Goal: Task Accomplishment & Management: Manage account settings

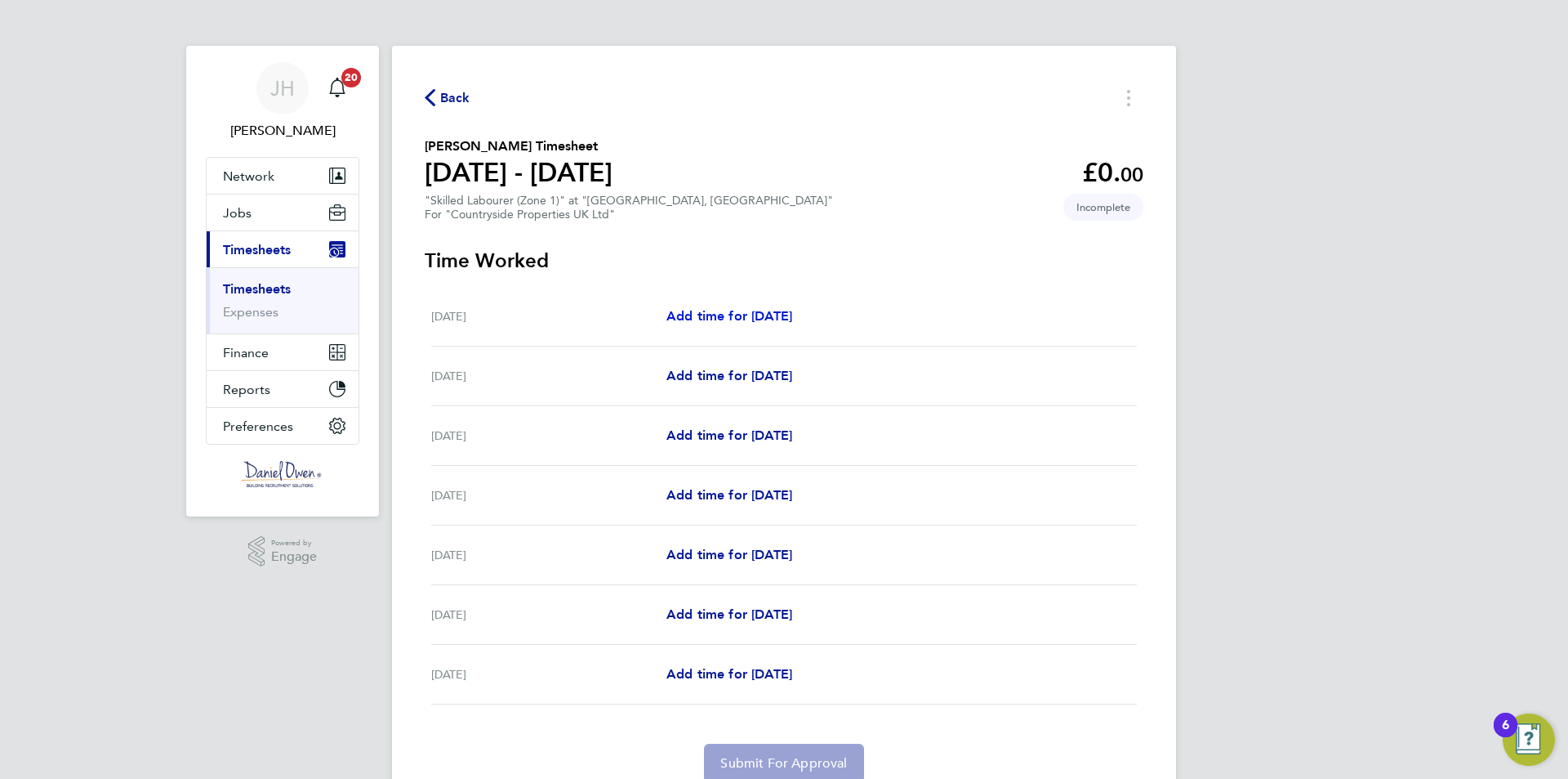
click at [728, 318] on span "Add time for [DATE]" at bounding box center [729, 315] width 126 height 15
select select "30"
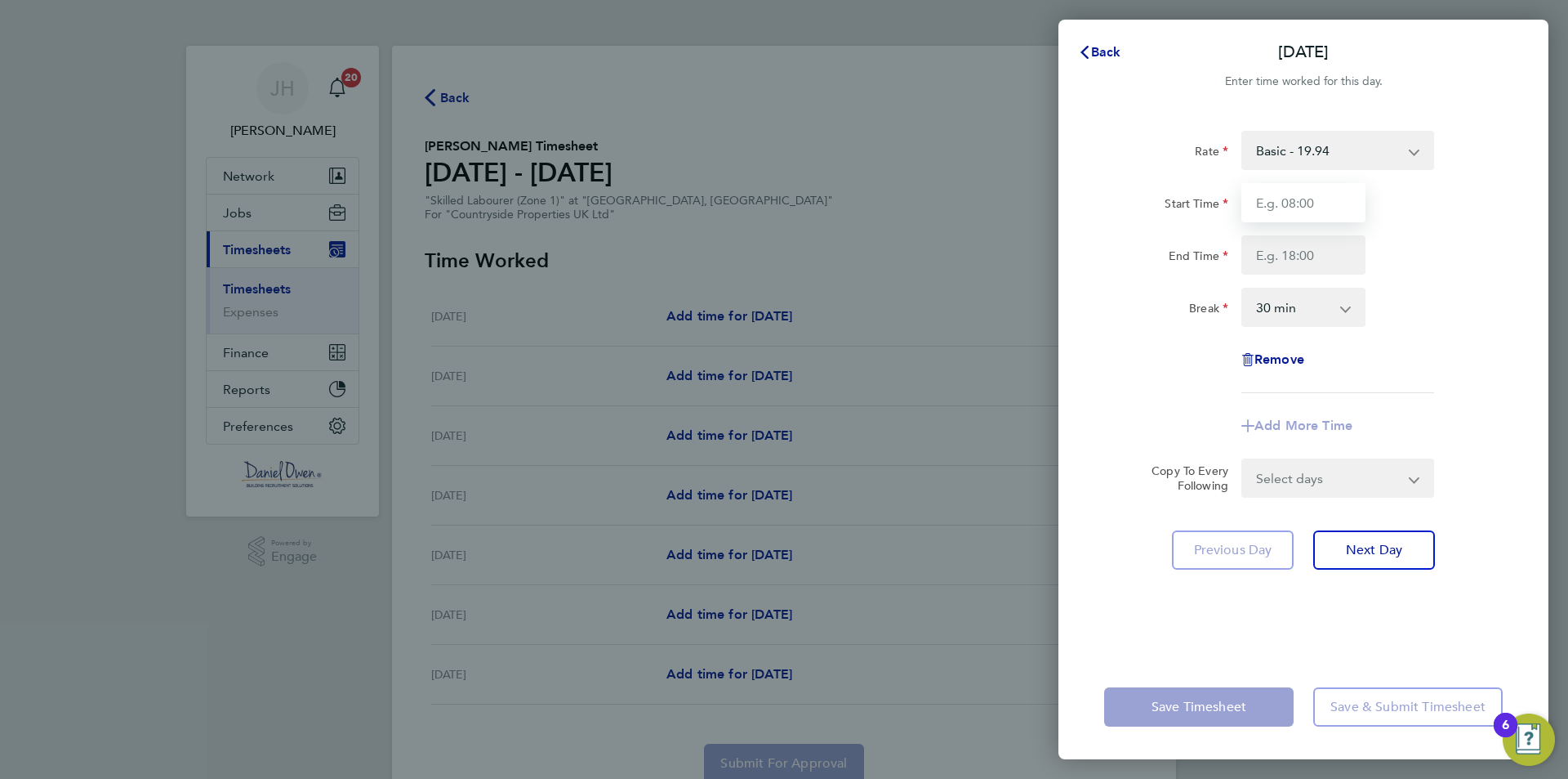
click at [1301, 204] on input "Start Time" at bounding box center [1303, 202] width 124 height 39
click at [1280, 199] on input "07:00" at bounding box center [1303, 202] width 124 height 39
type input "07:30"
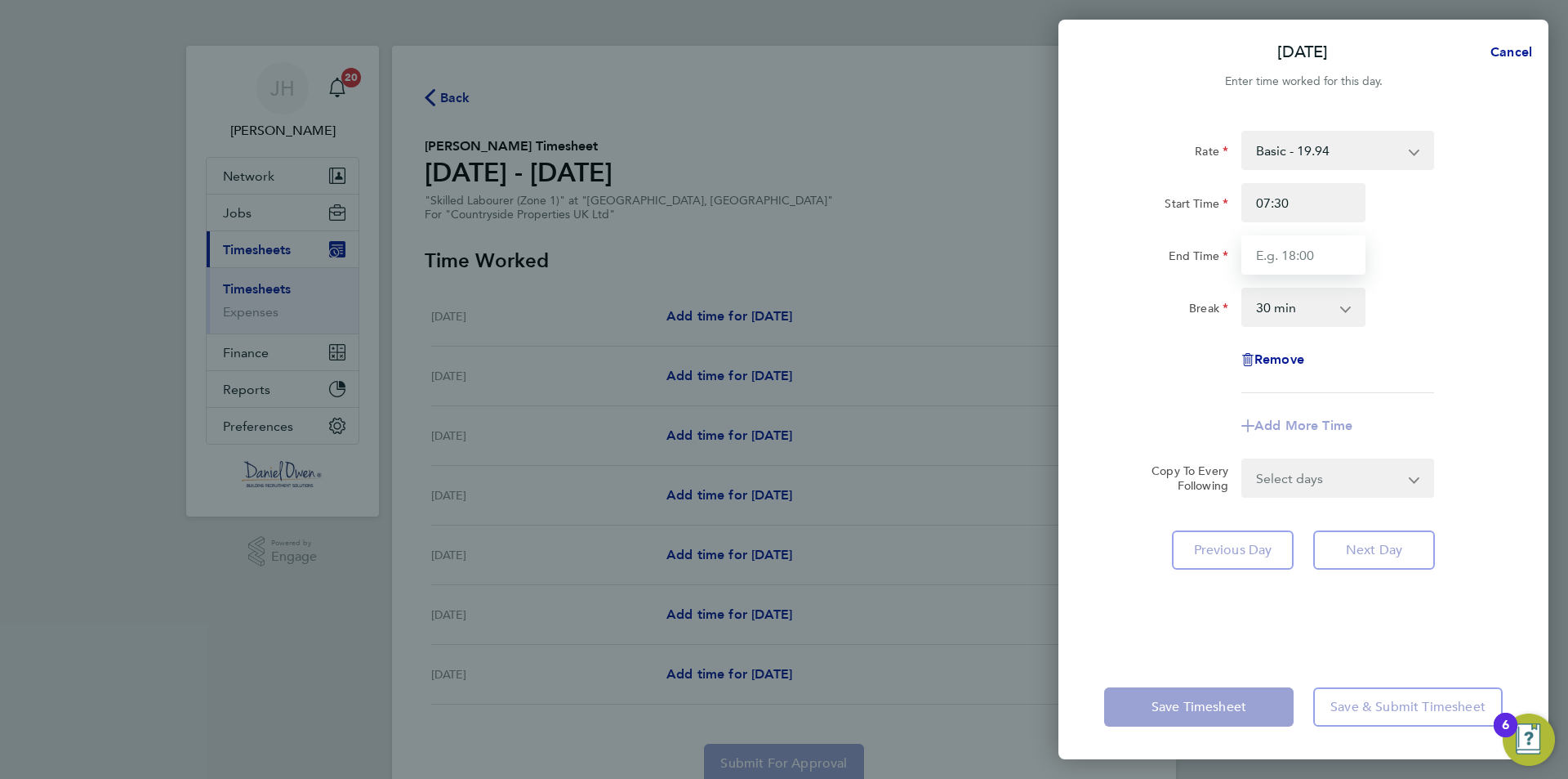
click at [1273, 244] on input "End Time" at bounding box center [1303, 254] width 124 height 39
click at [1270, 258] on input "End Time" at bounding box center [1303, 254] width 124 height 39
type input "16:00"
click at [1453, 314] on div "Break 0 min 15 min 30 min 45 min 60 min 75 min 90 min" at bounding box center [1303, 307] width 411 height 39
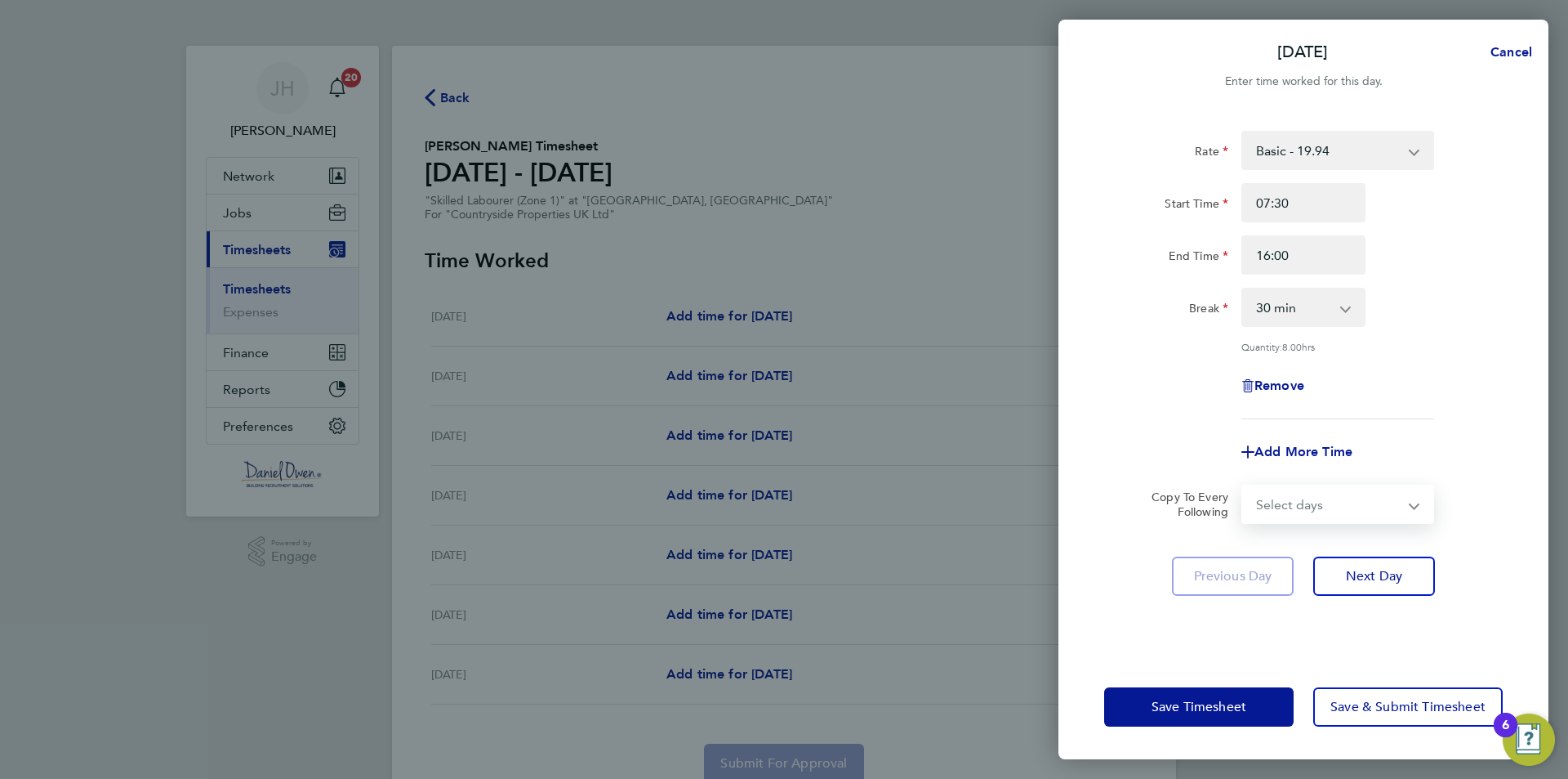
click at [1340, 501] on select "Select days Day Weekday (Mon-Fri) Weekend (Sat-Sun) Tuesday Wednesday Thursday …" at bounding box center [1328, 504] width 172 height 36
select select "WEEKDAY"
click at [1242, 486] on select "Select days Day Weekday (Mon-Fri) Weekend (Sat-Sun) Tuesday Wednesday Thursday …" at bounding box center [1328, 504] width 172 height 36
select select "2025-08-24"
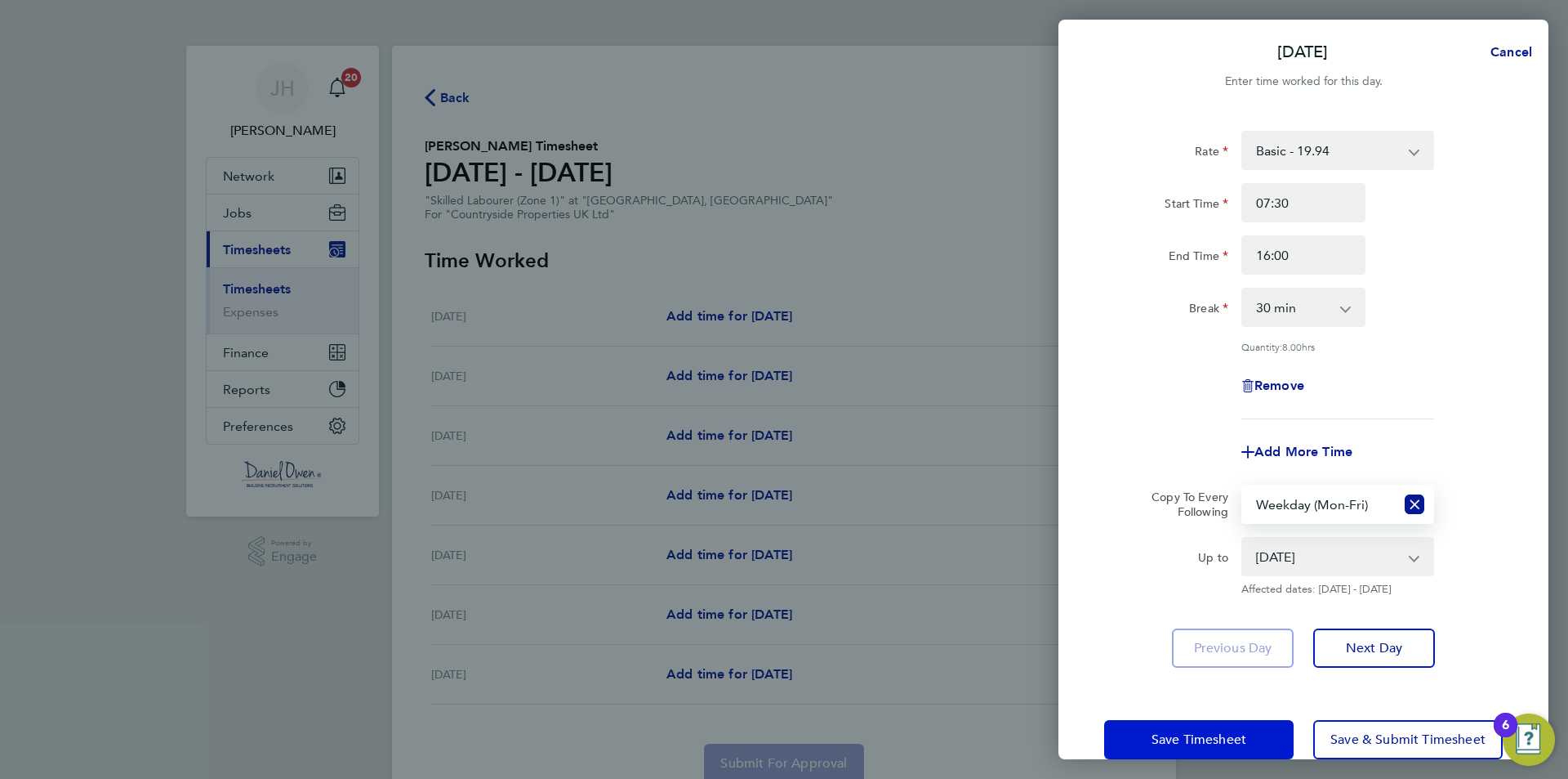
click at [1189, 733] on span "Save Timesheet" at bounding box center [1198, 739] width 95 height 16
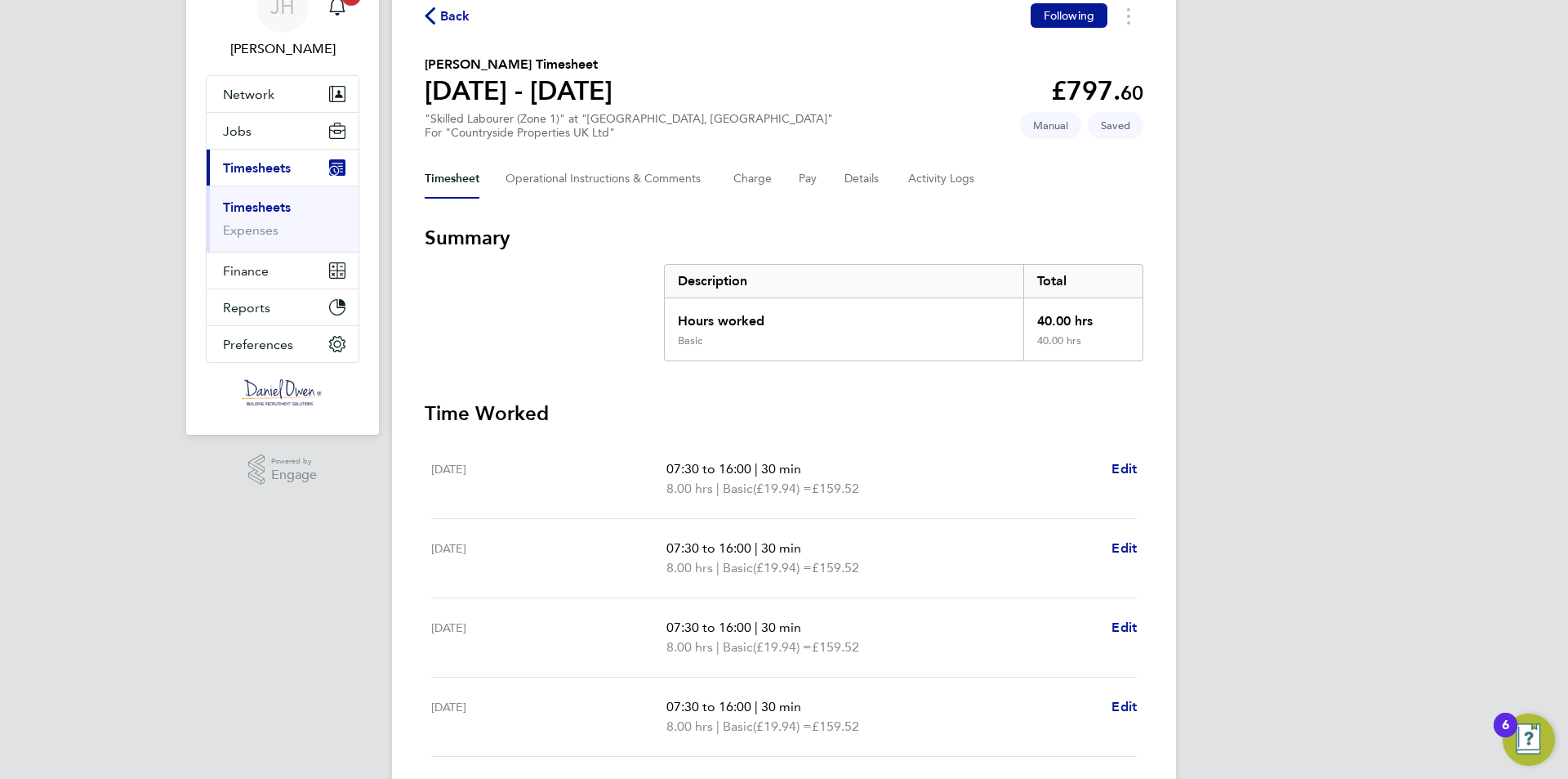
scroll to position [327, 0]
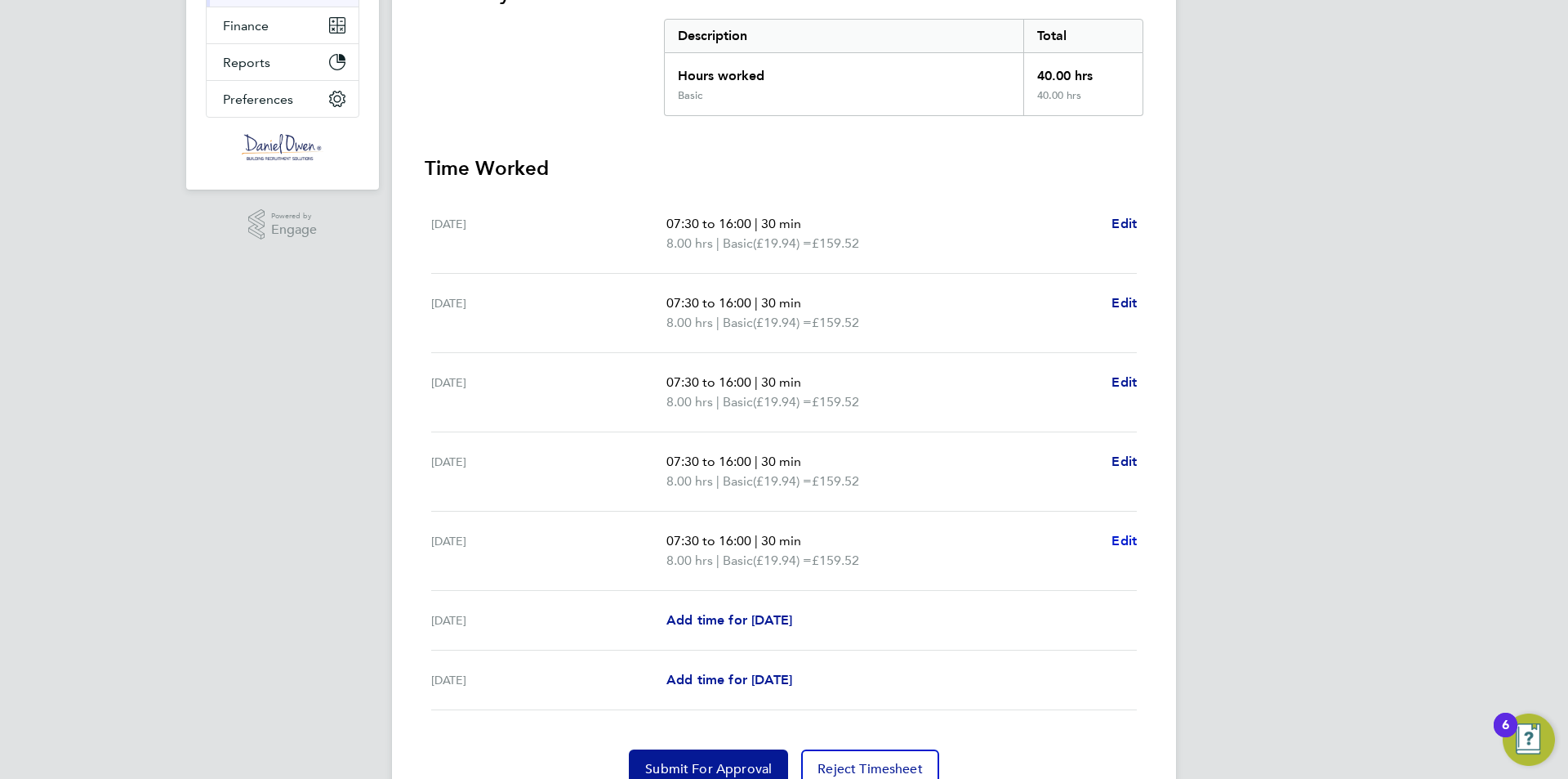
click at [1127, 539] on span "Edit" at bounding box center [1124, 540] width 25 height 15
select select "30"
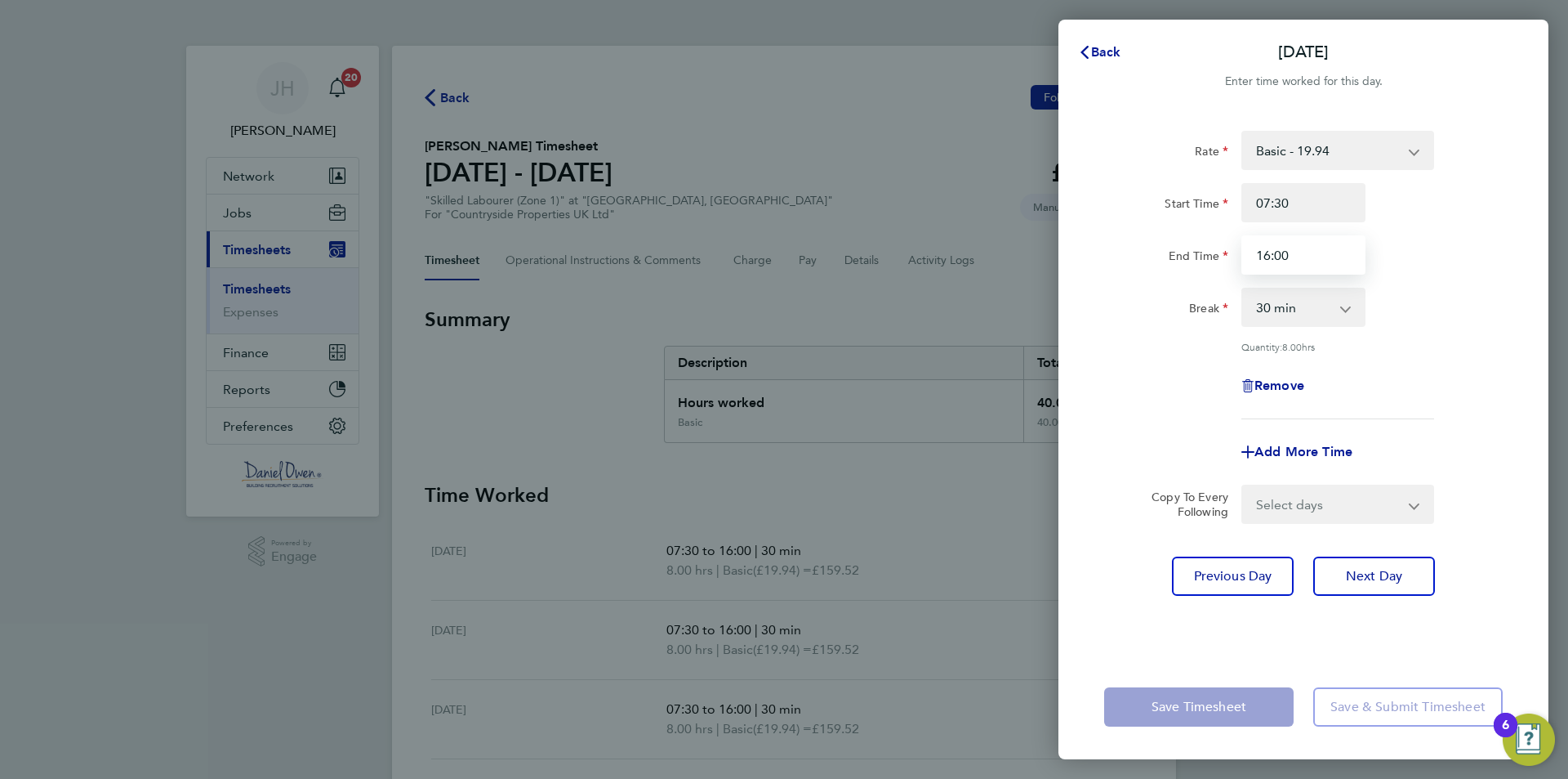
click at [1268, 257] on input "16:00" at bounding box center [1303, 254] width 124 height 39
type input "15:00"
click at [1299, 510] on select "Select days Day Weekend (Sat-Sun) Saturday Sunday" at bounding box center [1328, 504] width 172 height 36
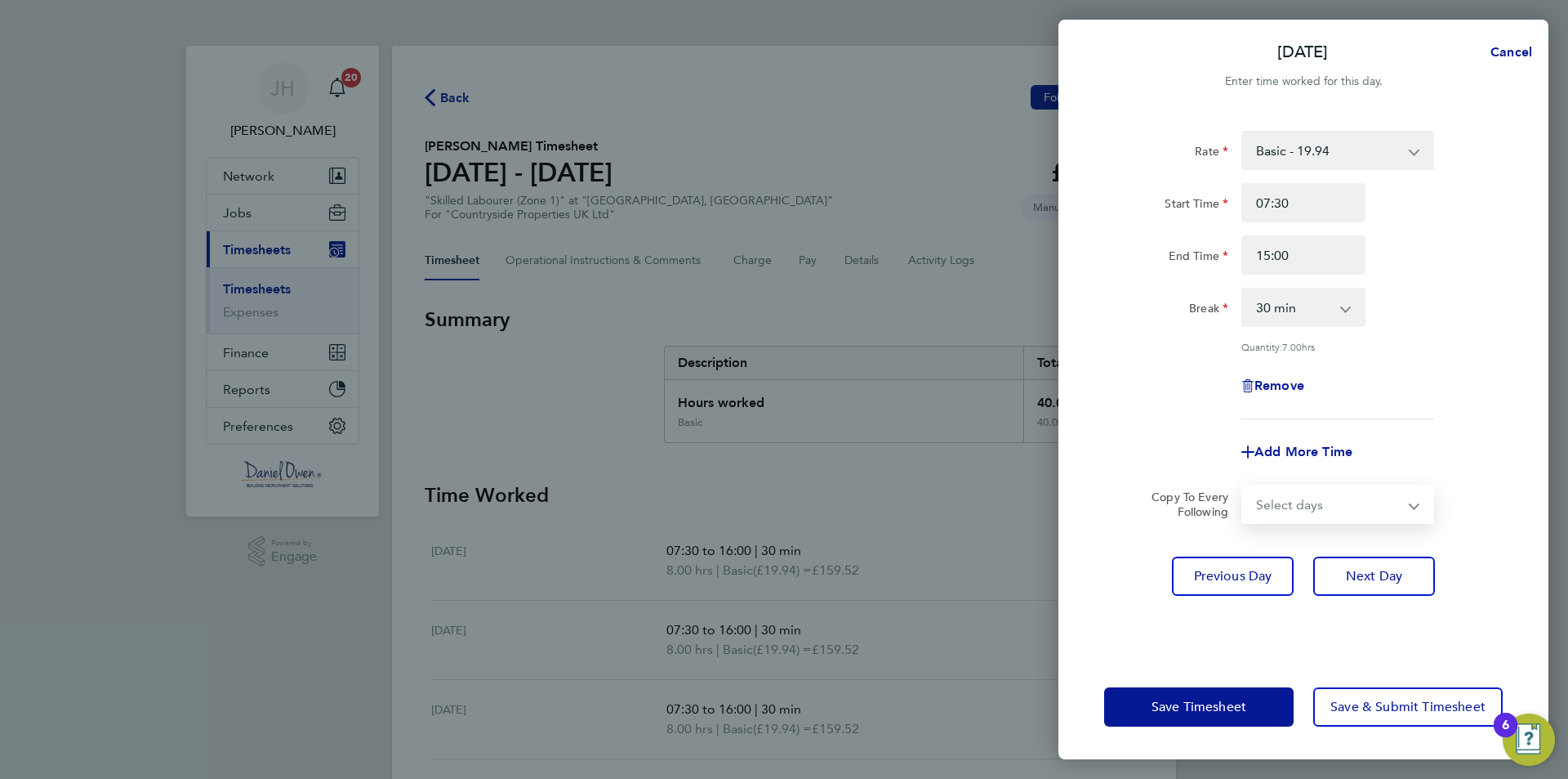
select select "DAY"
click at [1242, 486] on select "Select days Day Weekend (Sat-Sun) Saturday Sunday" at bounding box center [1328, 504] width 172 height 36
select select "2025-08-24"
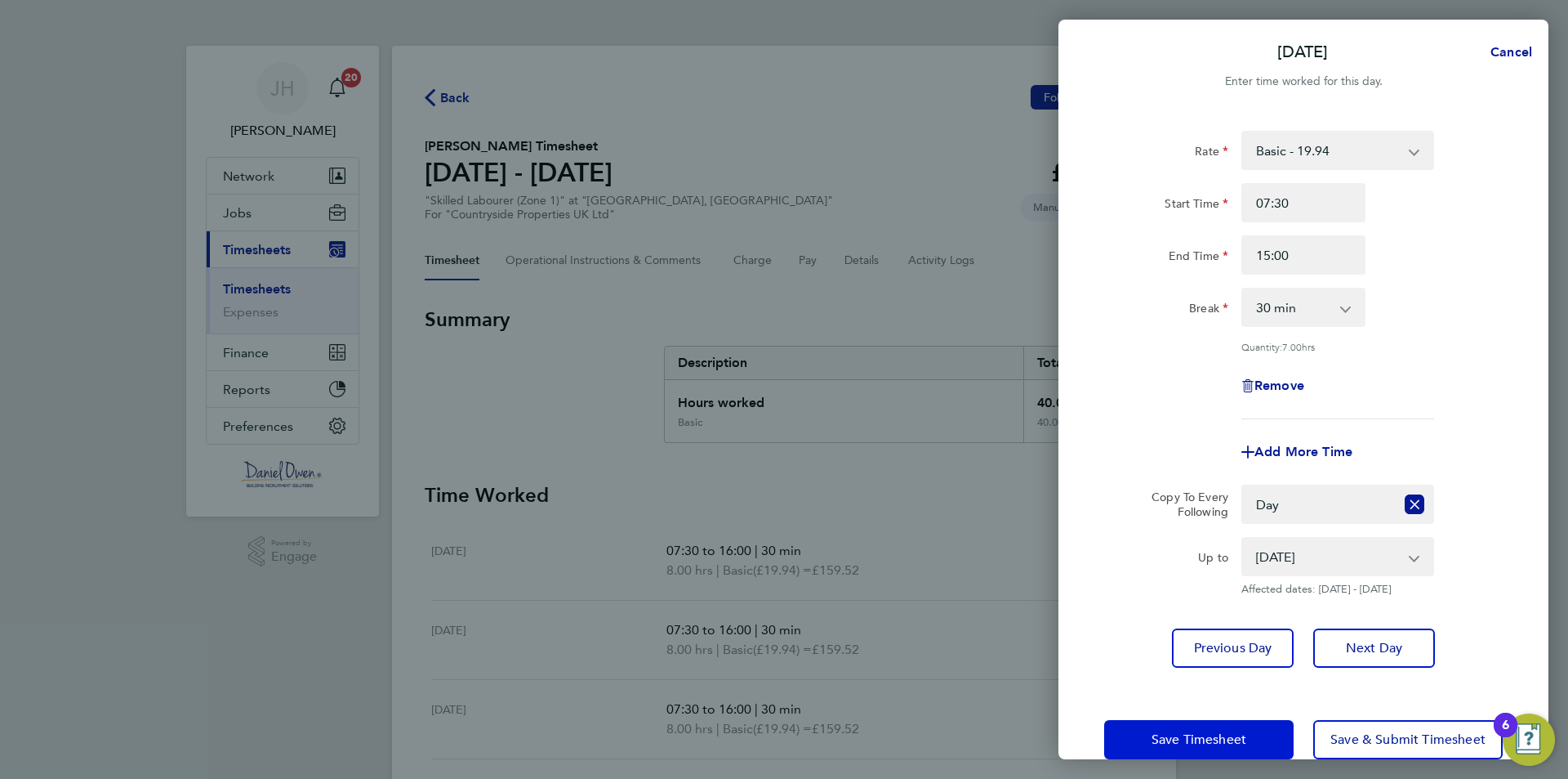
click at [1243, 740] on span "Save Timesheet" at bounding box center [1198, 739] width 95 height 16
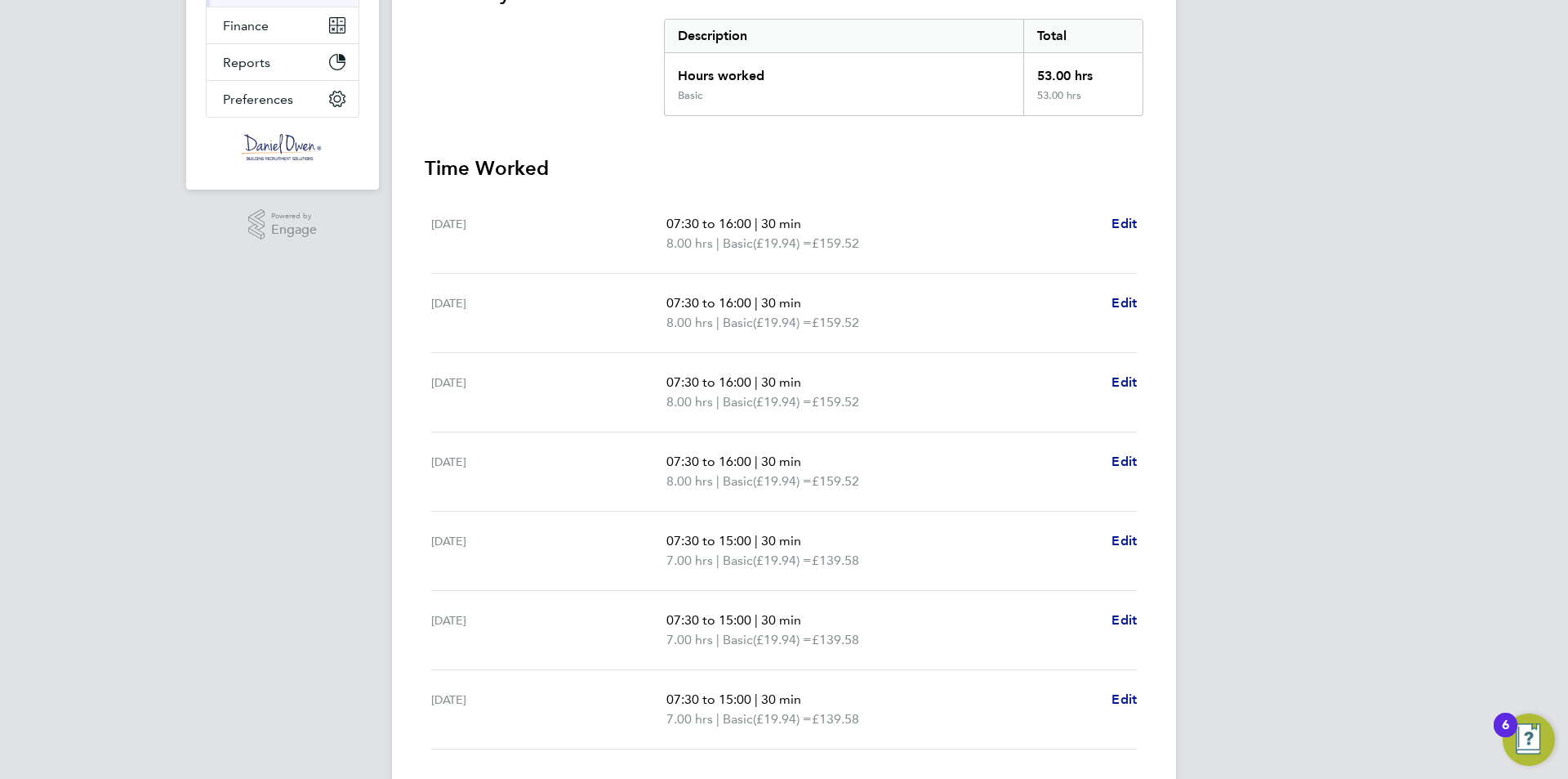
scroll to position [442, 0]
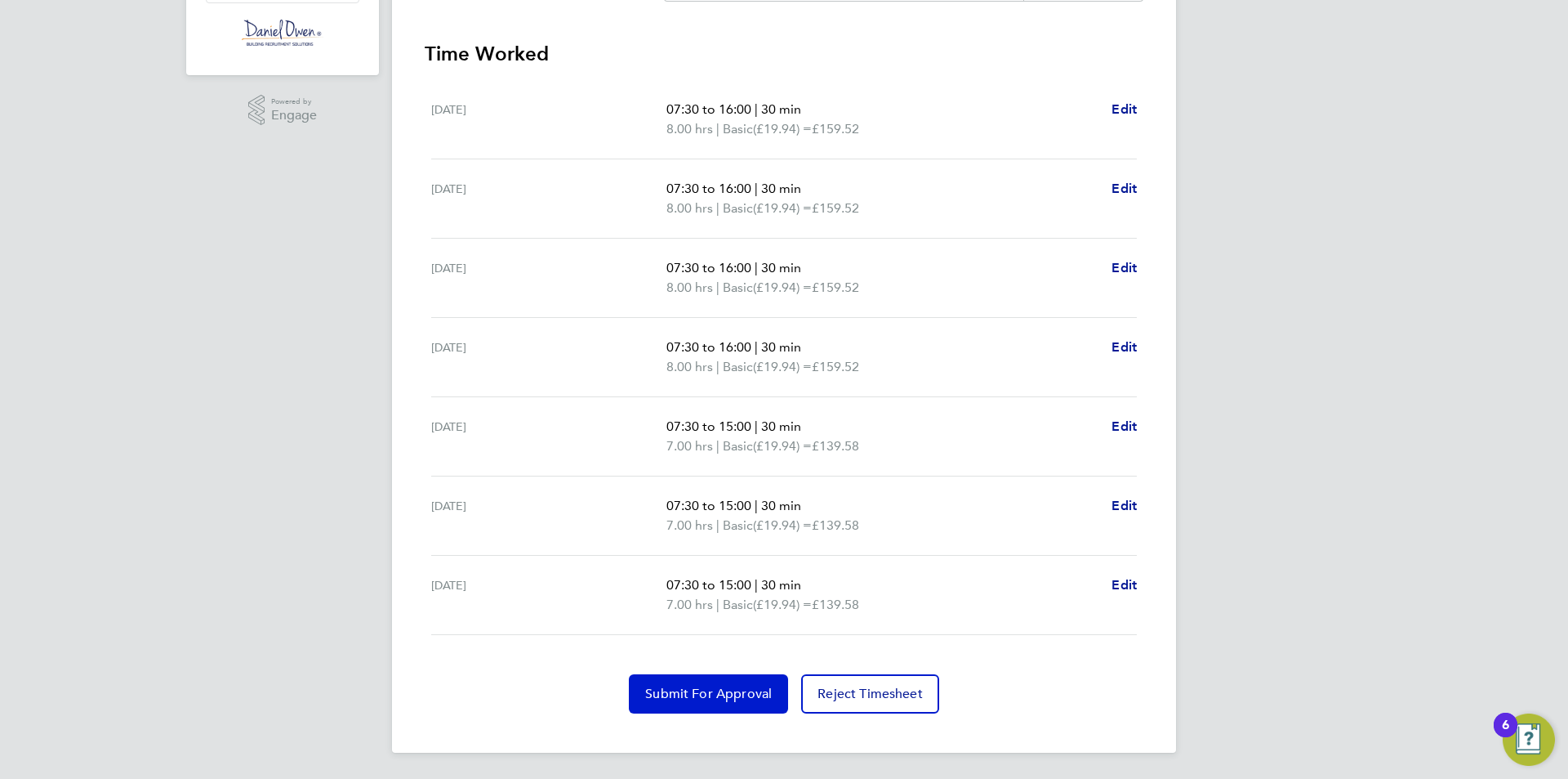
click at [692, 697] on span "Submit For Approval" at bounding box center [708, 694] width 127 height 16
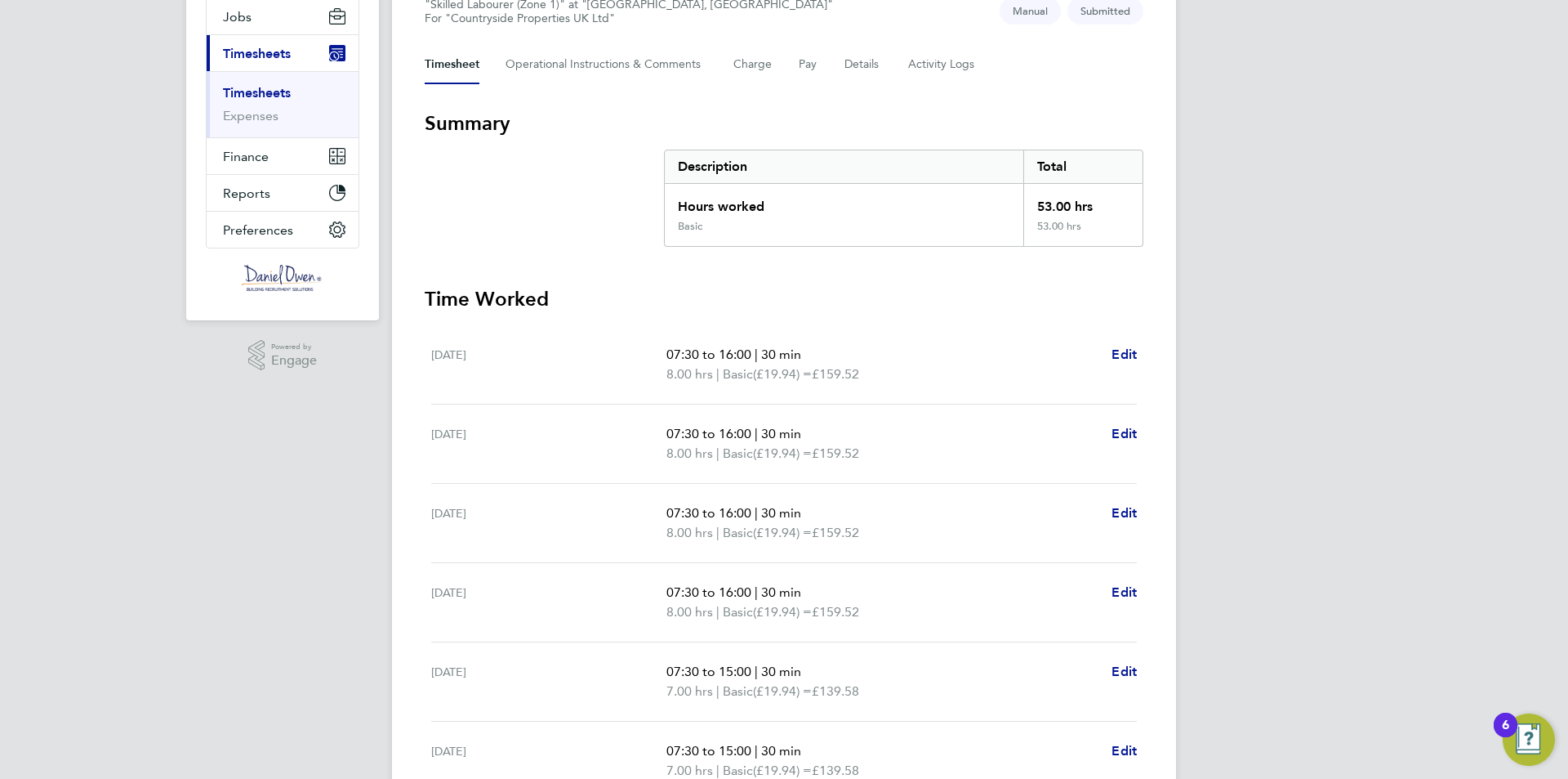
scroll to position [33, 0]
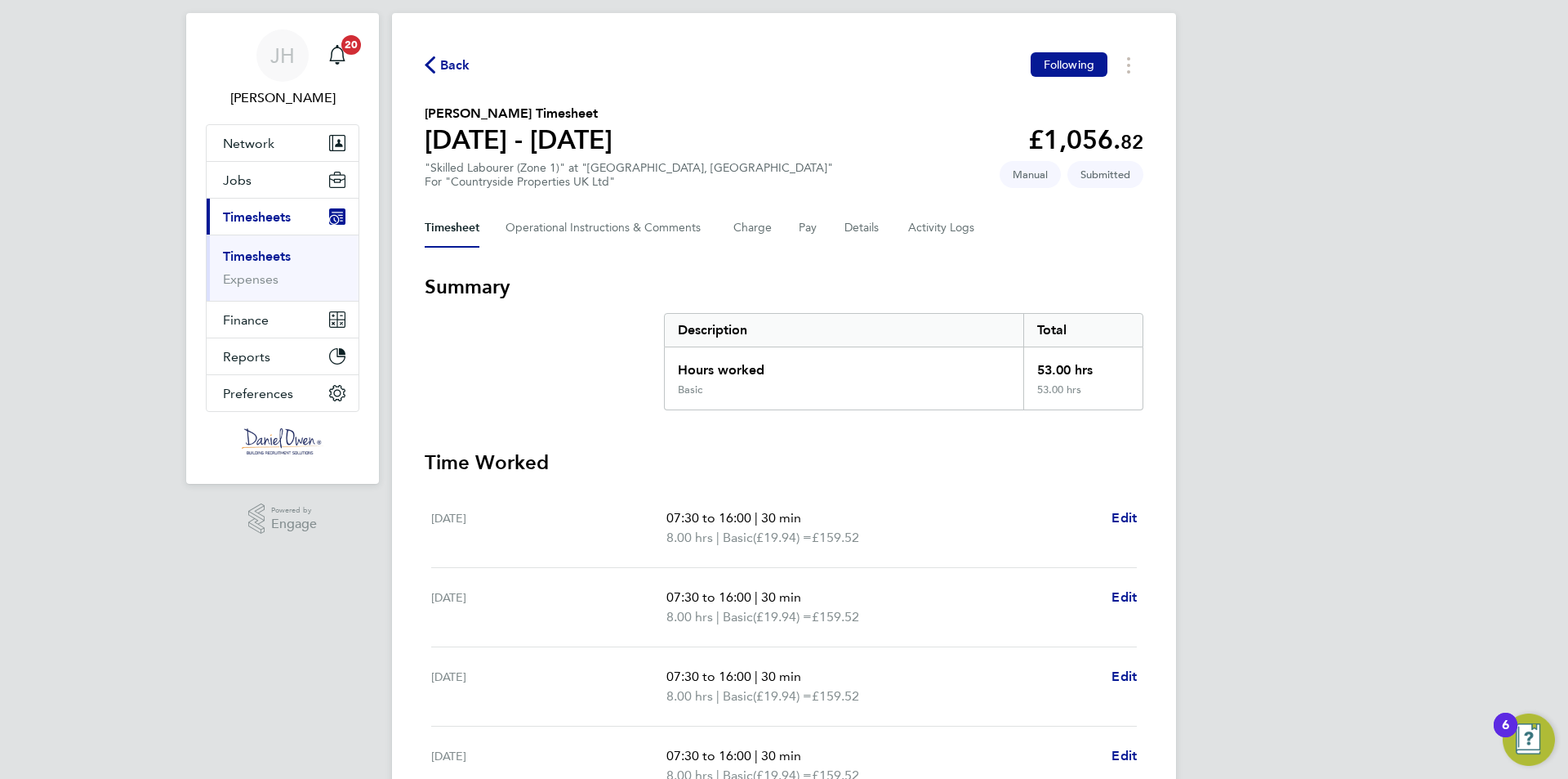
click at [257, 255] on link "Timesheets" at bounding box center [257, 256] width 68 height 15
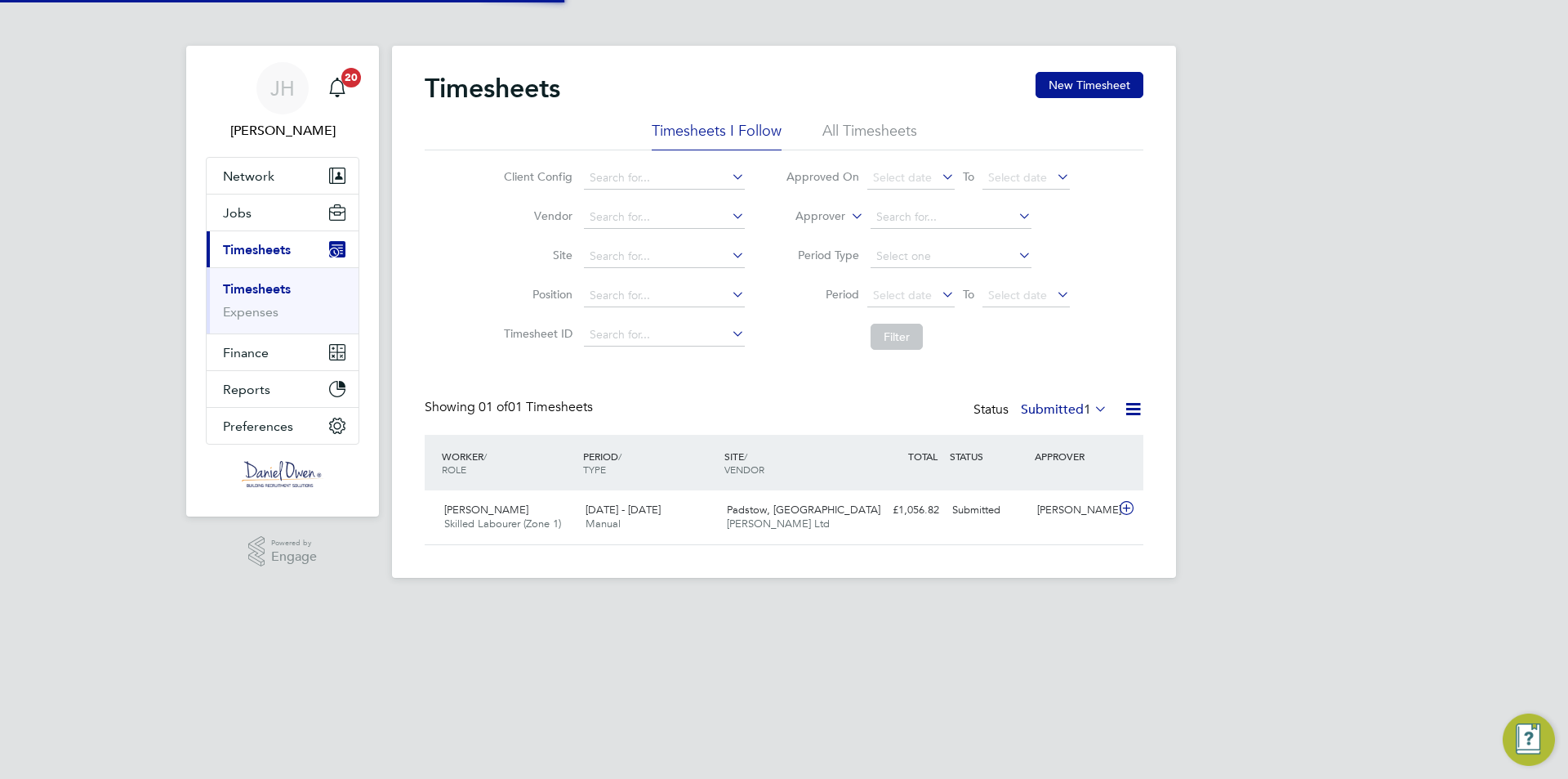
scroll to position [42, 142]
click at [619, 181] on input at bounding box center [665, 177] width 161 height 23
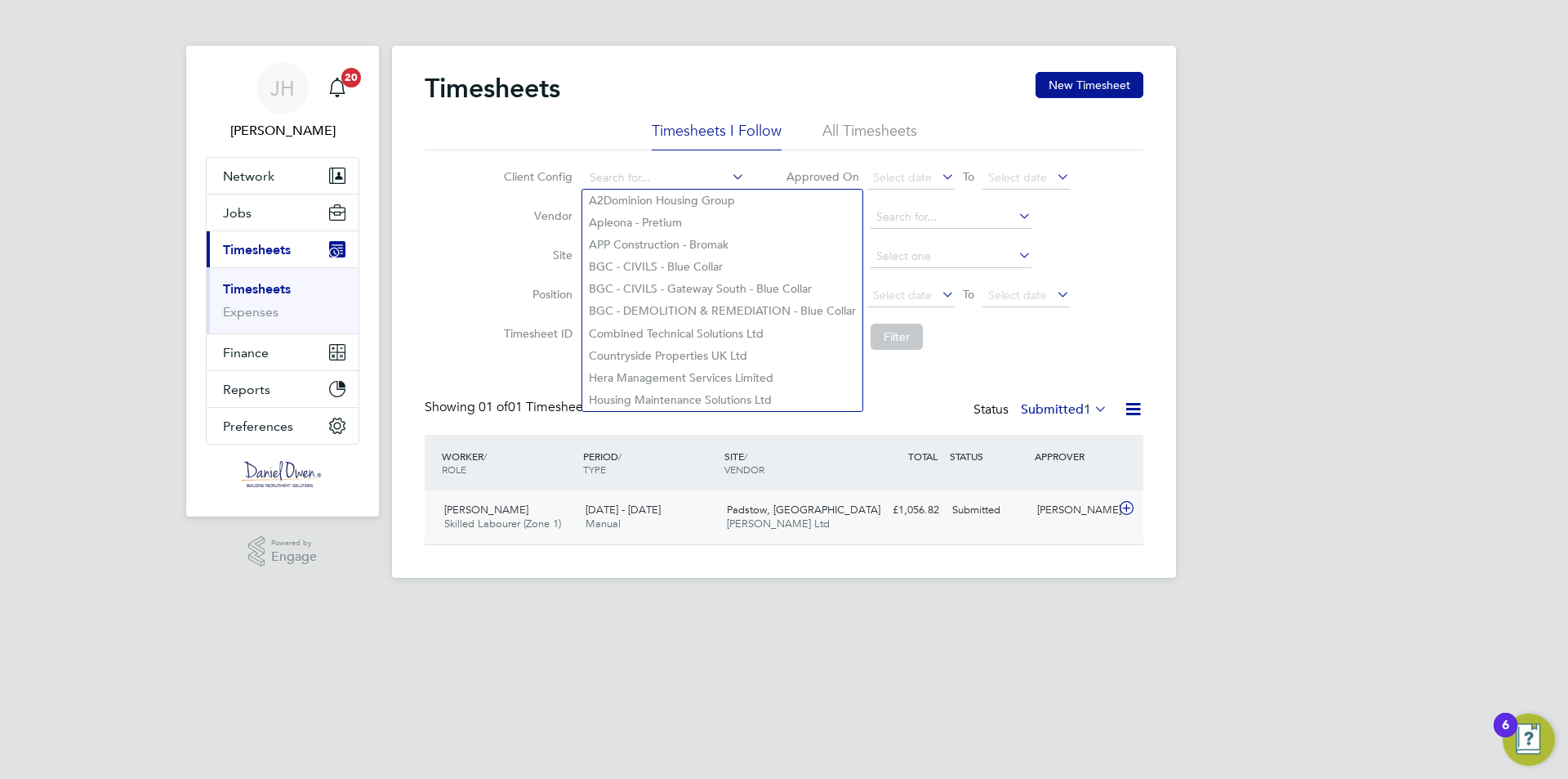
click at [699, 524] on div "18 - 24 Aug 2025 Manual" at bounding box center [649, 517] width 141 height 41
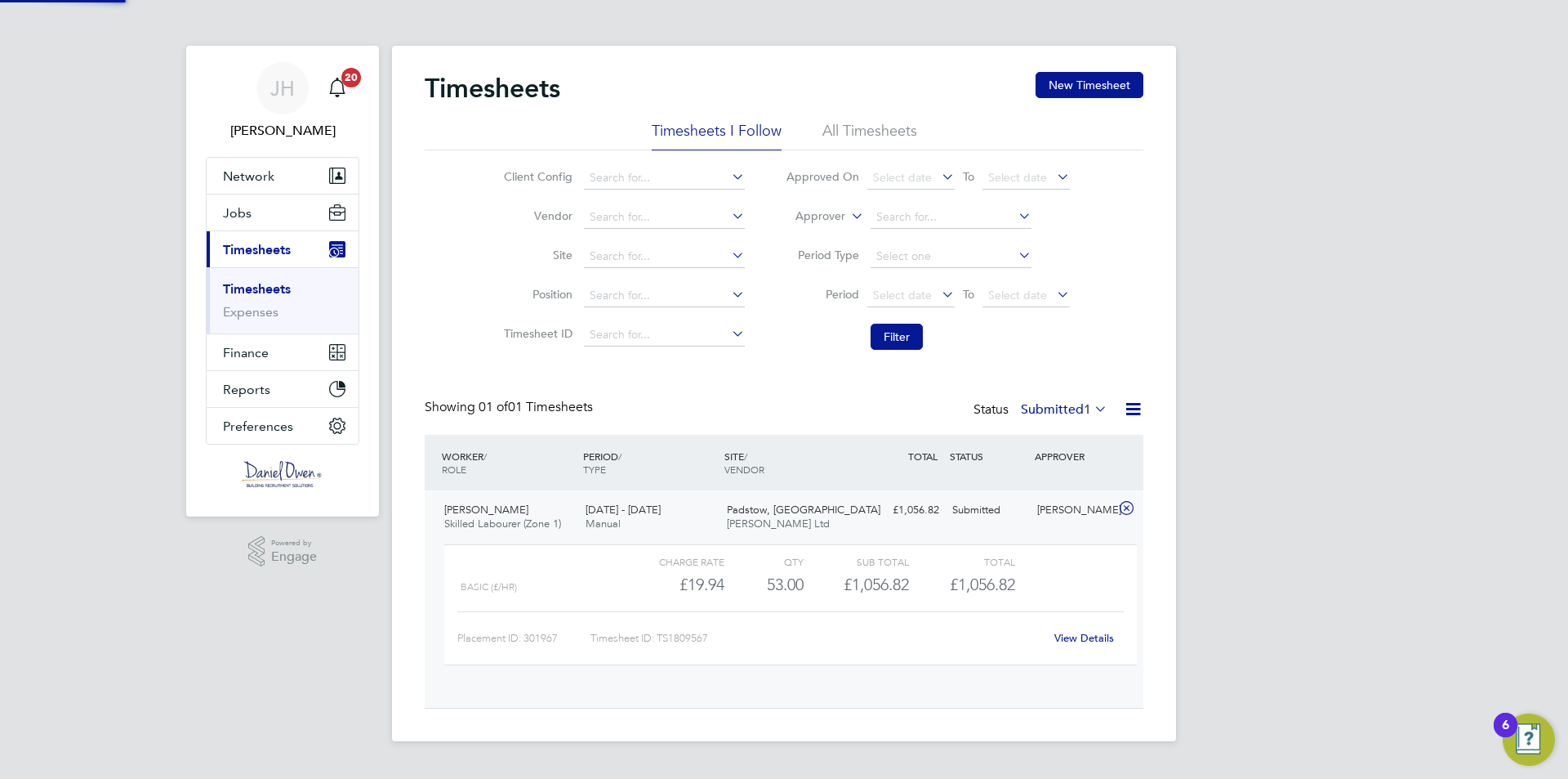
scroll to position [28, 159]
click at [753, 388] on div "Timesheets New Timesheet Timesheets I Follow All Timesheets Client Config Vendo…" at bounding box center [784, 383] width 719 height 623
click at [1049, 509] on div "Alan Fox" at bounding box center [1073, 510] width 85 height 27
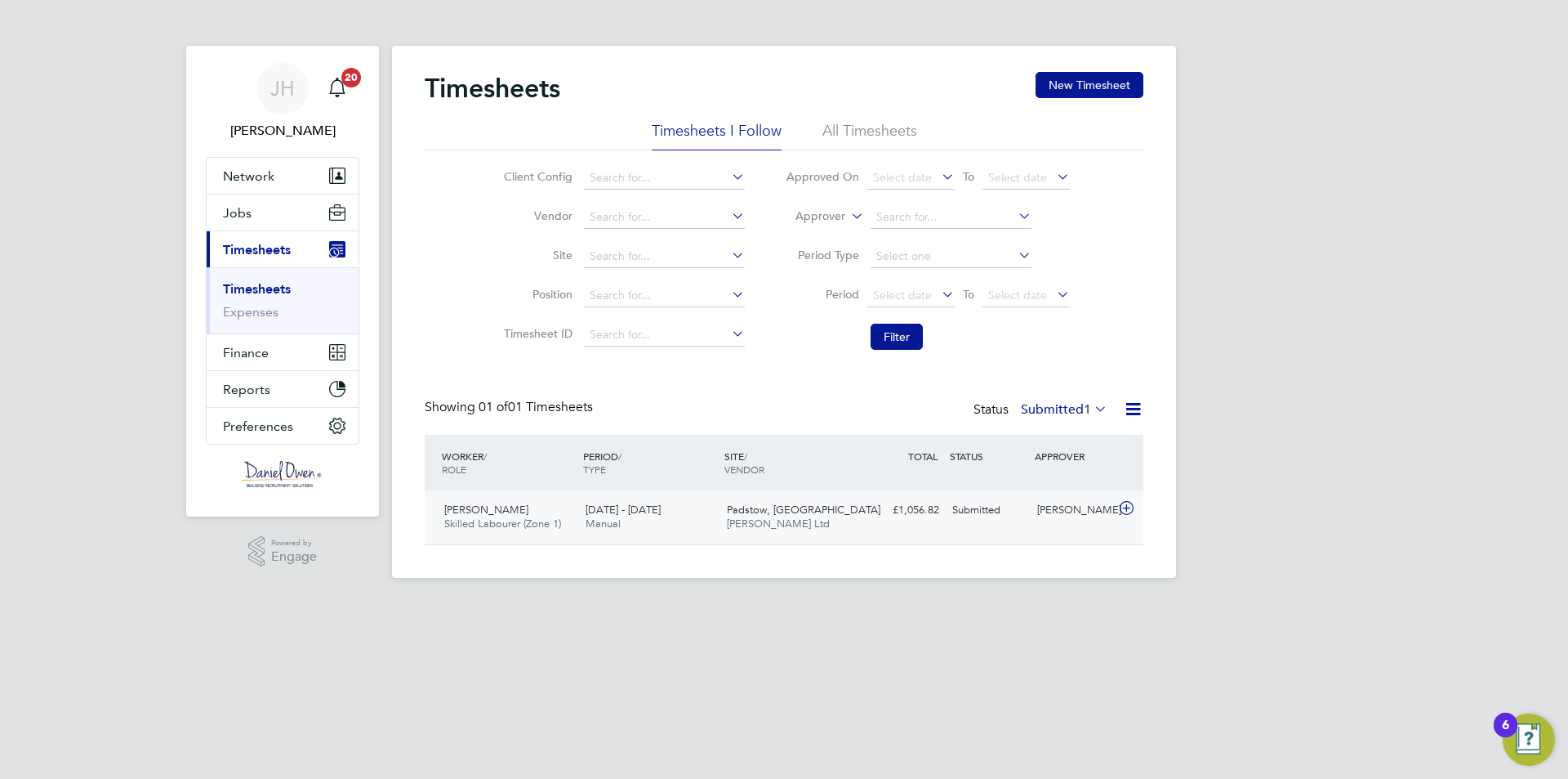
click at [1045, 516] on div "Alan Fox" at bounding box center [1073, 510] width 85 height 27
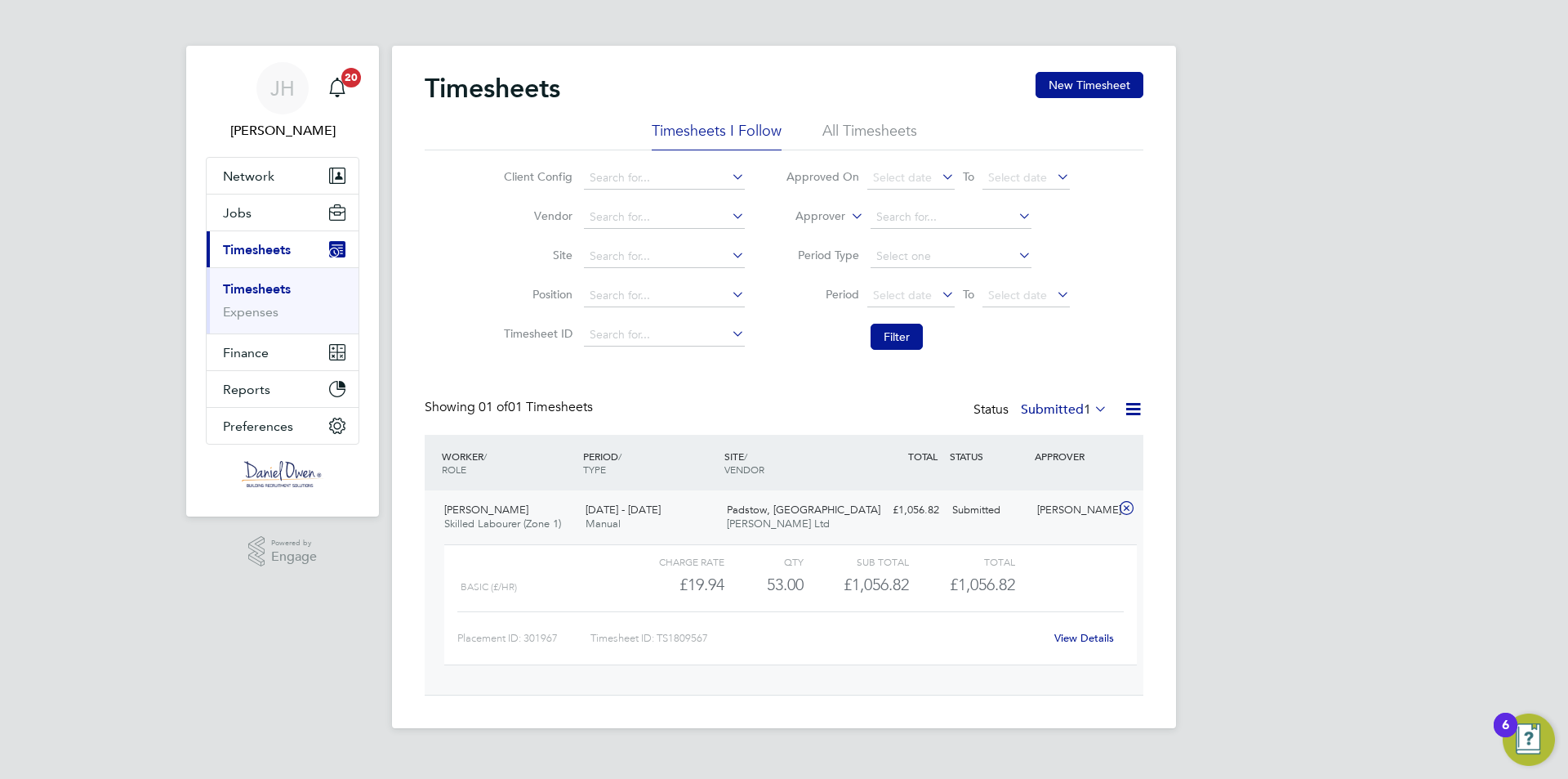
click at [1088, 644] on div "View Details" at bounding box center [1083, 638] width 80 height 26
click at [1074, 639] on link "View Details" at bounding box center [1084, 637] width 60 height 14
click at [1086, 85] on button "New Timesheet" at bounding box center [1089, 84] width 108 height 26
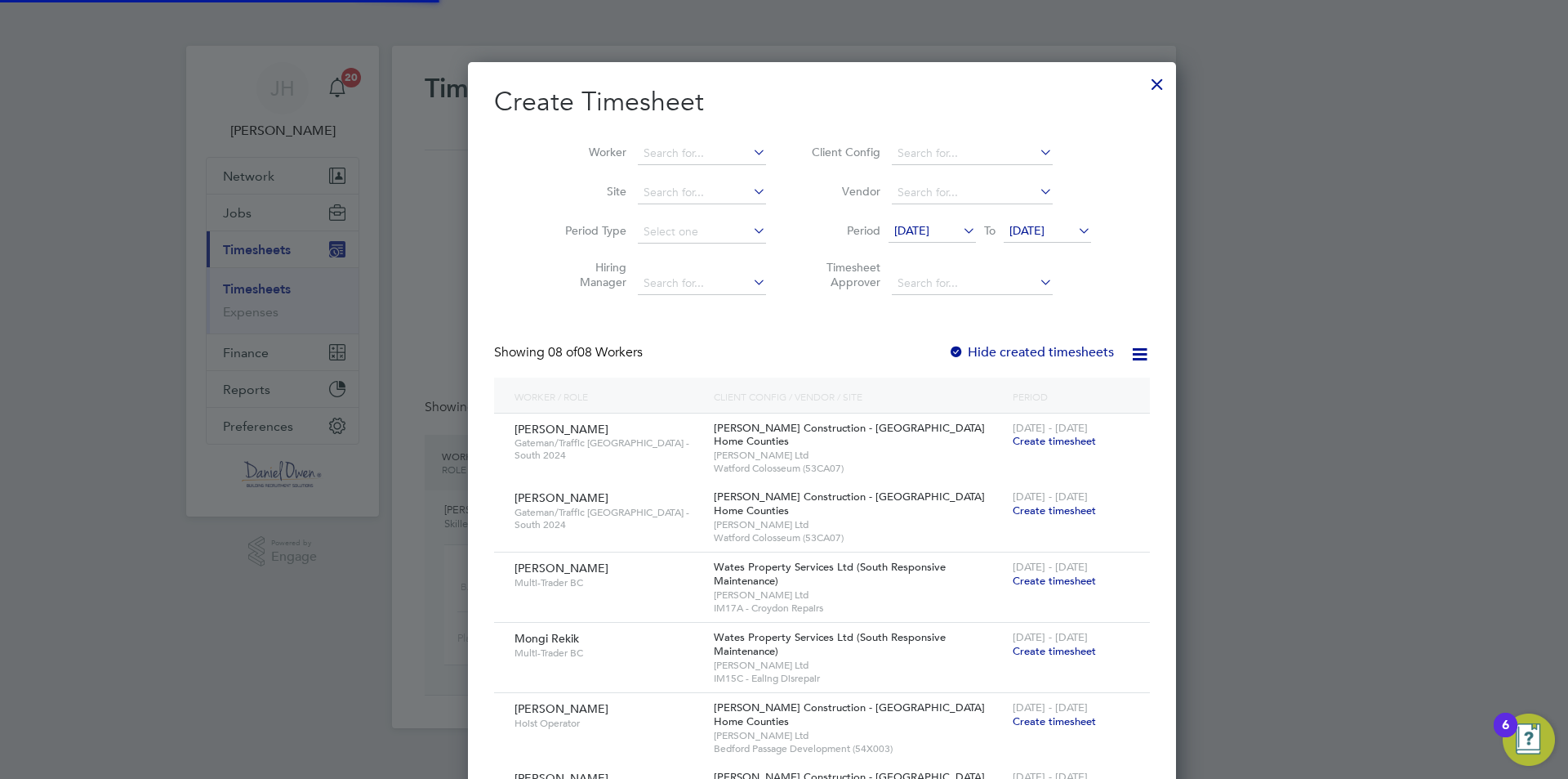
scroll to position [1114, 632]
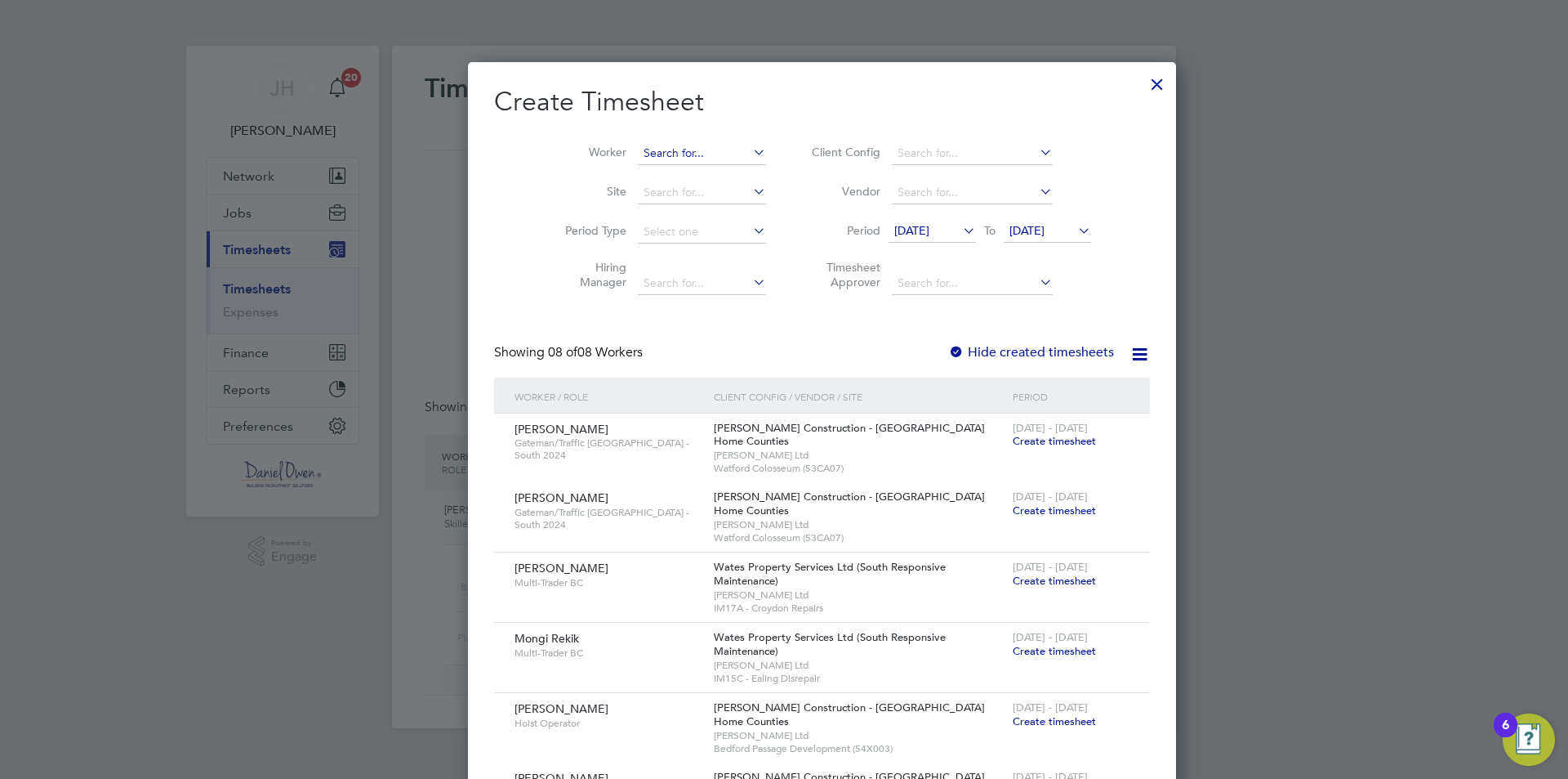
click at [638, 153] on input at bounding box center [702, 153] width 128 height 23
click at [704, 174] on b "John" at bounding box center [751, 175] width 95 height 14
type input "Stuart Johnston"
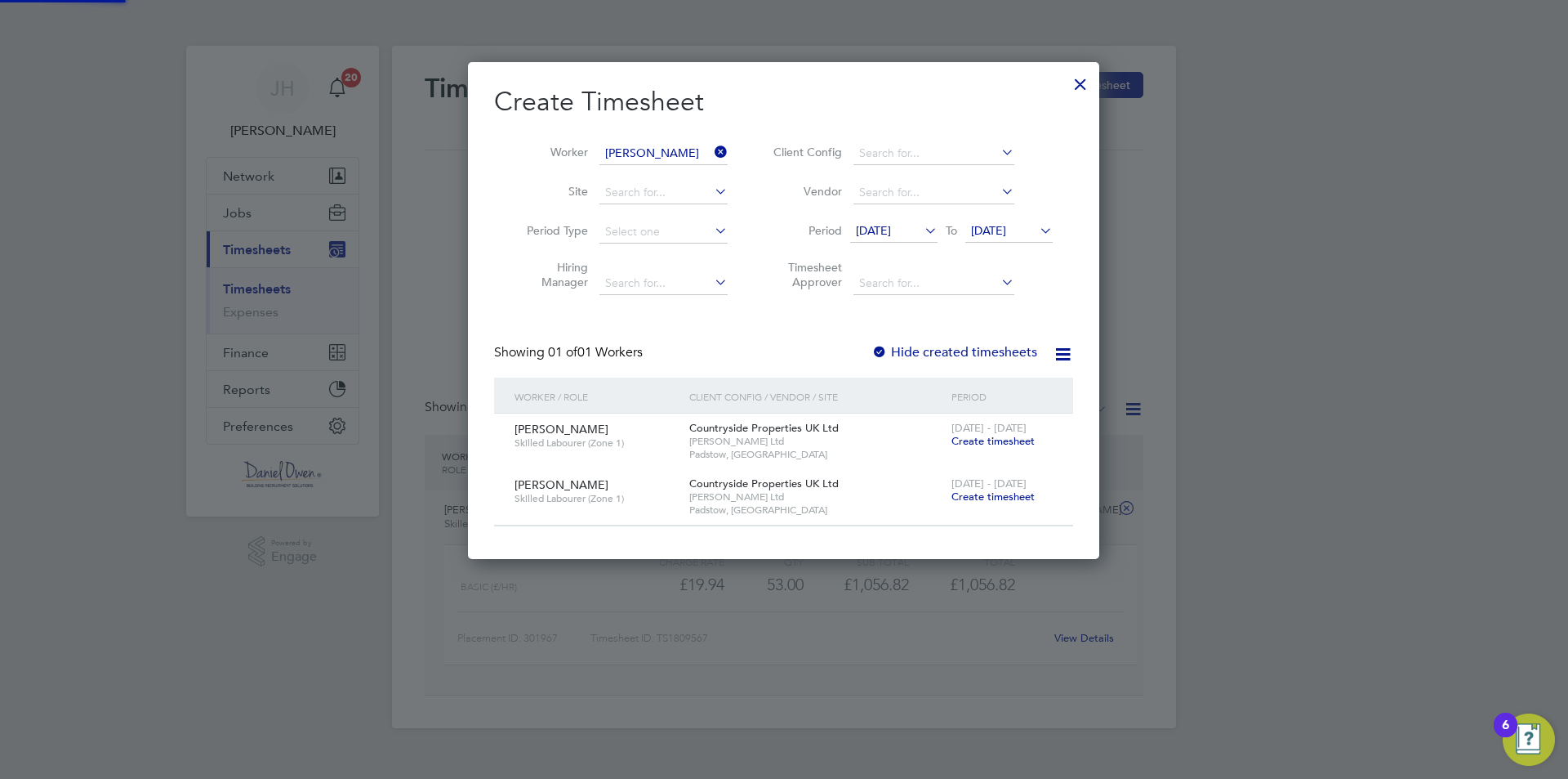
scroll to position [496, 632]
click at [989, 441] on span "Create timesheet" at bounding box center [993, 441] width 83 height 14
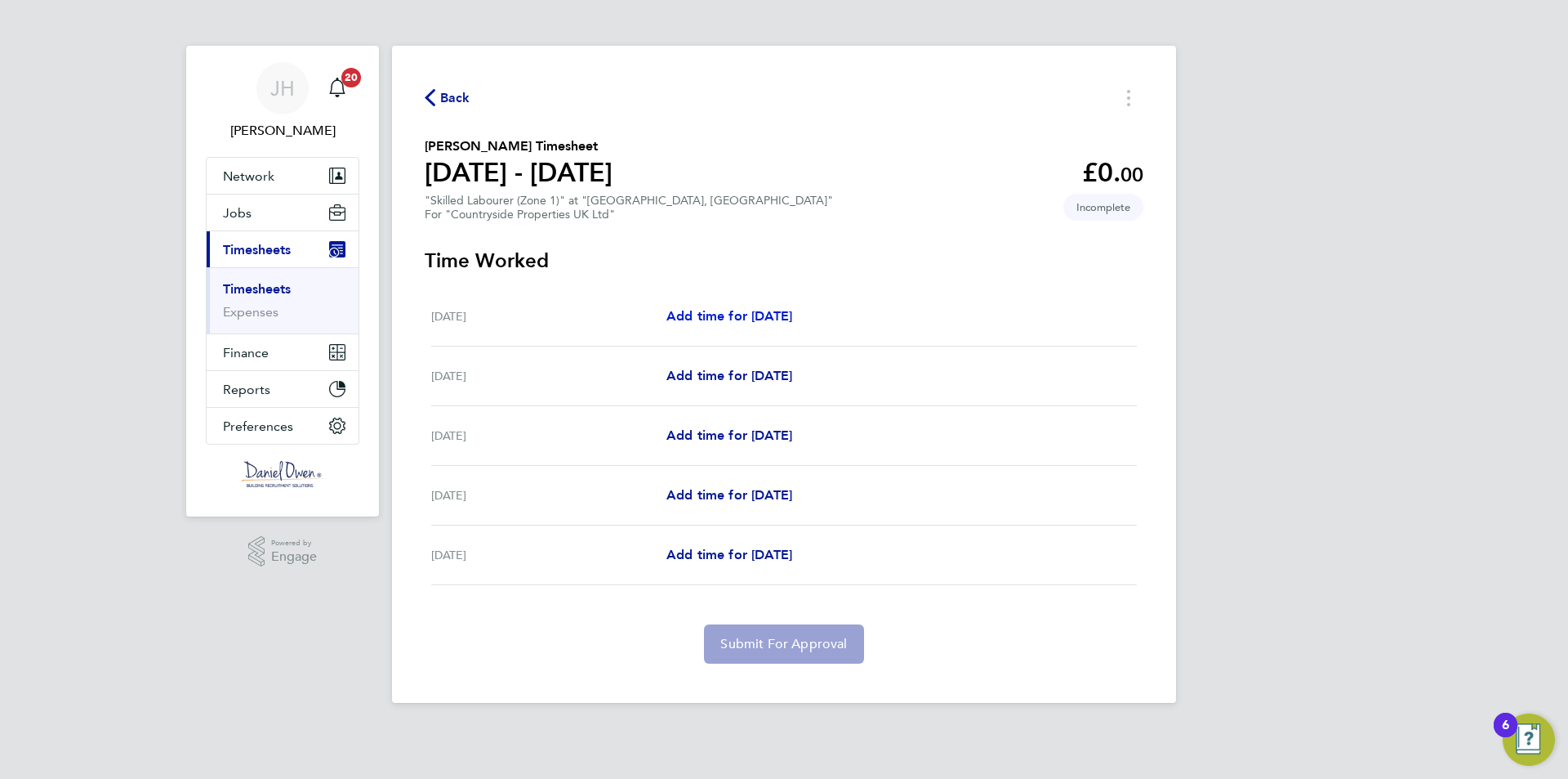
click at [751, 309] on span "Add time for Wed 13 Aug" at bounding box center [729, 315] width 126 height 15
select select "30"
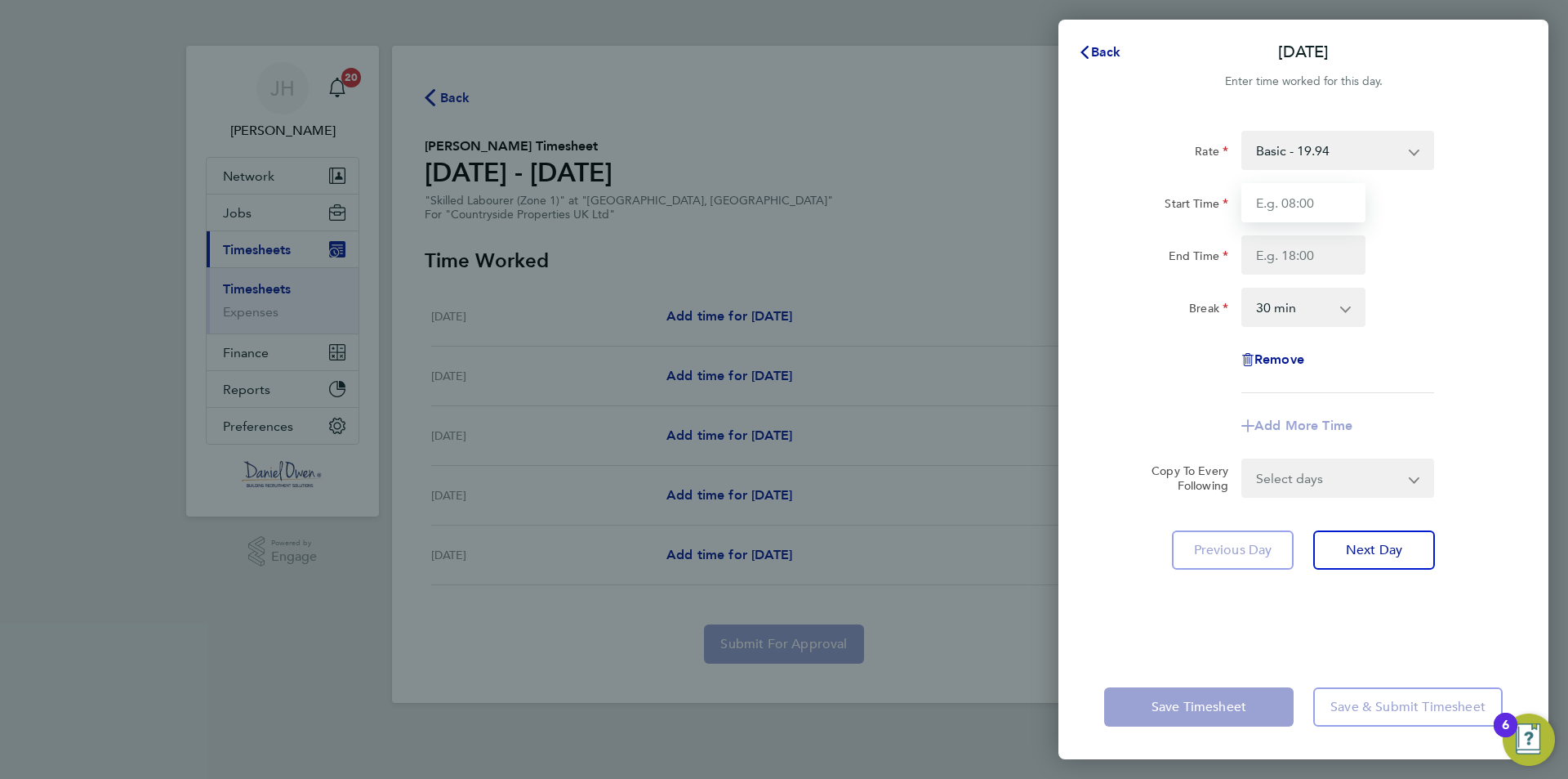
click at [1304, 198] on input "Start Time" at bounding box center [1303, 202] width 124 height 39
type input "07:30"
drag, startPoint x: 1270, startPoint y: 247, endPoint x: 1270, endPoint y: 256, distance: 9.0
click at [1271, 254] on input "End Time" at bounding box center [1303, 254] width 124 height 39
click at [1280, 256] on input "16:00" at bounding box center [1303, 254] width 124 height 39
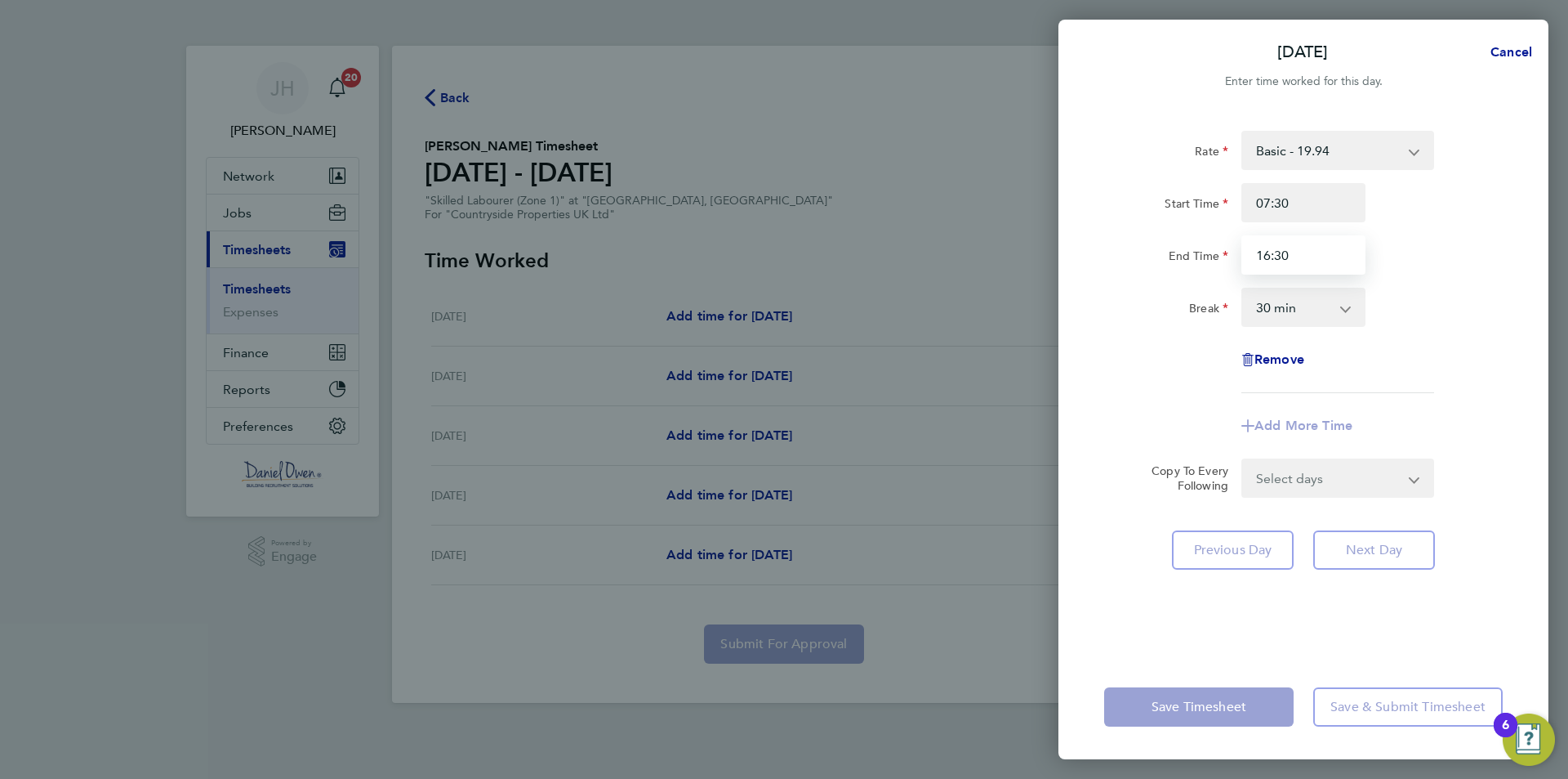
type input "16:30"
click at [1306, 484] on div "Select days Day Weekday (Mon-Fri) Weekend (Sat-Sun) Thursday Friday Saturday Su…" at bounding box center [1337, 478] width 193 height 39
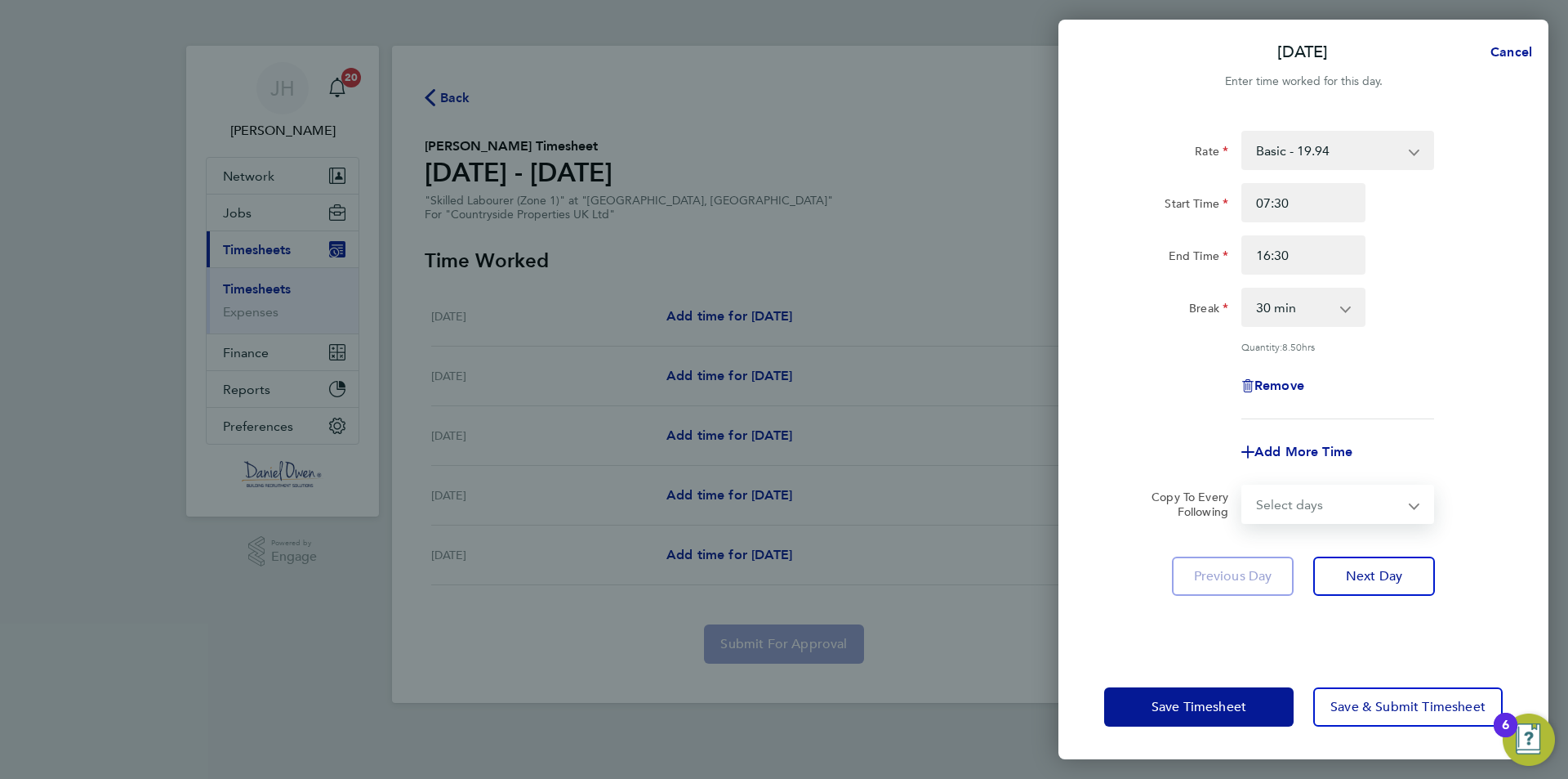
select select "DAY"
click at [1242, 486] on select "Select days Day Weekday (Mon-Fri) Weekend (Sat-Sun) Thursday Friday Saturday Su…" at bounding box center [1328, 504] width 172 height 36
select select "2025-08-17"
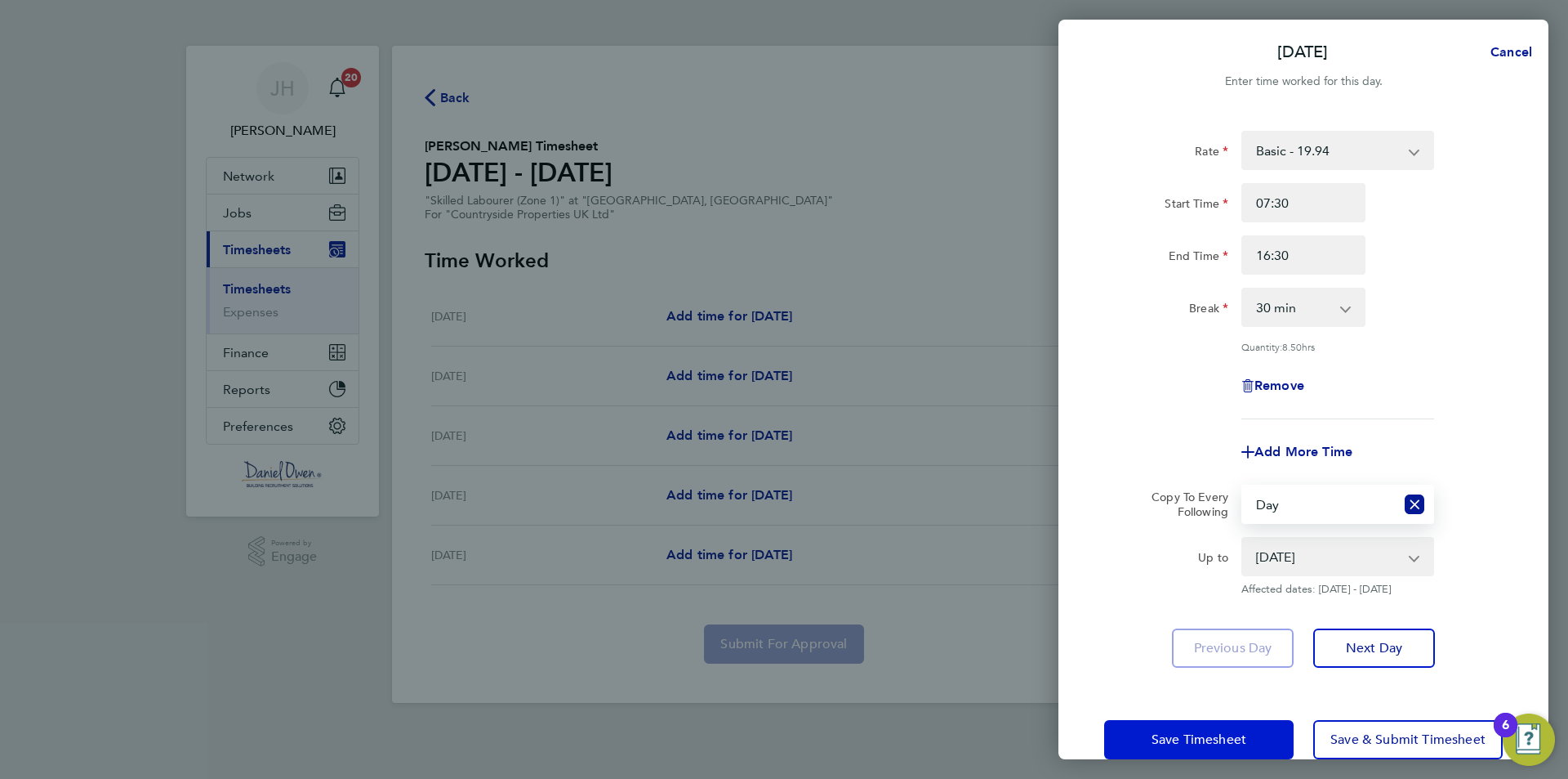
click at [1232, 740] on span "Save Timesheet" at bounding box center [1198, 739] width 95 height 16
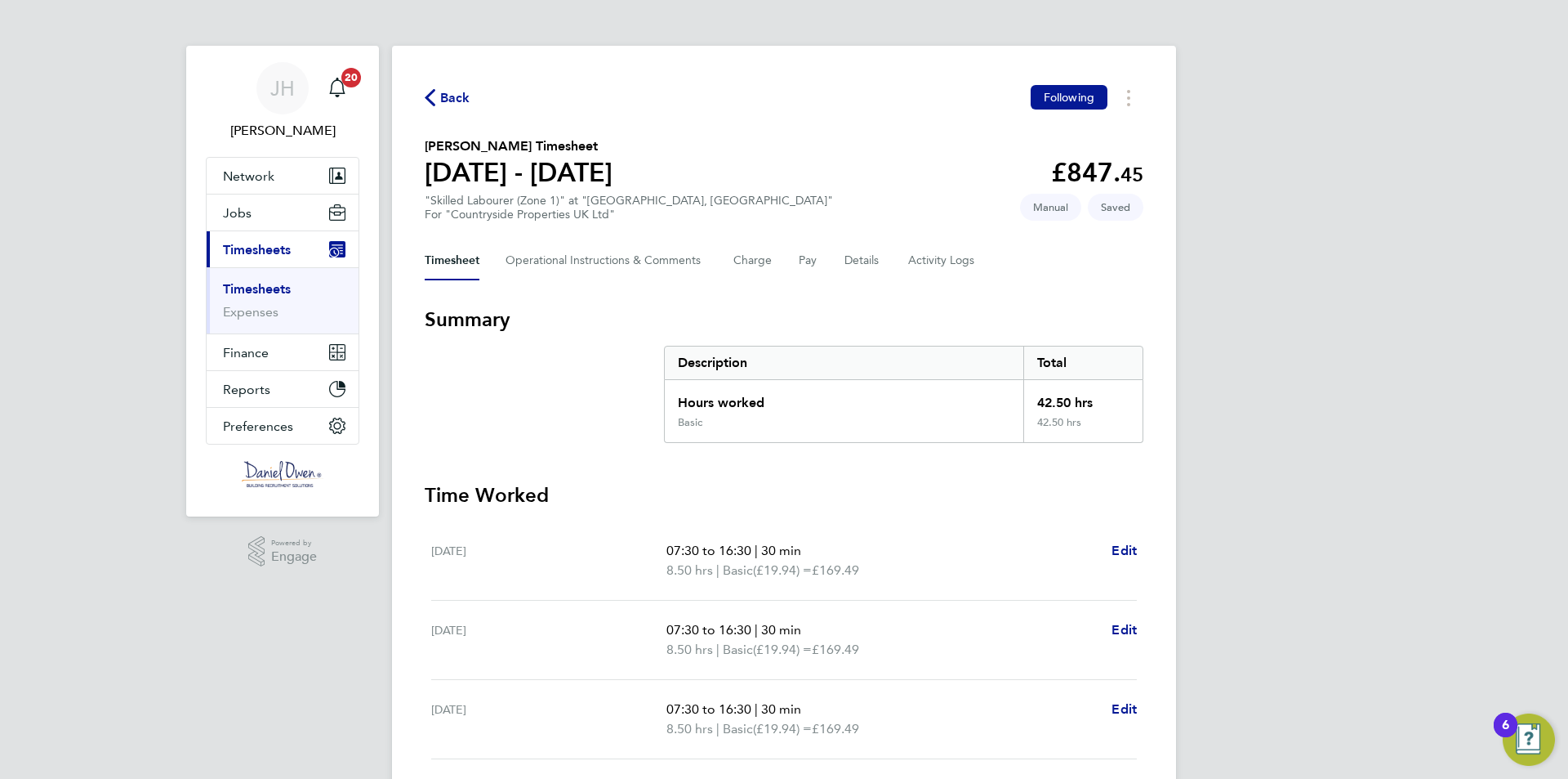
scroll to position [245, 0]
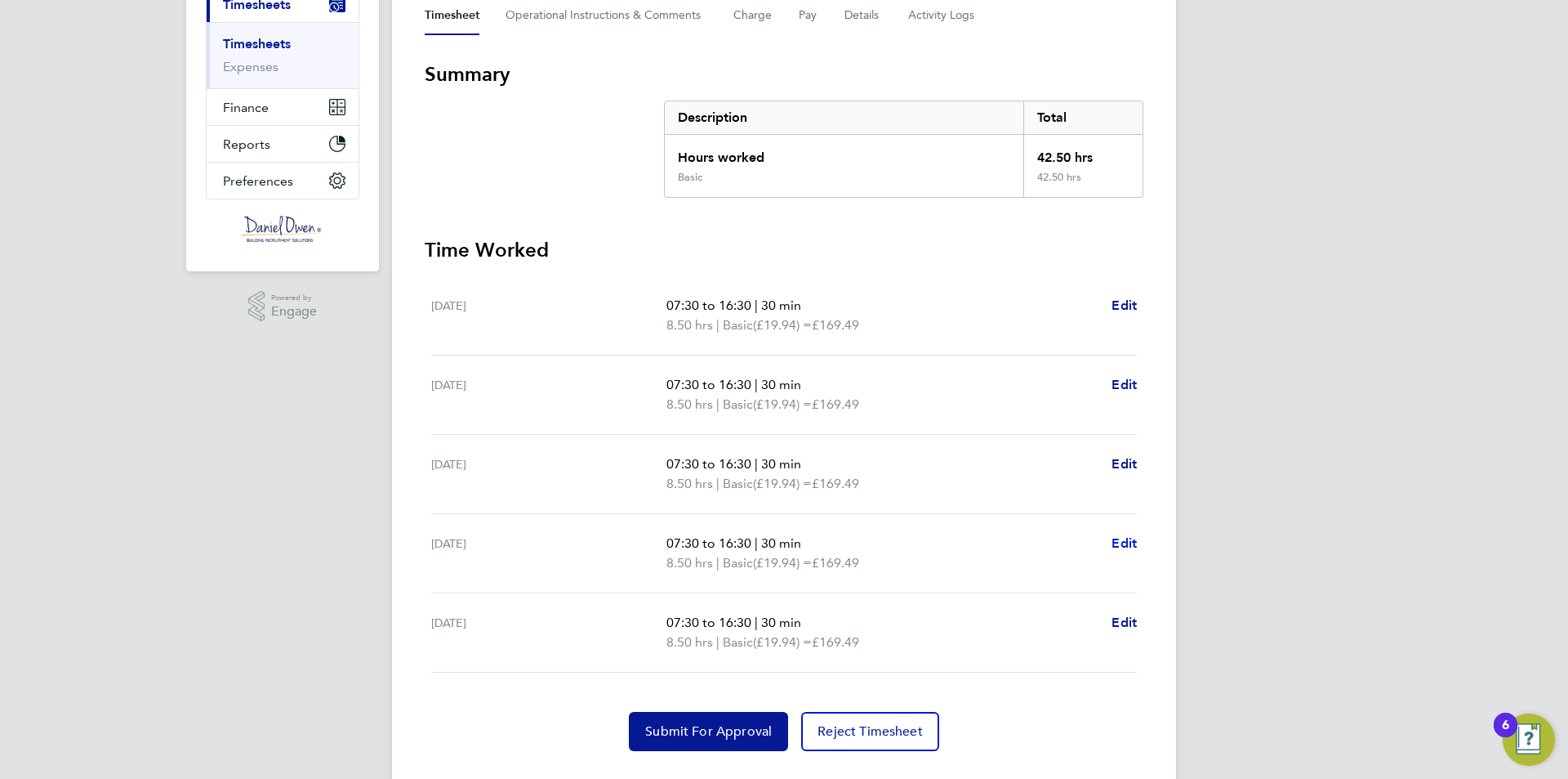
click at [1133, 543] on span "Edit" at bounding box center [1124, 542] width 25 height 15
select select "30"
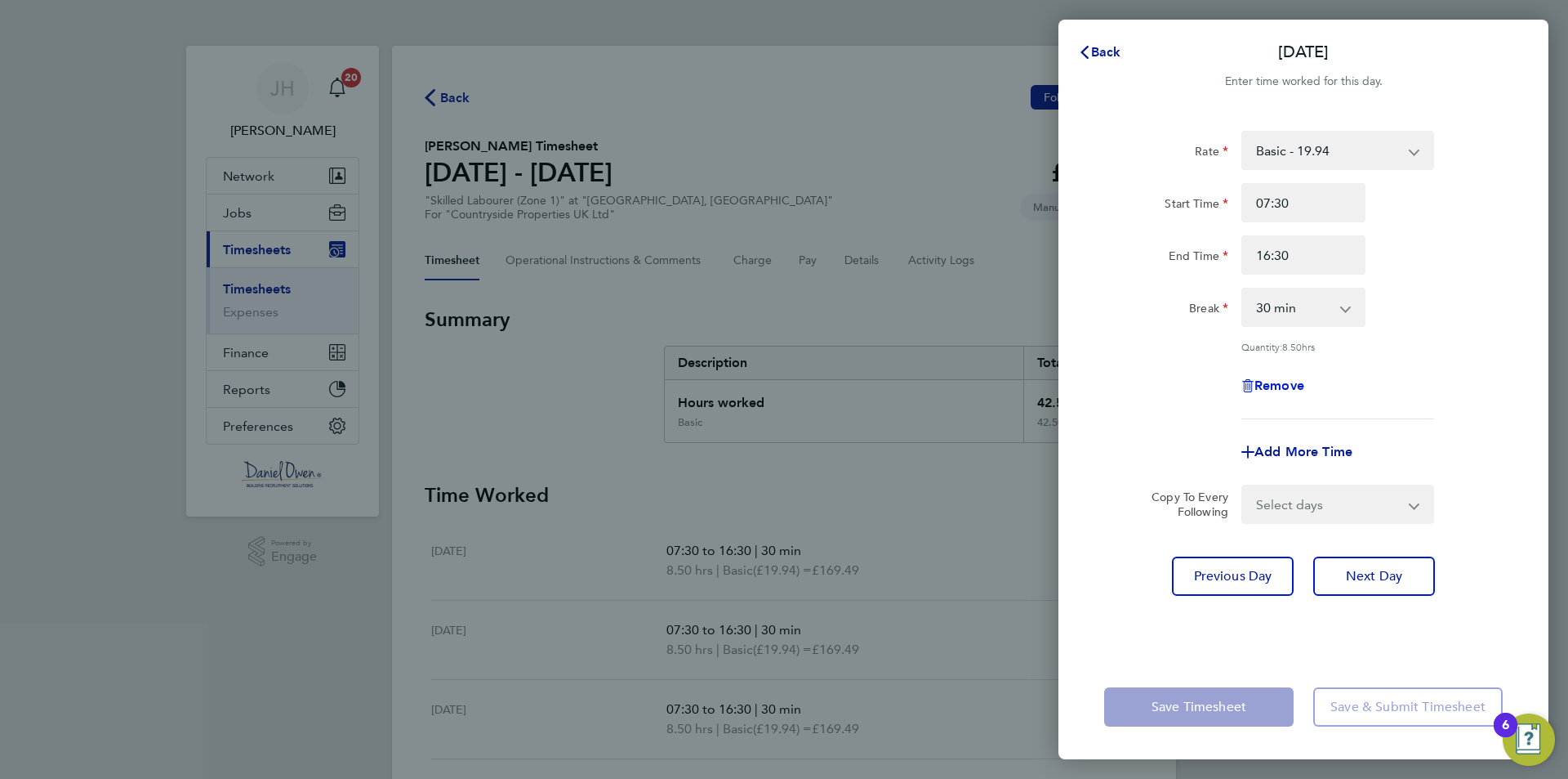
click at [1275, 384] on span "Remove" at bounding box center [1279, 385] width 50 height 15
select select "null"
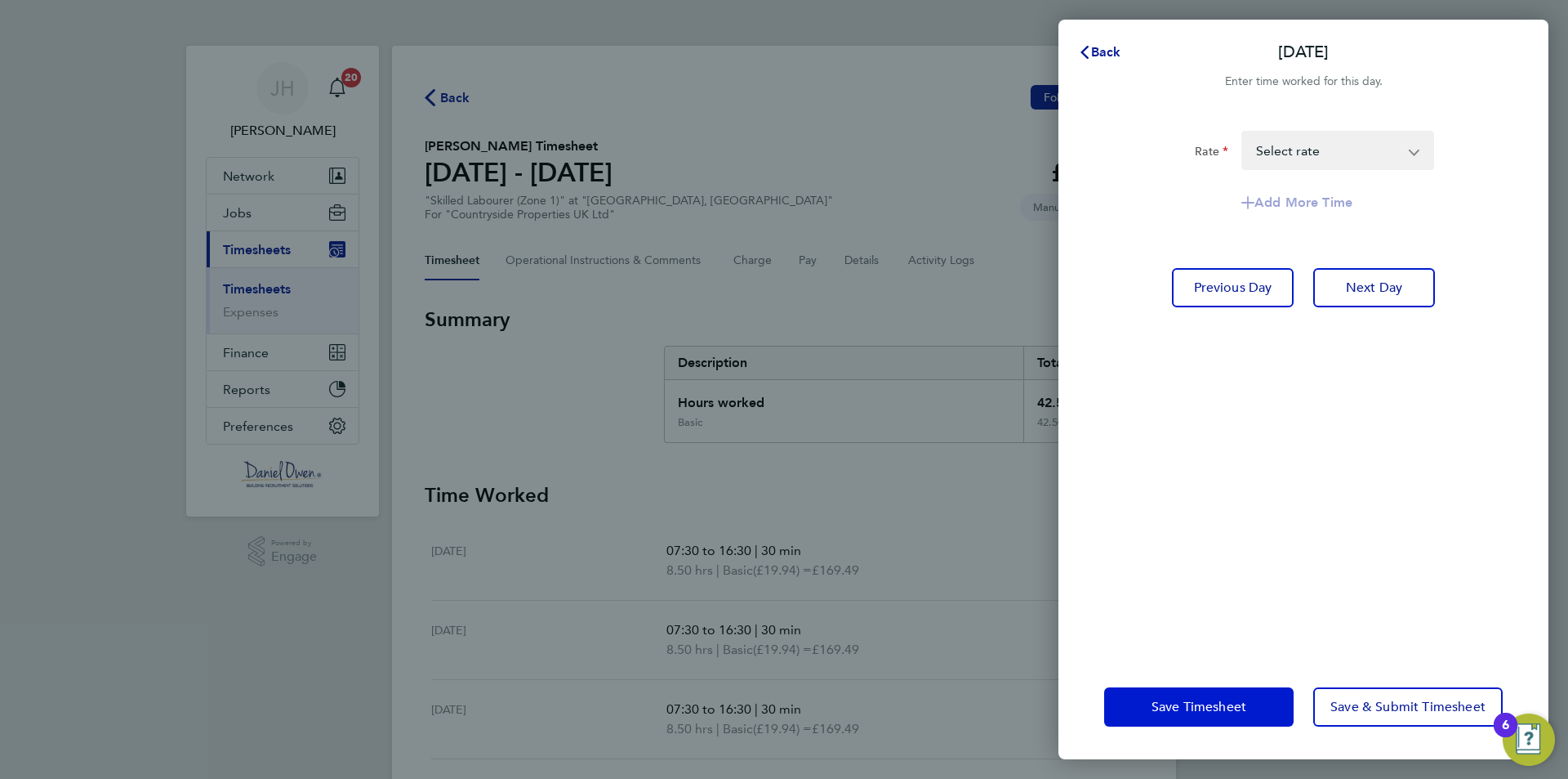
click at [1210, 712] on span "Save Timesheet" at bounding box center [1198, 707] width 95 height 16
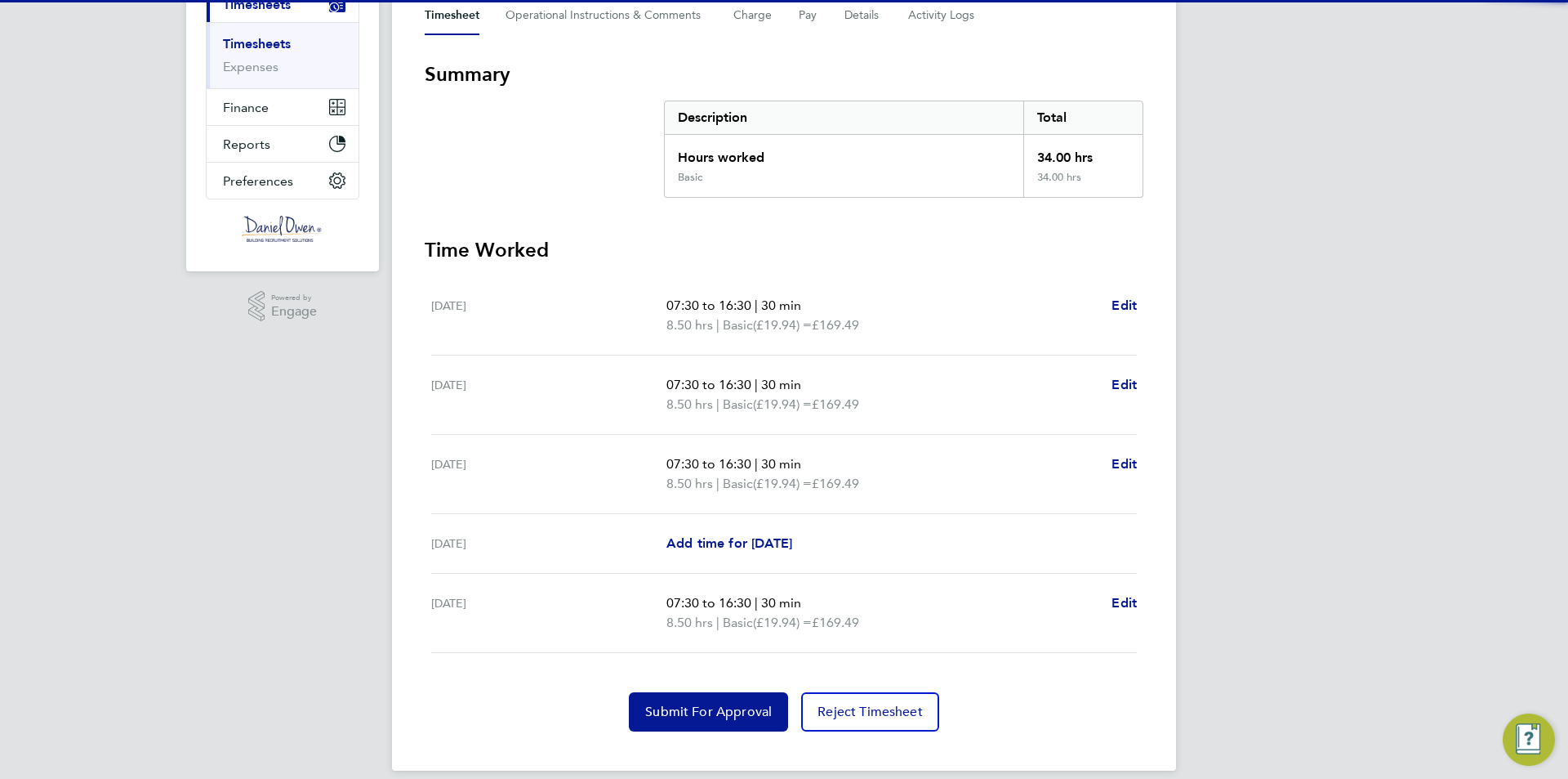
scroll to position [263, 0]
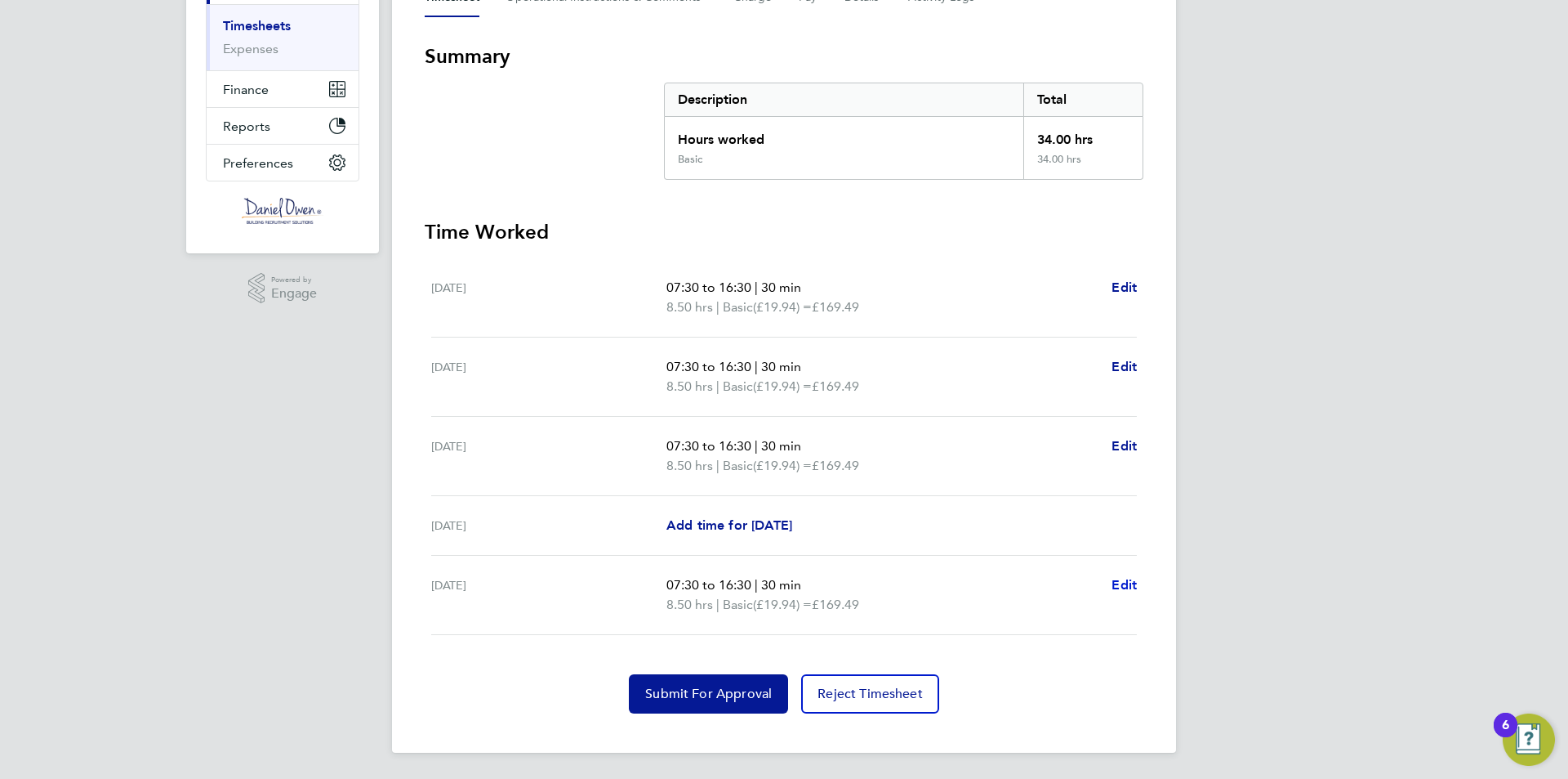
click at [1126, 584] on span "Edit" at bounding box center [1124, 584] width 25 height 15
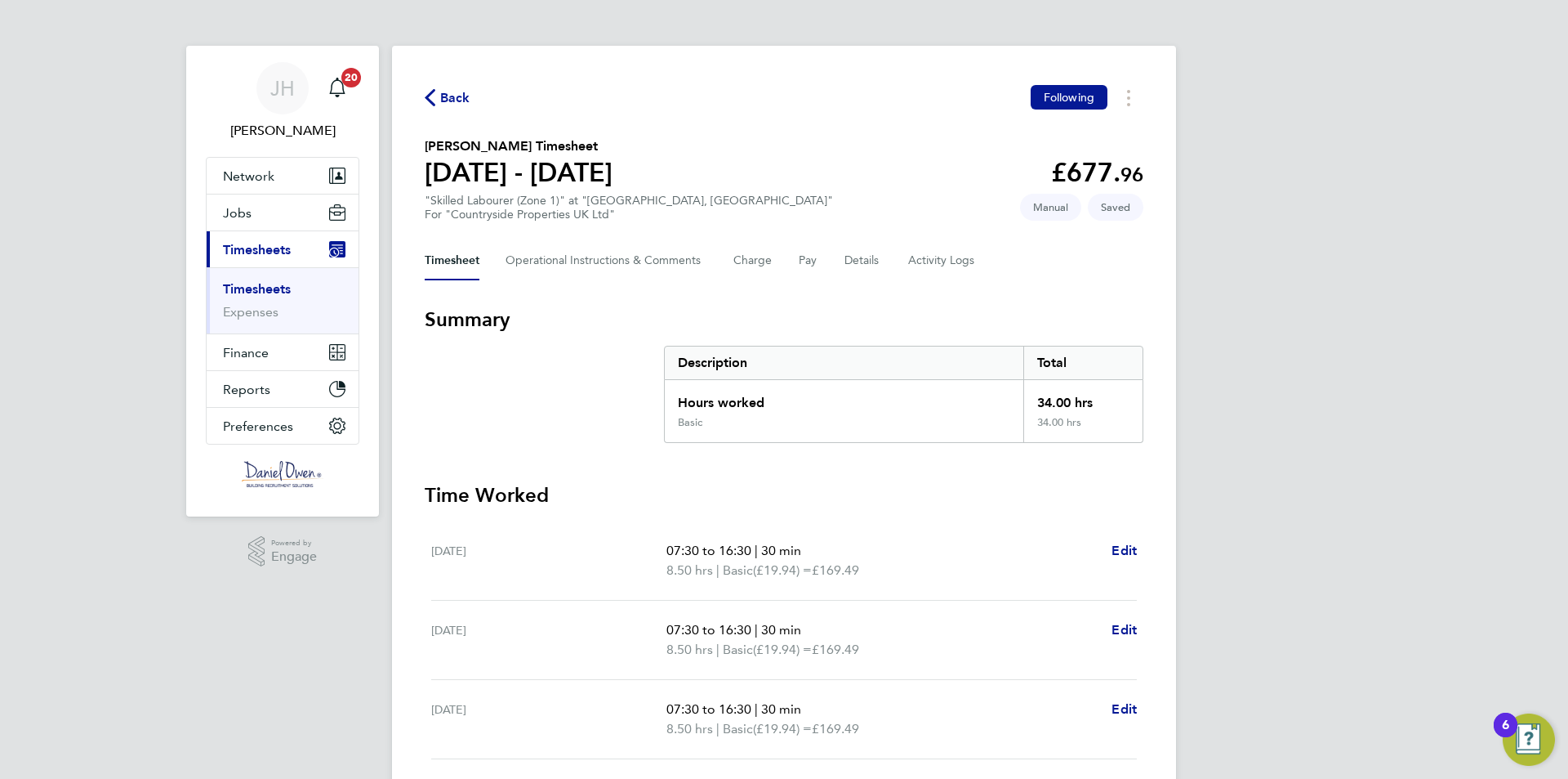
select select "30"
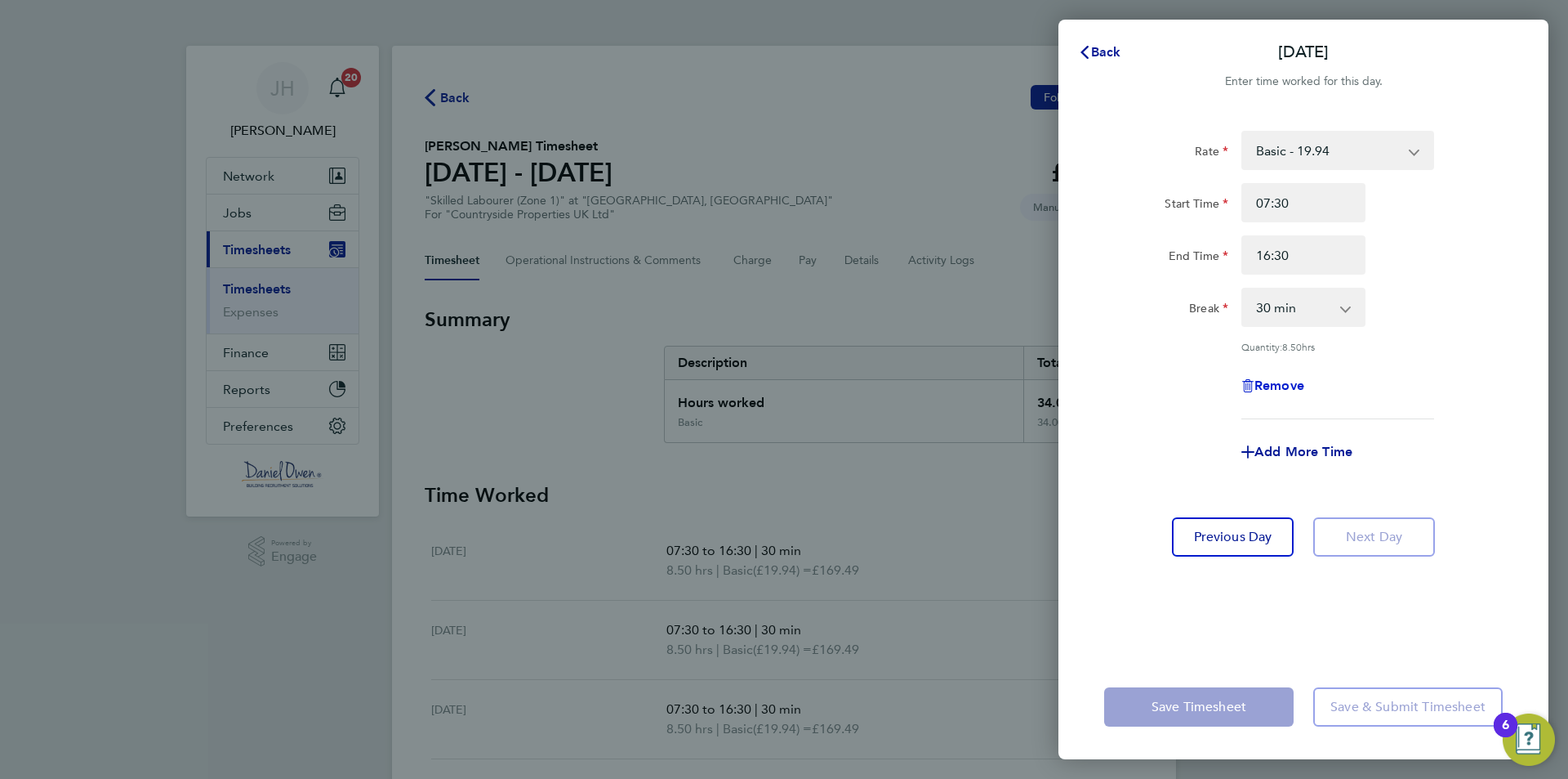
click at [1264, 385] on span "Remove" at bounding box center [1279, 385] width 50 height 15
select select "null"
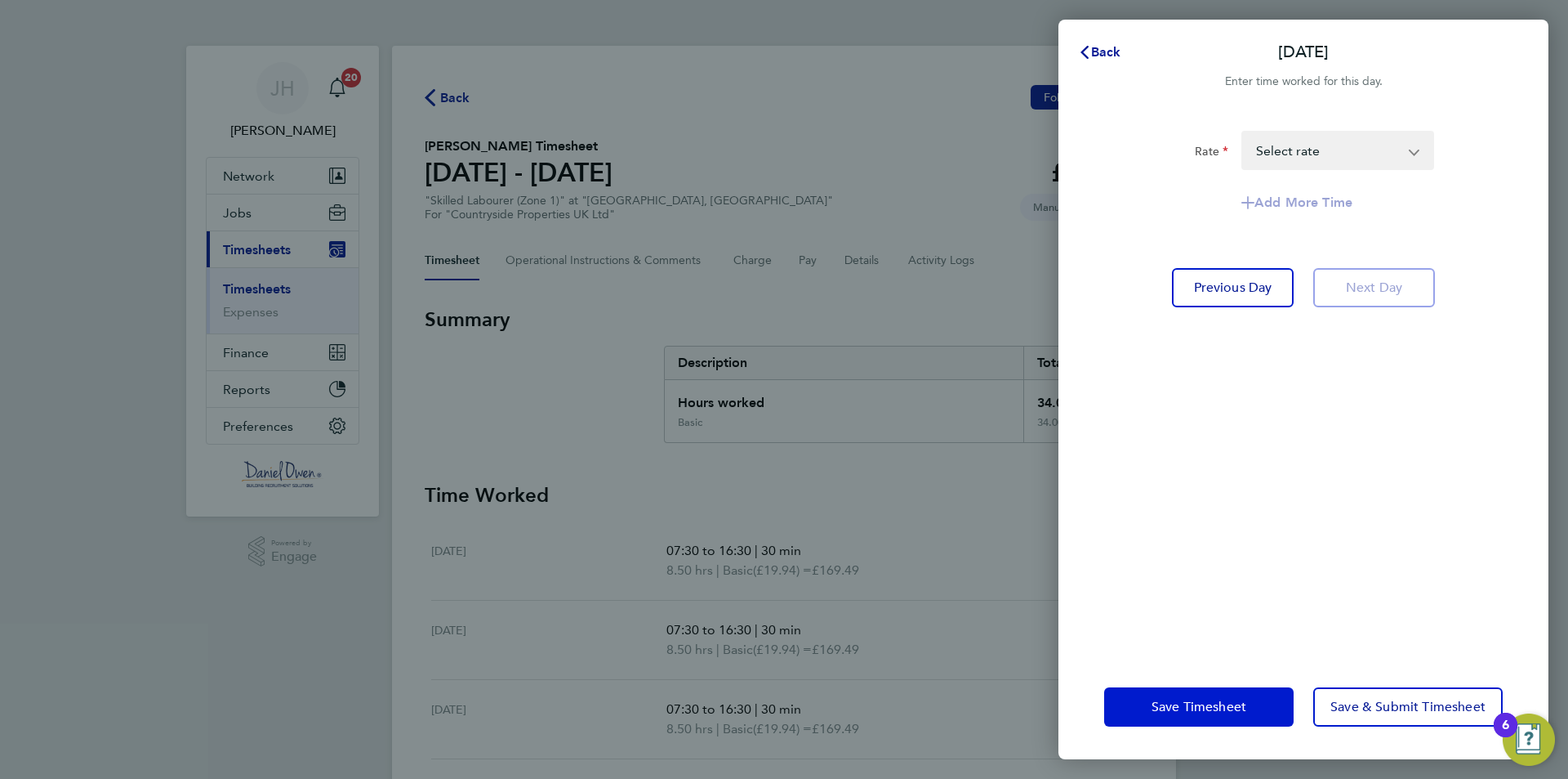
click at [1185, 708] on span "Save Timesheet" at bounding box center [1198, 707] width 95 height 16
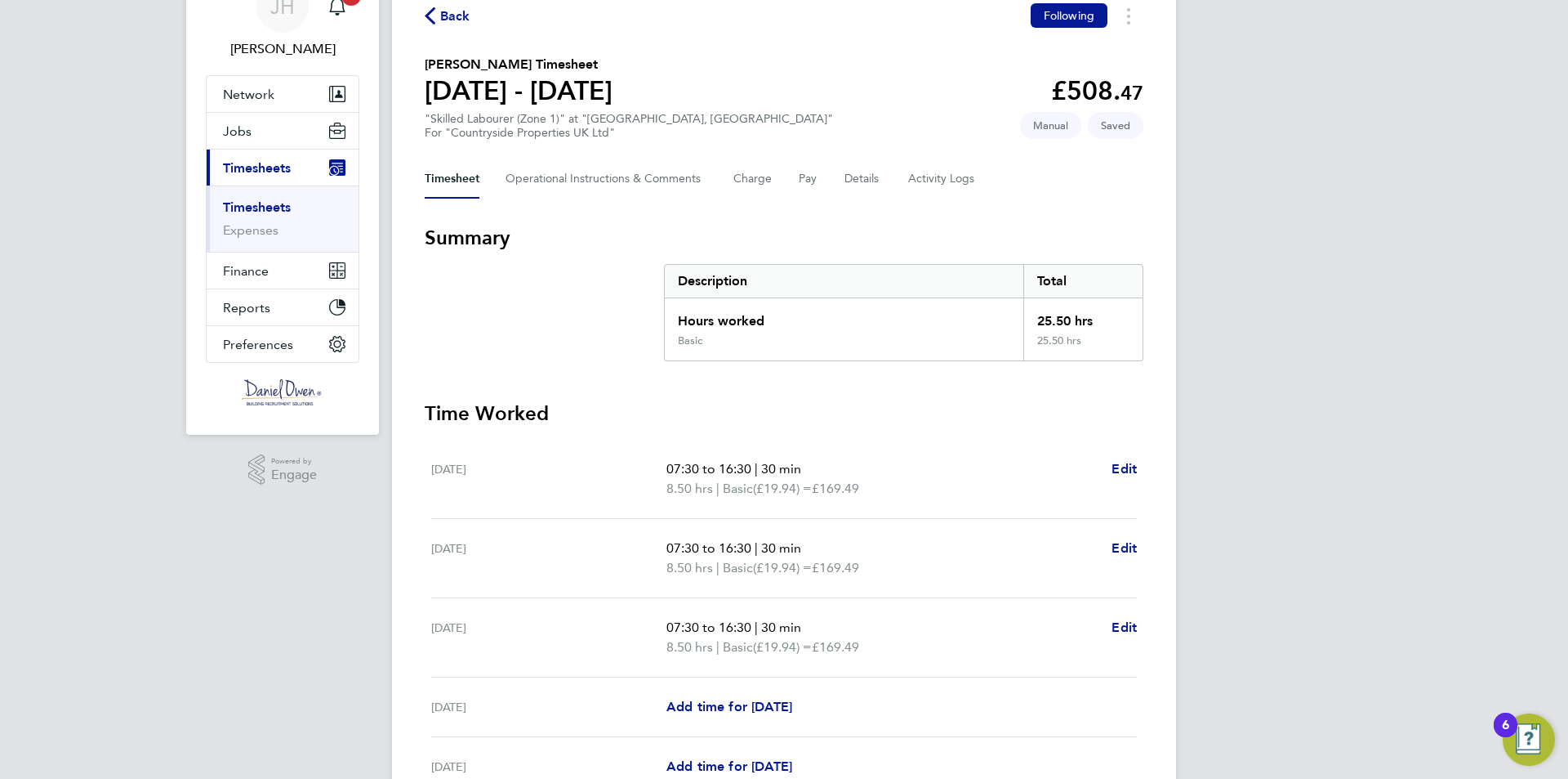
scroll to position [164, 0]
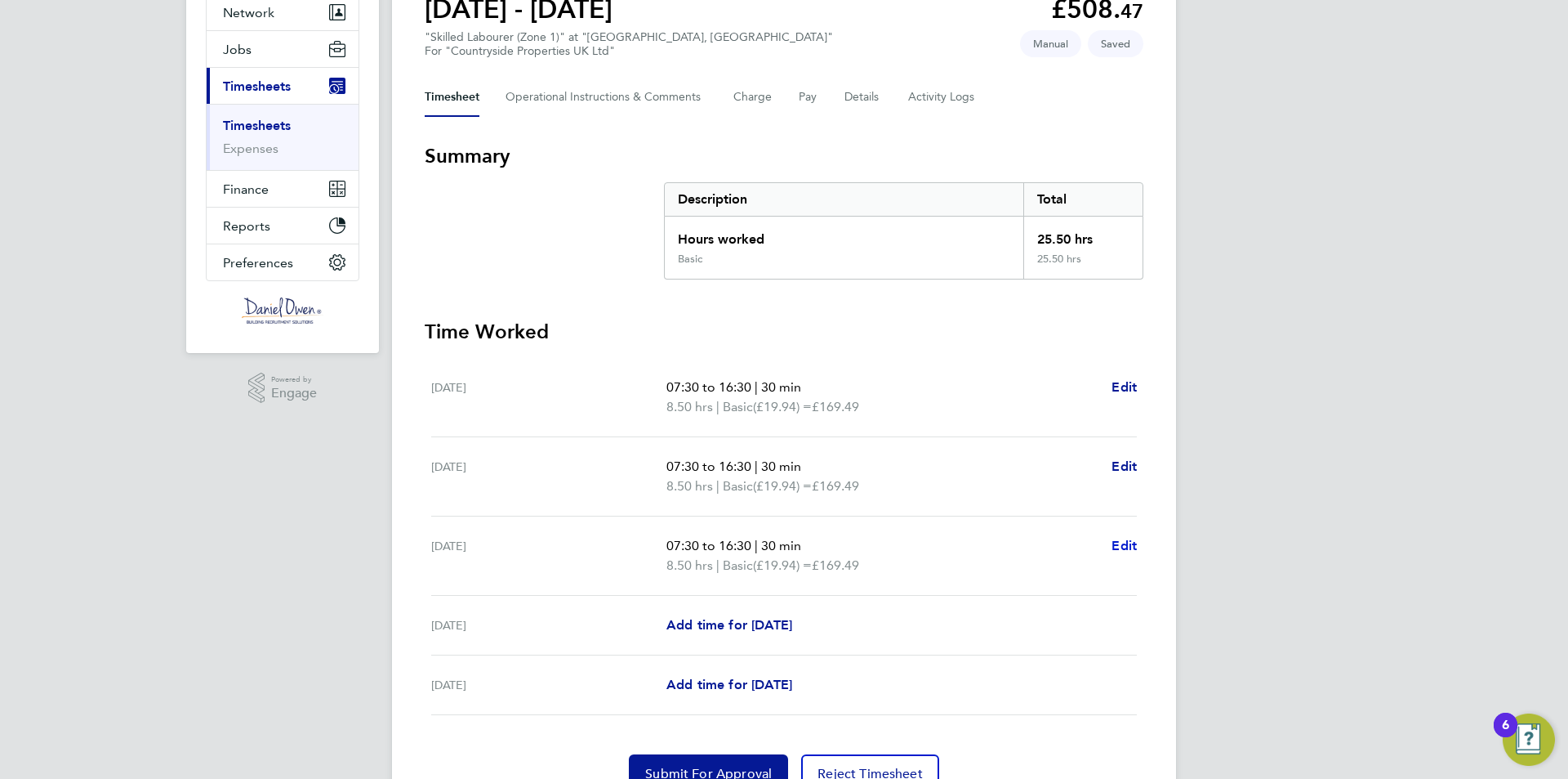
click at [1124, 546] on span "Edit" at bounding box center [1124, 545] width 25 height 15
select select "30"
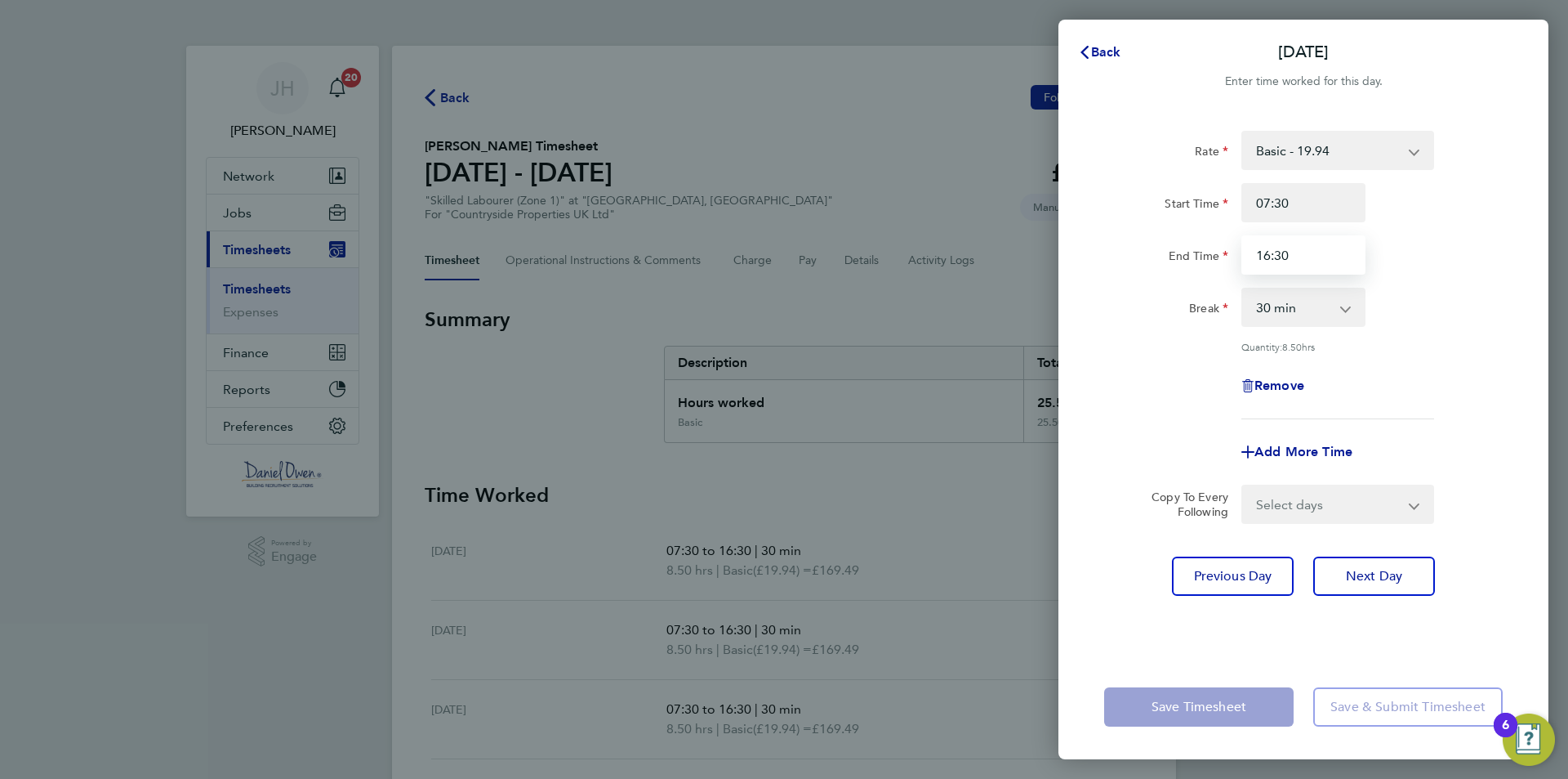
click at [1267, 252] on input "16:30" at bounding box center [1303, 254] width 124 height 39
type input "15:30"
click at [1408, 305] on div "Break 0 min 15 min 30 min 45 min 60 min 75 min 90 min" at bounding box center [1303, 307] width 411 height 39
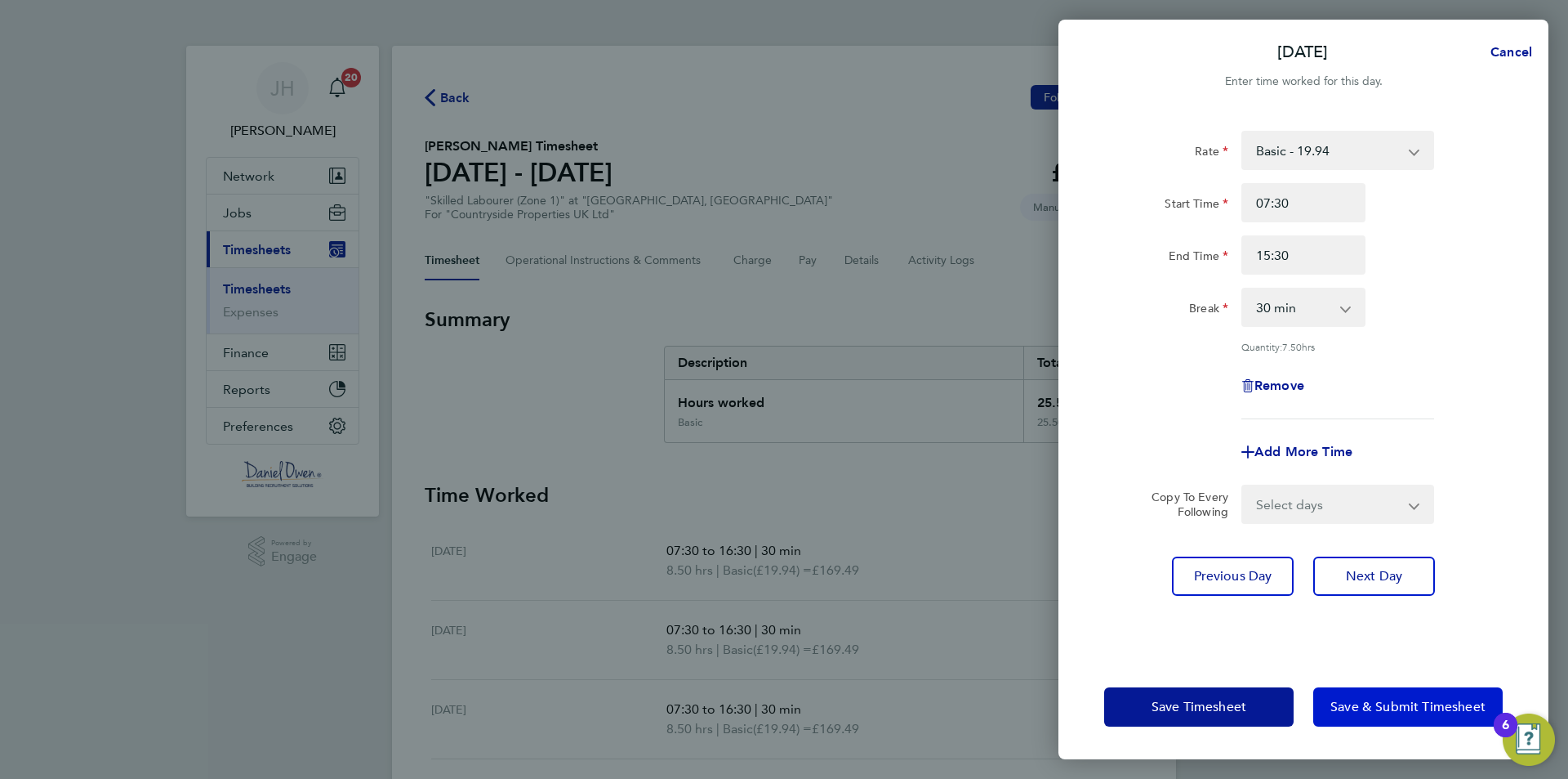
click at [1383, 707] on span "Save & Submit Timesheet" at bounding box center [1408, 707] width 156 height 16
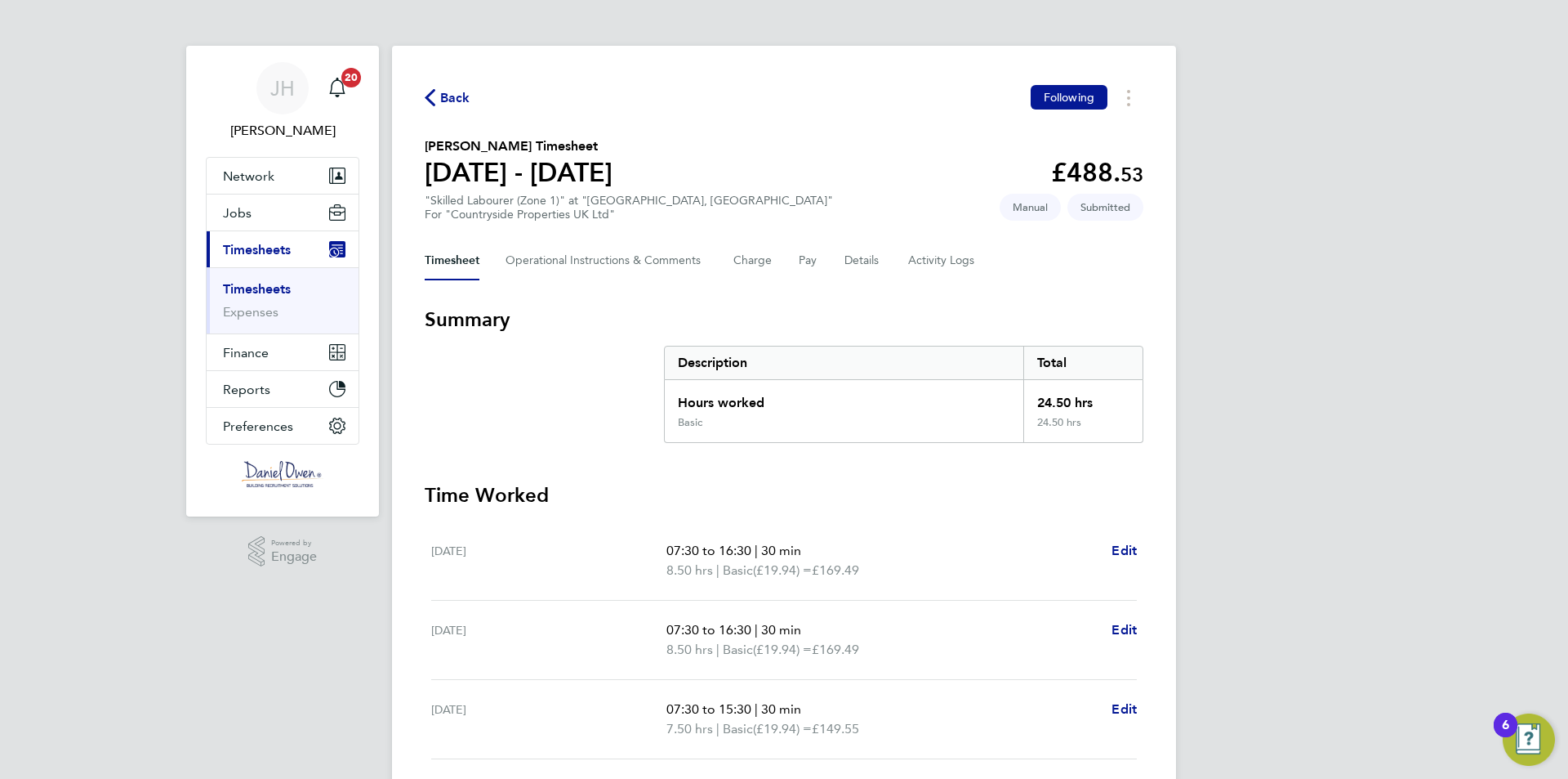
click at [264, 293] on link "Timesheets" at bounding box center [257, 289] width 68 height 15
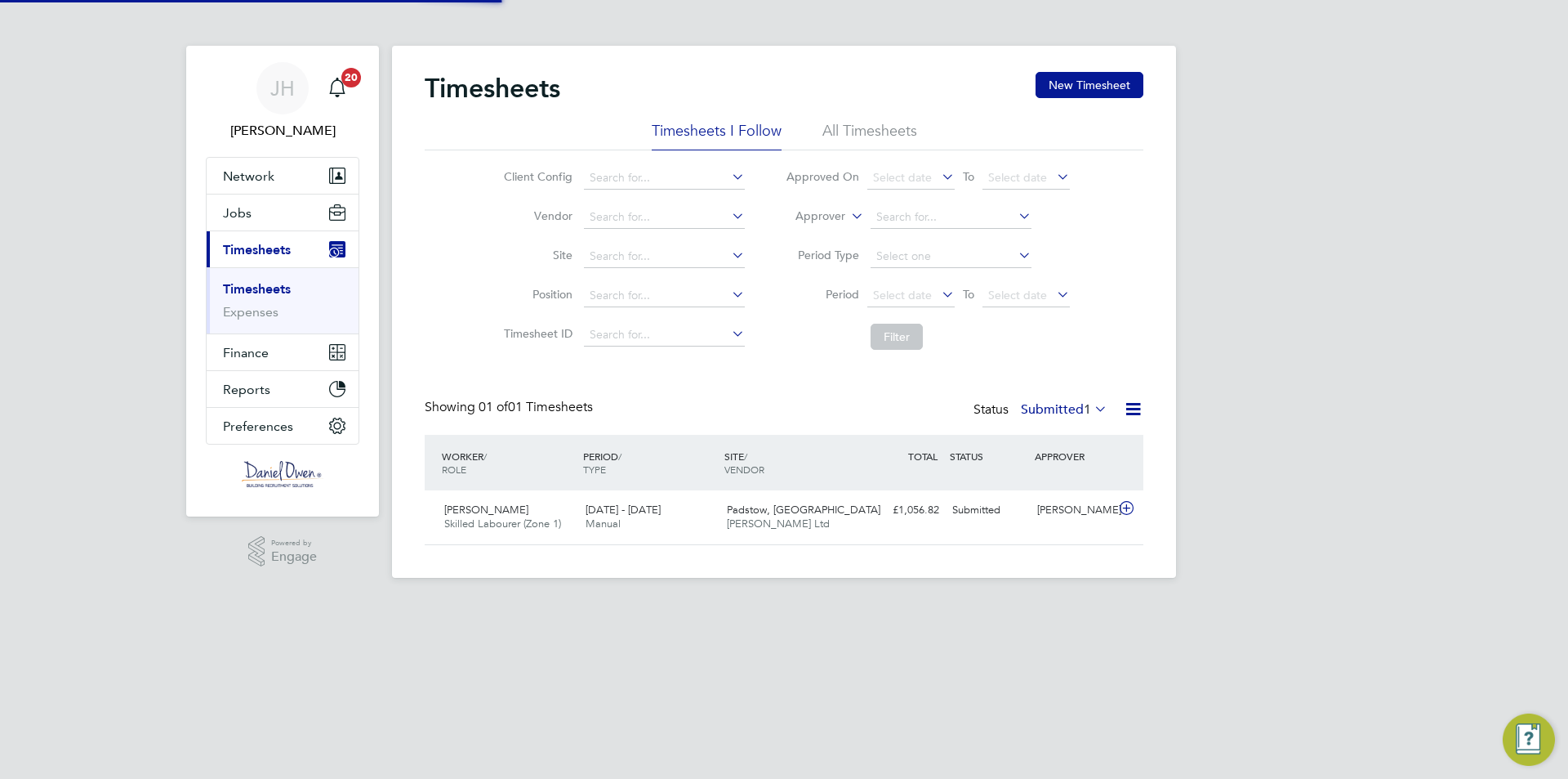
scroll to position [42, 142]
click at [1089, 90] on button "New Timesheet" at bounding box center [1089, 84] width 108 height 26
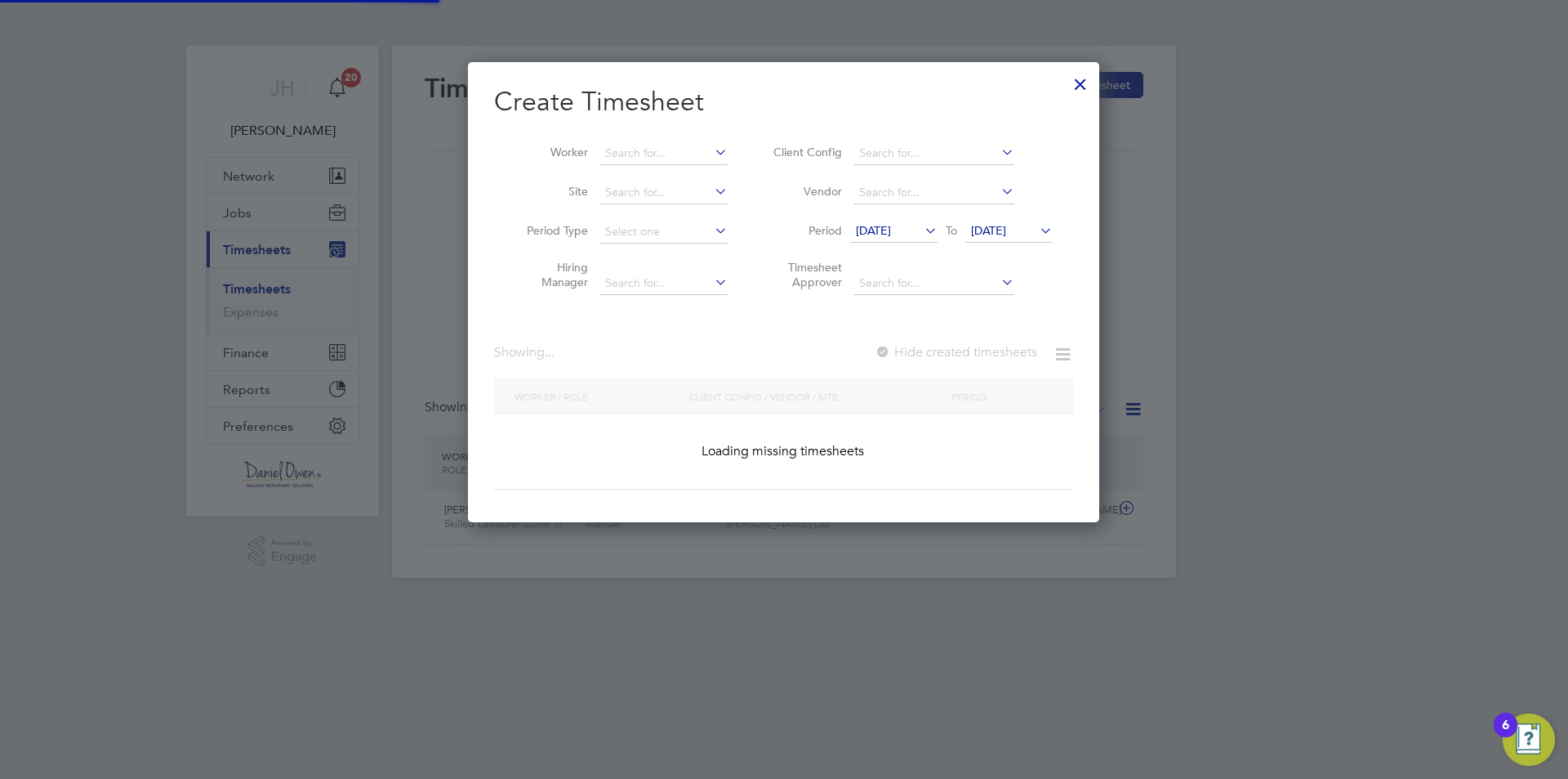
scroll to position [1058, 632]
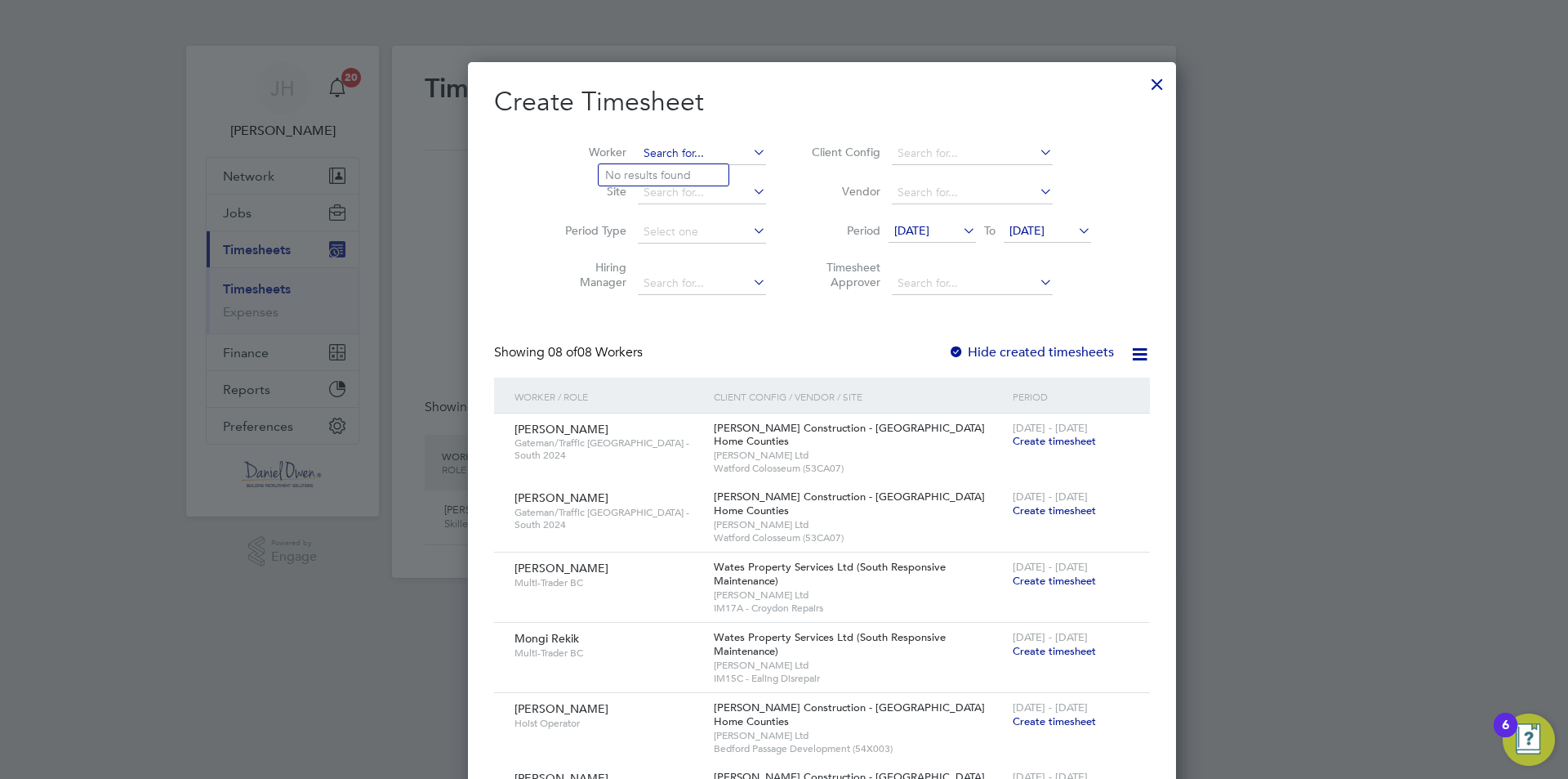
click at [644, 145] on input at bounding box center [702, 153] width 128 height 23
click at [669, 173] on li "Stuart John ston" at bounding box center [713, 176] width 228 height 22
type input "Stuart Johnston"
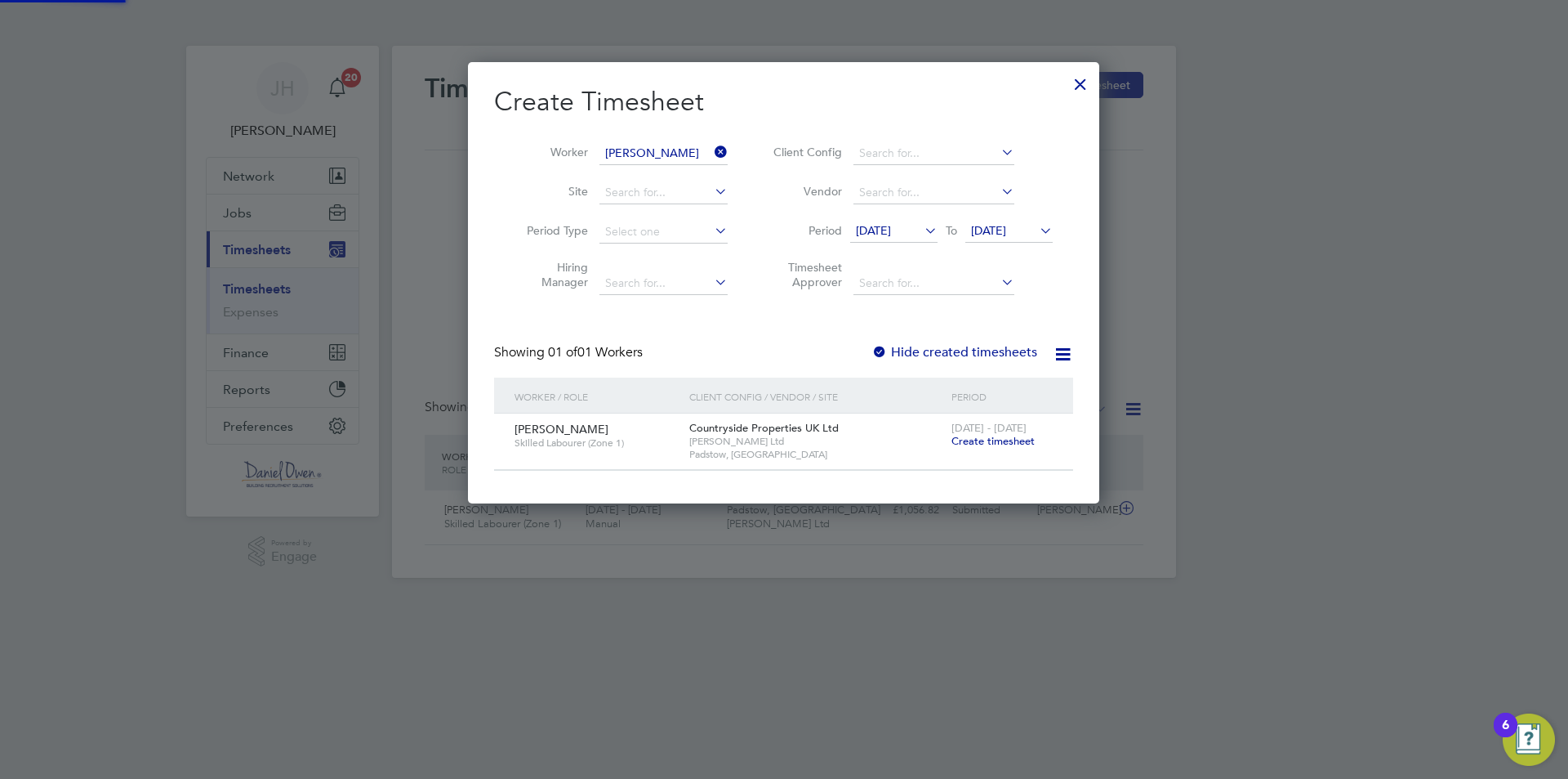
scroll to position [441, 632]
click at [991, 446] on span "Create timesheet" at bounding box center [993, 441] width 83 height 14
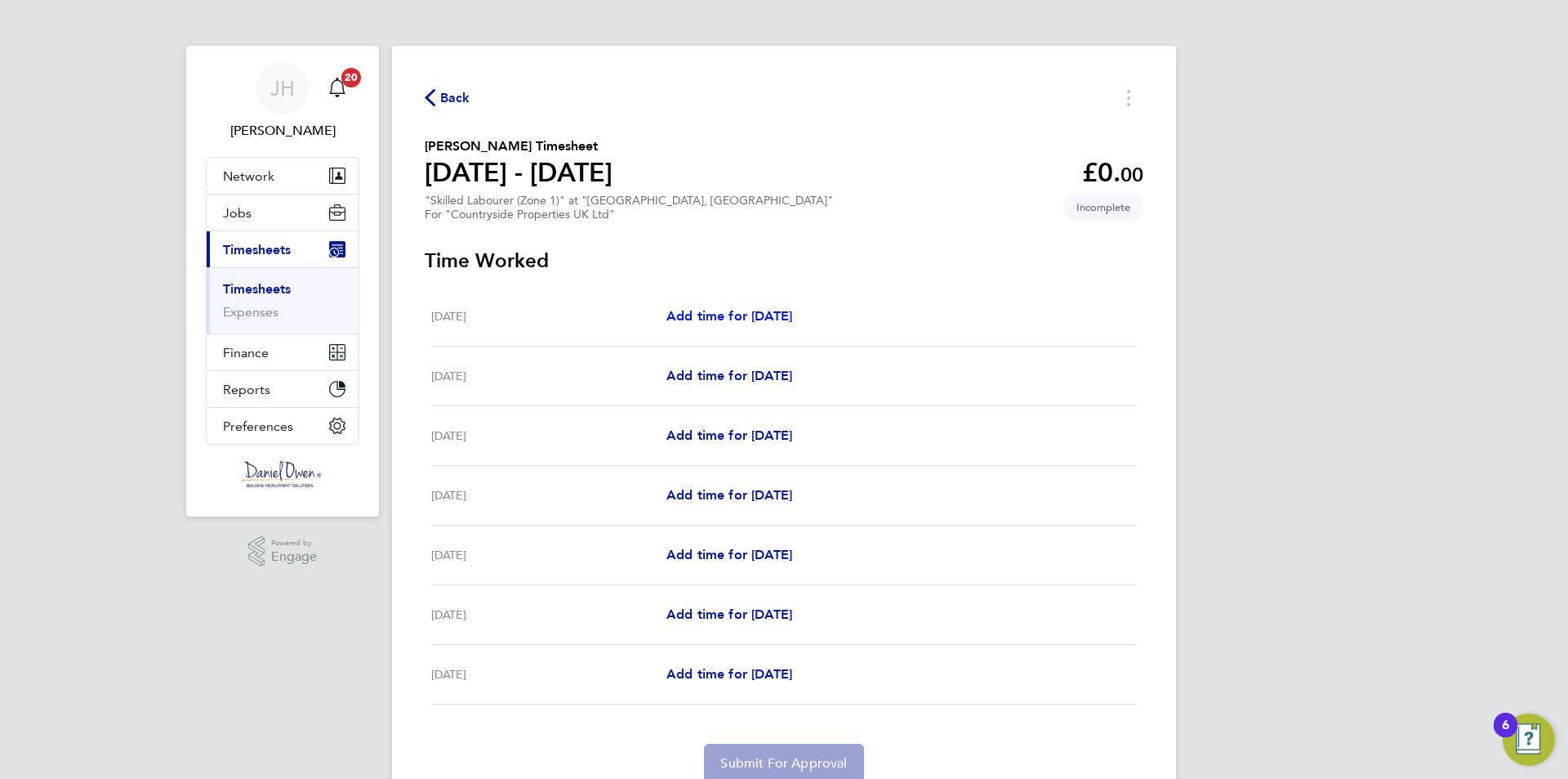
click at [725, 317] on span "Add time for [DATE]" at bounding box center [729, 315] width 126 height 15
select select "30"
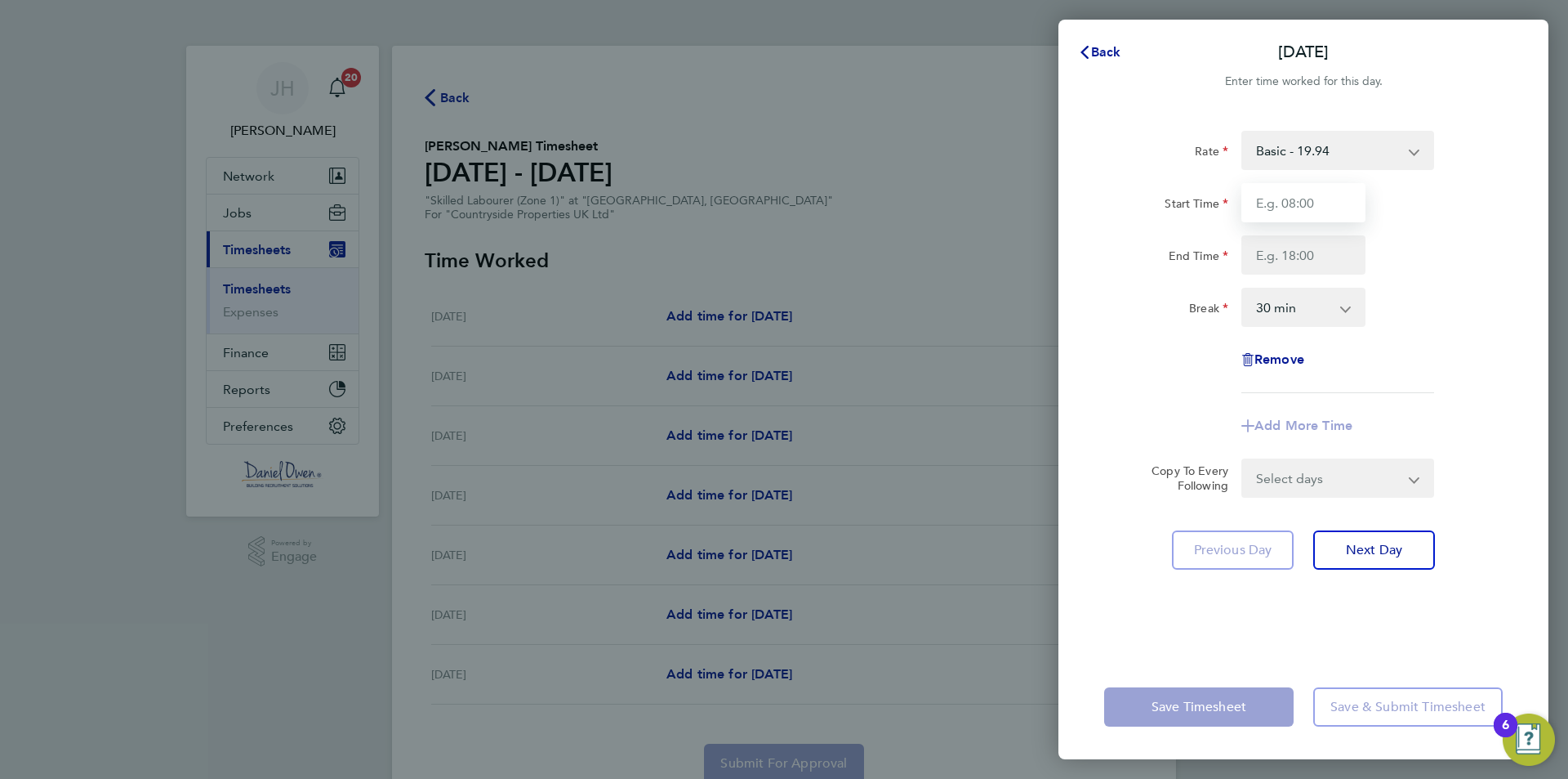
click at [1294, 186] on input "Start Time" at bounding box center [1303, 202] width 124 height 39
type input "07:30"
click at [1272, 260] on input "End Time" at bounding box center [1303, 254] width 124 height 39
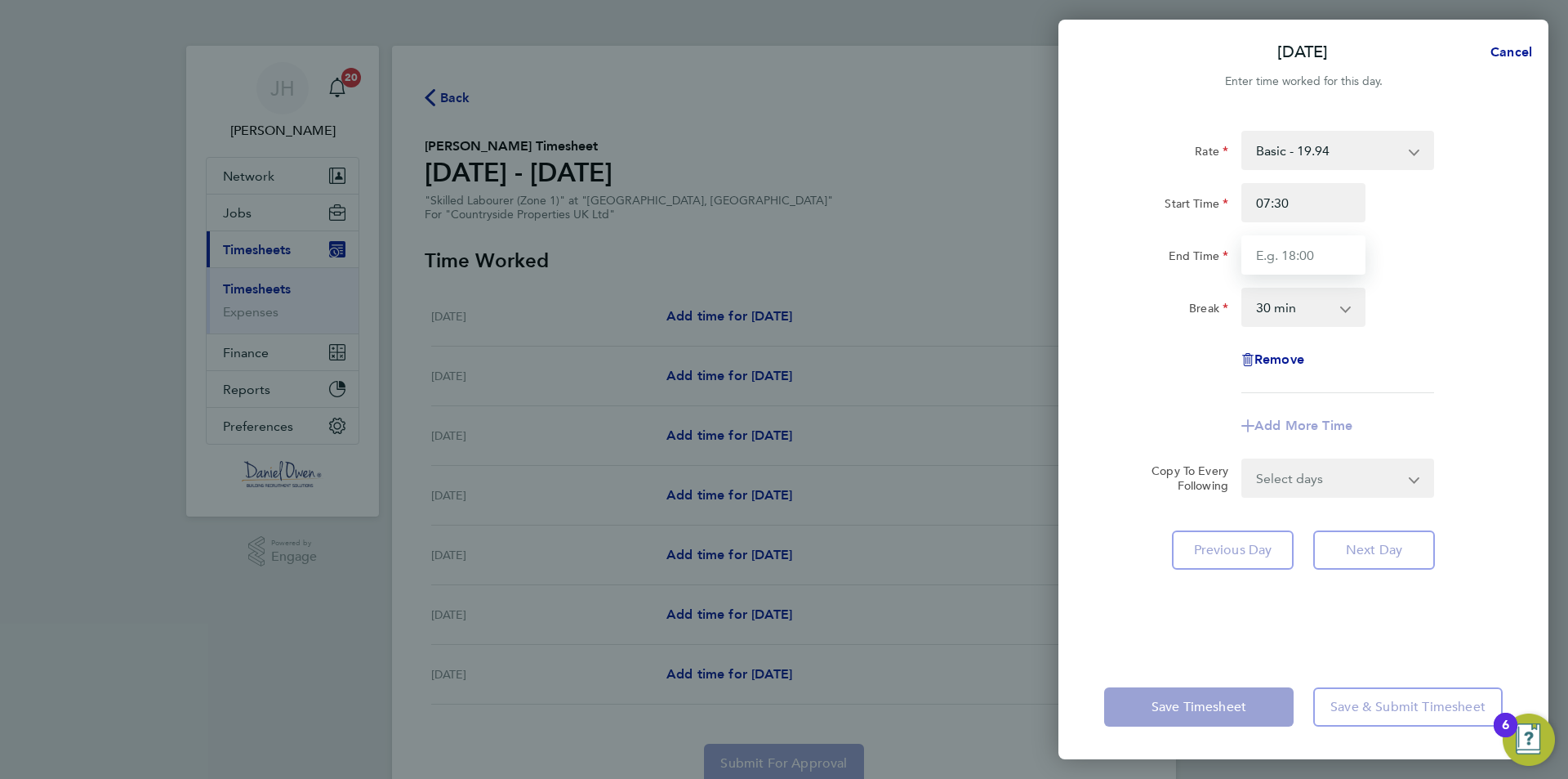
type input "16:30"
click at [1331, 468] on form "Rate Basic - 19.94 Start Time 07:30 End Time 16:30 Break 0 min 15 min 30 min 45…" at bounding box center [1303, 313] width 399 height 366
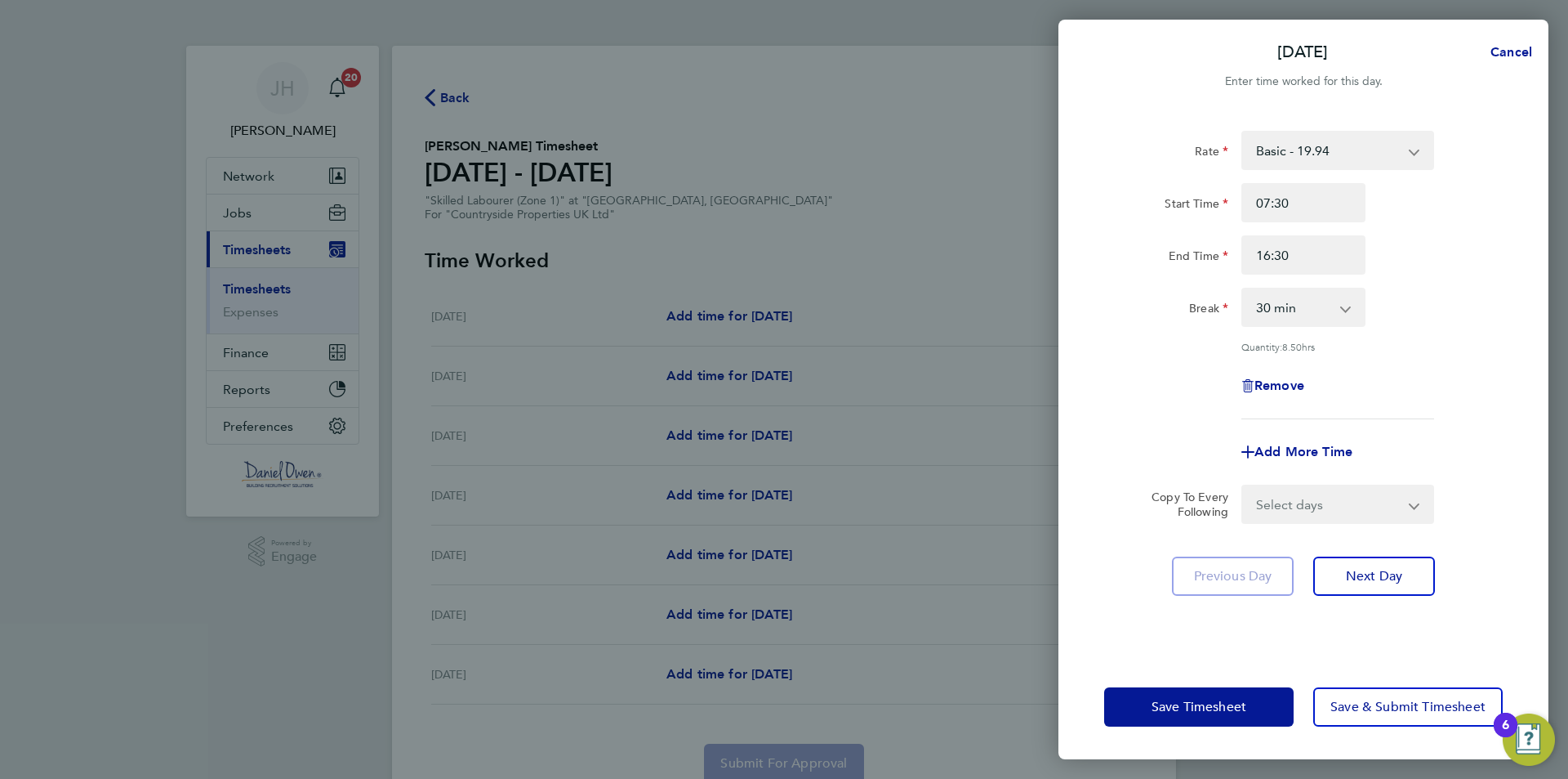
click at [1331, 470] on form "Rate Basic - 19.94 Start Time 07:30 End Time 16:30 Break 0 min 15 min 30 min 45…" at bounding box center [1303, 327] width 399 height 393
click at [1327, 499] on select "Select days Day Weekday (Mon-Fri) Weekend (Sat-Sun) Tuesday Wednesday Thursday …" at bounding box center [1328, 504] width 172 height 36
select select "WEEKDAY"
click at [1242, 486] on select "Select days Day Weekday (Mon-Fri) Weekend (Sat-Sun) Tuesday Wednesday Thursday …" at bounding box center [1328, 504] width 172 height 36
select select "2025-08-24"
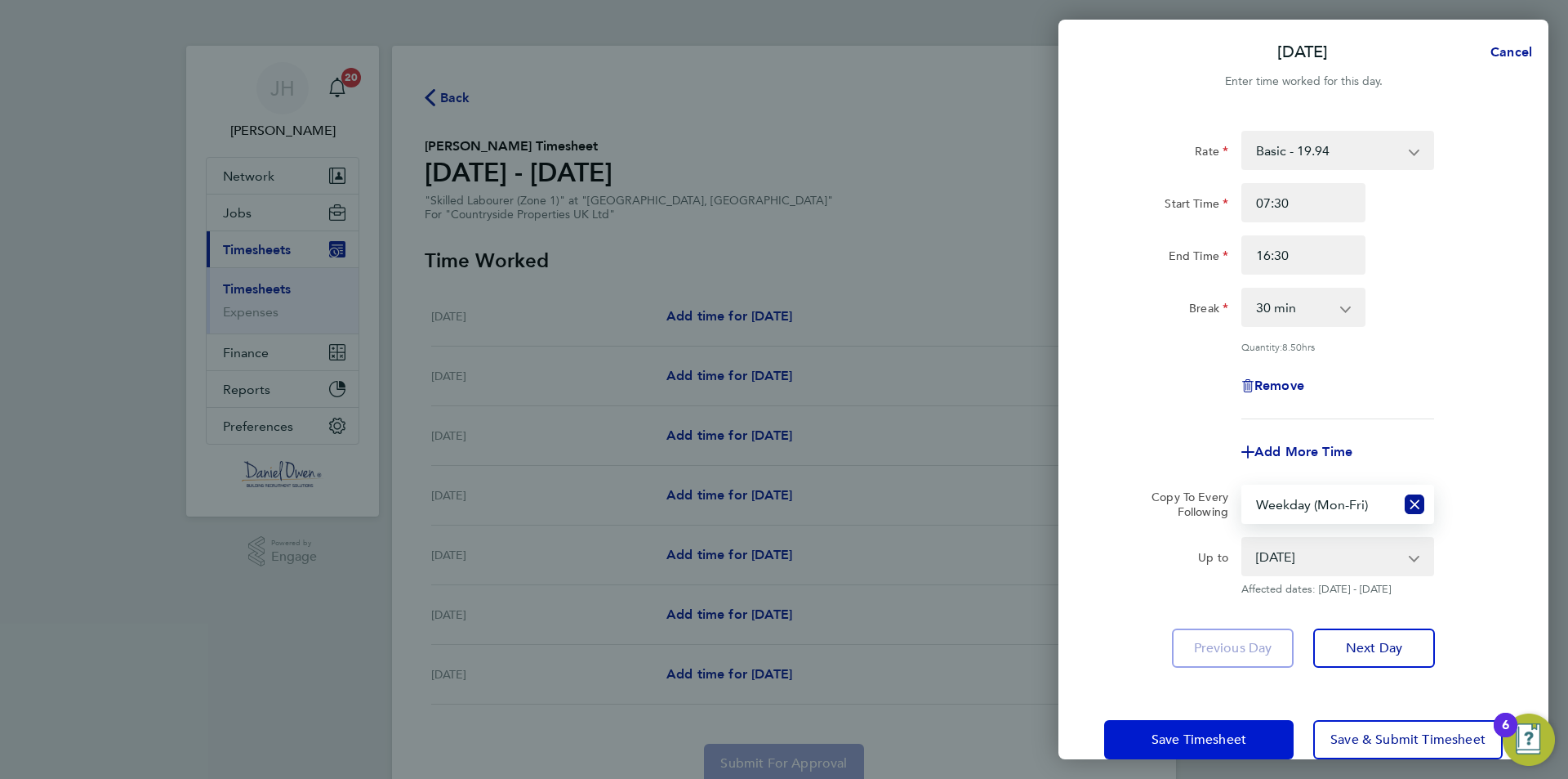
click at [1207, 733] on span "Save Timesheet" at bounding box center [1198, 739] width 95 height 16
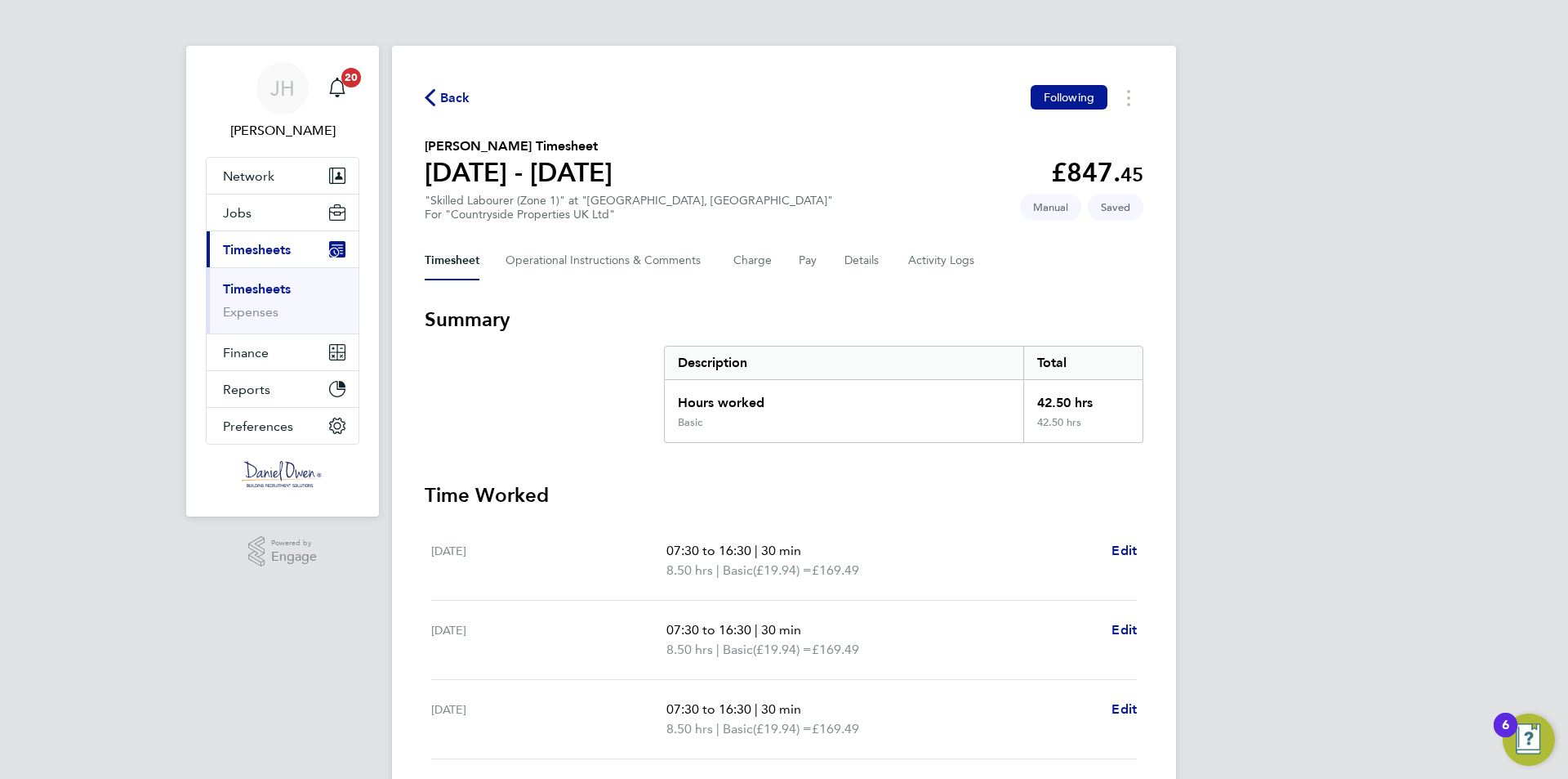
scroll to position [402, 0]
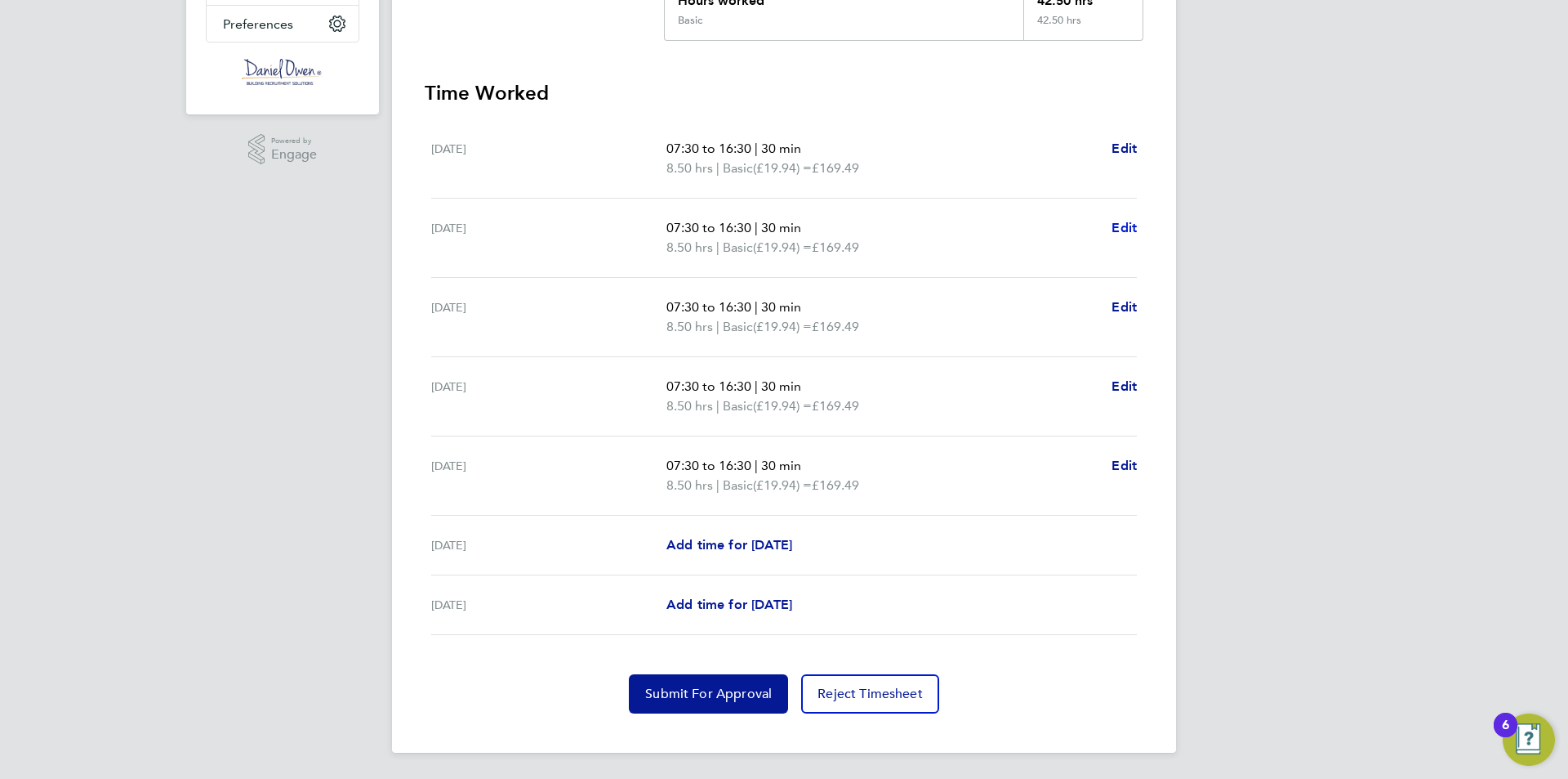
click at [1130, 225] on span "Edit" at bounding box center [1124, 227] width 25 height 15
select select "30"
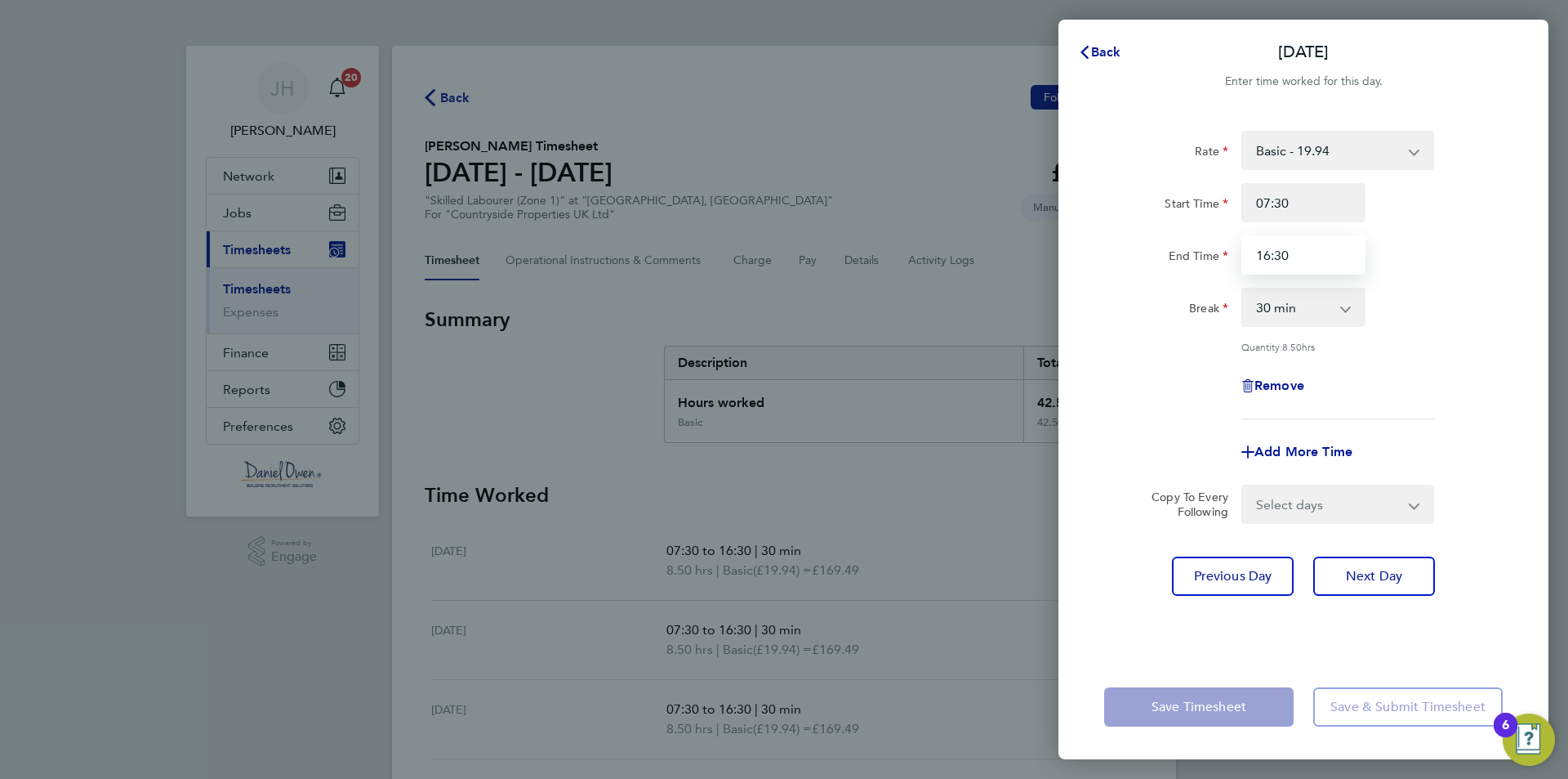
drag, startPoint x: 1280, startPoint y: 268, endPoint x: 1286, endPoint y: 261, distance: 9.2
click at [1281, 268] on input "16:30" at bounding box center [1303, 254] width 124 height 39
drag, startPoint x: 1296, startPoint y: 256, endPoint x: 1006, endPoint y: 271, distance: 290.4
click at [1008, 269] on div "Back Tue 19 Aug Enter time worked for this day. Rate Basic - 19.94 Start Time 0…" at bounding box center [784, 389] width 1568 height 779
type input "11:00"
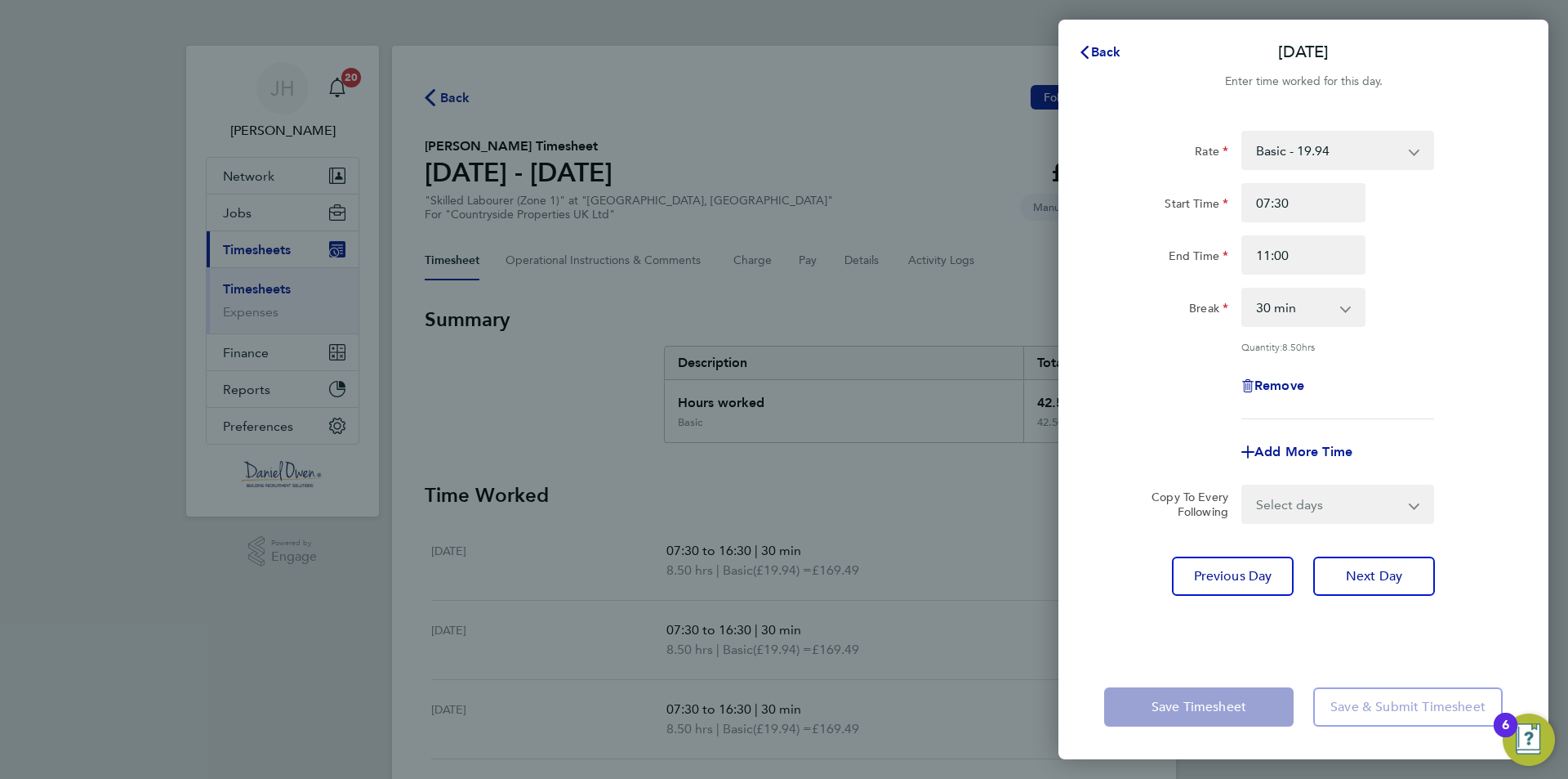
click at [1254, 632] on div "Rate Basic - 19.94 Start Time 07:30 End Time 11:00 Break 0 min 15 min 30 min 45…" at bounding box center [1303, 383] width 490 height 544
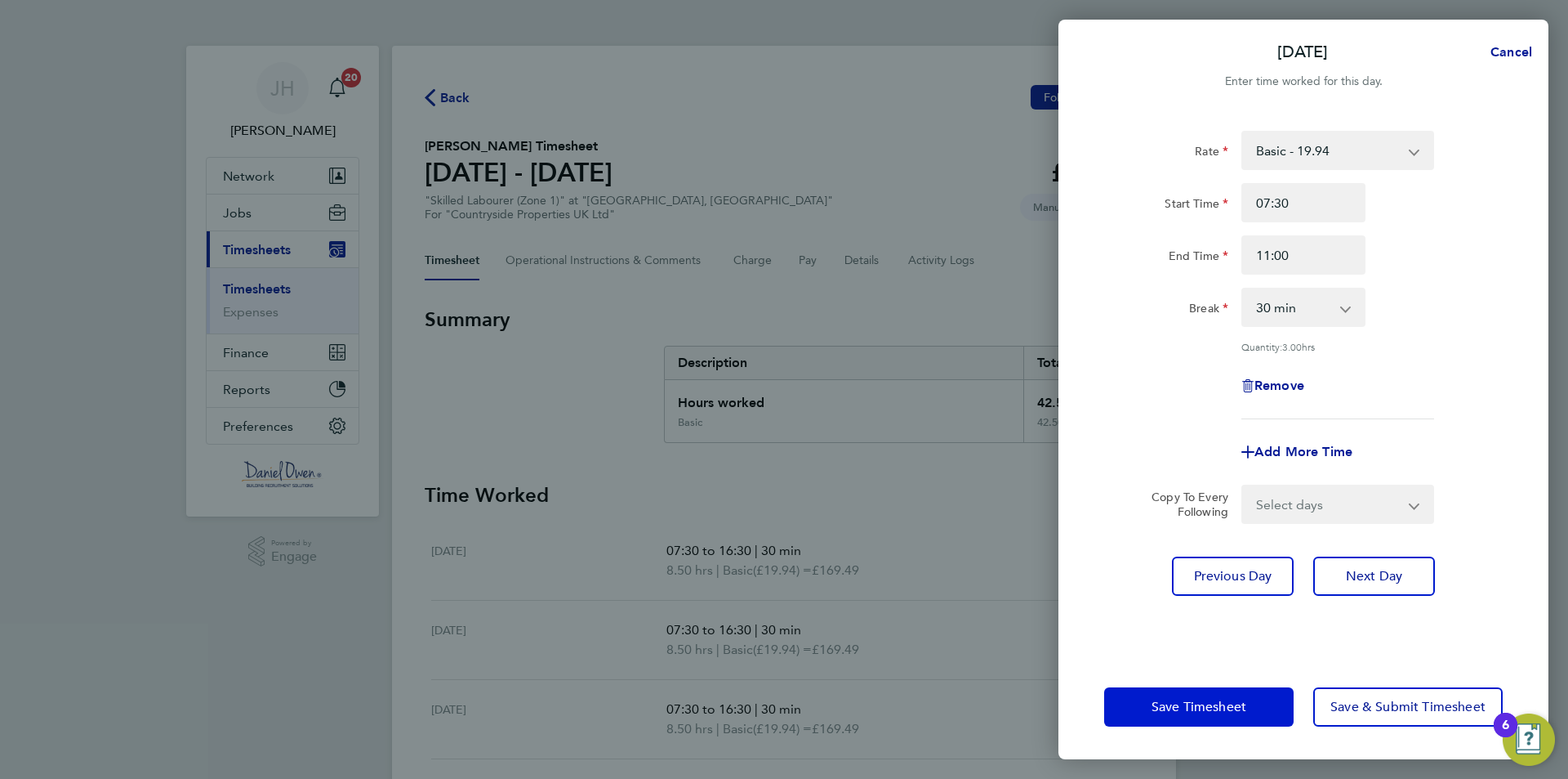
click at [1214, 707] on span "Save Timesheet" at bounding box center [1198, 707] width 95 height 16
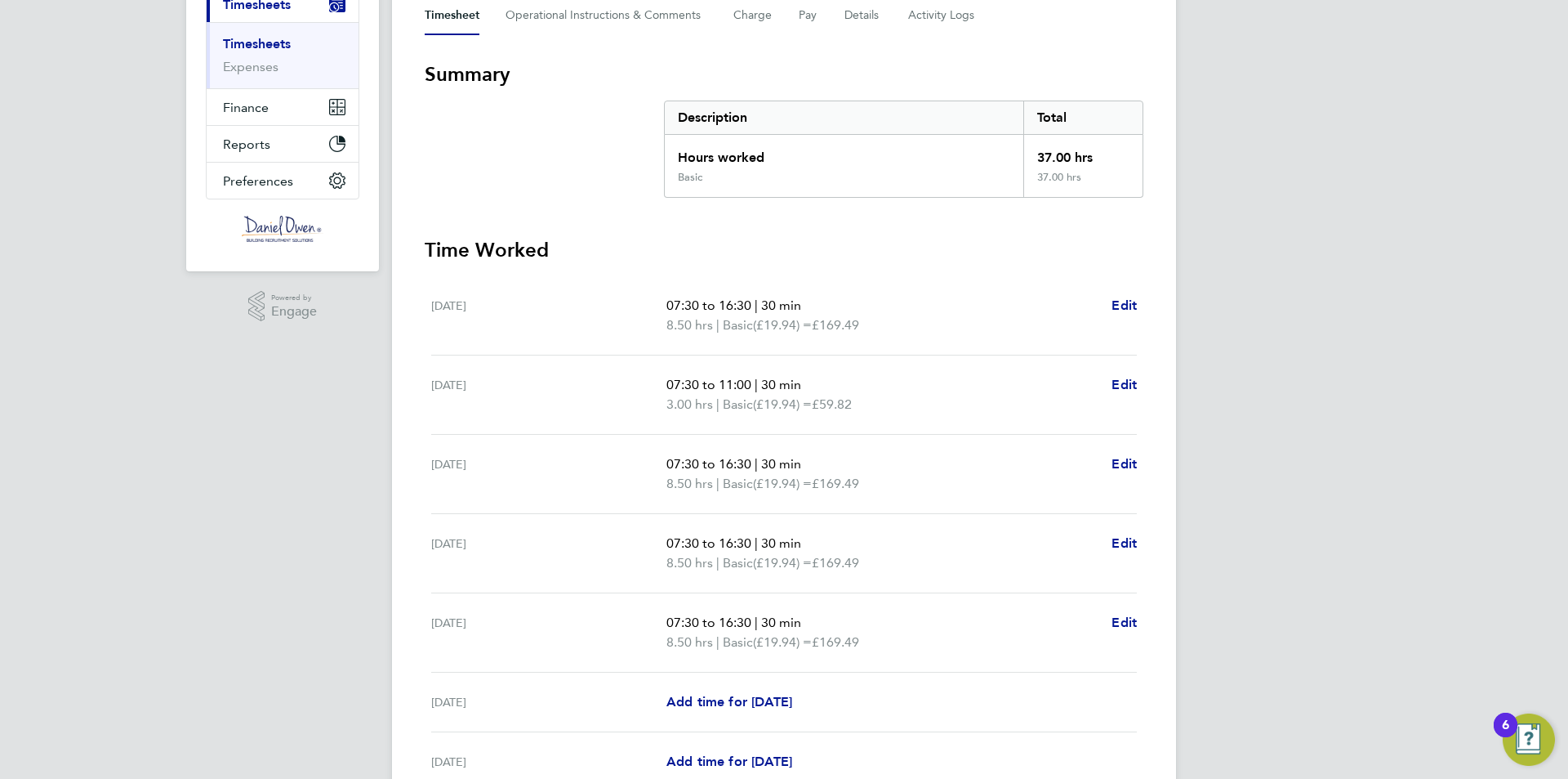
scroll to position [327, 0]
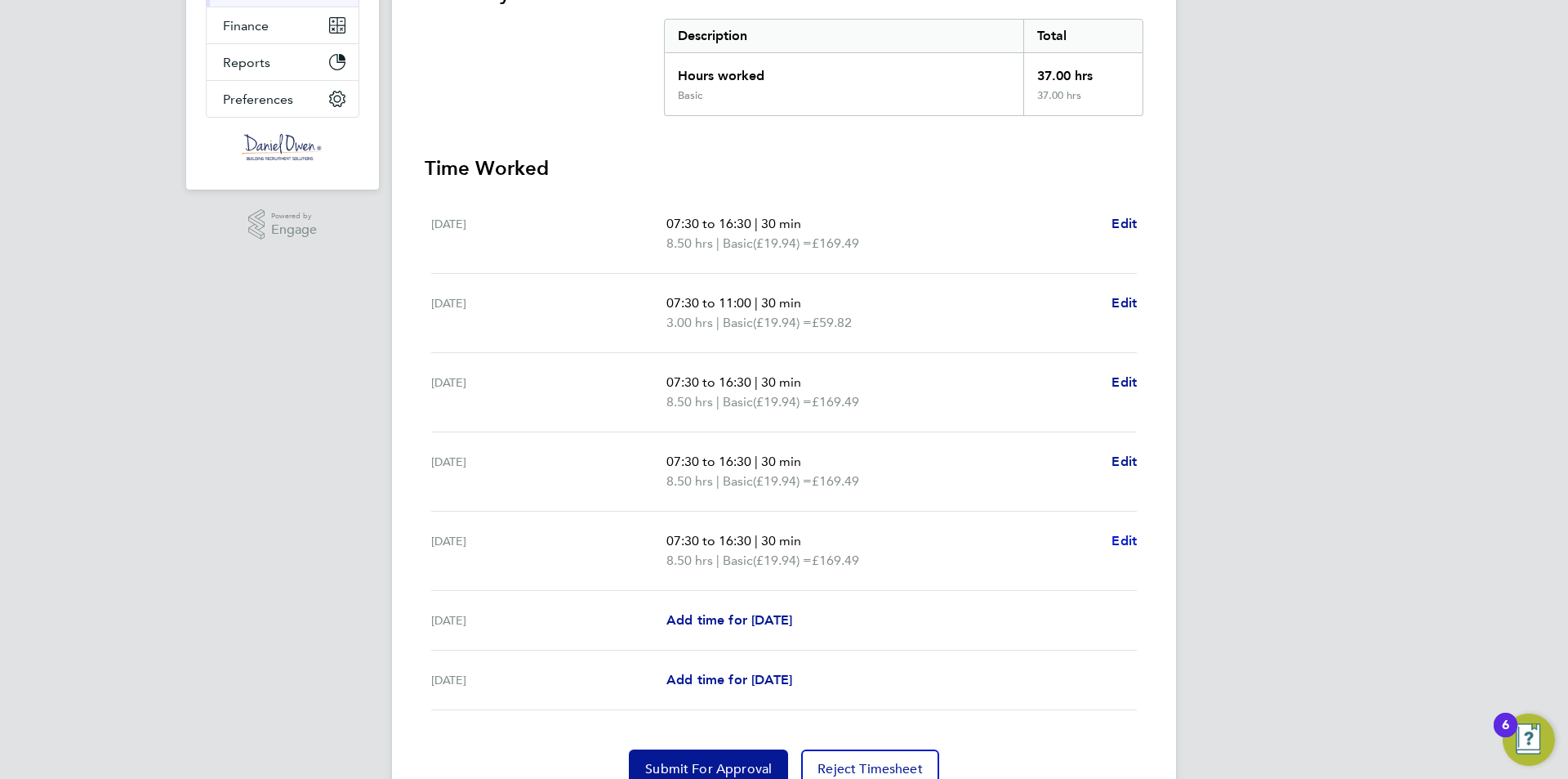
click at [1124, 543] on span "Edit" at bounding box center [1124, 540] width 25 height 15
select select "30"
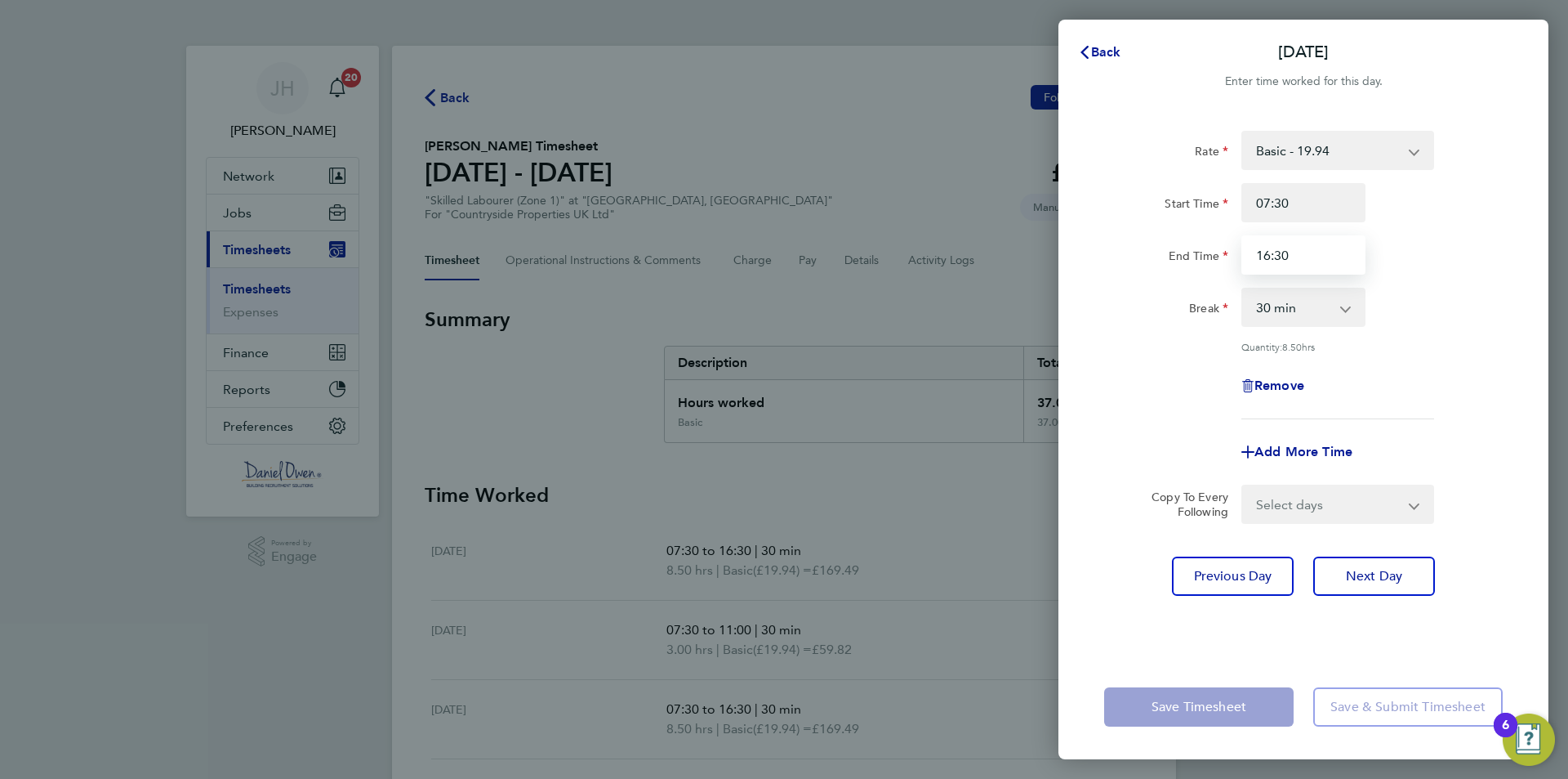
click at [1270, 254] on input "16:30" at bounding box center [1303, 254] width 124 height 39
type input "15:30"
click at [1210, 638] on div "Rate Basic - 19.94 Start Time 07:30 End Time 15:30 Break 0 min 15 min 30 min 45…" at bounding box center [1303, 383] width 490 height 544
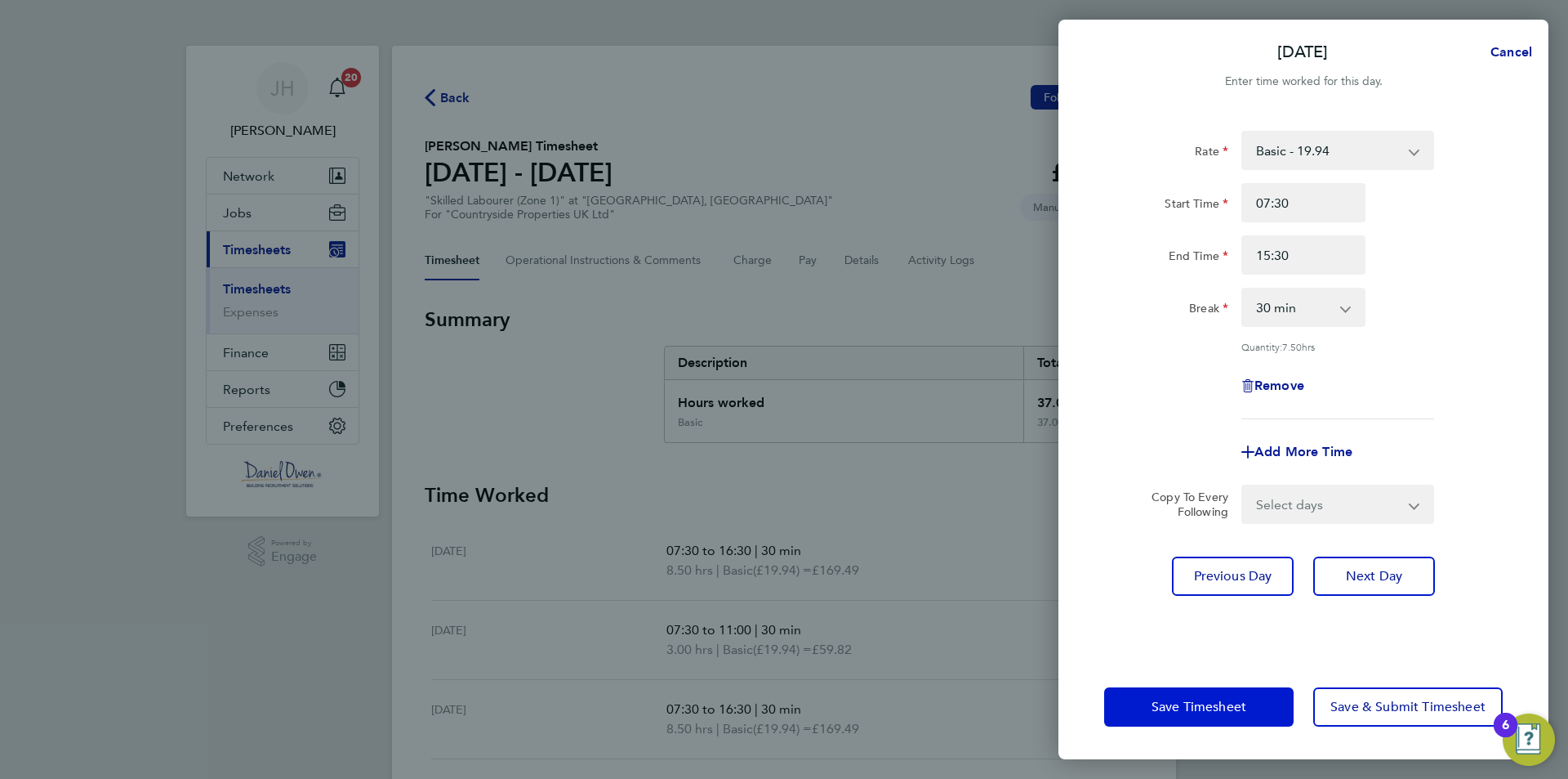
click at [1212, 712] on span "Save Timesheet" at bounding box center [1198, 707] width 95 height 16
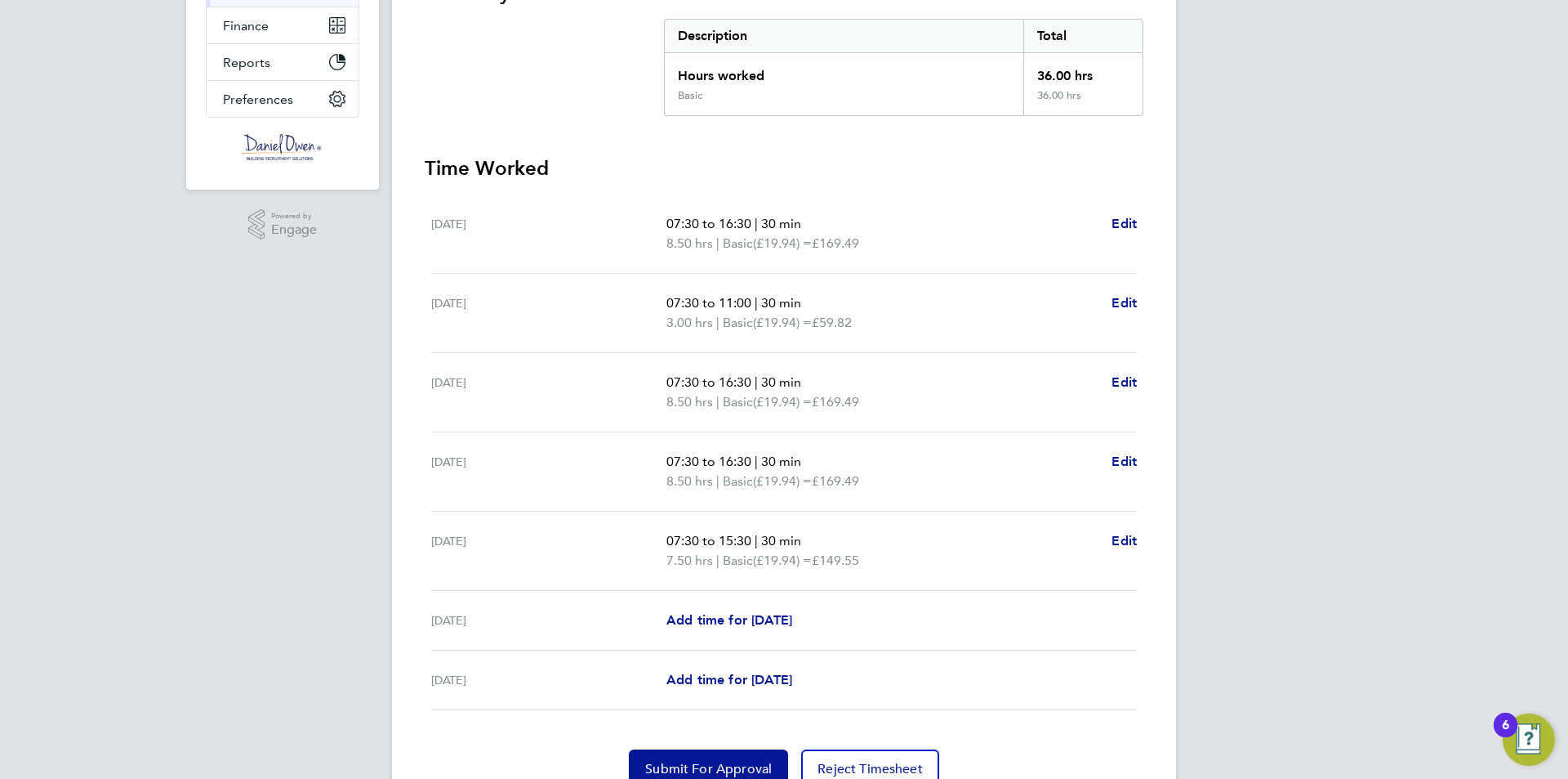
scroll to position [402, 0]
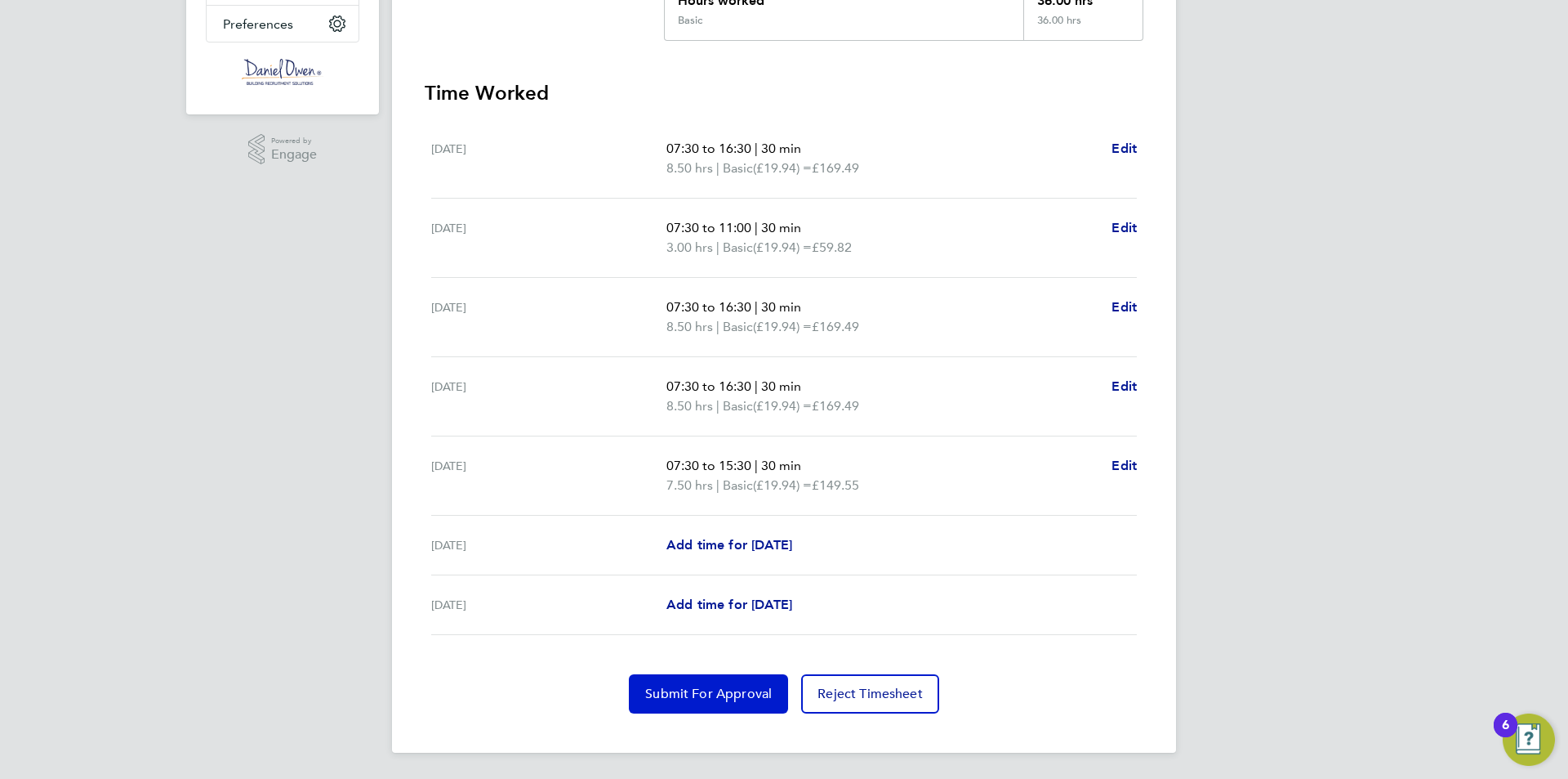
click at [729, 699] on span "Submit For Approval" at bounding box center [708, 694] width 127 height 16
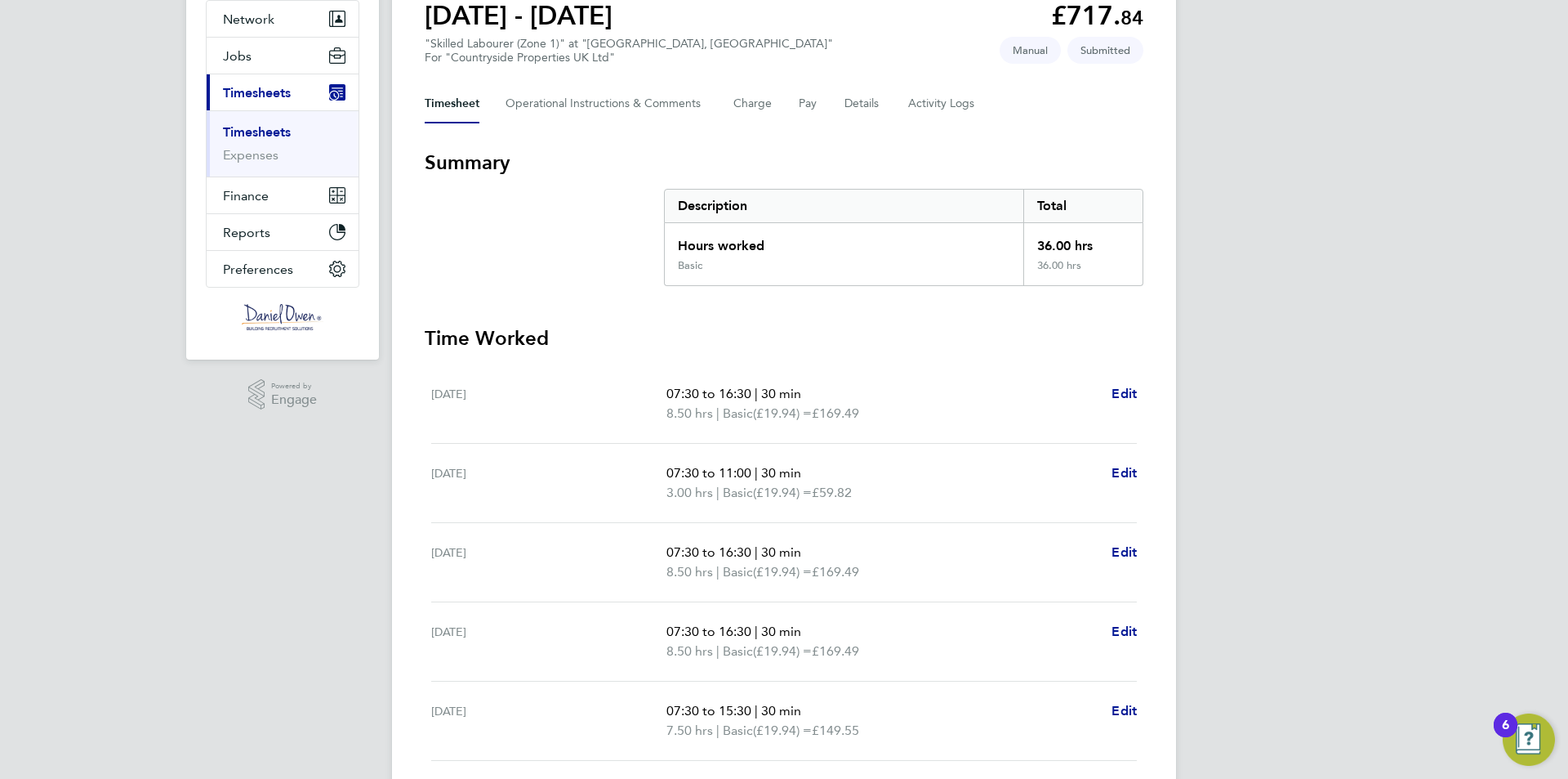
scroll to position [0, 0]
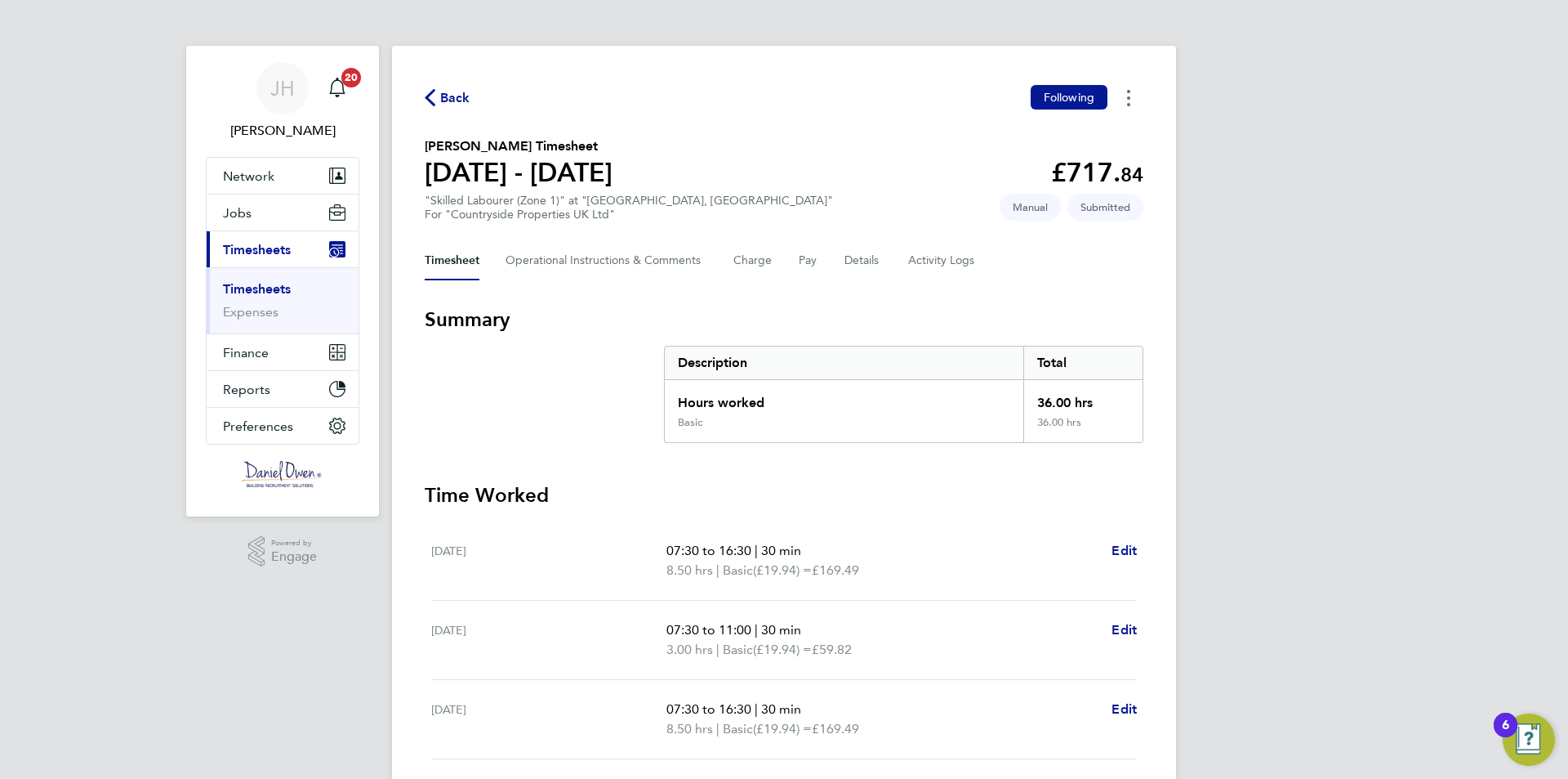
click at [1132, 91] on button "Timesheets Menu" at bounding box center [1129, 98] width 30 height 25
click at [1030, 280] on div "Timesheet Operational Instructions & Comments Charge Pay Details Activity Logs" at bounding box center [784, 260] width 719 height 39
click at [855, 261] on button "Details" at bounding box center [864, 260] width 38 height 39
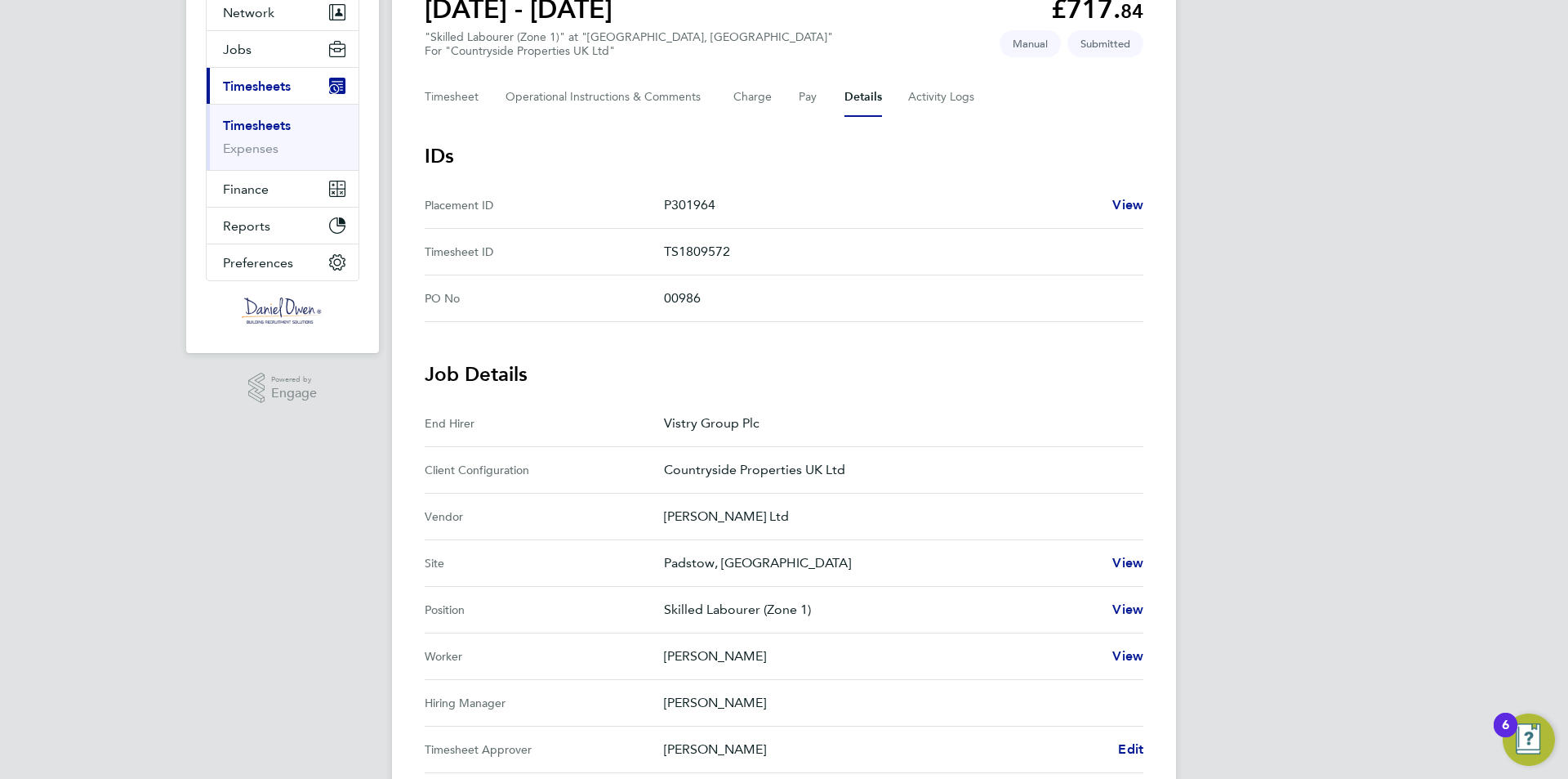
scroll to position [245, 0]
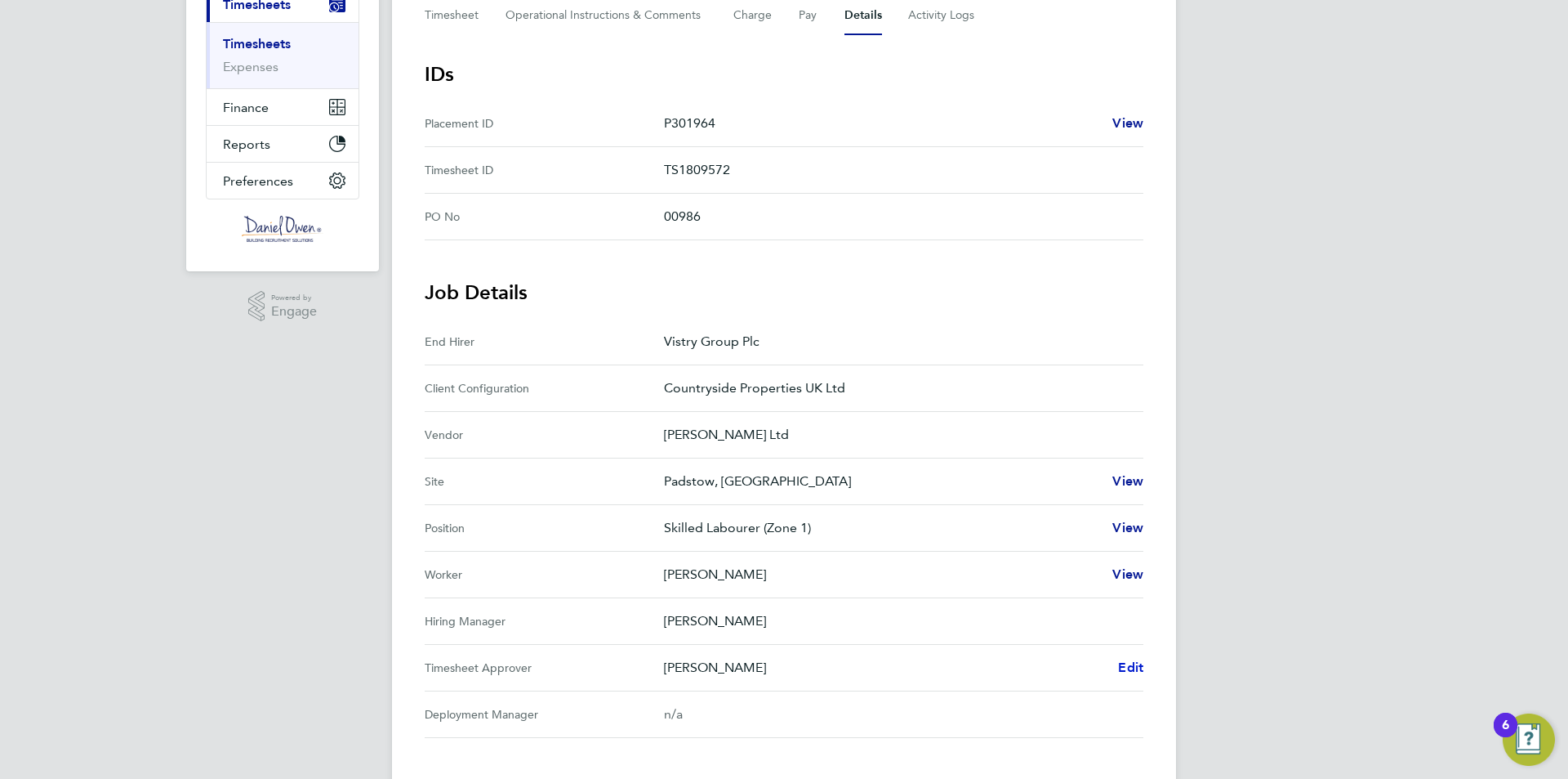
click at [1130, 666] on span "Edit" at bounding box center [1130, 667] width 25 height 15
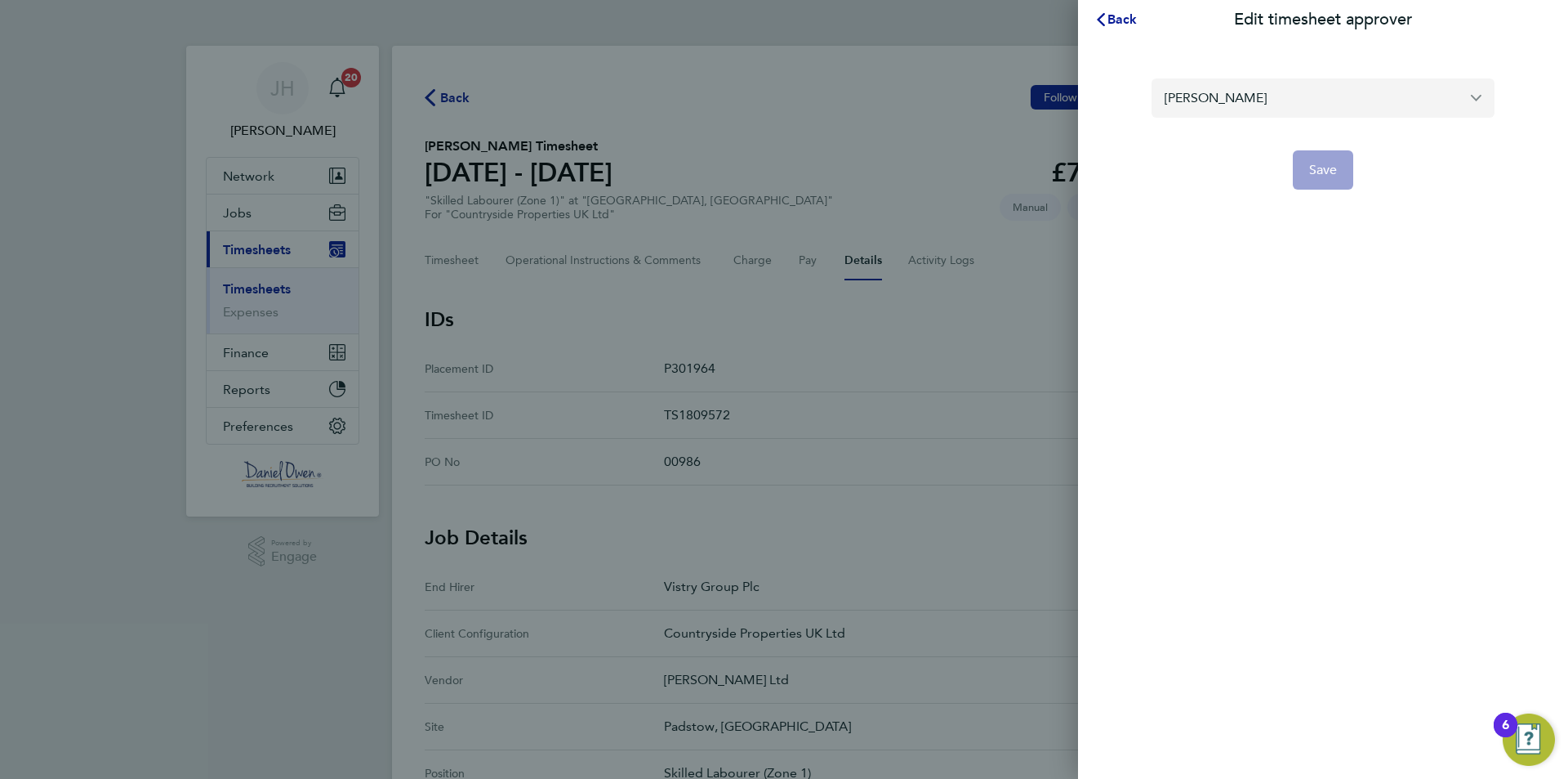
click at [1270, 81] on input "Alan Fox" at bounding box center [1322, 98] width 343 height 38
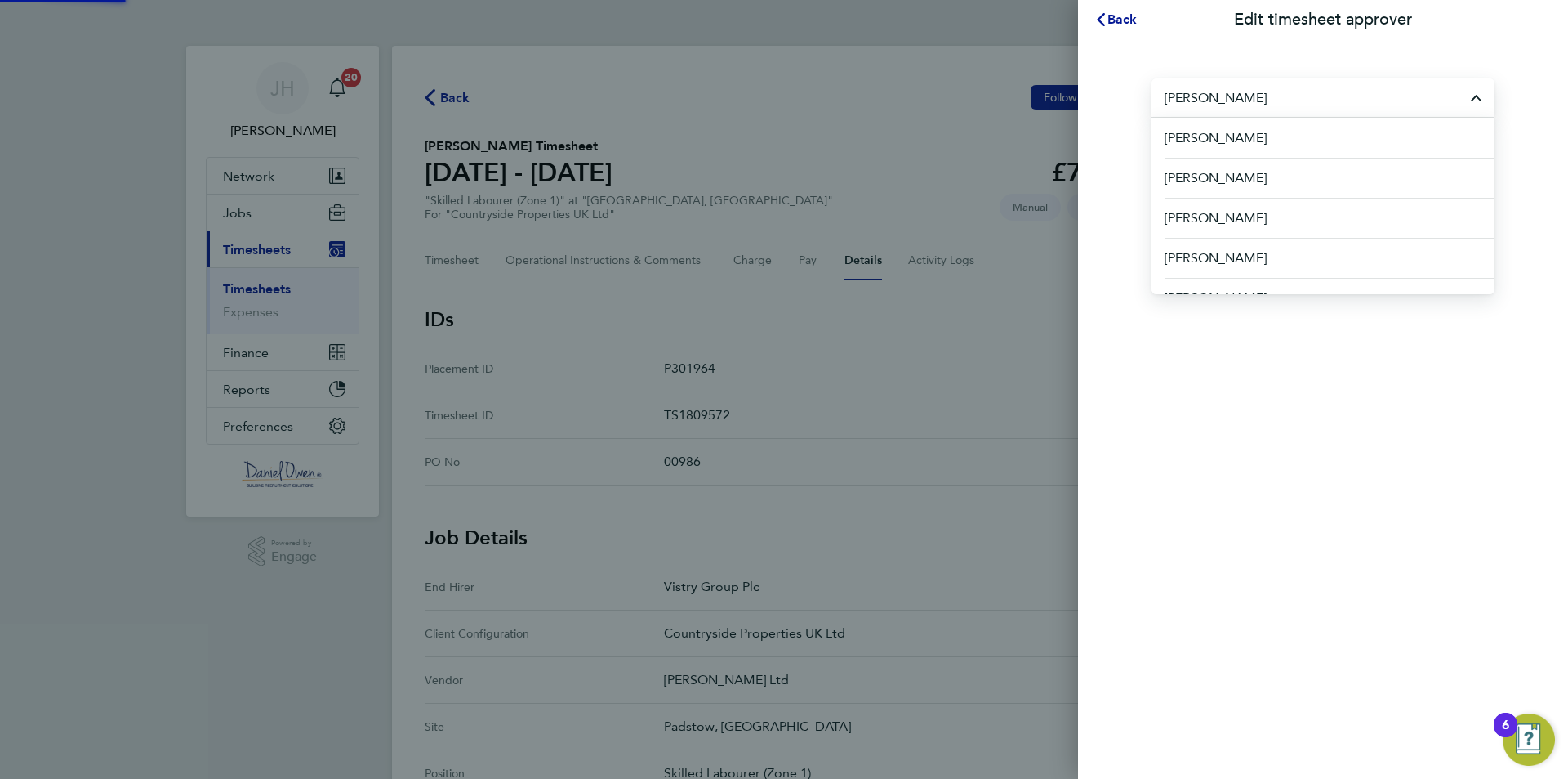
click at [1266, 94] on input "Alan Fox" at bounding box center [1322, 98] width 343 height 38
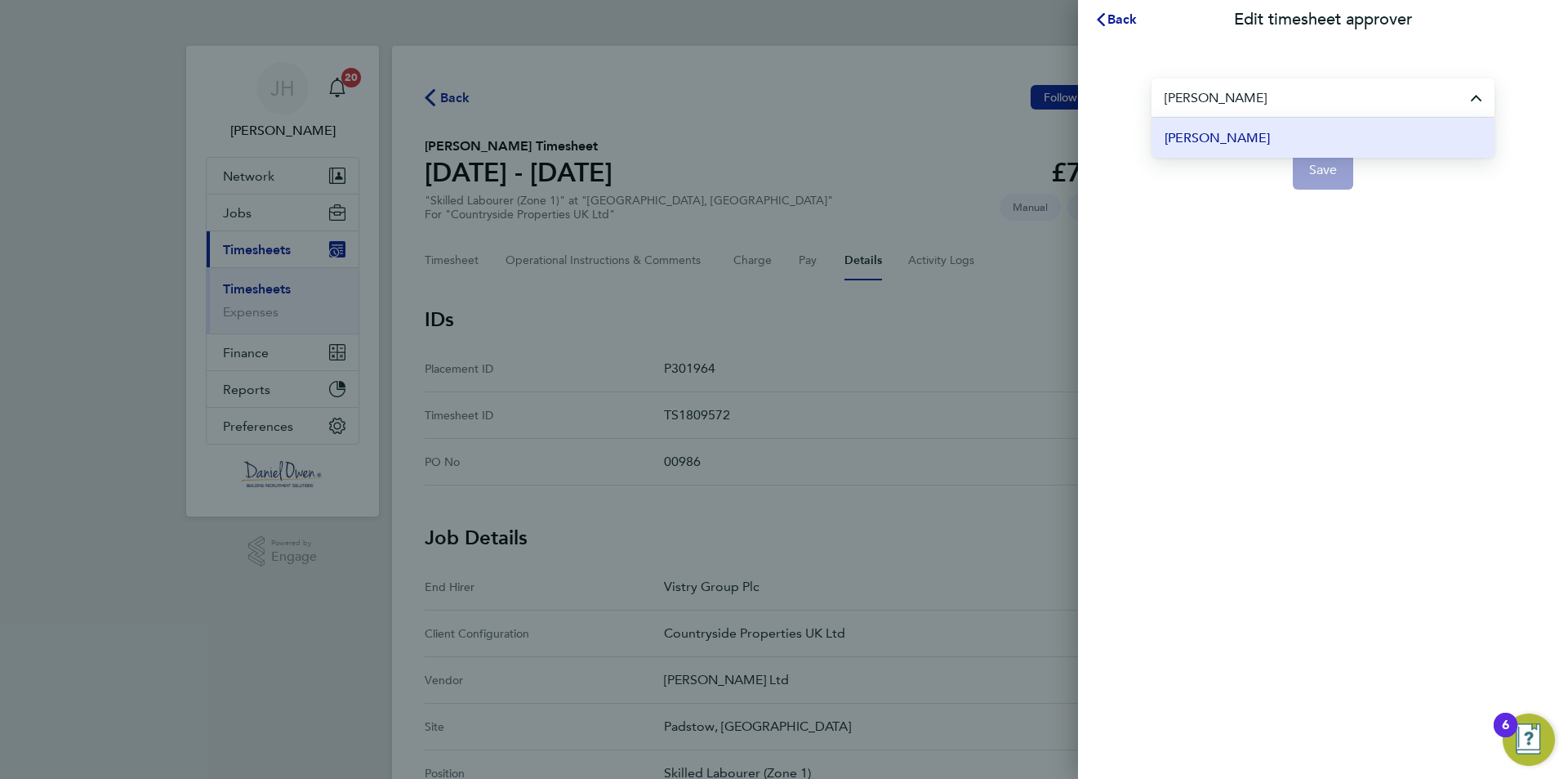
click at [1234, 130] on span "Richard Walsh" at bounding box center [1217, 138] width 105 height 20
type input "Richard Walsh"
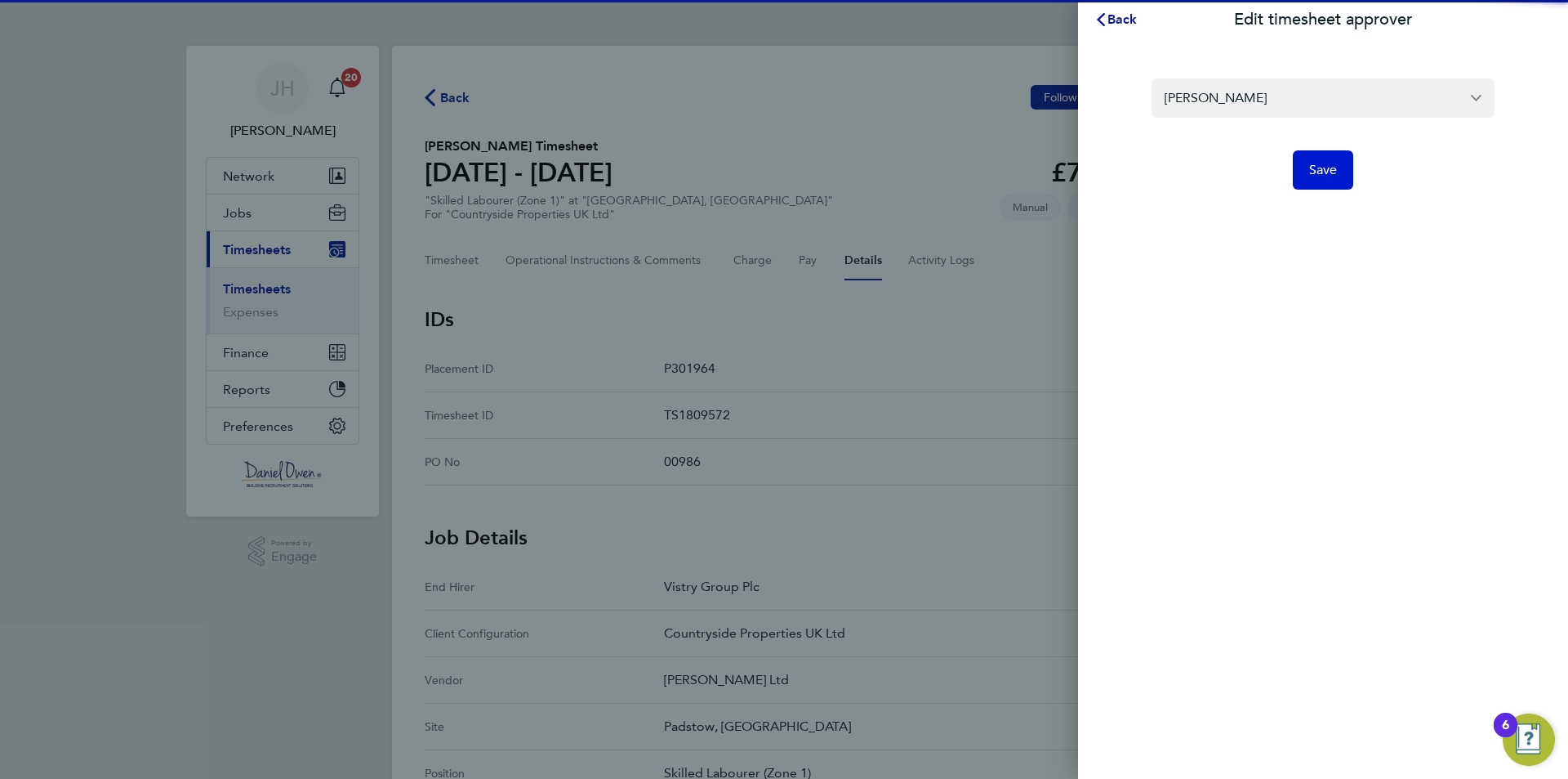
click at [1318, 177] on span "Save" at bounding box center [1324, 170] width 29 height 16
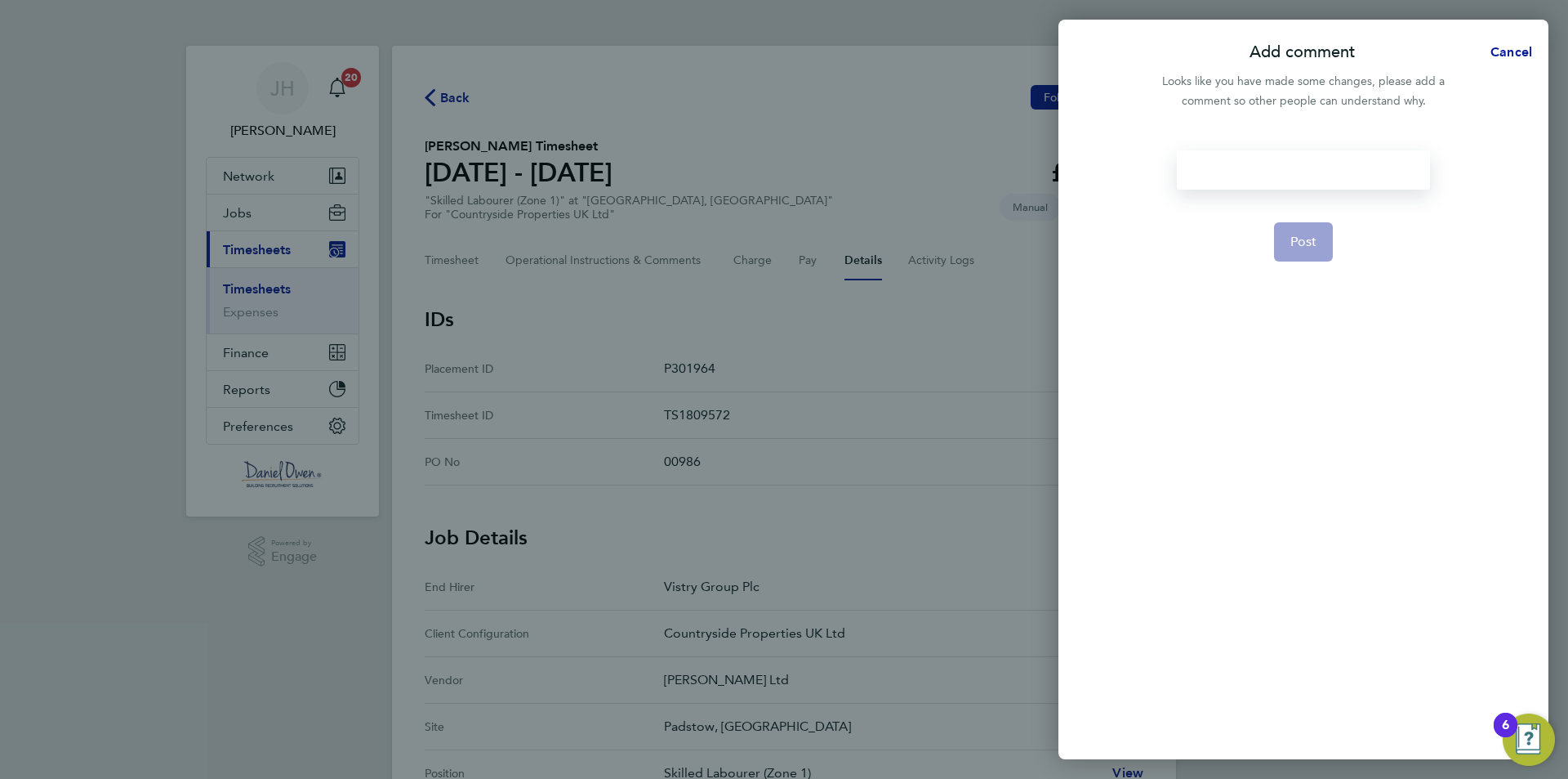
click at [1282, 176] on div at bounding box center [1302, 169] width 252 height 39
click at [1276, 175] on div at bounding box center [1302, 169] width 252 height 39
drag, startPoint x: 1293, startPoint y: 169, endPoint x: 1324, endPoint y: 160, distance: 32.3
click at [1324, 160] on div "Changing authoriser" at bounding box center [1302, 169] width 252 height 39
drag, startPoint x: 1346, startPoint y: 175, endPoint x: 1252, endPoint y: 177, distance: 94.0
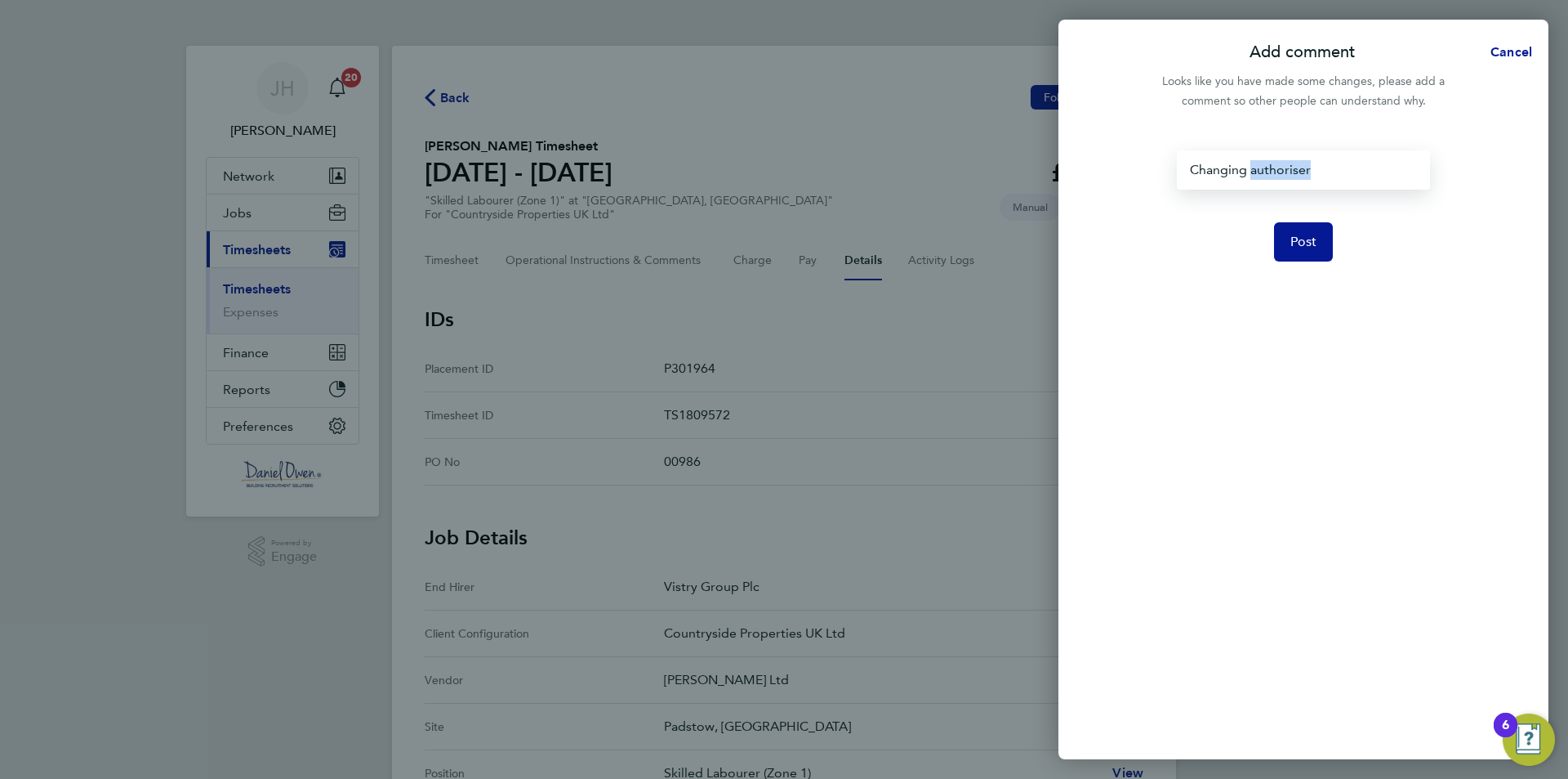
click at [1252, 177] on div "Changing authoriser" at bounding box center [1302, 169] width 252 height 39
click at [1188, 165] on div "Changing approver" at bounding box center [1302, 169] width 252 height 39
click at [1204, 173] on div "Changing approver" at bounding box center [1302, 169] width 252 height 39
click at [1269, 174] on div "Changing approver" at bounding box center [1302, 169] width 252 height 39
click at [1318, 168] on div "Changing apfprover" at bounding box center [1302, 169] width 252 height 39
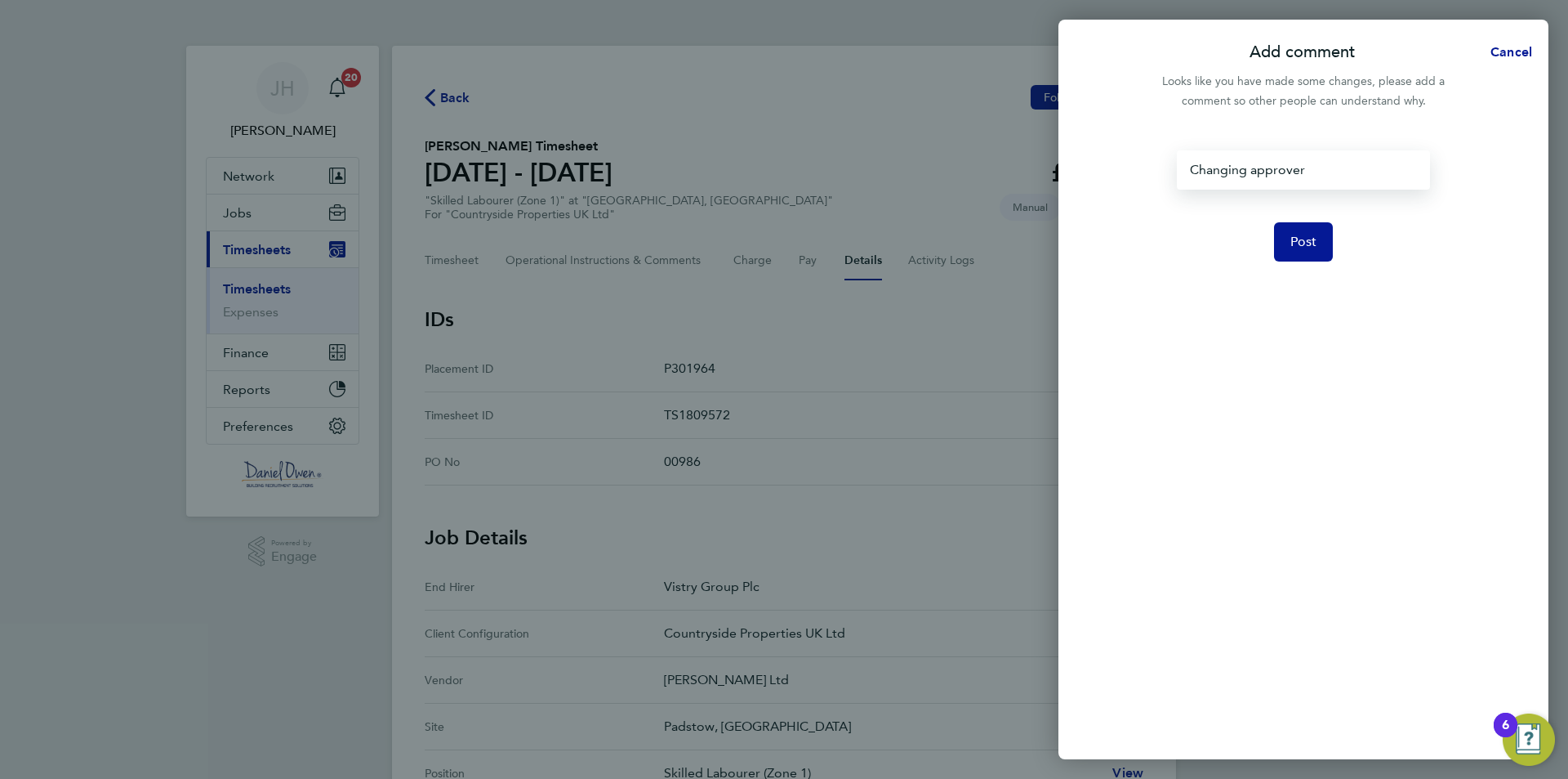
drag, startPoint x: 1317, startPoint y: 165, endPoint x: 1111, endPoint y: 178, distance: 206.4
click at [1111, 178] on div "Changing approver Post" at bounding box center [1303, 444] width 490 height 628
copy div "Changing approver"
click at [1297, 252] on button "Post" at bounding box center [1304, 242] width 60 height 39
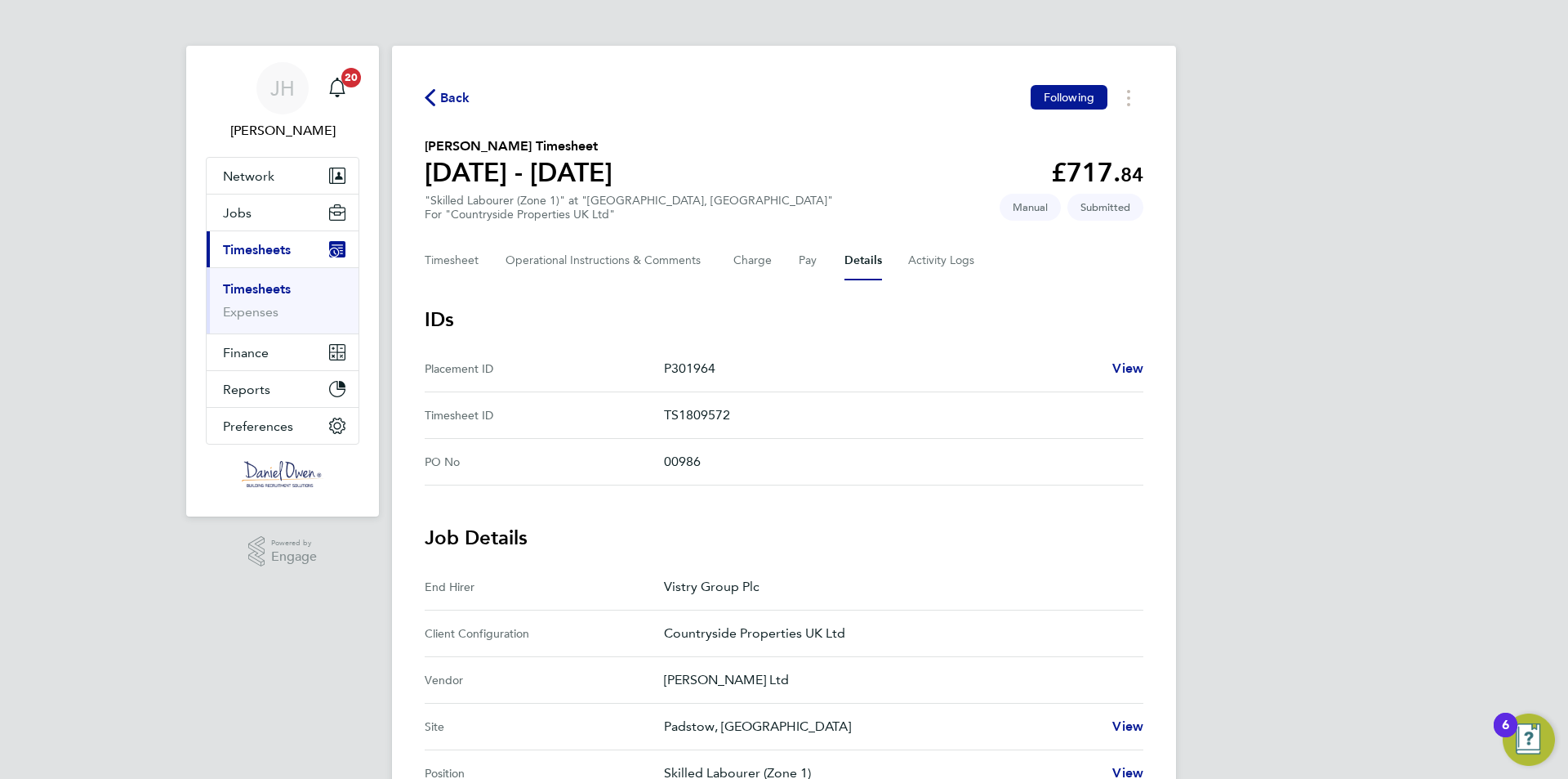
click at [263, 288] on link "Timesheets" at bounding box center [257, 289] width 68 height 15
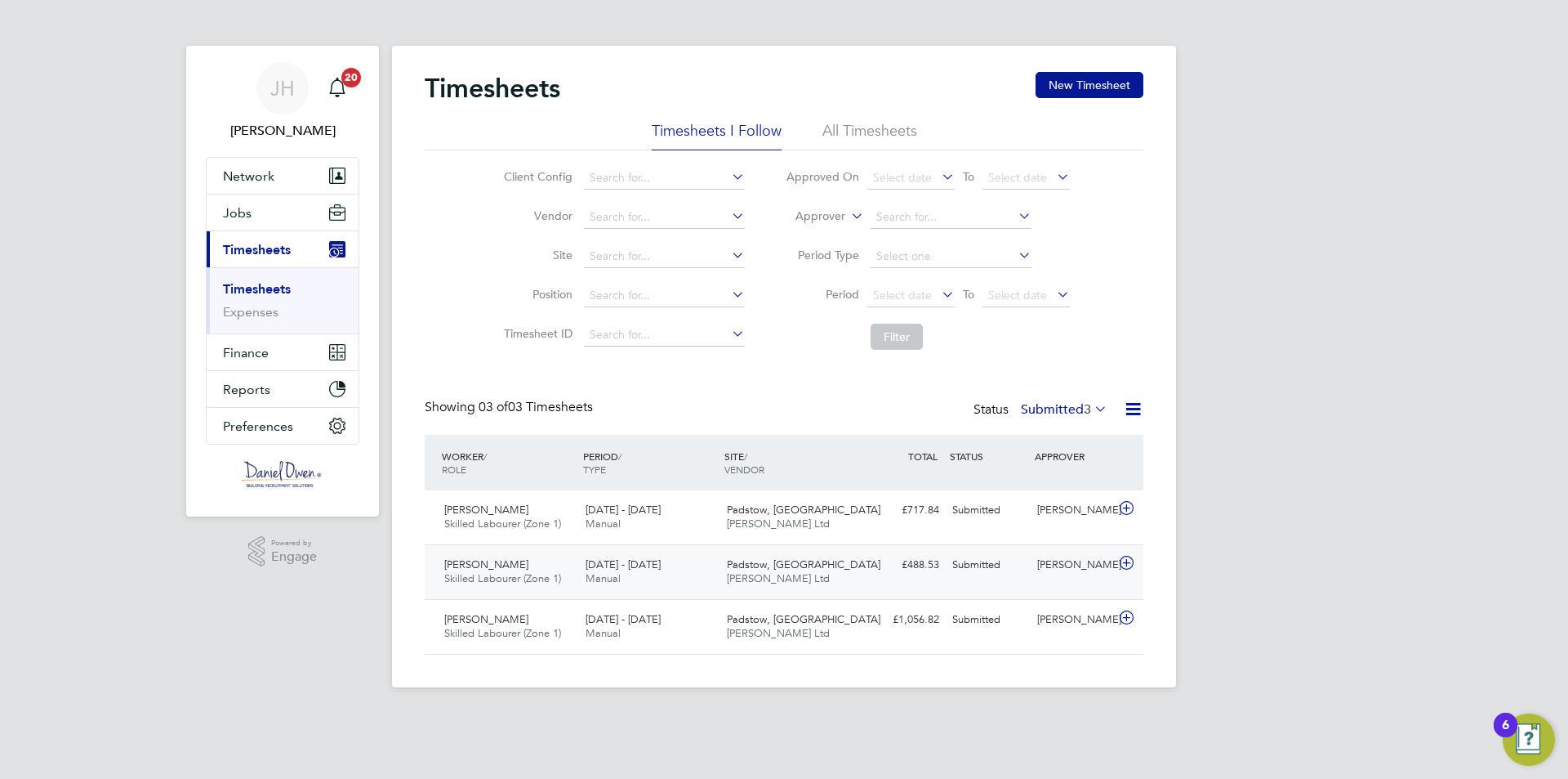
click at [502, 575] on span "Skilled Labourer (Zone 1)" at bounding box center [502, 577] width 117 height 14
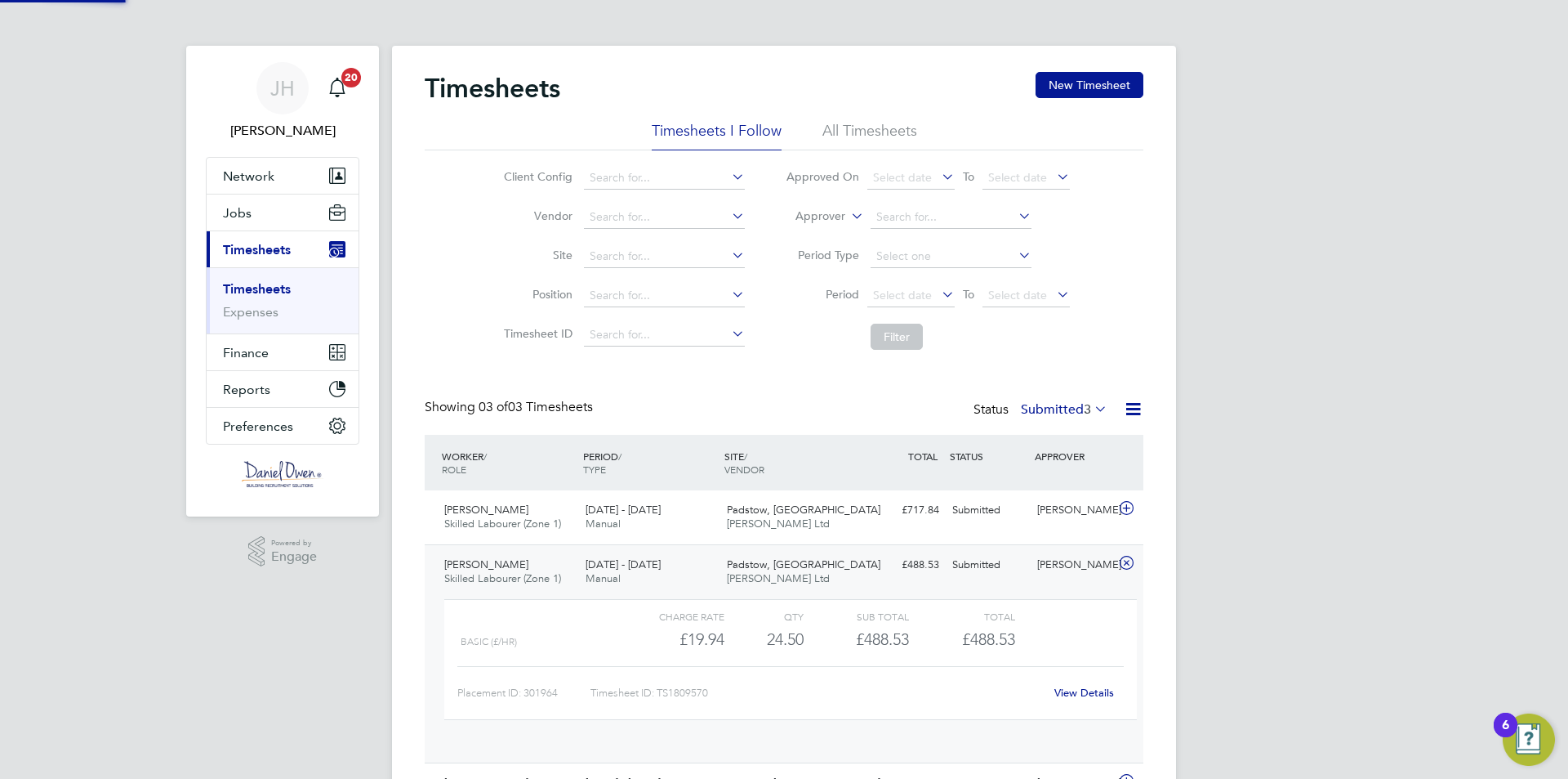
scroll to position [28, 159]
click at [843, 570] on div "Padstow, Bestwood Daniel Owen Ltd" at bounding box center [790, 572] width 141 height 41
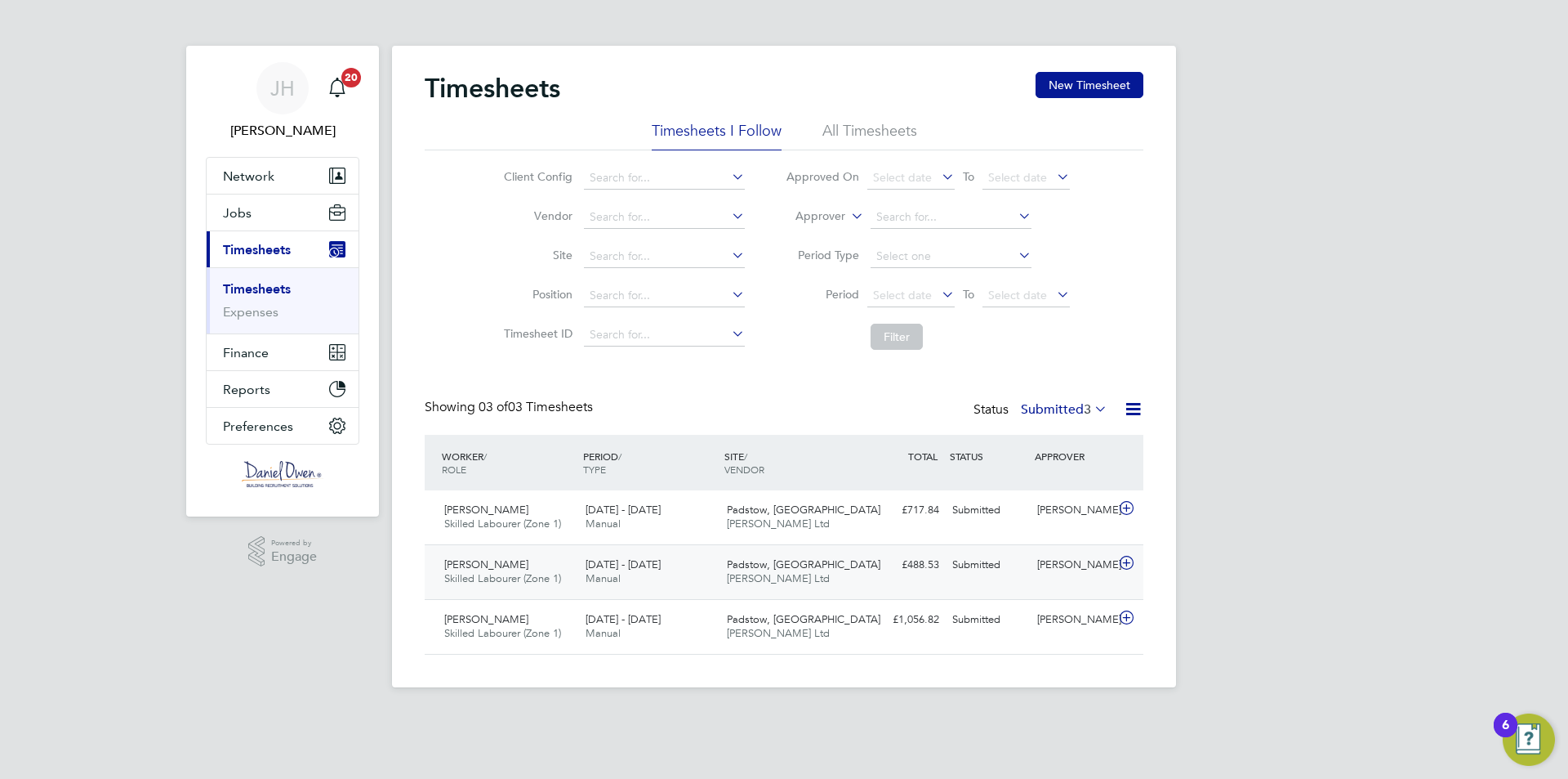
click at [846, 571] on div "Padstow, Bestwood Daniel Owen Ltd" at bounding box center [790, 572] width 141 height 41
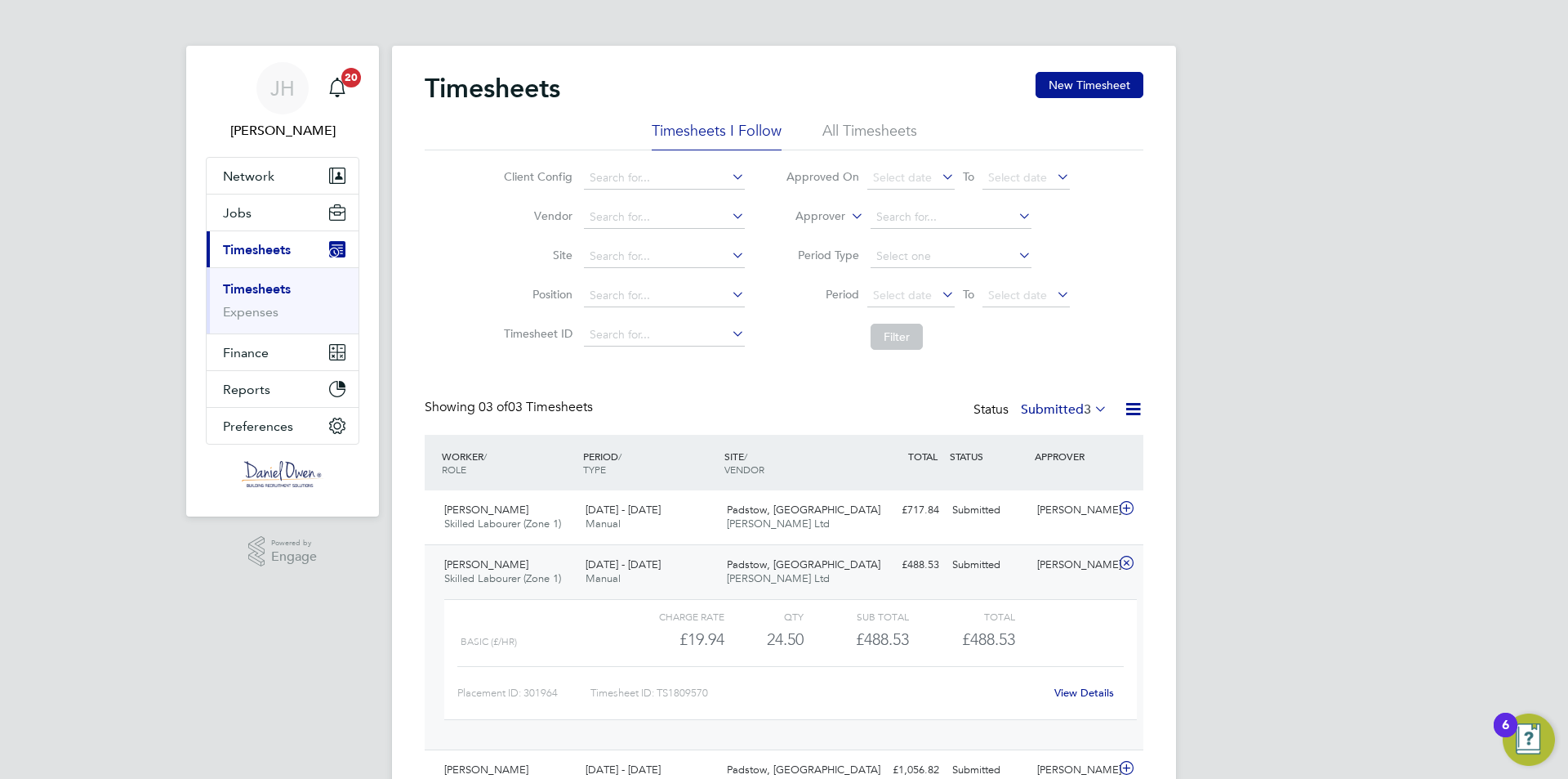
click at [1075, 694] on link "View Details" at bounding box center [1084, 692] width 60 height 14
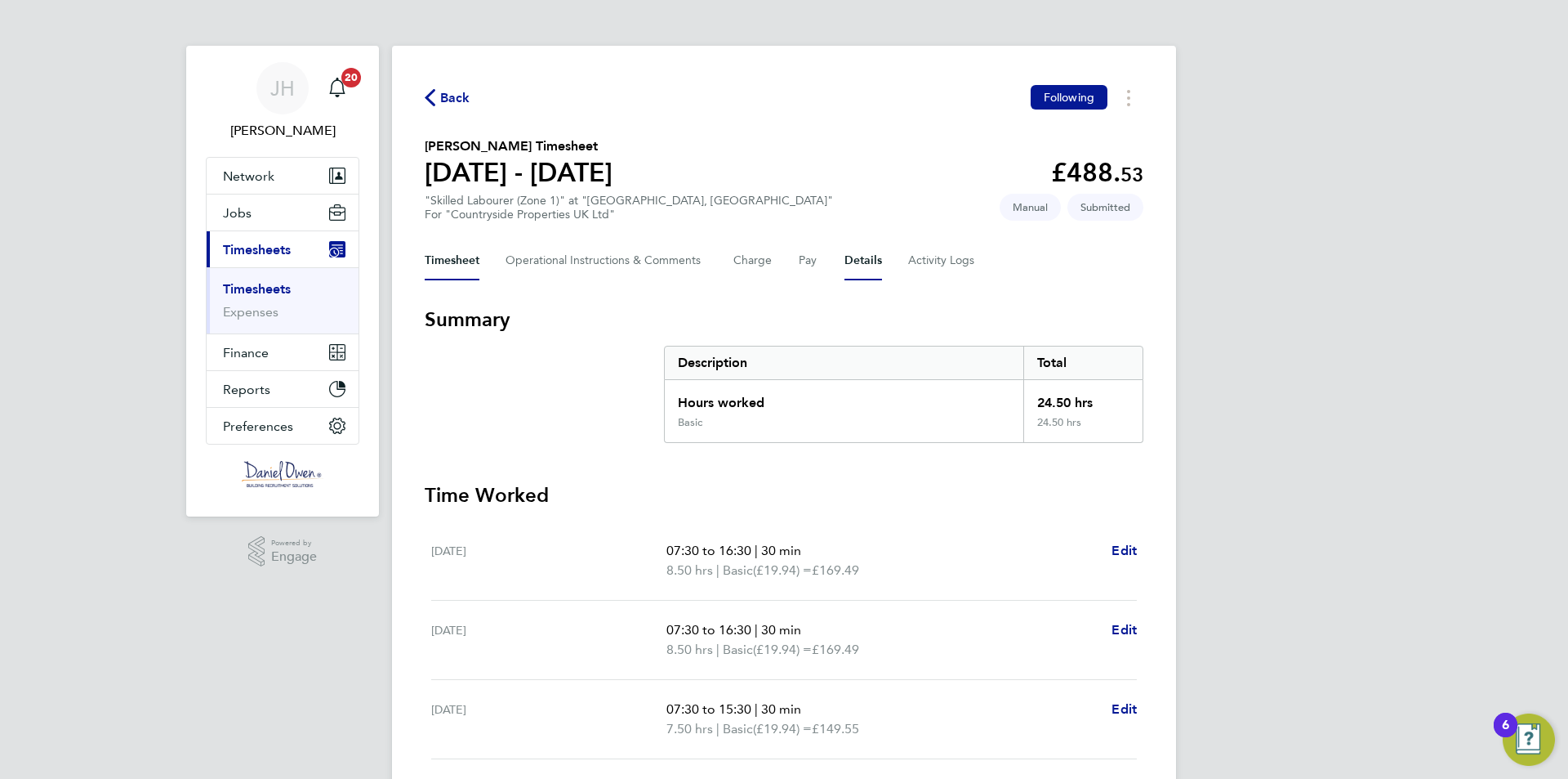
click at [862, 263] on button "Details" at bounding box center [864, 260] width 38 height 39
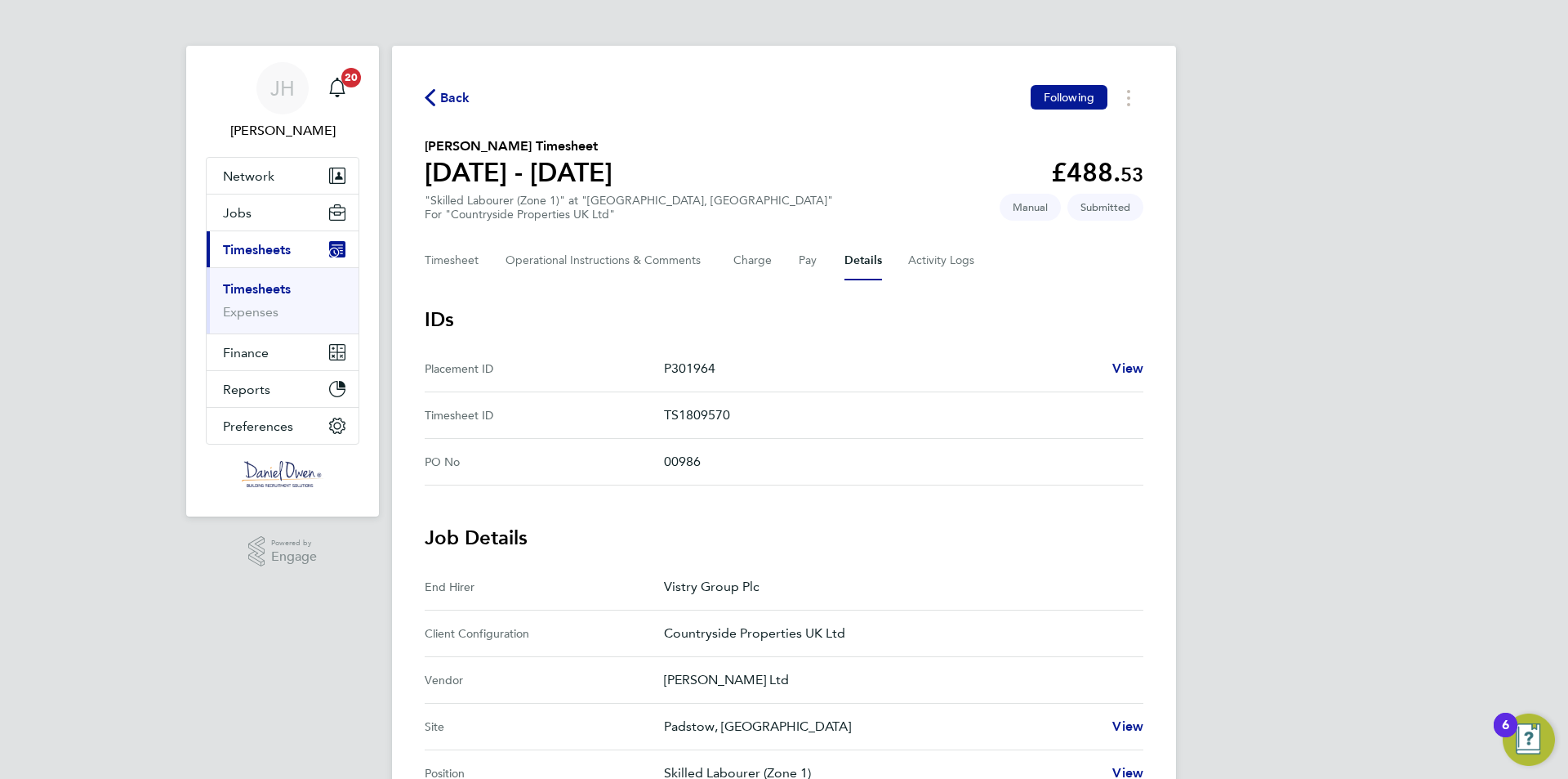
scroll to position [409, 0]
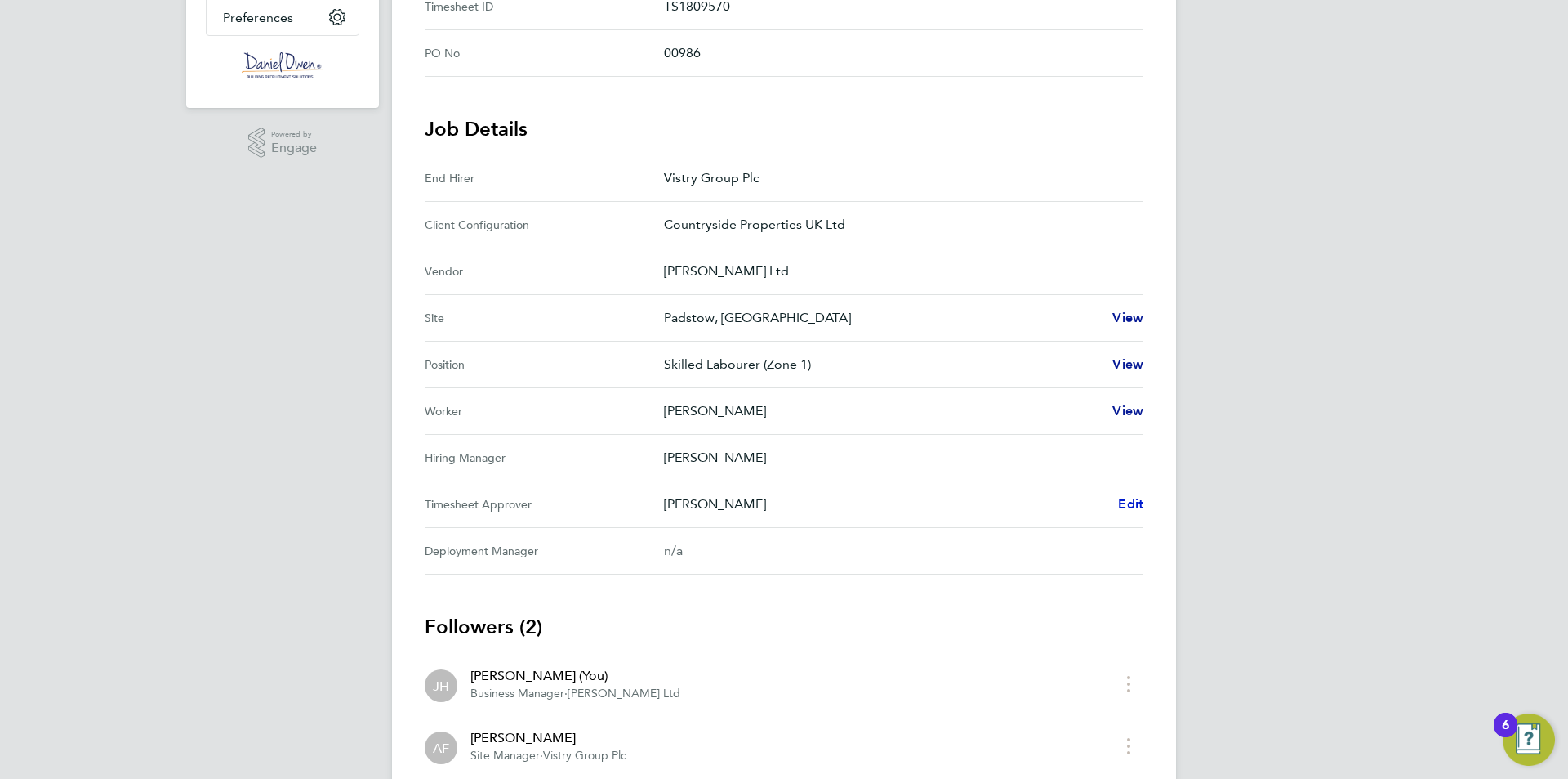
click at [1127, 504] on span "Edit" at bounding box center [1130, 503] width 25 height 15
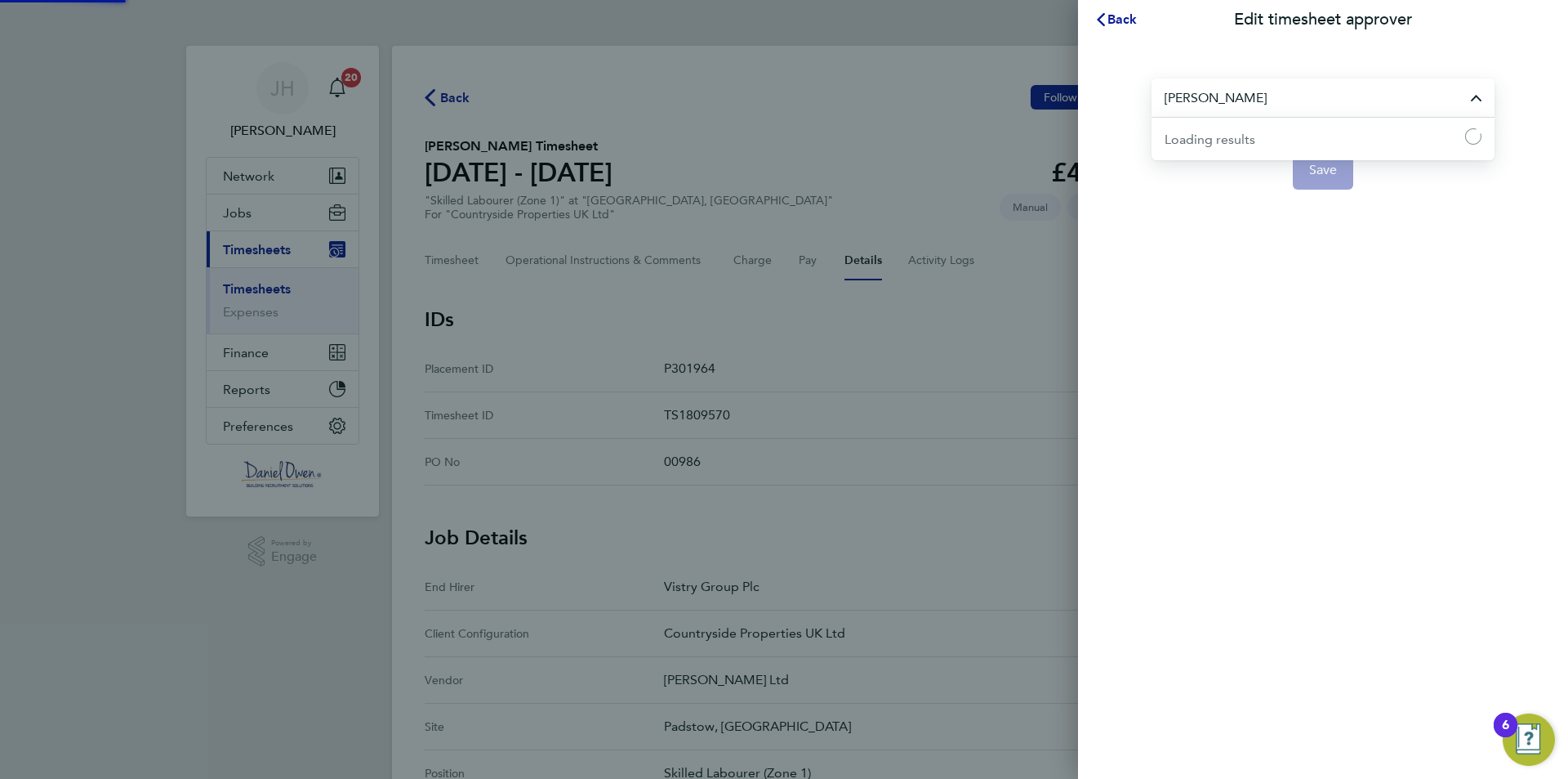
click at [1228, 99] on input "Alan Fox" at bounding box center [1322, 98] width 343 height 38
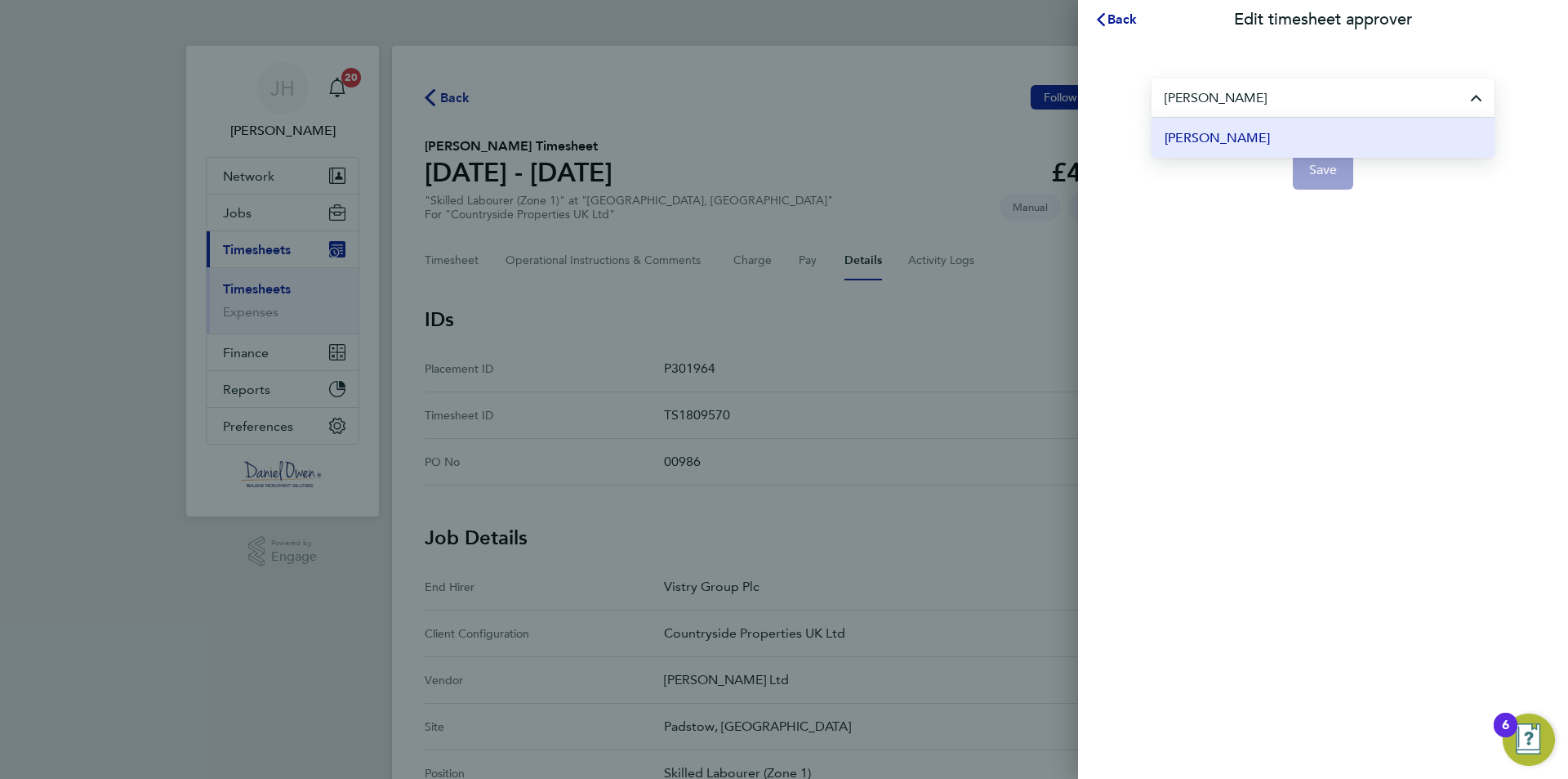
click at [1247, 146] on span "Richard Walsh" at bounding box center [1217, 138] width 105 height 20
type input "Richard Walsh"
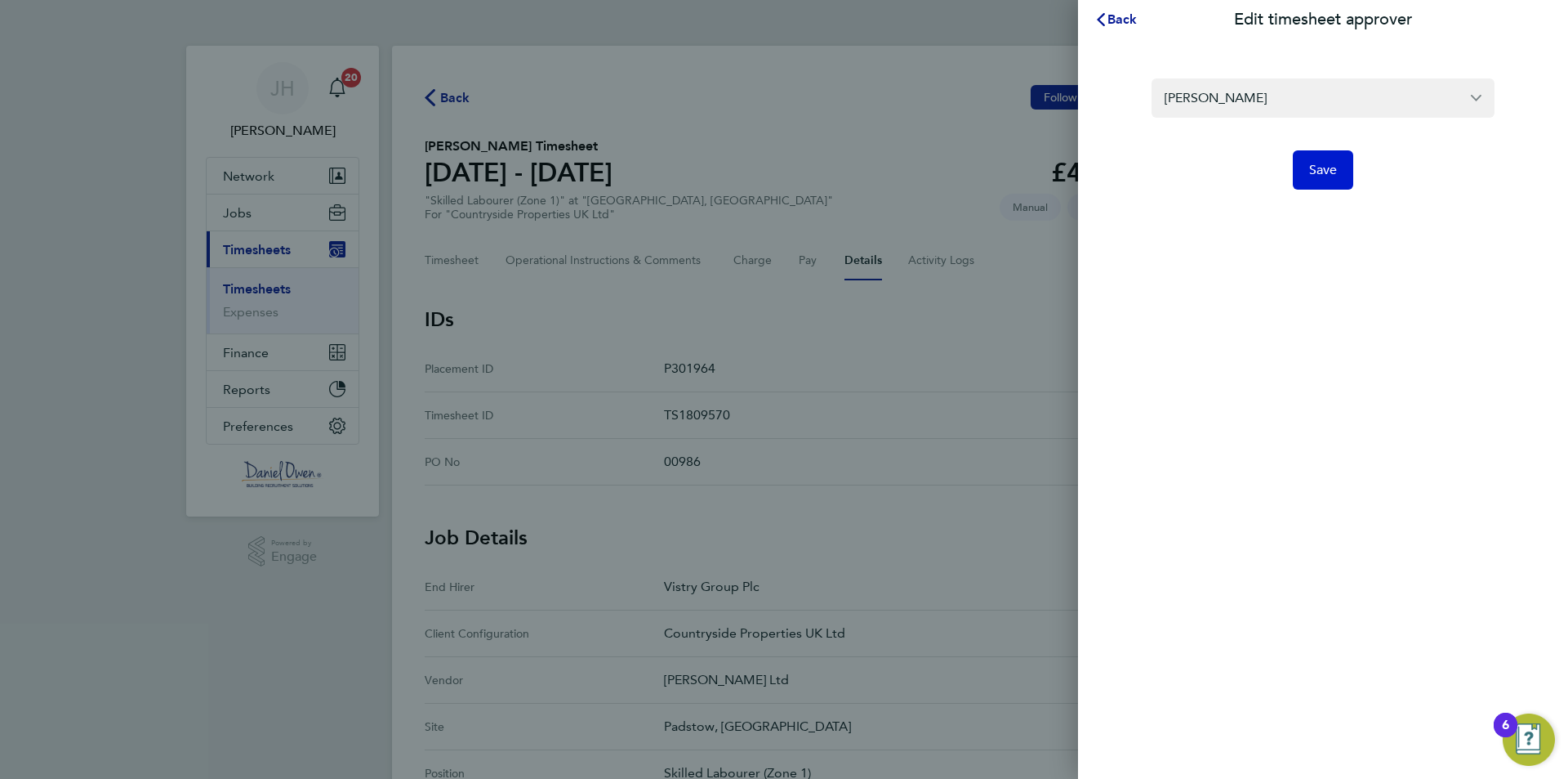
click at [1320, 173] on span "Save" at bounding box center [1324, 170] width 29 height 16
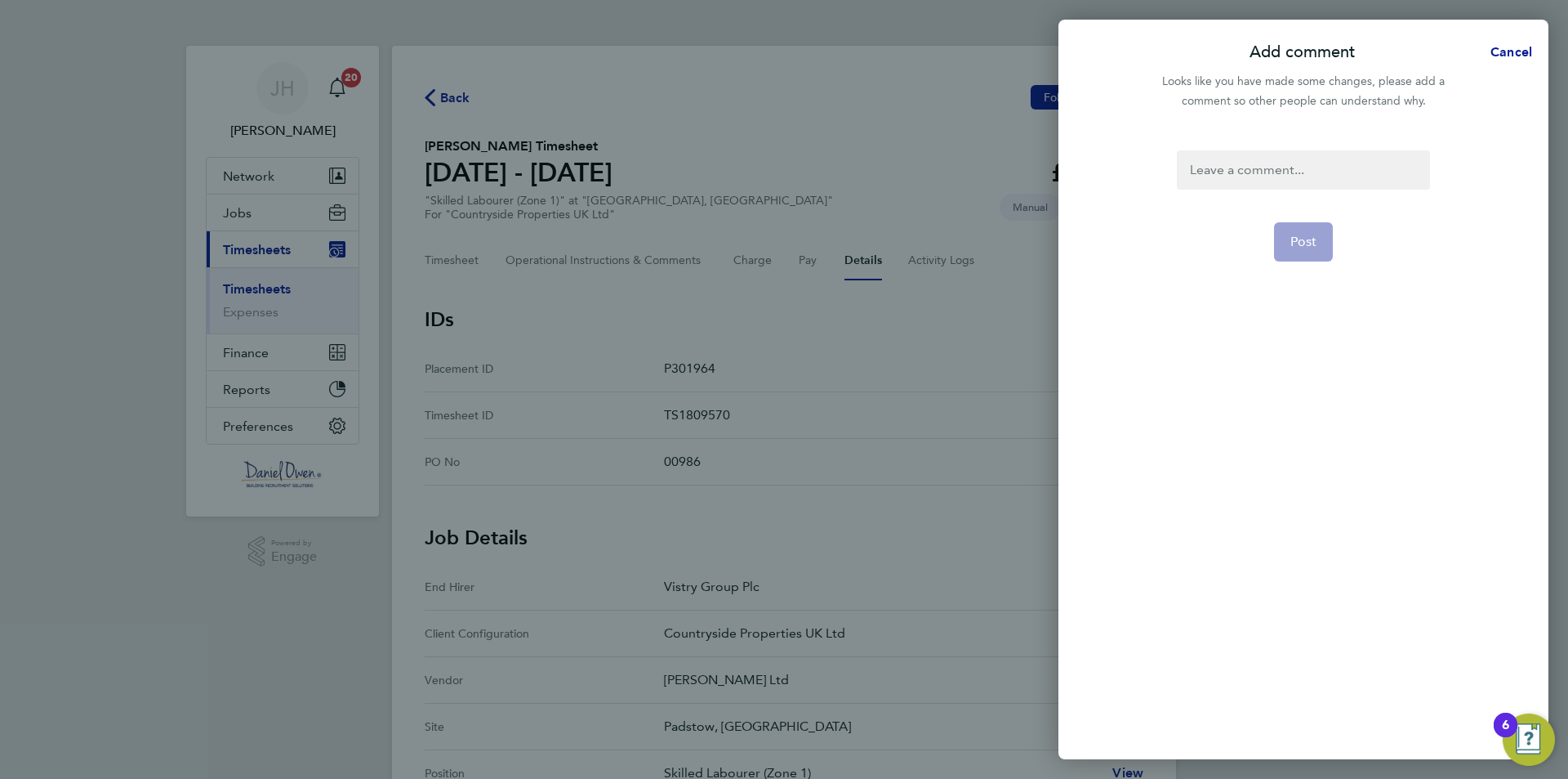
click at [1308, 166] on div at bounding box center [1302, 169] width 252 height 39
click at [1263, 175] on div at bounding box center [1302, 169] width 252 height 39
paste div
click at [1305, 239] on span "Post" at bounding box center [1304, 242] width 27 height 16
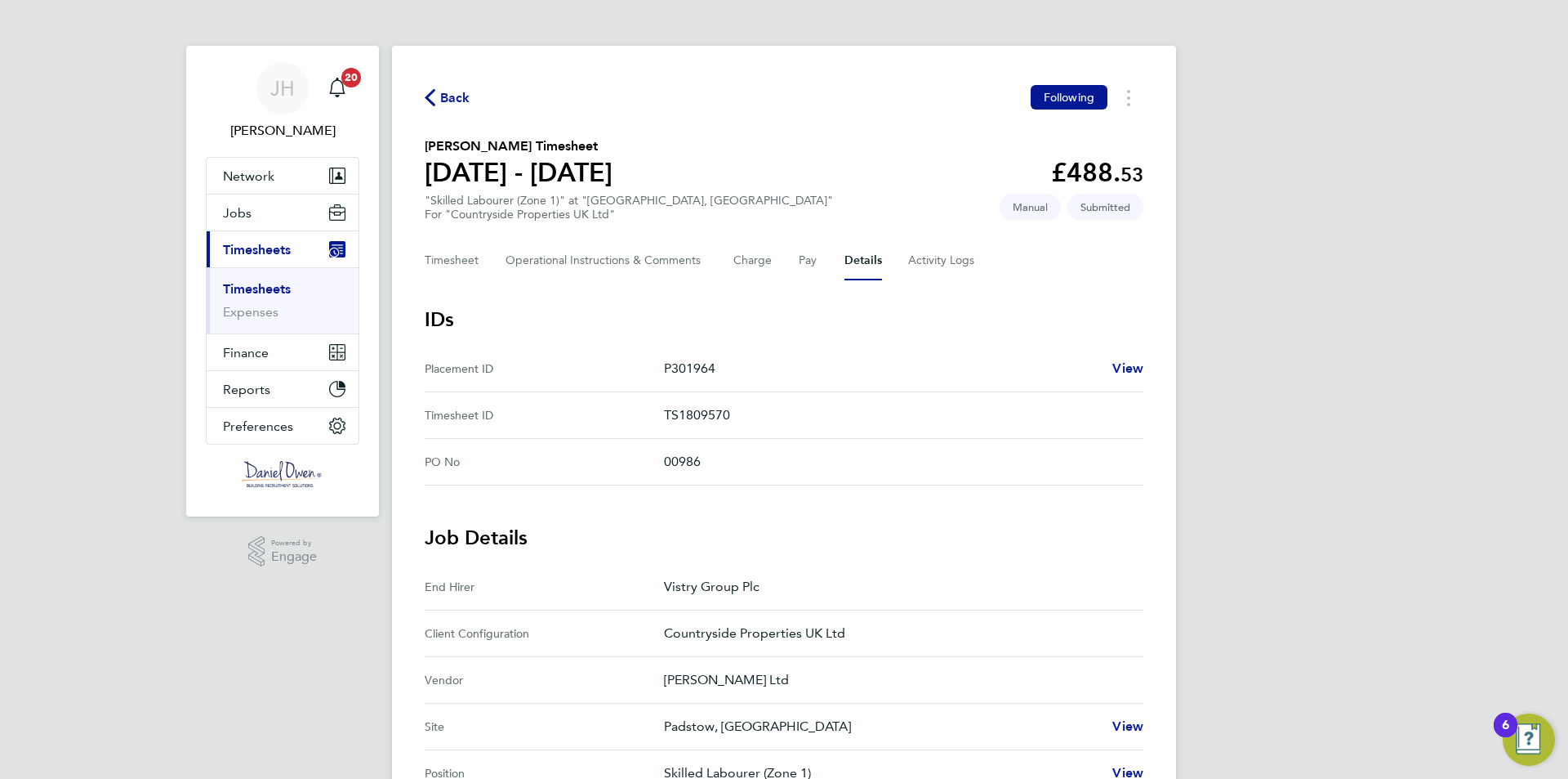
click at [444, 109] on div "Back Following" at bounding box center [784, 98] width 719 height 25
click at [434, 98] on icon "button" at bounding box center [430, 97] width 11 height 17
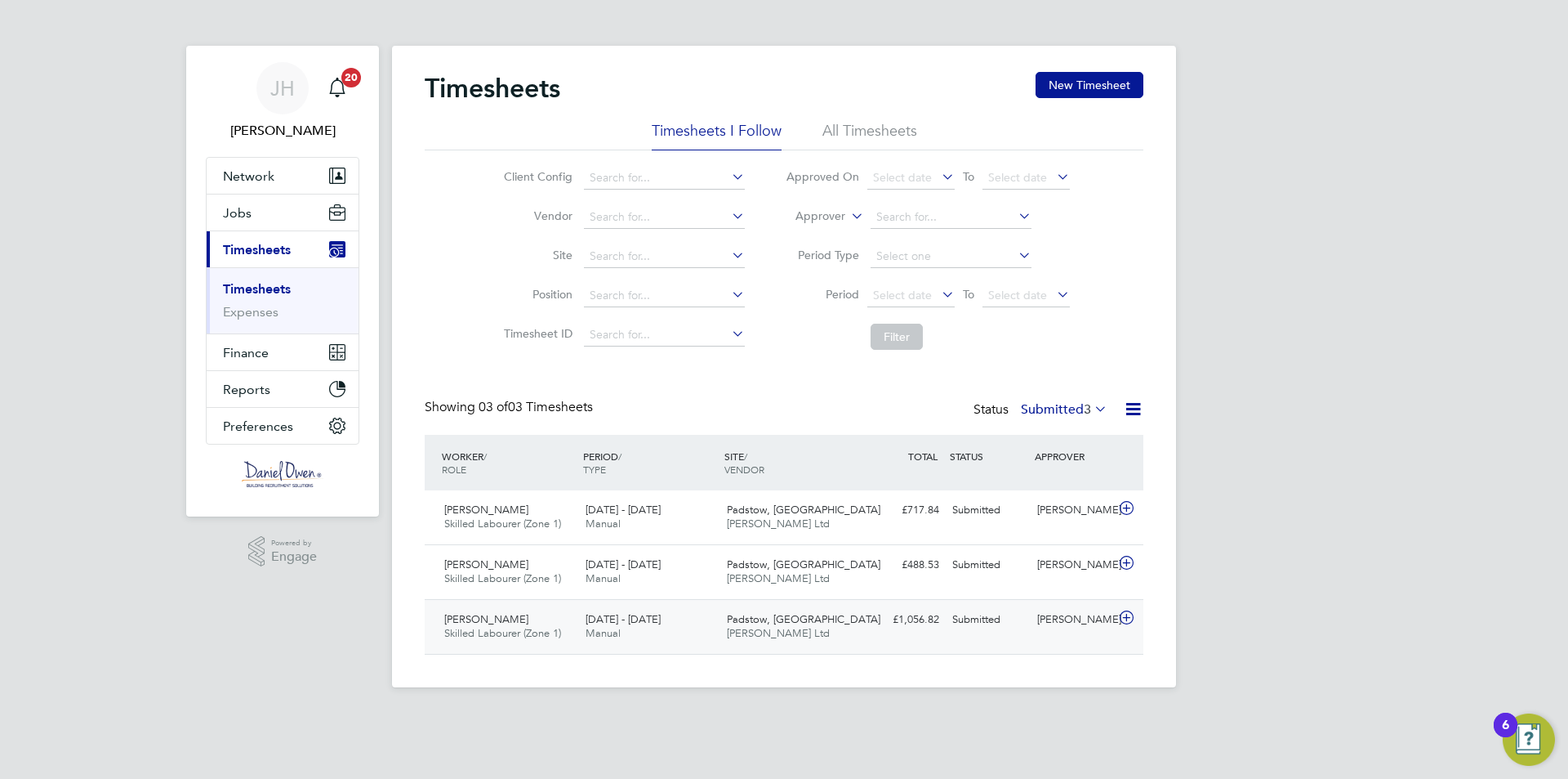
click at [546, 631] on span "Skilled Labourer (Zone 1)" at bounding box center [502, 632] width 117 height 14
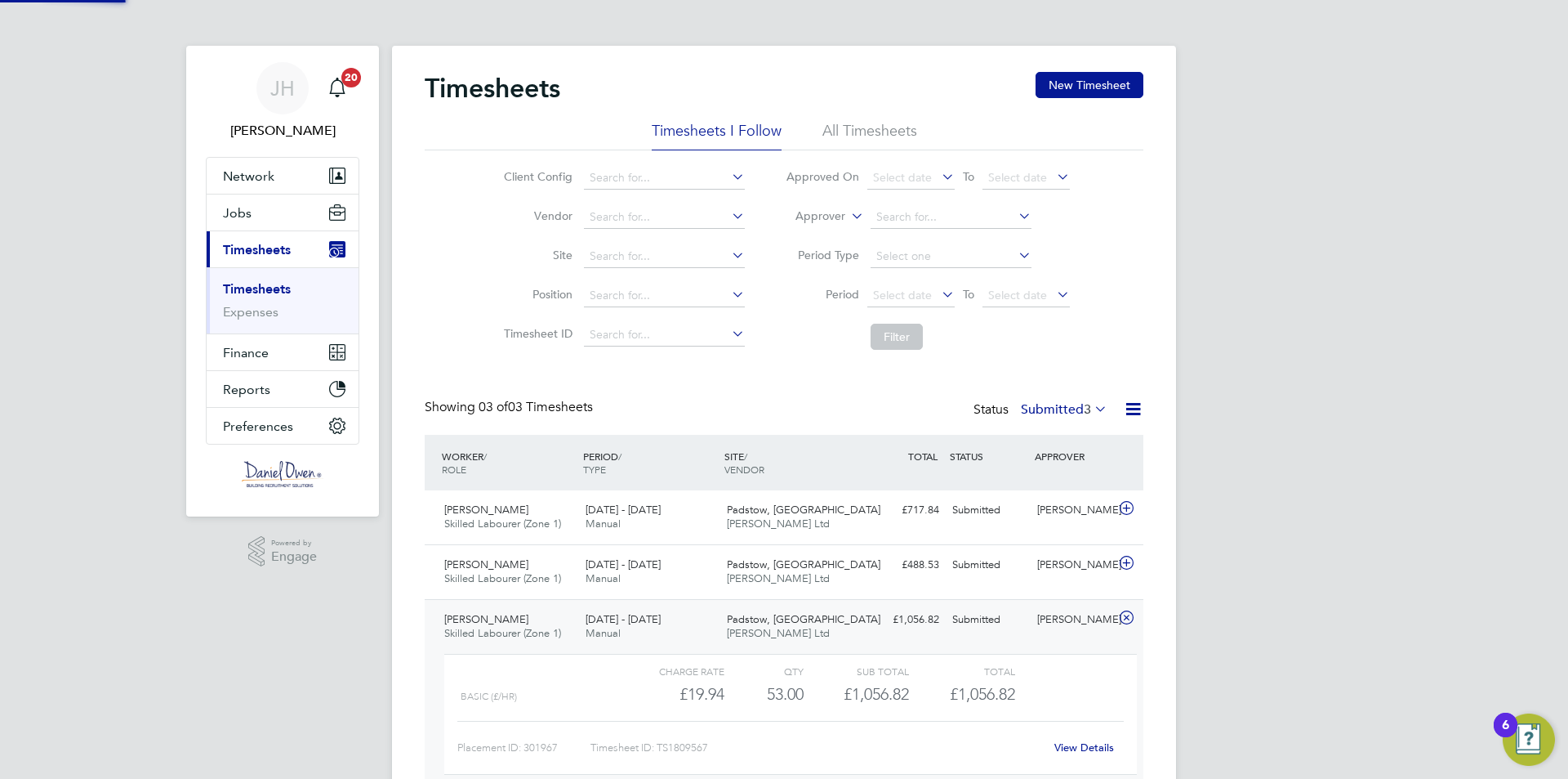
scroll to position [28, 159]
click at [1072, 754] on link "View Details" at bounding box center [1084, 746] width 60 height 14
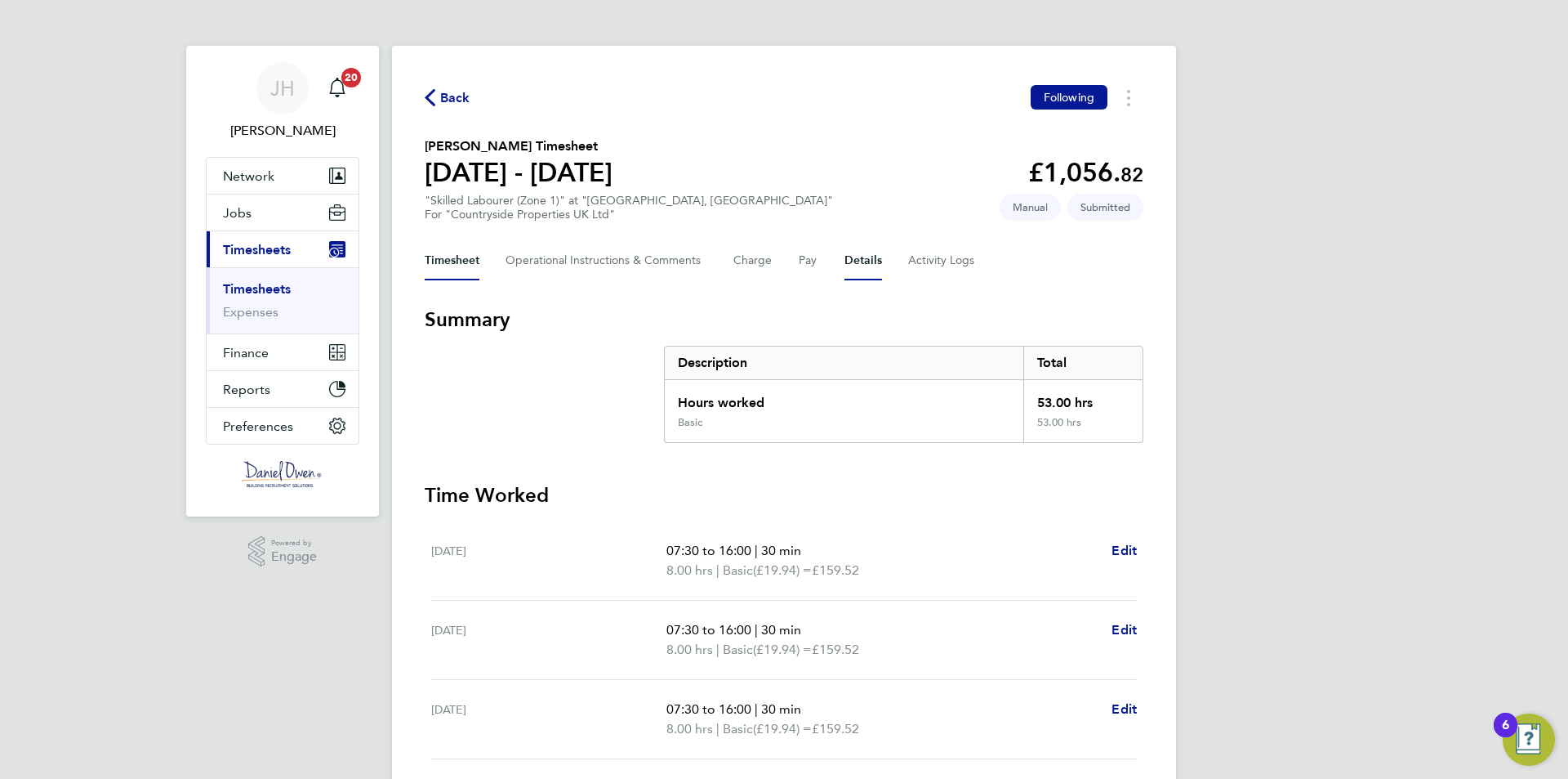
click at [869, 262] on button "Details" at bounding box center [864, 260] width 38 height 39
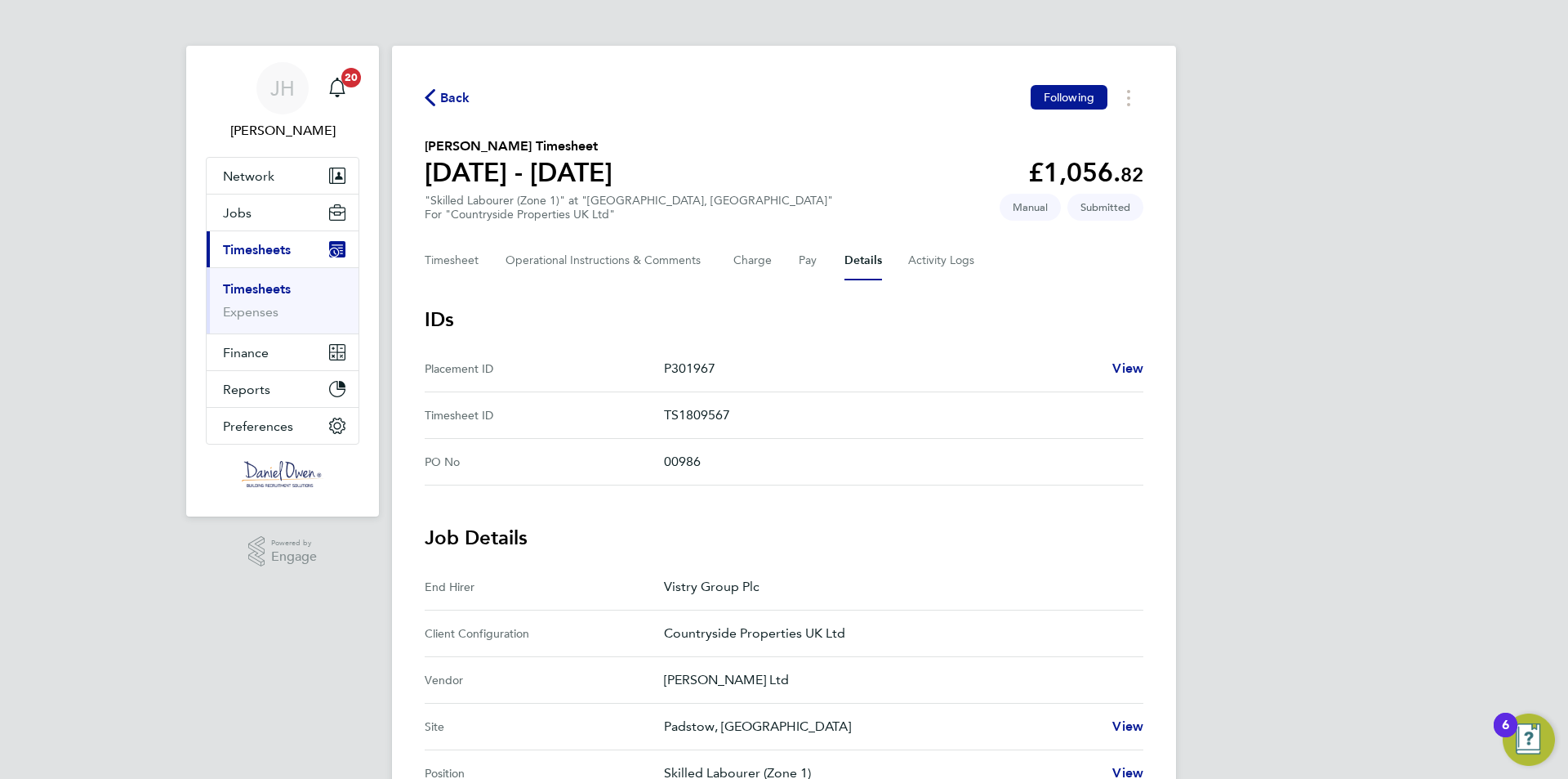
scroll to position [245, 0]
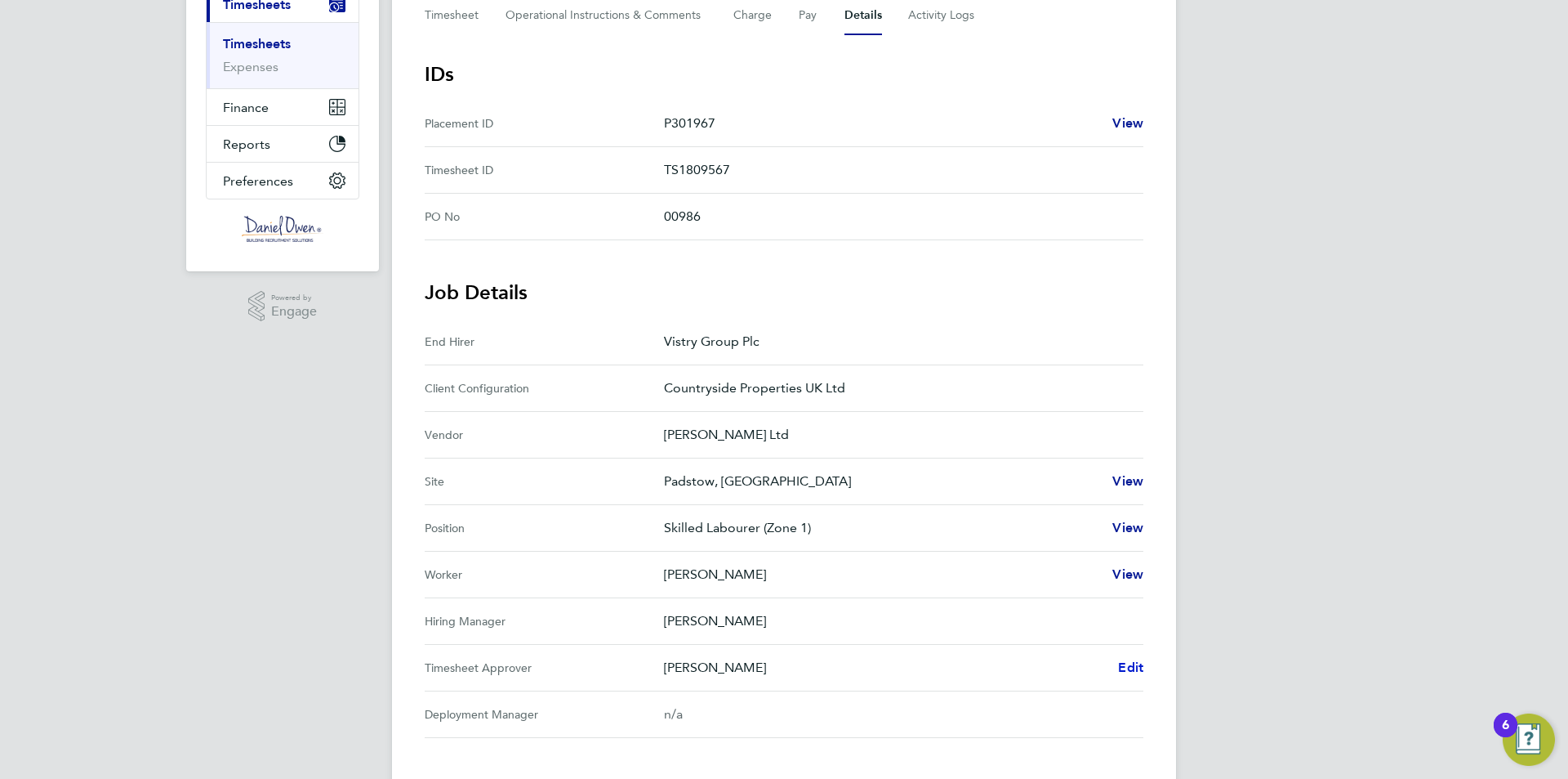
click at [1136, 668] on span "Edit" at bounding box center [1130, 667] width 25 height 15
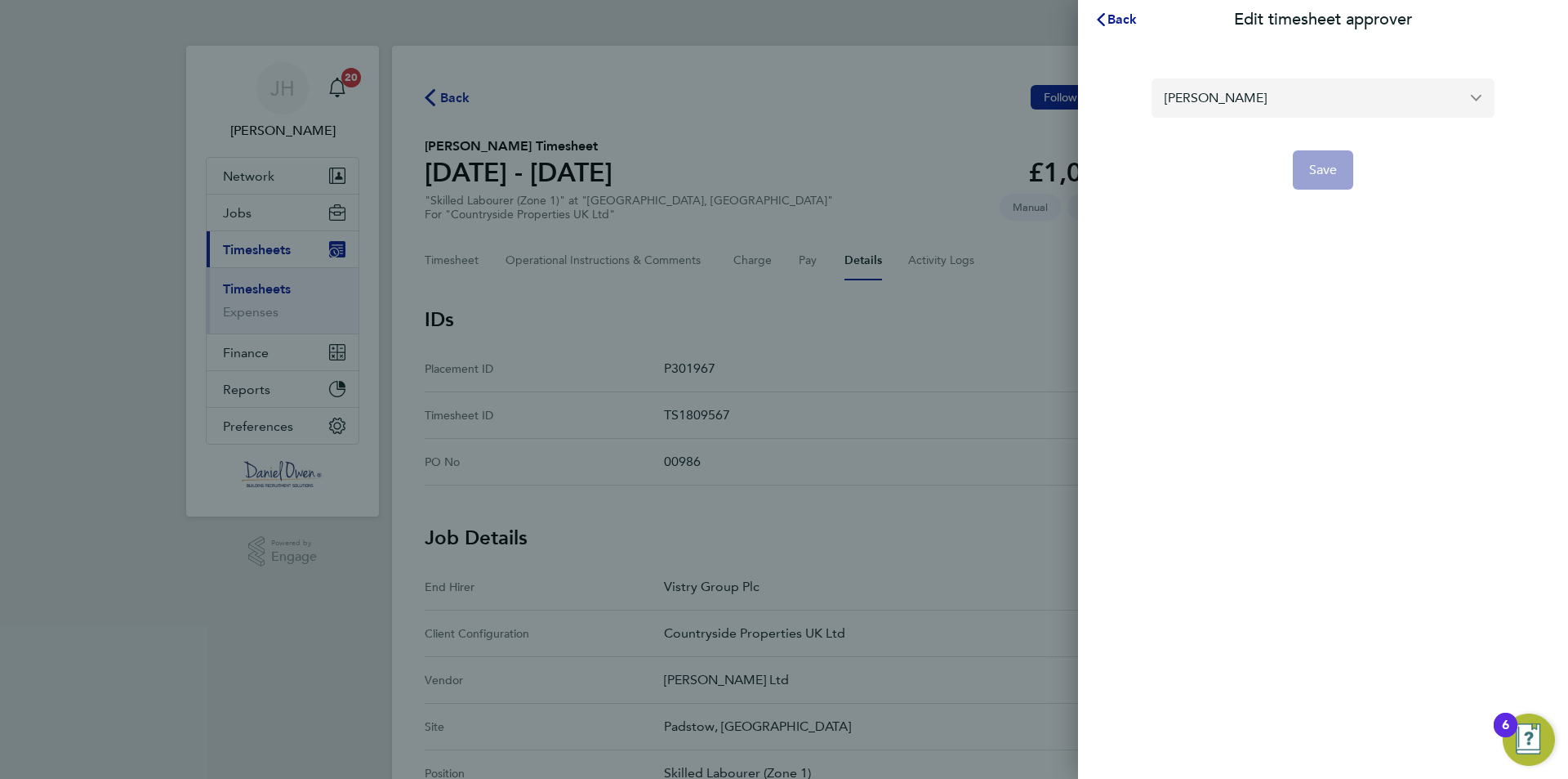
click at [1217, 103] on input "[PERSON_NAME]" at bounding box center [1322, 98] width 343 height 38
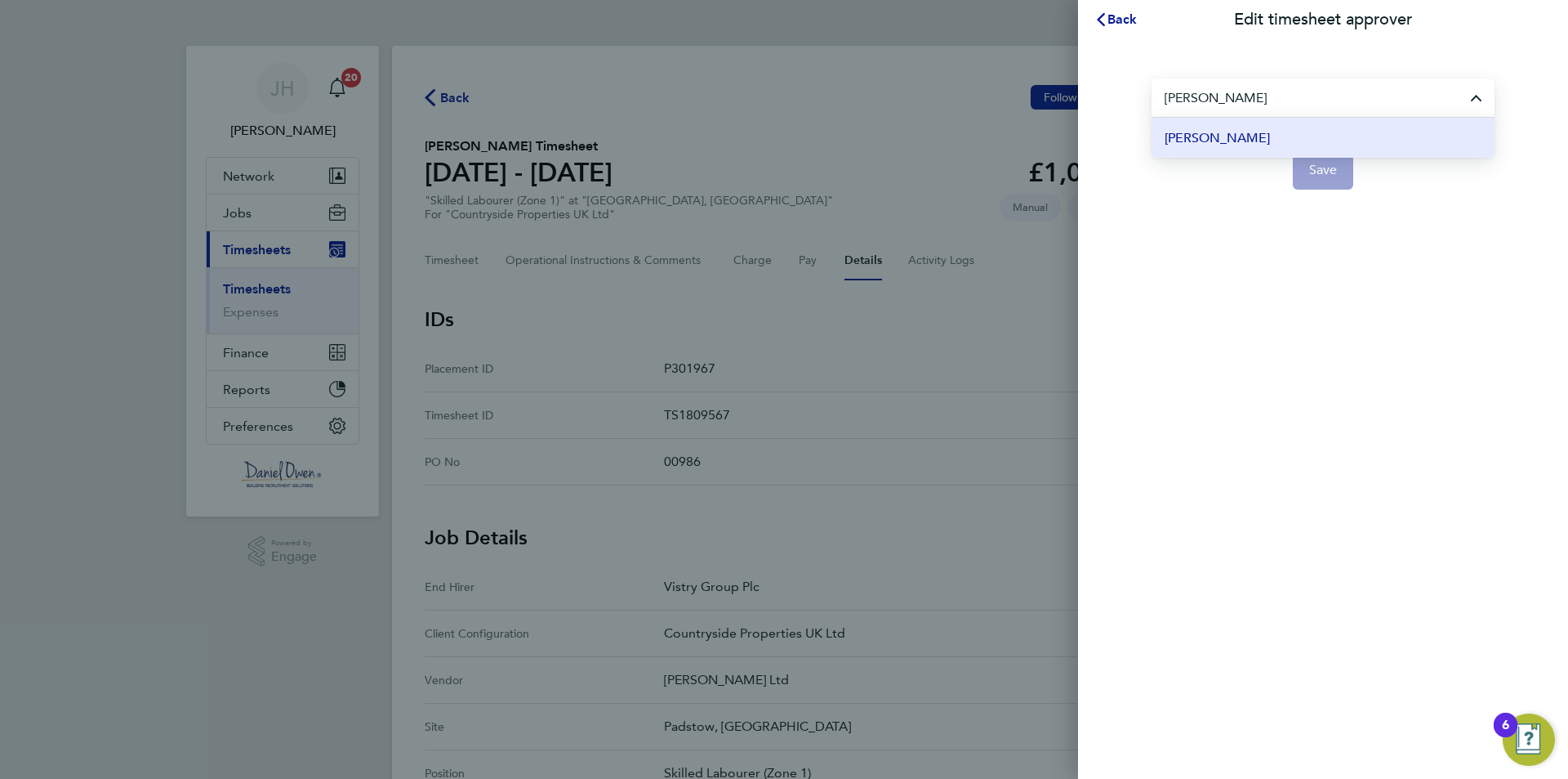
click at [1252, 139] on li "Richard Walsh" at bounding box center [1322, 138] width 343 height 40
type input "Richard Walsh"
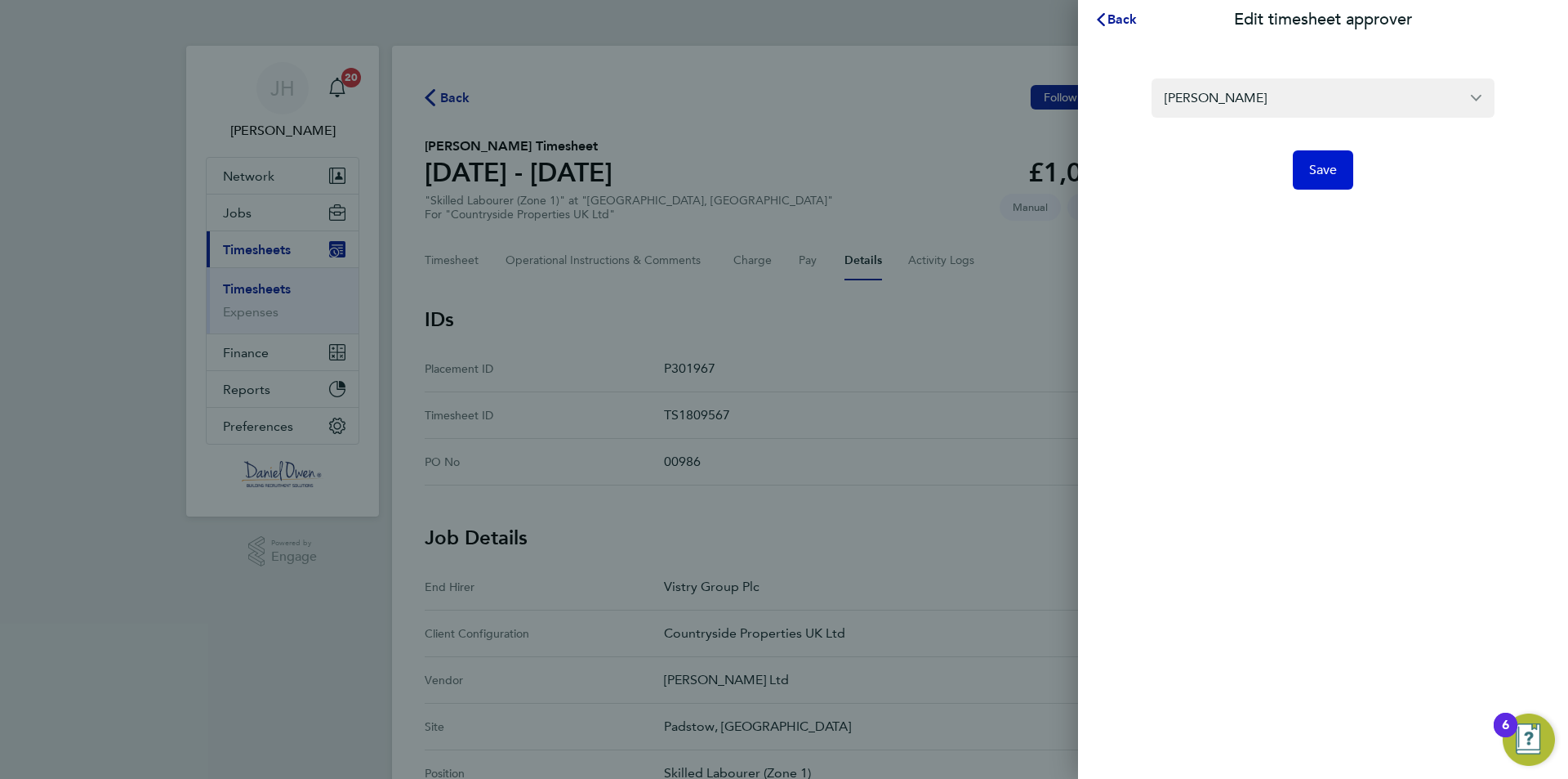
click at [1312, 170] on span "Save" at bounding box center [1324, 170] width 29 height 16
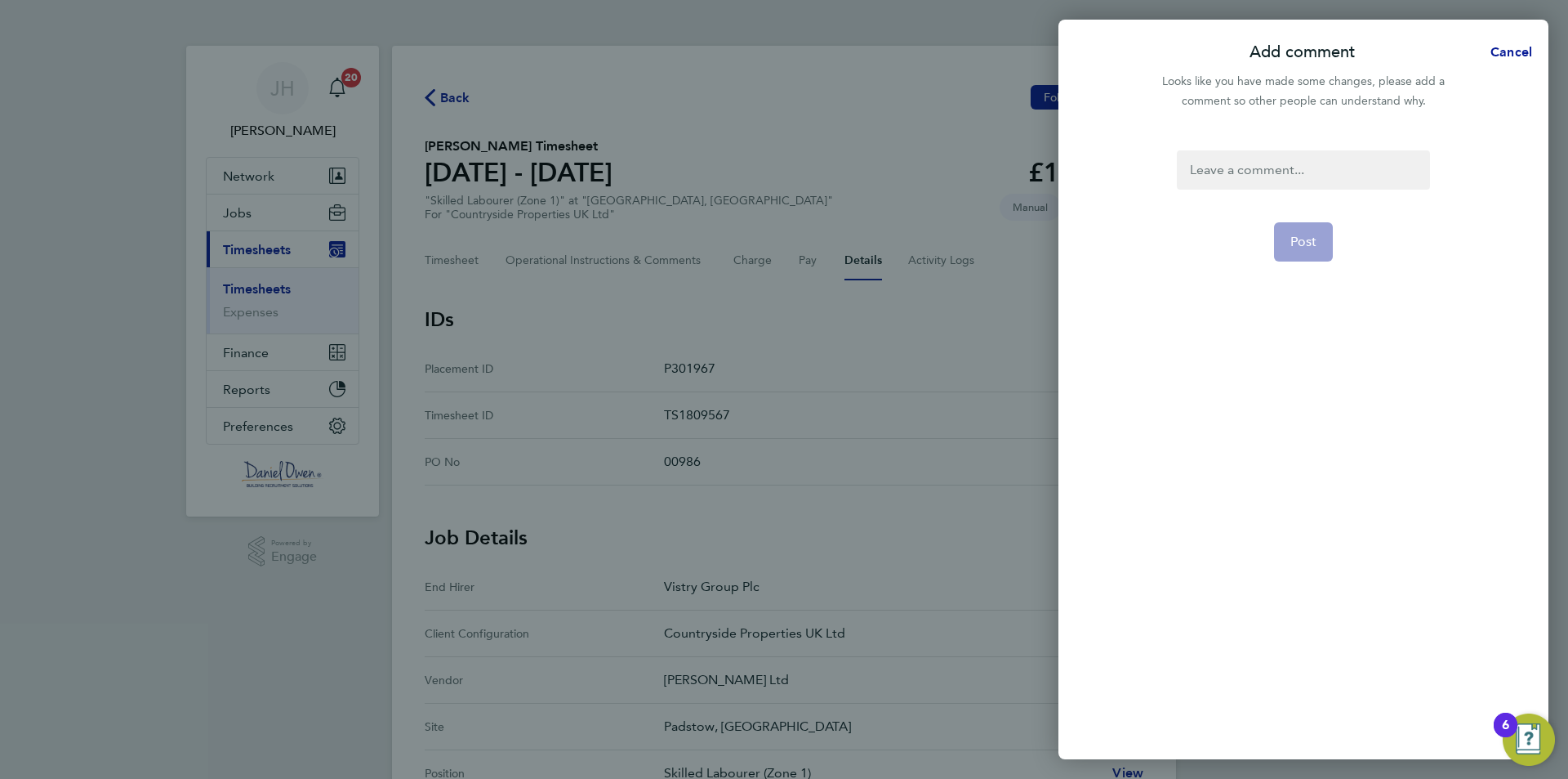
click at [1305, 173] on div at bounding box center [1302, 169] width 252 height 39
click at [1242, 167] on div at bounding box center [1302, 169] width 252 height 39
paste div
click at [1298, 247] on span "Post" at bounding box center [1304, 242] width 27 height 16
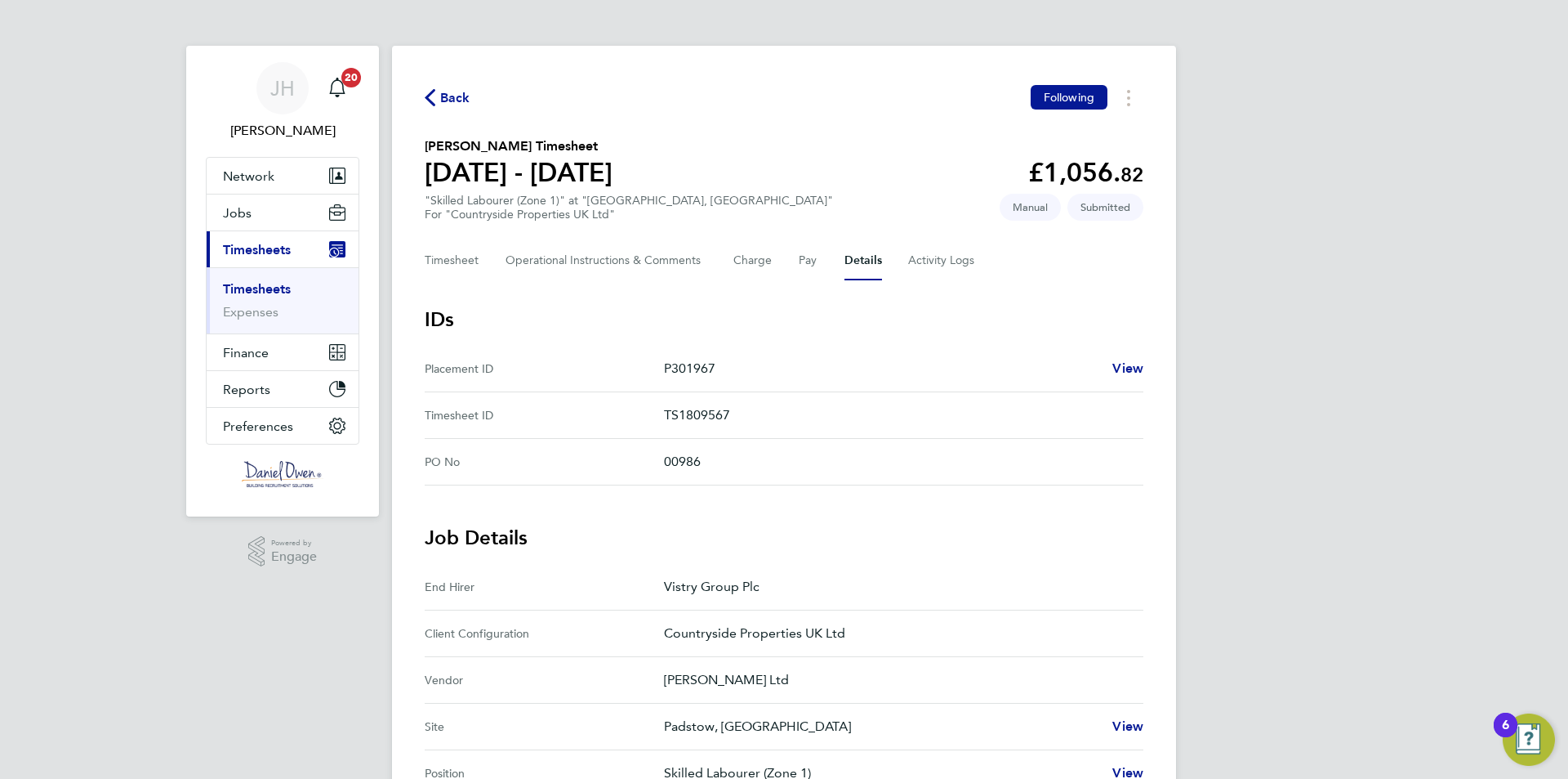
click at [250, 289] on link "Timesheets" at bounding box center [257, 289] width 68 height 15
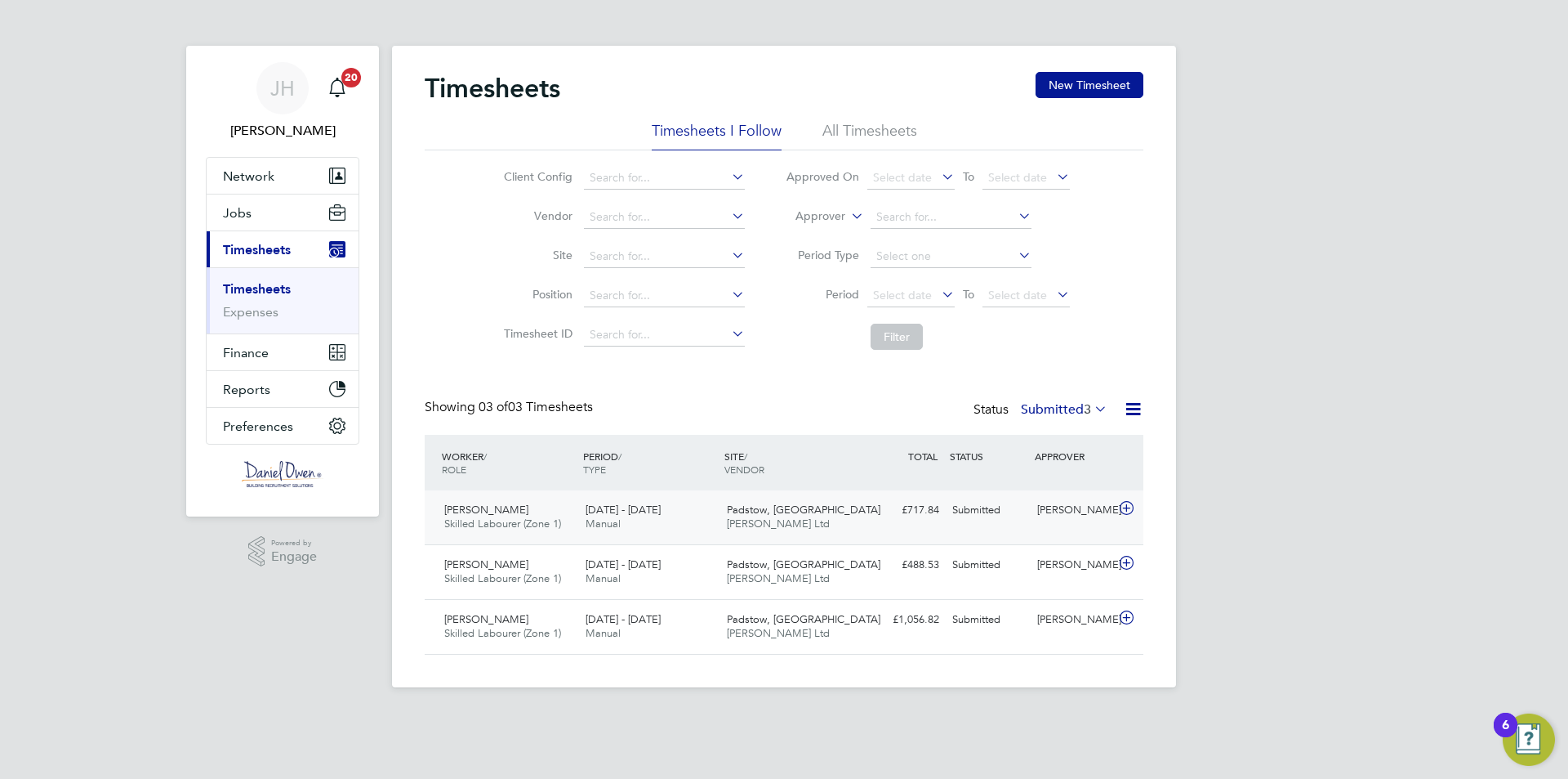
click at [660, 518] on div "18 - 24 Aug 2025 Manual" at bounding box center [649, 517] width 141 height 41
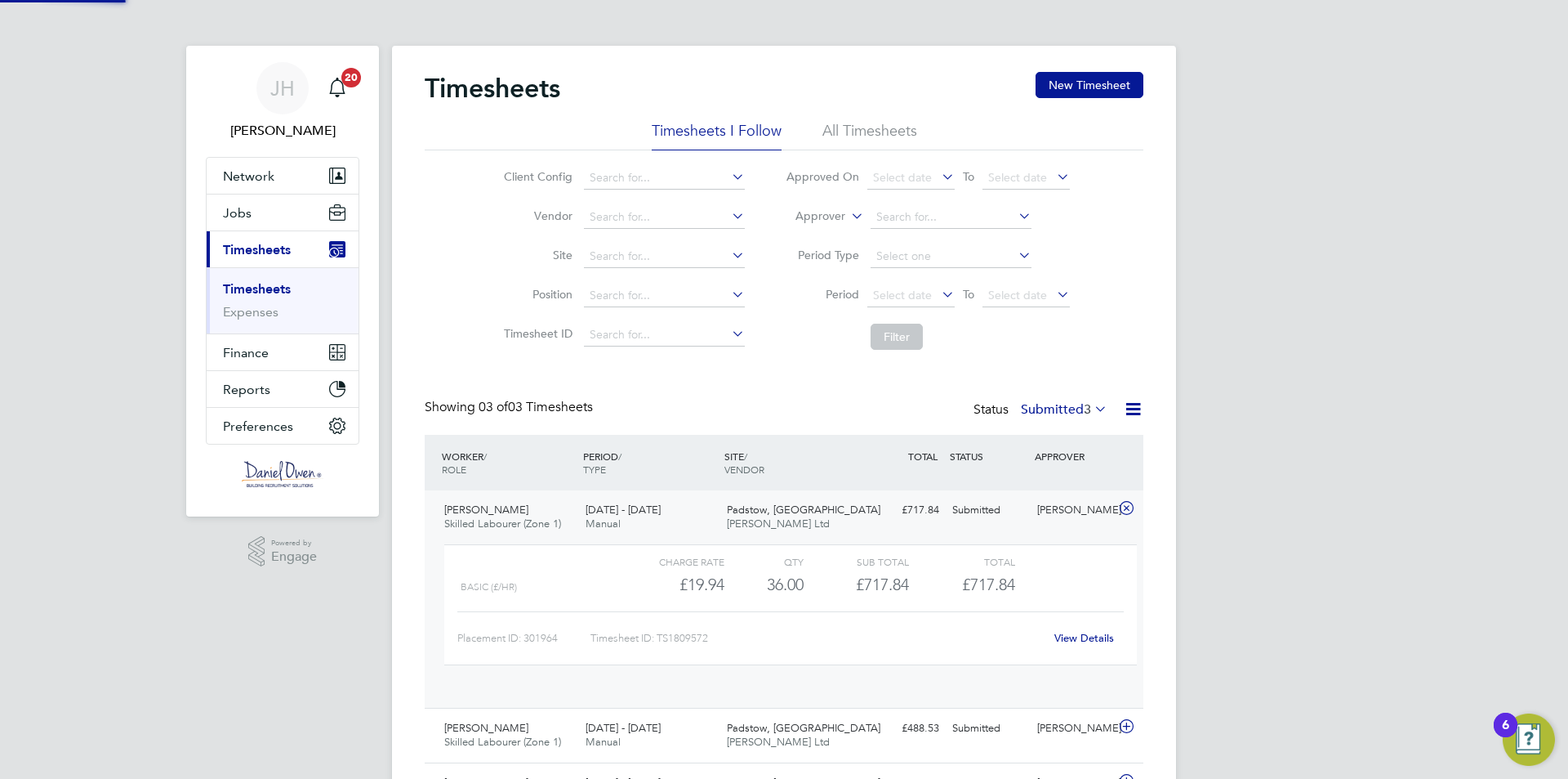
scroll to position [28, 159]
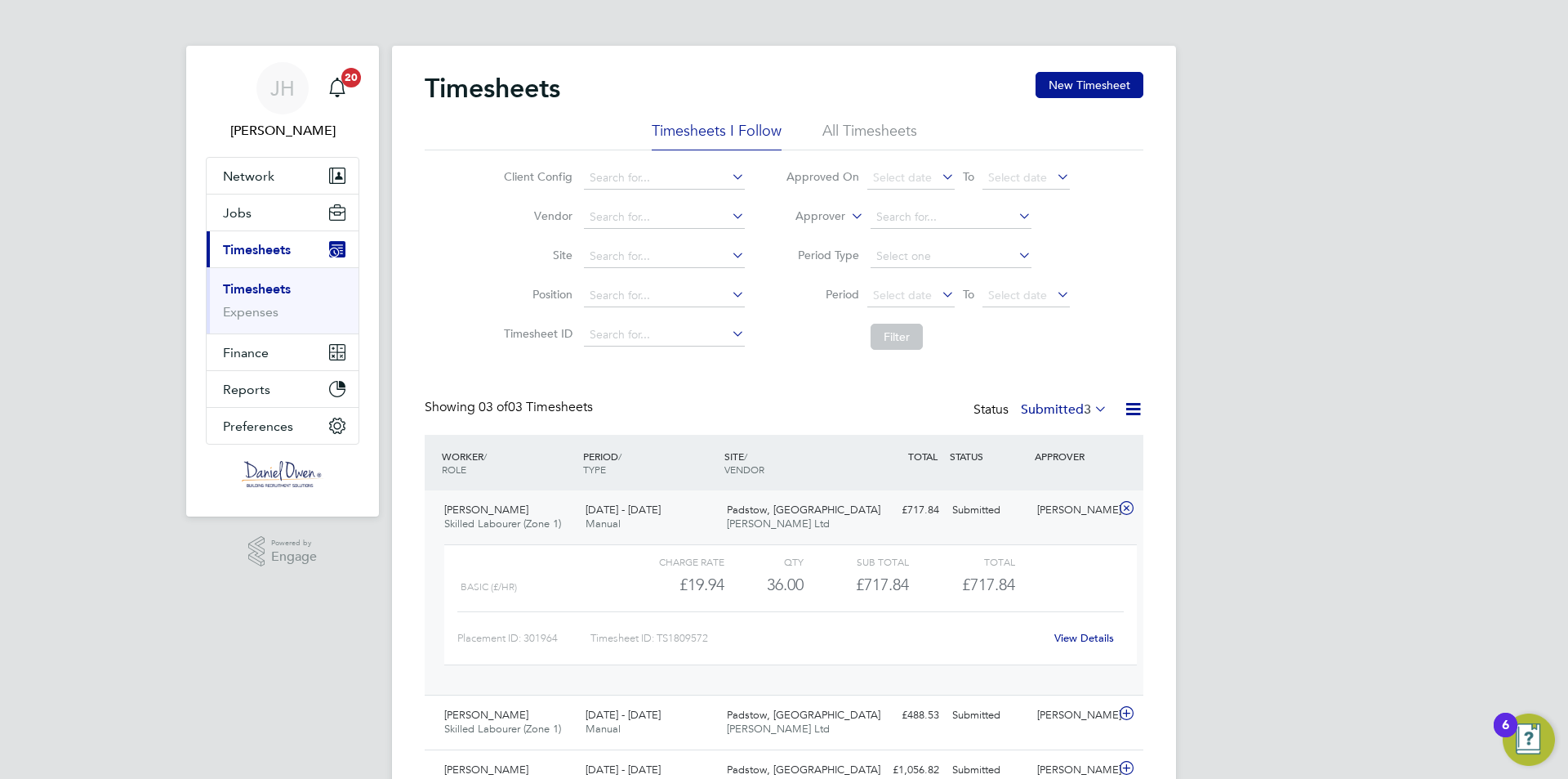
click at [546, 501] on div "Stuart Johnston Skilled Labourer (Zone 1) 18 - 24 Aug 2025" at bounding box center [508, 517] width 141 height 41
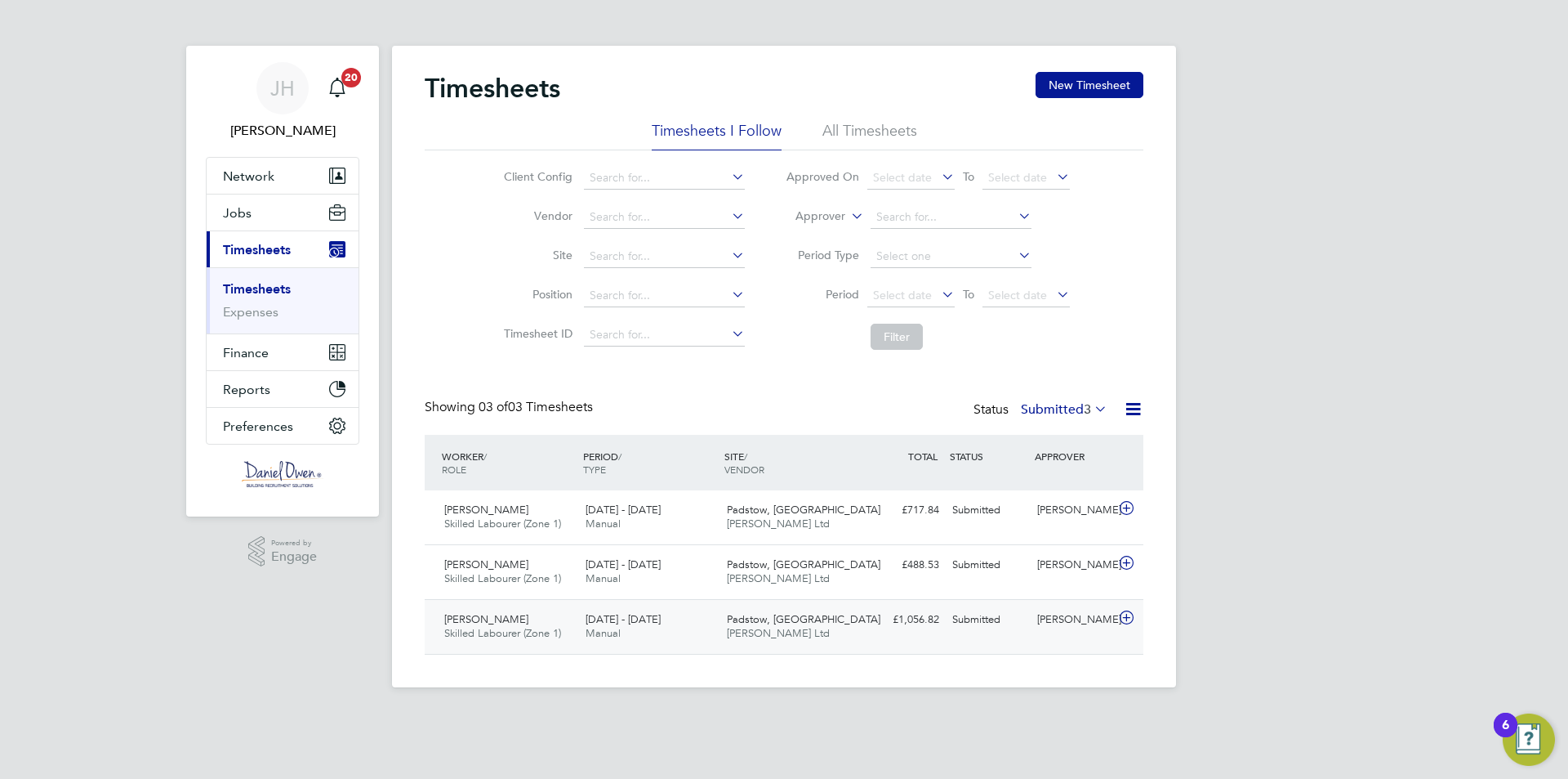
click at [545, 612] on div "Raju Dharmajan Skilled Labourer (Zone 1) 18 - 24 Aug 2025" at bounding box center [508, 626] width 141 height 41
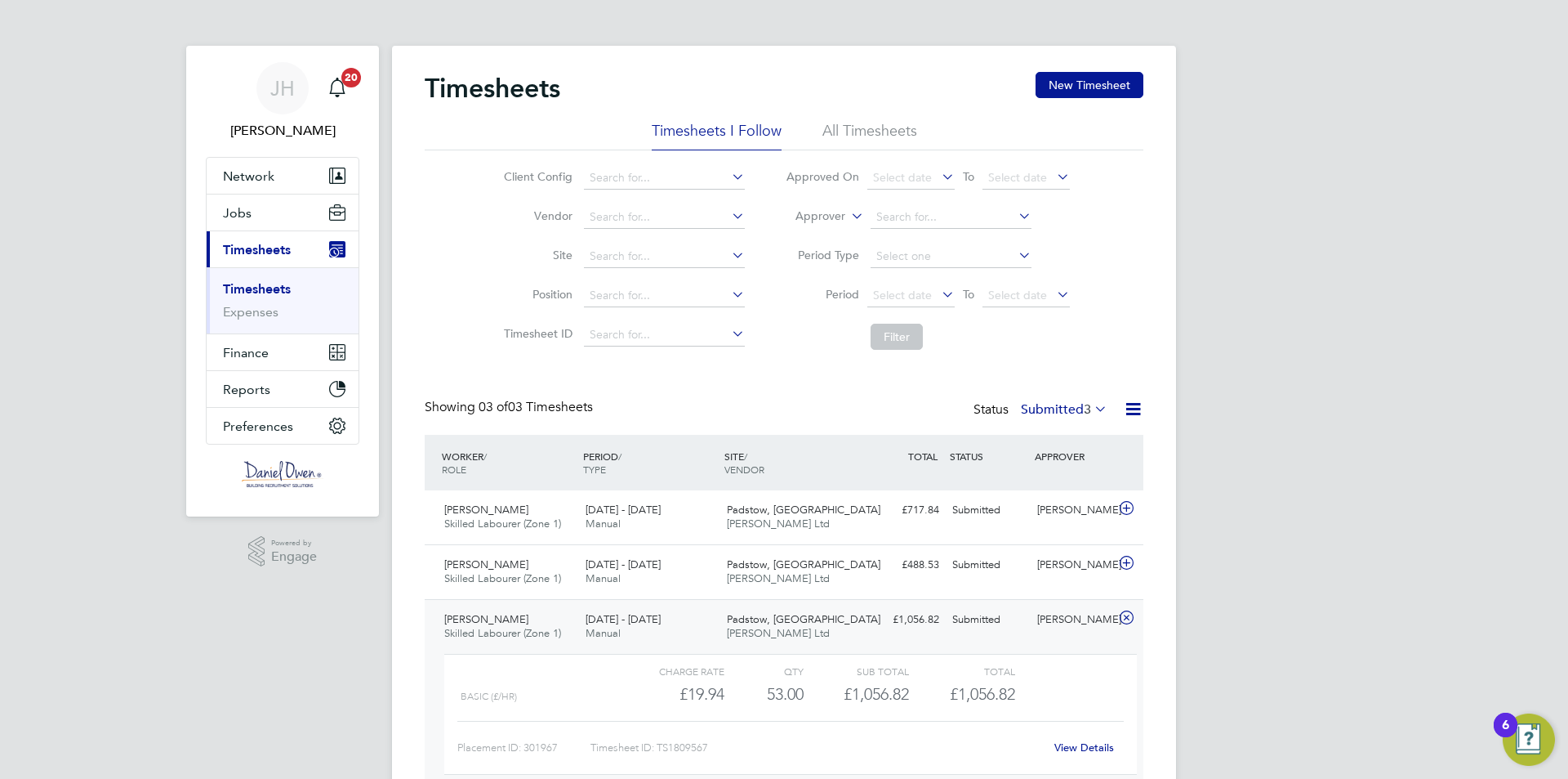
scroll to position [81, 0]
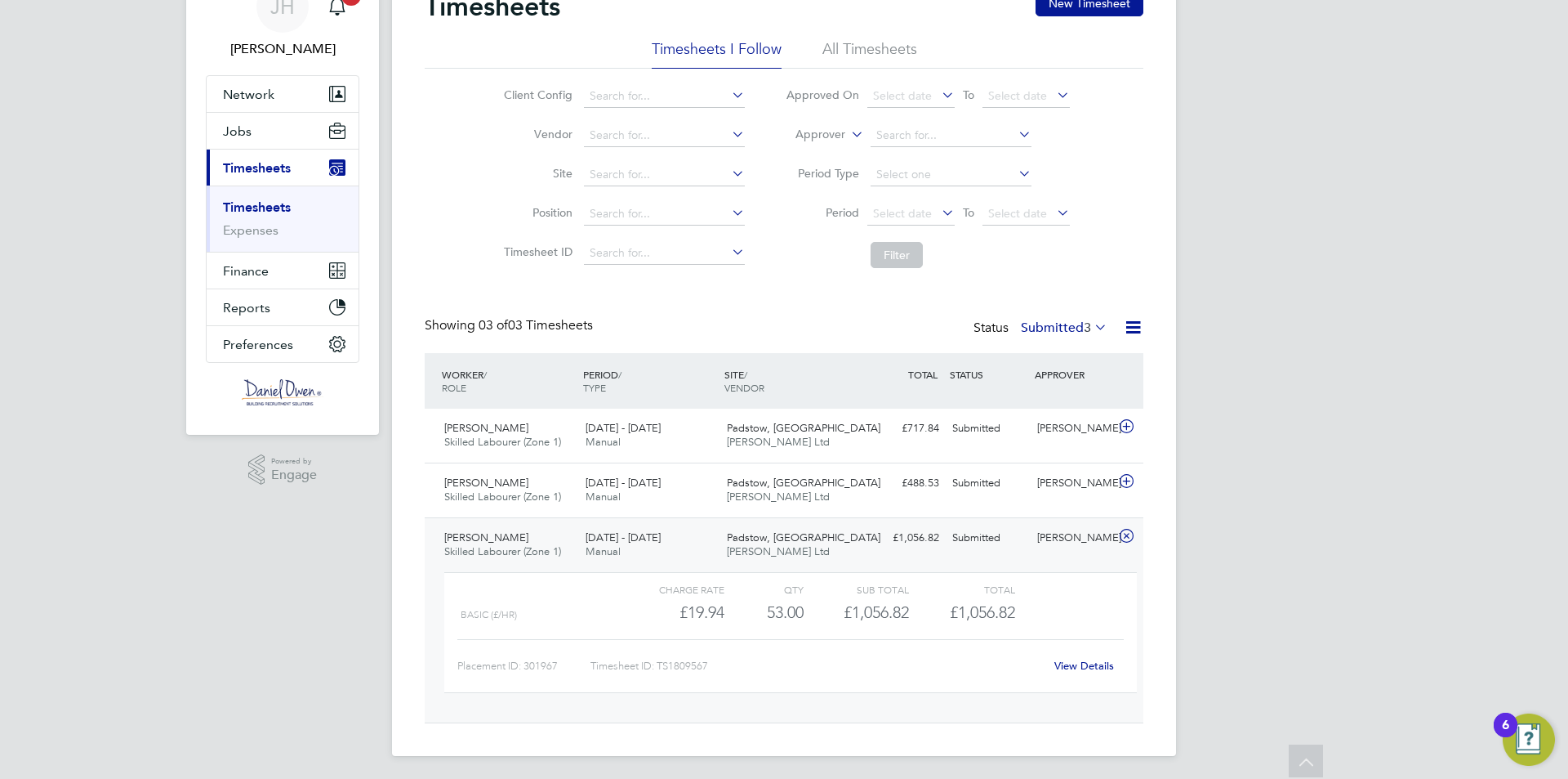
click at [1070, 670] on link "View Details" at bounding box center [1084, 665] width 60 height 14
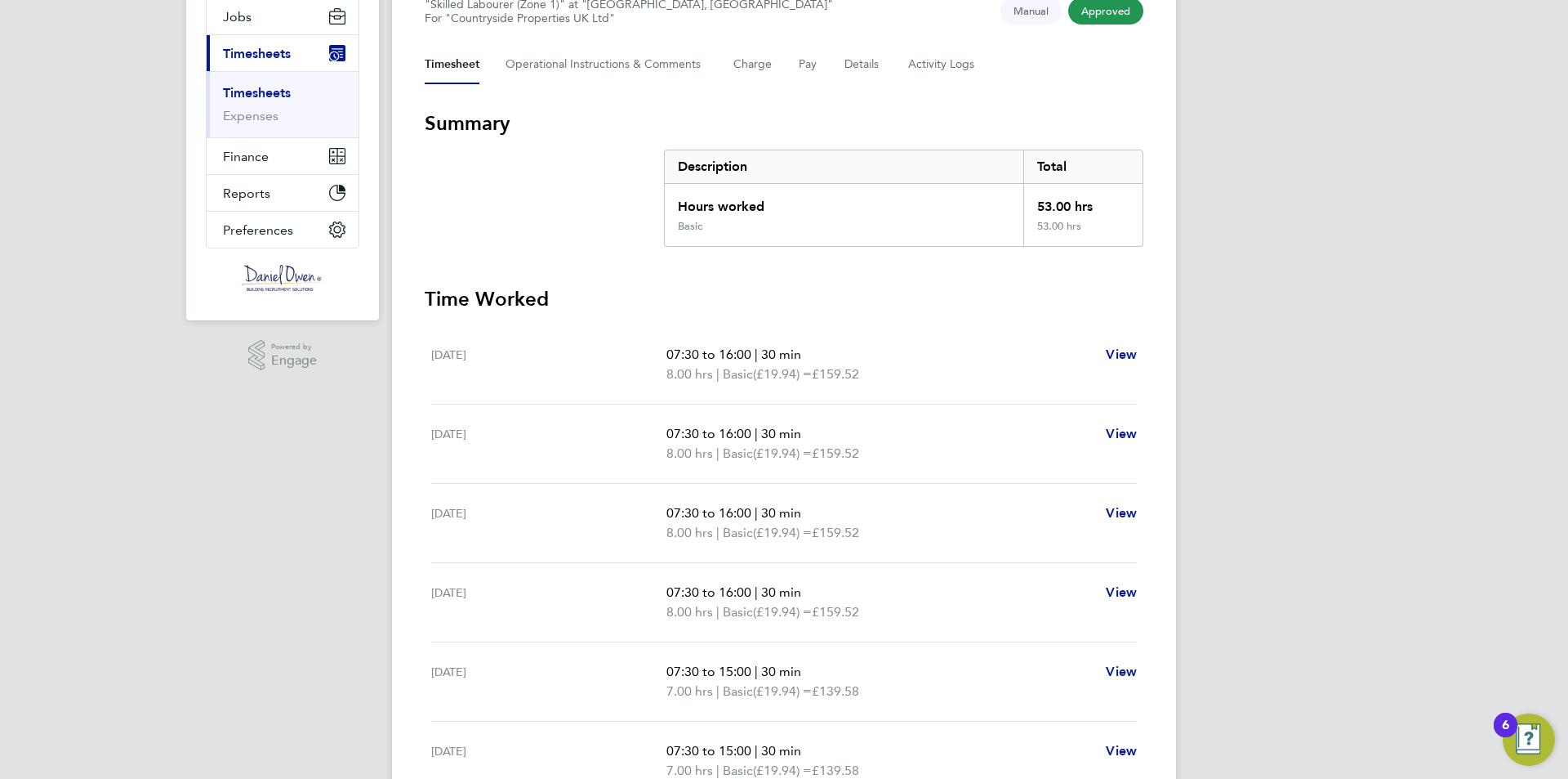
scroll to position [442, 0]
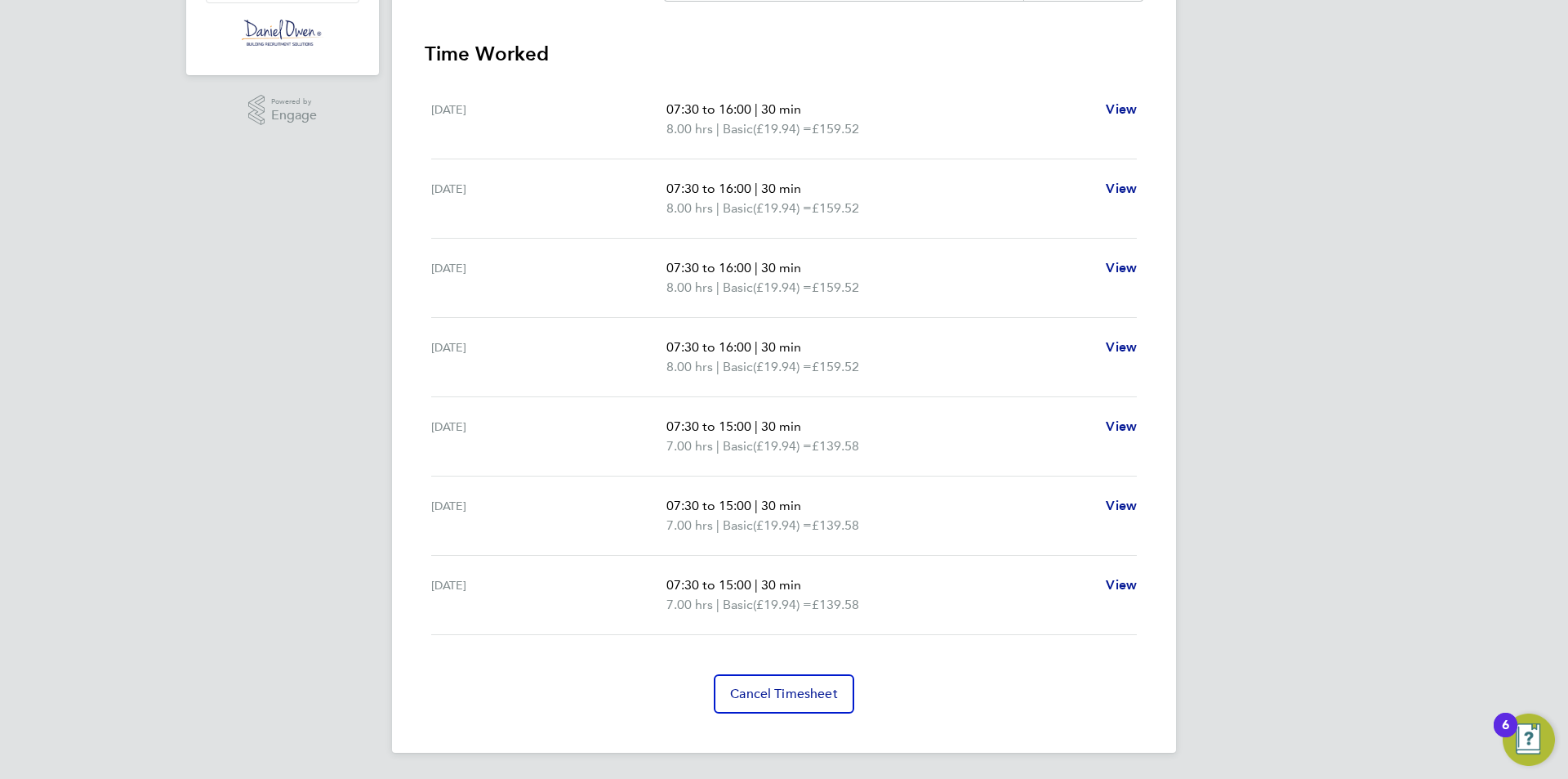
click at [1117, 518] on app-form-button "View" at bounding box center [1121, 515] width 31 height 39
click at [1124, 503] on span "View" at bounding box center [1121, 505] width 31 height 15
select select "30"
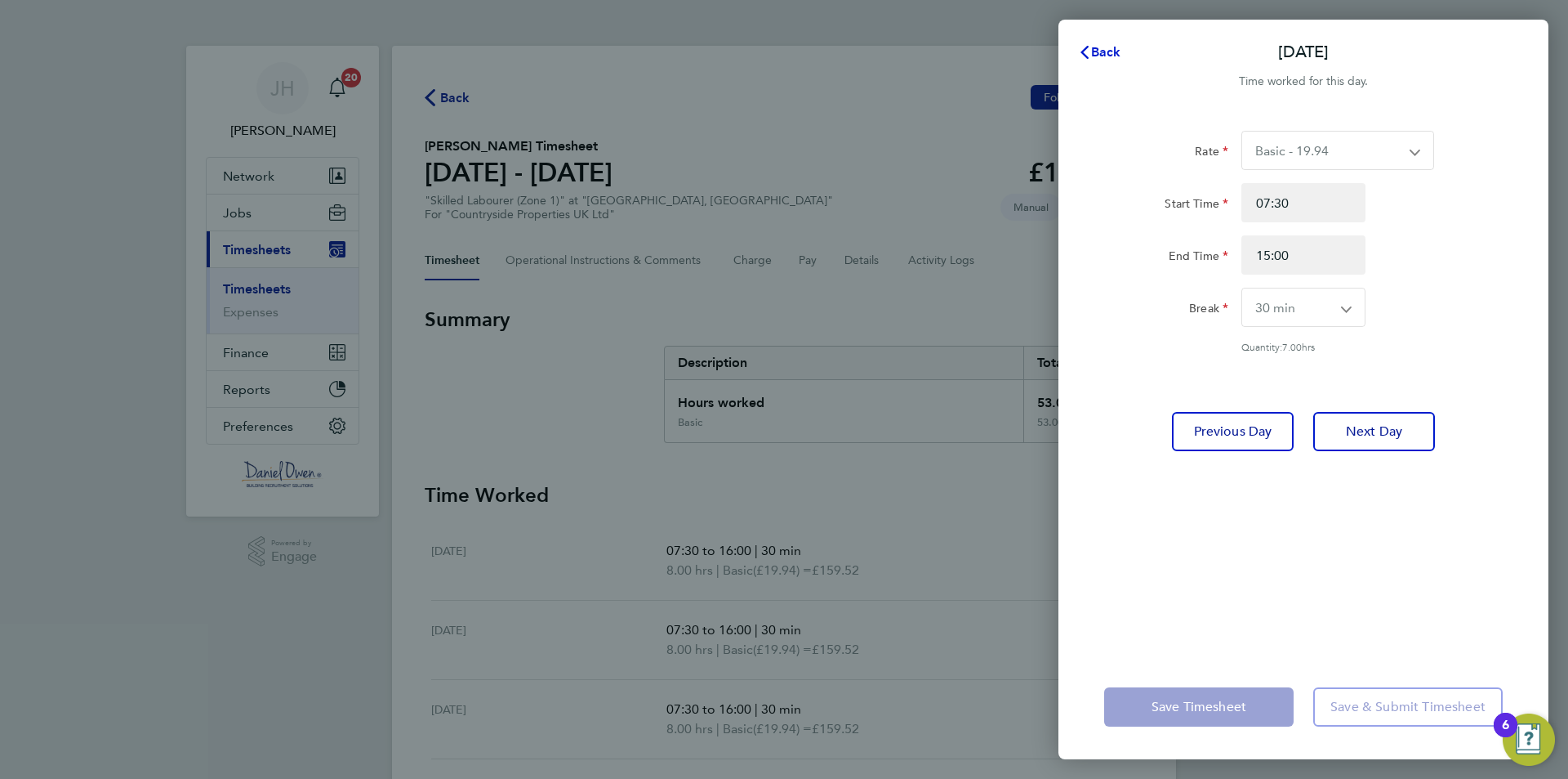
click at [1102, 46] on span "Back" at bounding box center [1105, 52] width 30 height 15
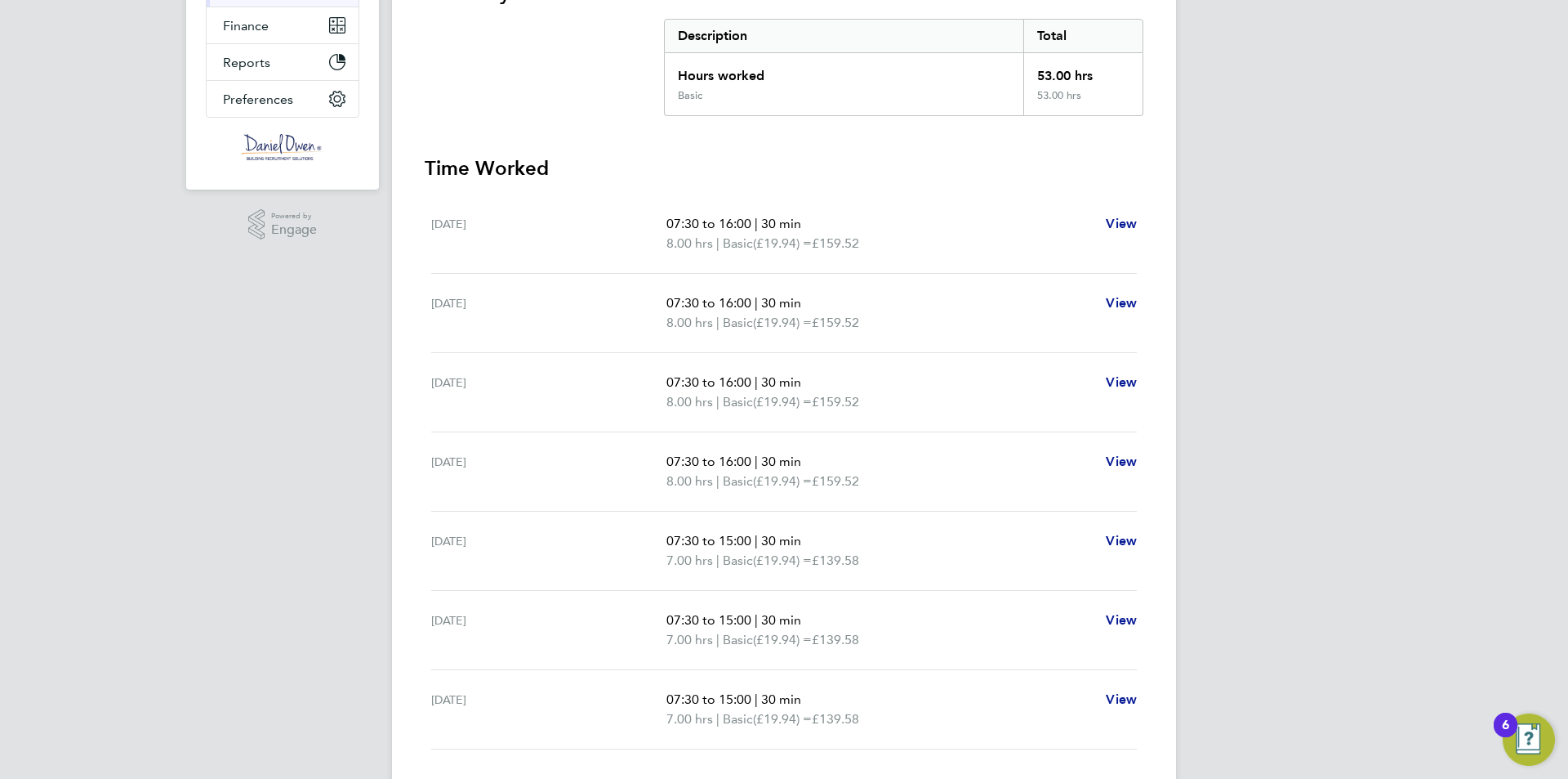
scroll to position [409, 0]
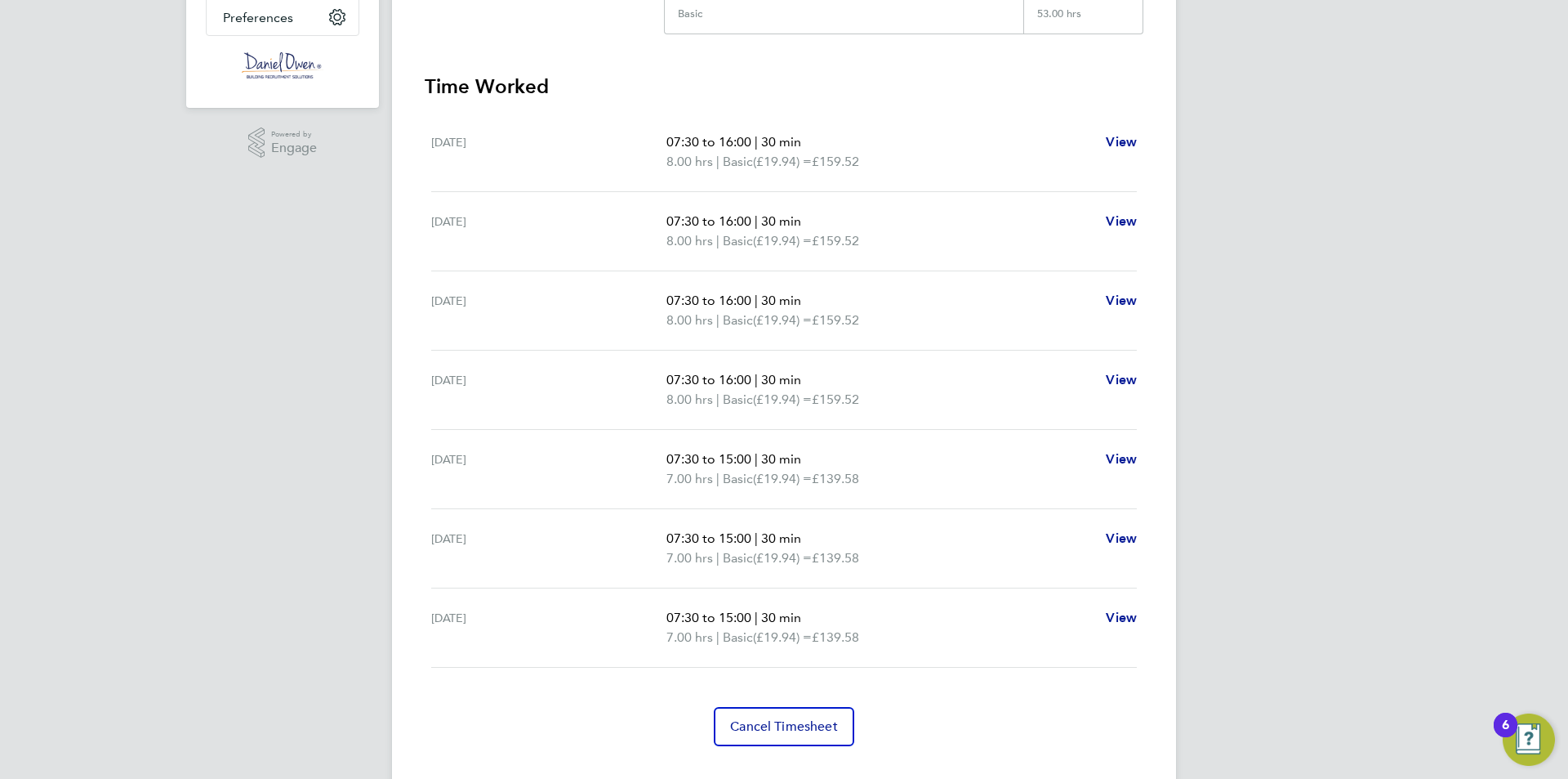
click at [352, 468] on div "[PERSON_NAME] [PERSON_NAME] Notifications 20 Applications: Network Team Members…" at bounding box center [784, 201] width 1568 height 1220
click at [1348, 235] on div "[PERSON_NAME] [PERSON_NAME] Notifications 20 Applications: Network Team Members…" at bounding box center [784, 201] width 1568 height 1220
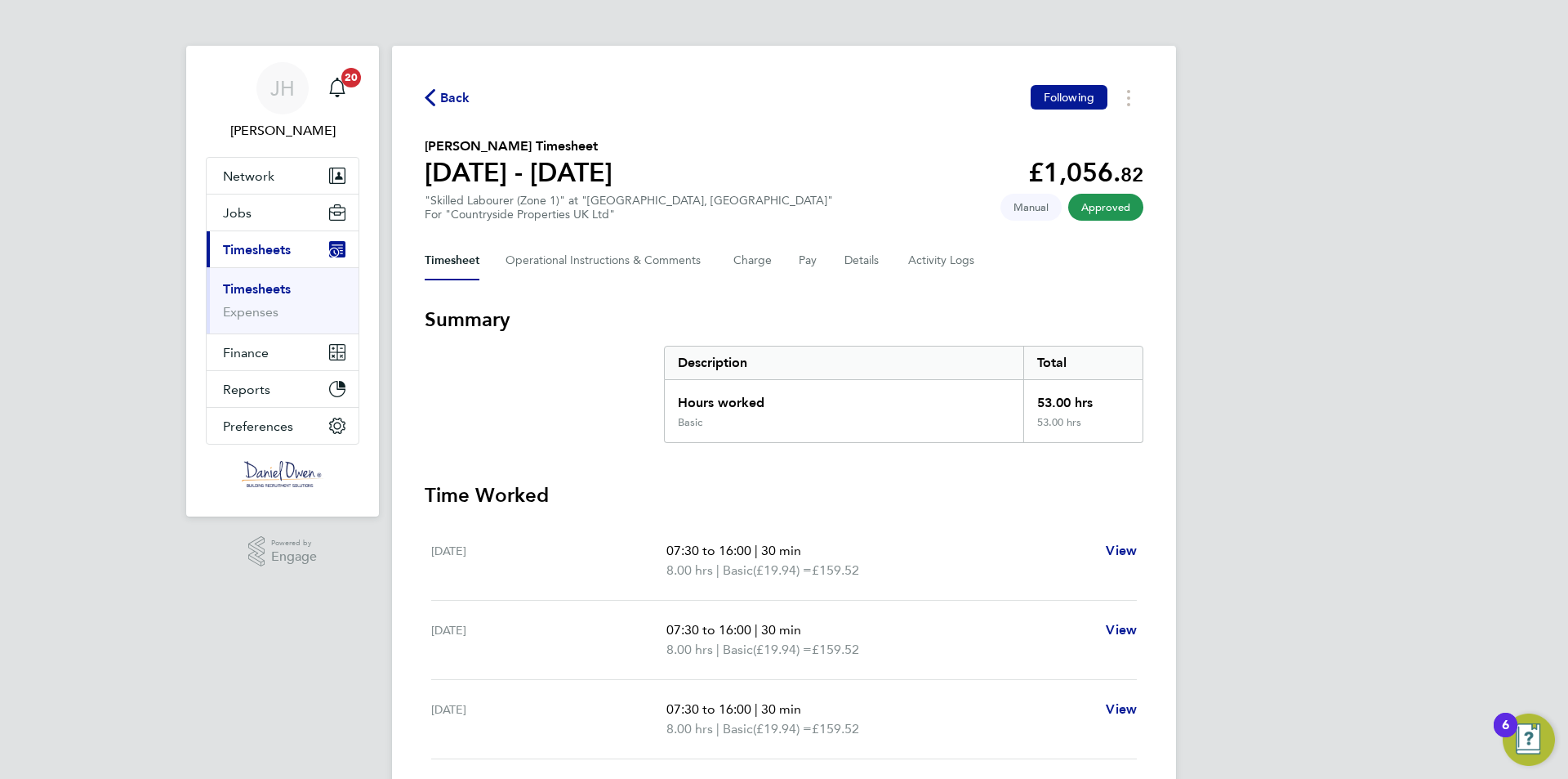
scroll to position [81, 0]
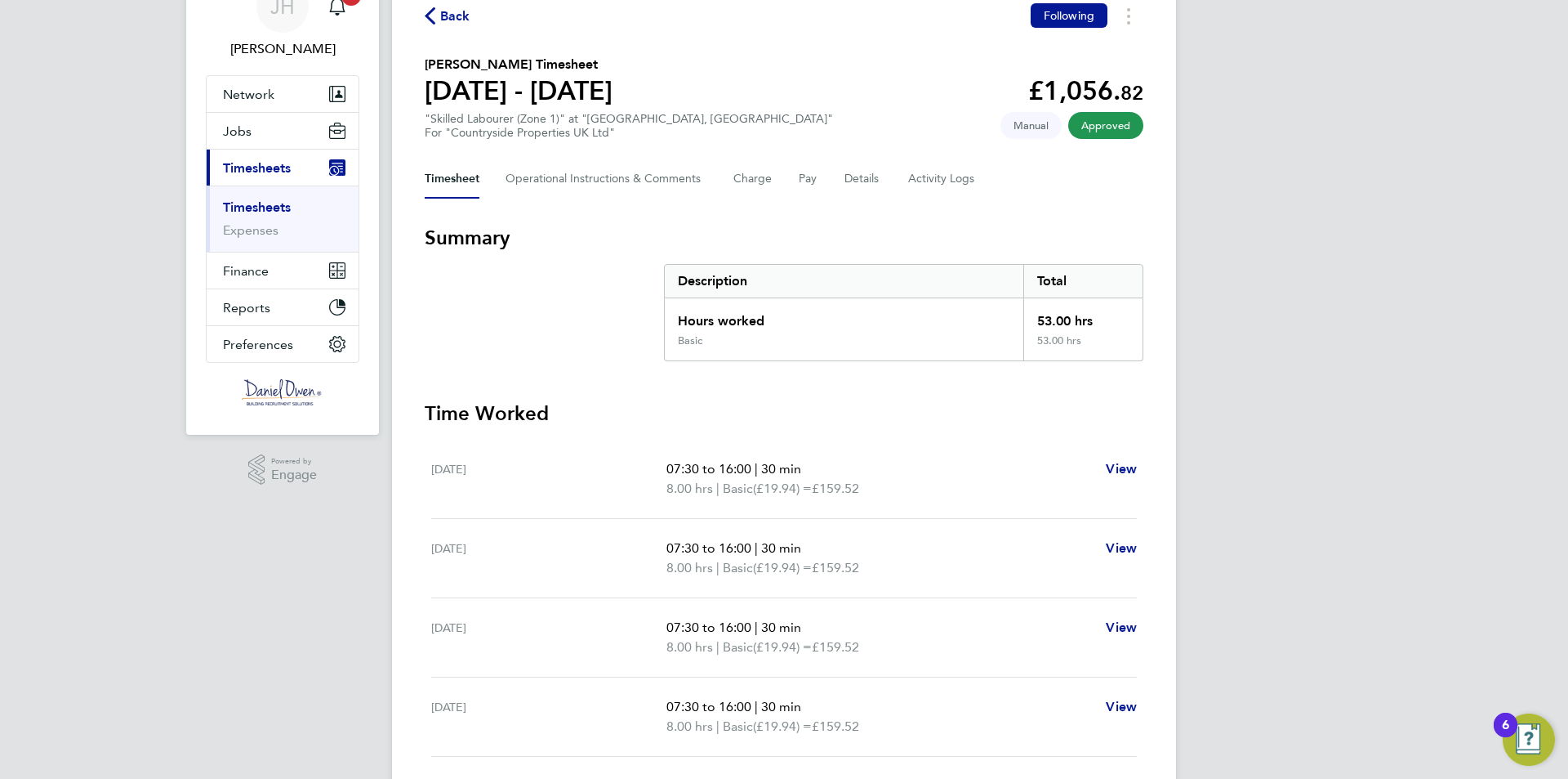
click at [1468, 581] on div "[PERSON_NAME] [PERSON_NAME] Notifications 20 Applications: Network Team Members…" at bounding box center [784, 528] width 1568 height 1220
click at [444, 19] on span "Back" at bounding box center [455, 16] width 30 height 20
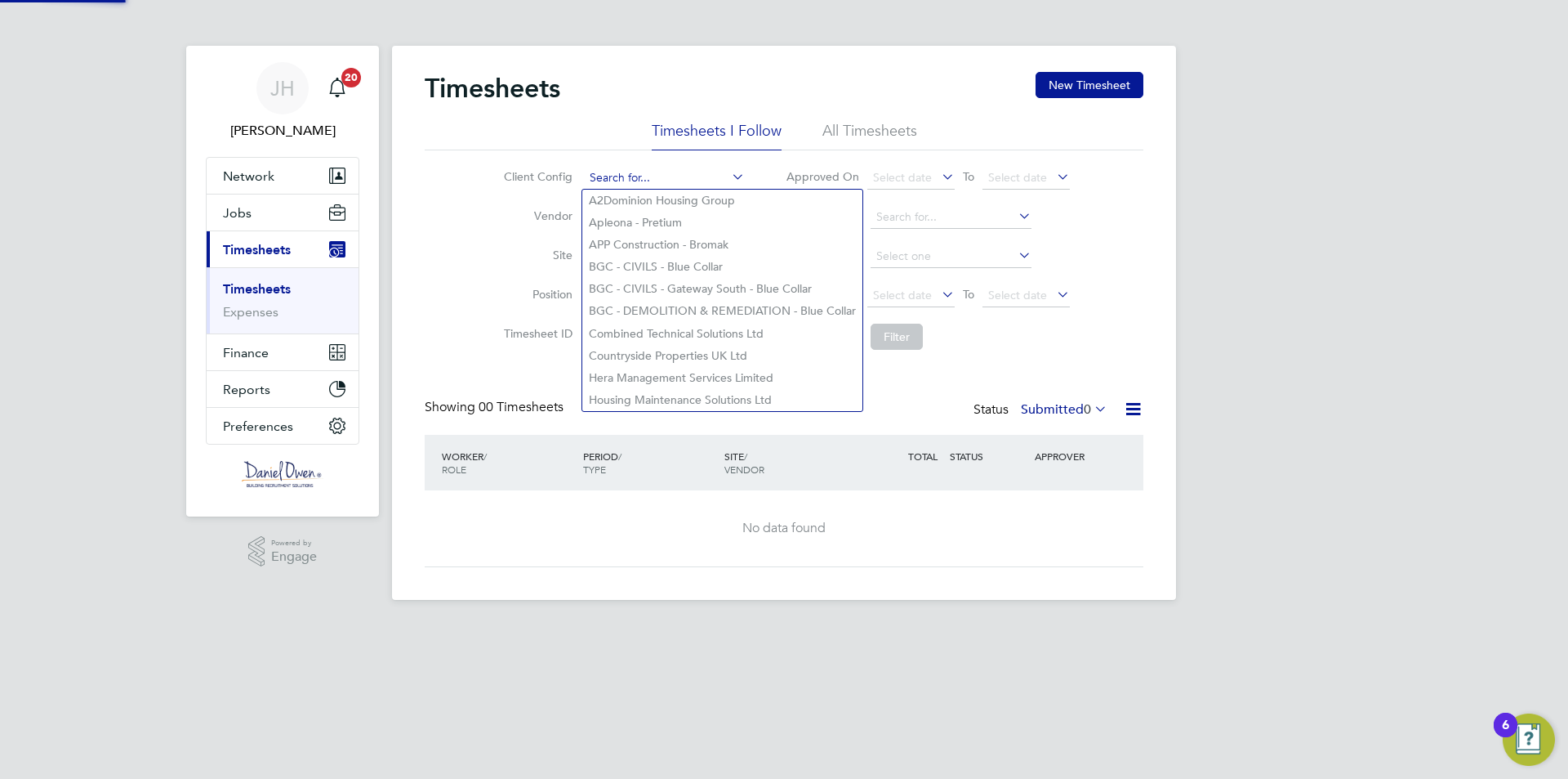
click at [620, 175] on input at bounding box center [665, 177] width 161 height 23
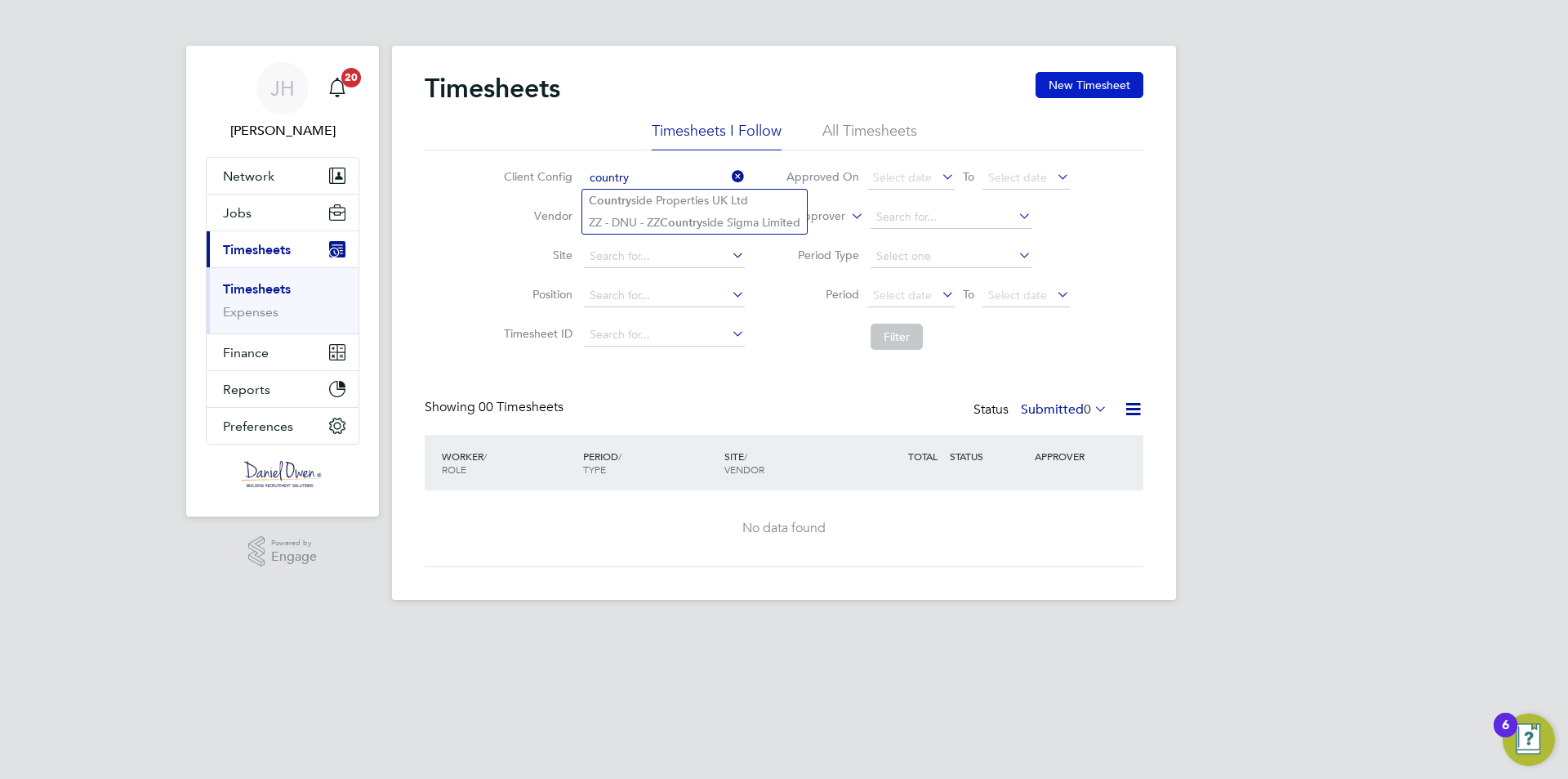
type input "country"
click at [1065, 83] on button "New Timesheet" at bounding box center [1089, 84] width 108 height 26
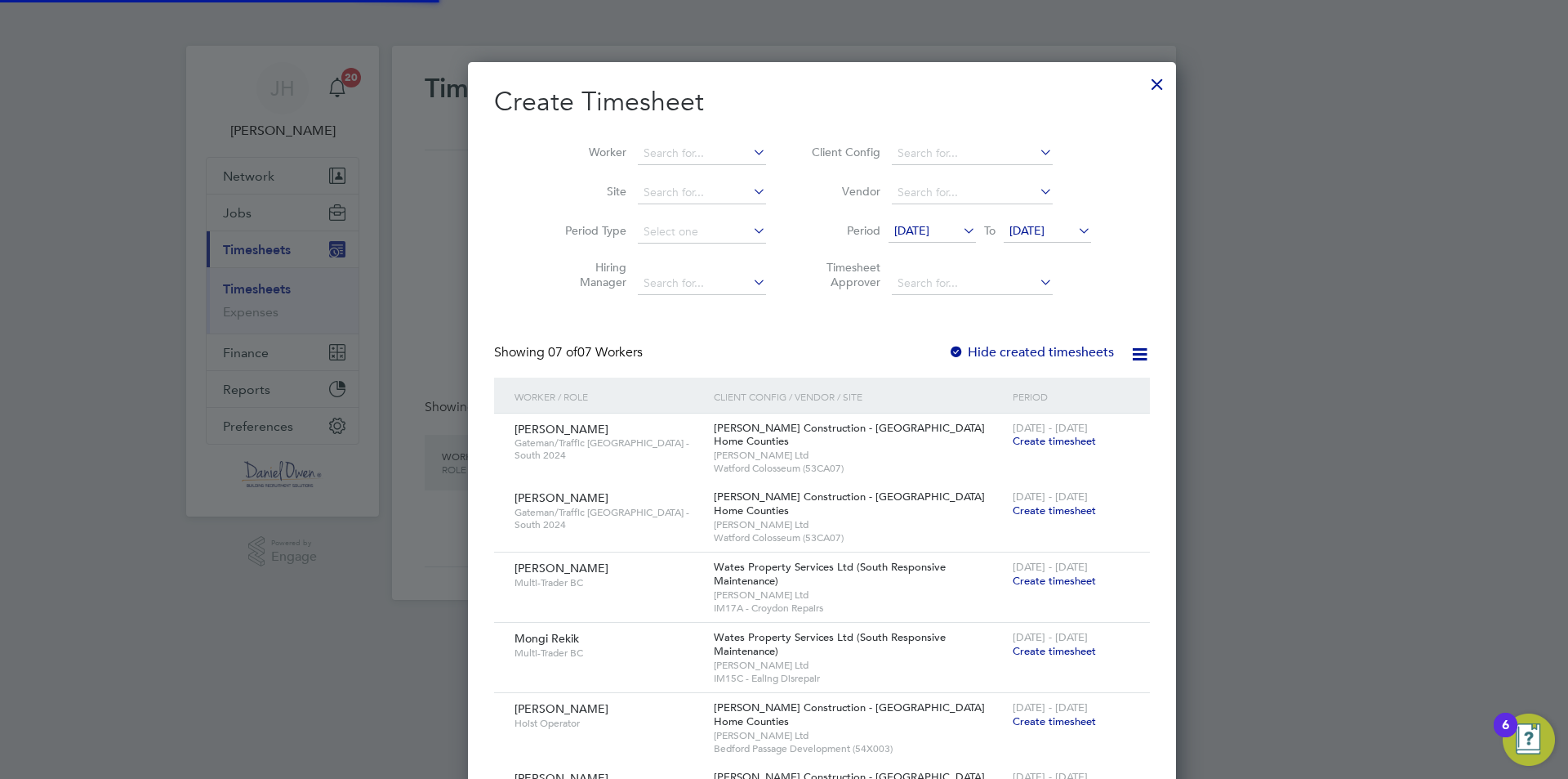
scroll to position [1002, 632]
click at [638, 144] on input at bounding box center [702, 153] width 128 height 23
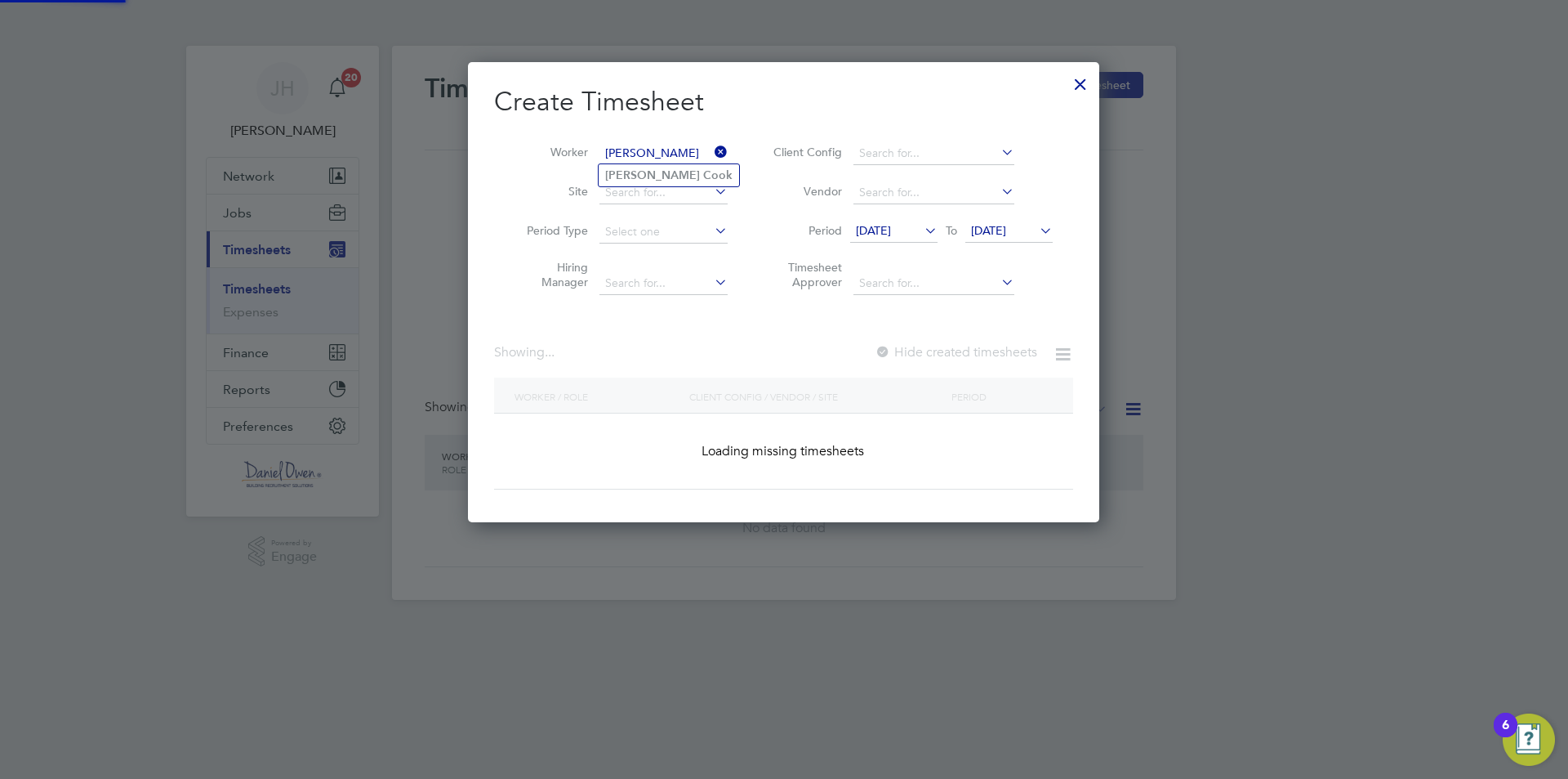
type input "[PERSON_NAME]"
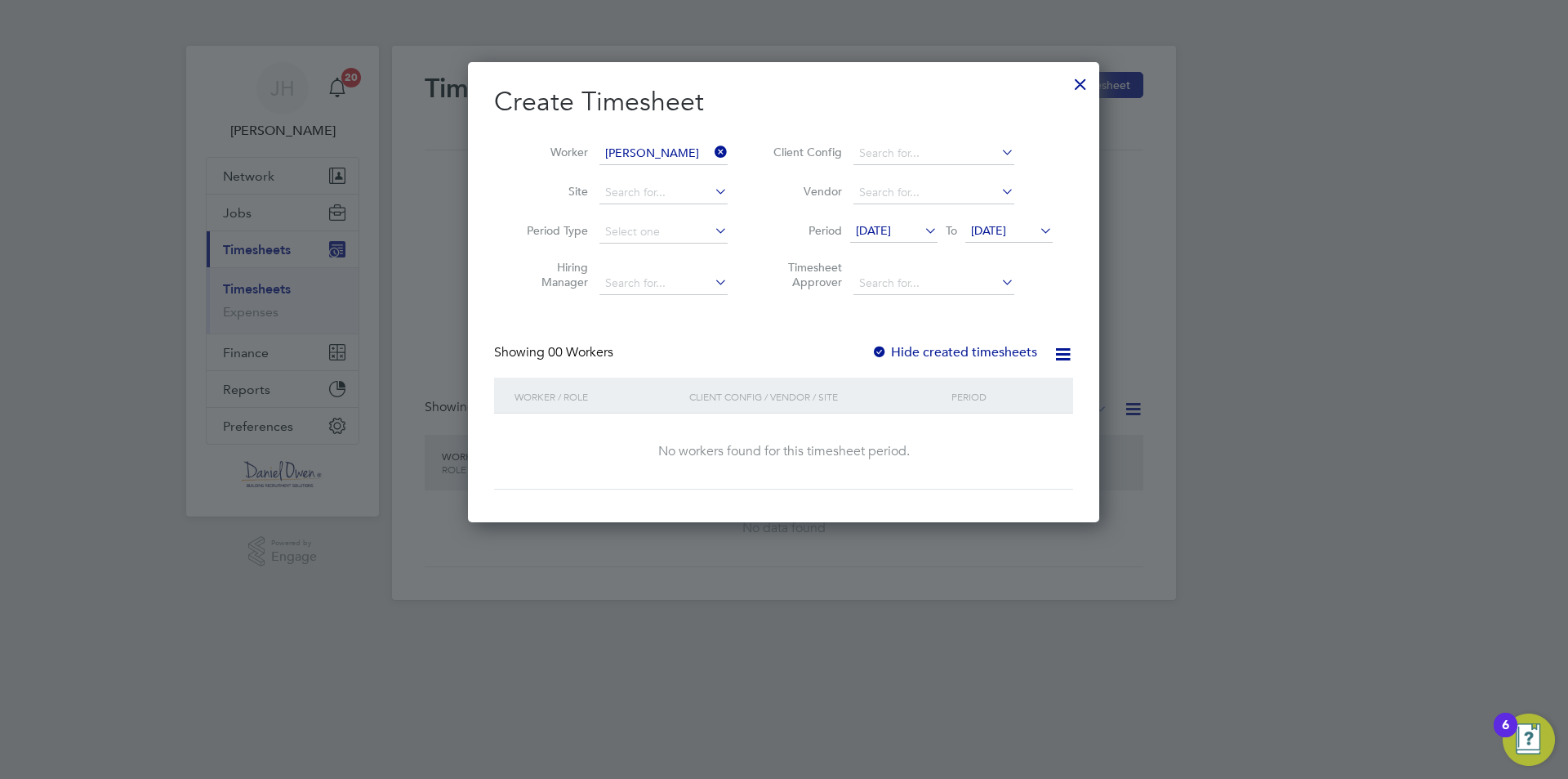
click at [883, 232] on span "13 Aug 2025" at bounding box center [873, 231] width 35 height 14
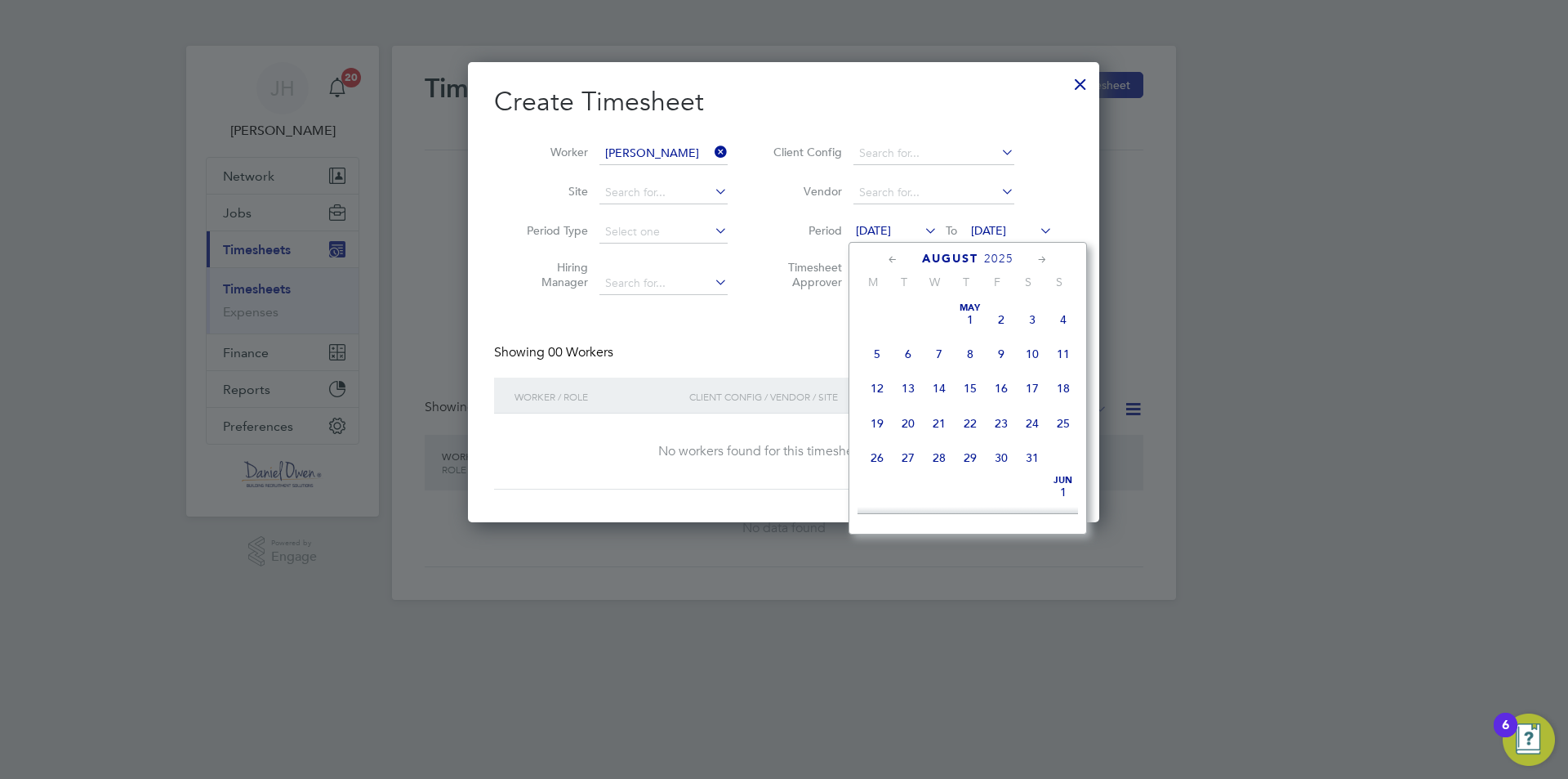
scroll to position [565, 0]
click at [867, 423] on span "18" at bounding box center [877, 409] width 31 height 31
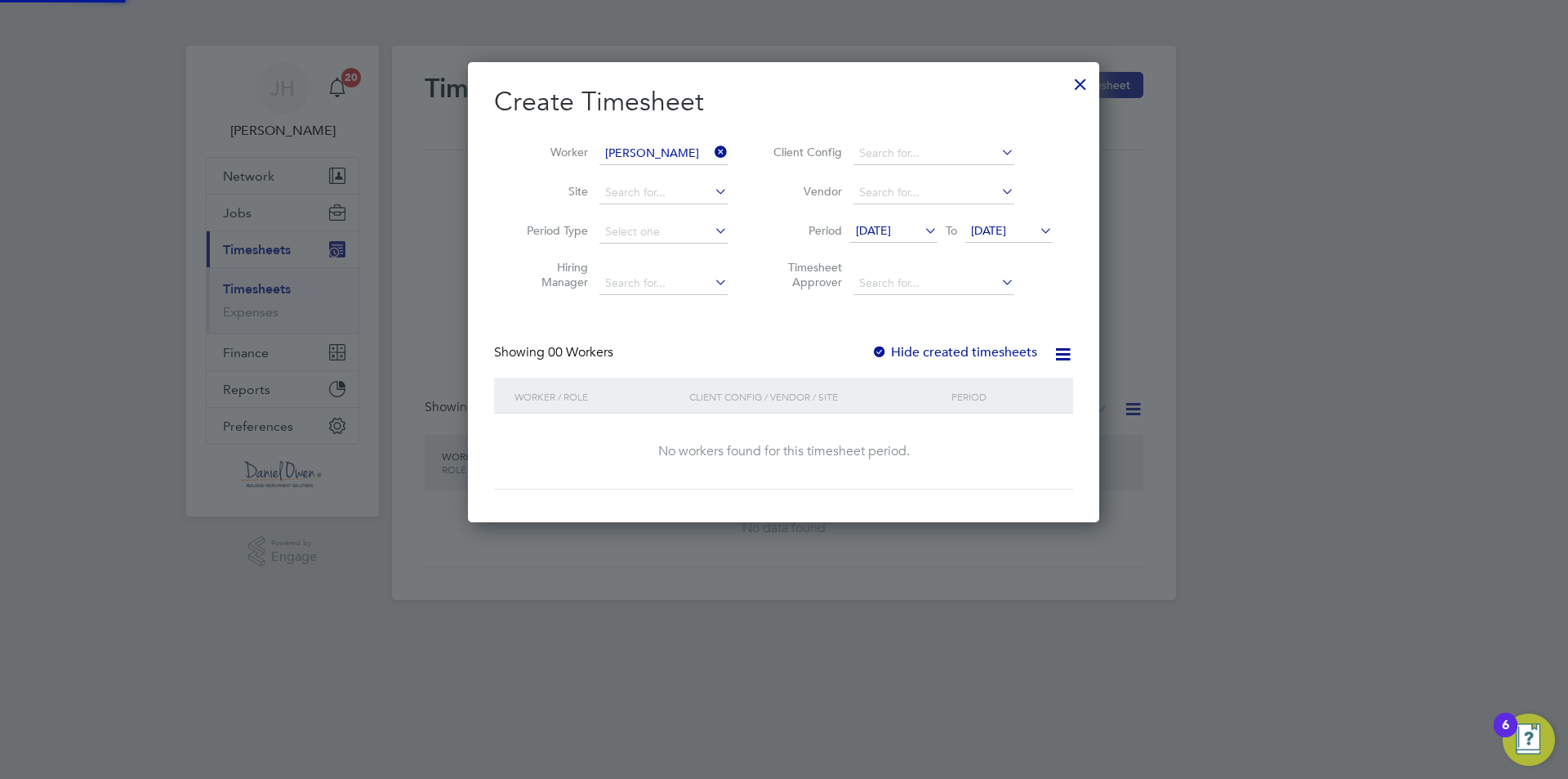
scroll to position [461, 632]
click at [1006, 235] on span "20 Aug 2025" at bounding box center [988, 231] width 35 height 14
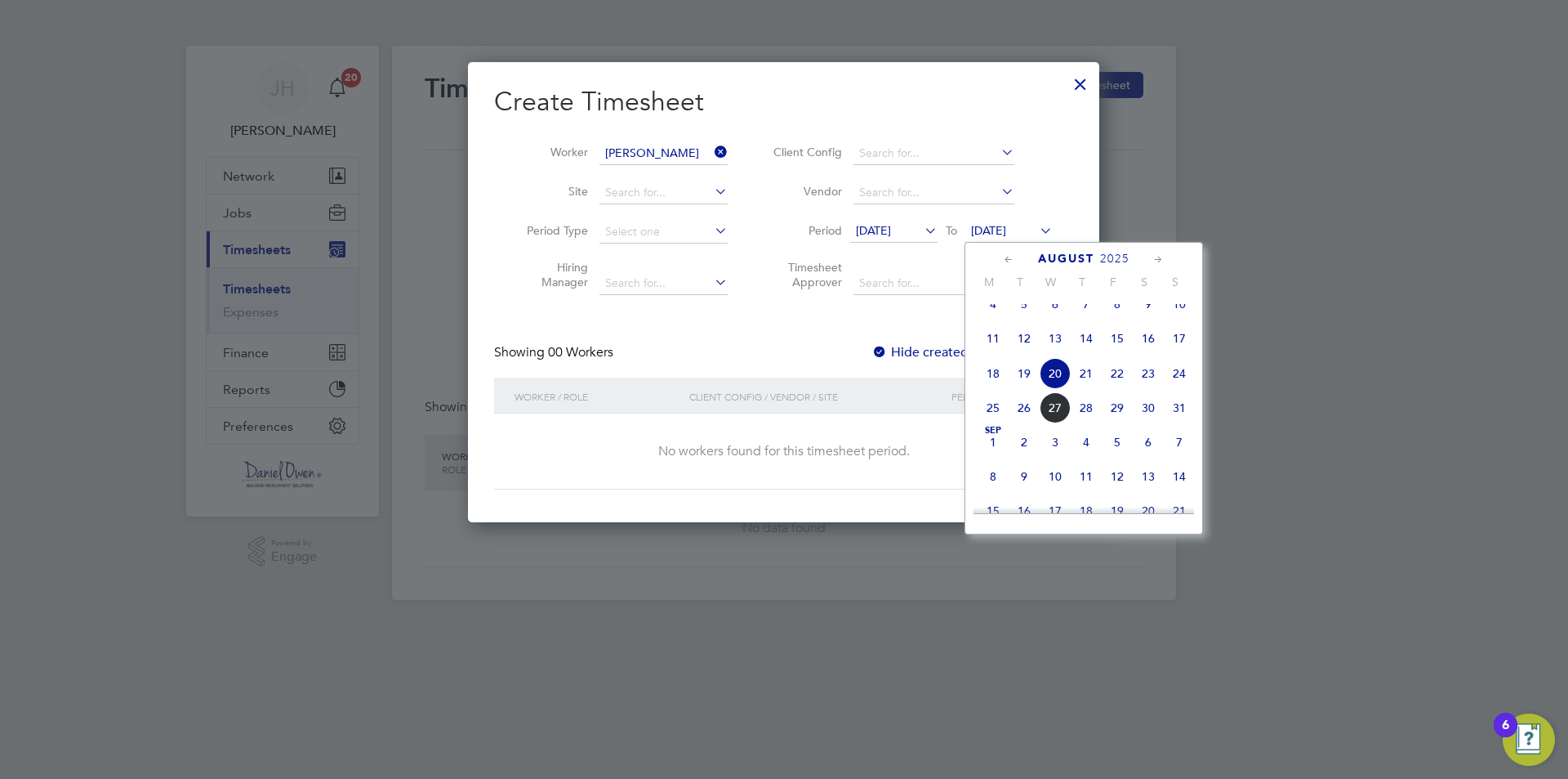
click at [1176, 385] on span "24" at bounding box center [1179, 374] width 31 height 31
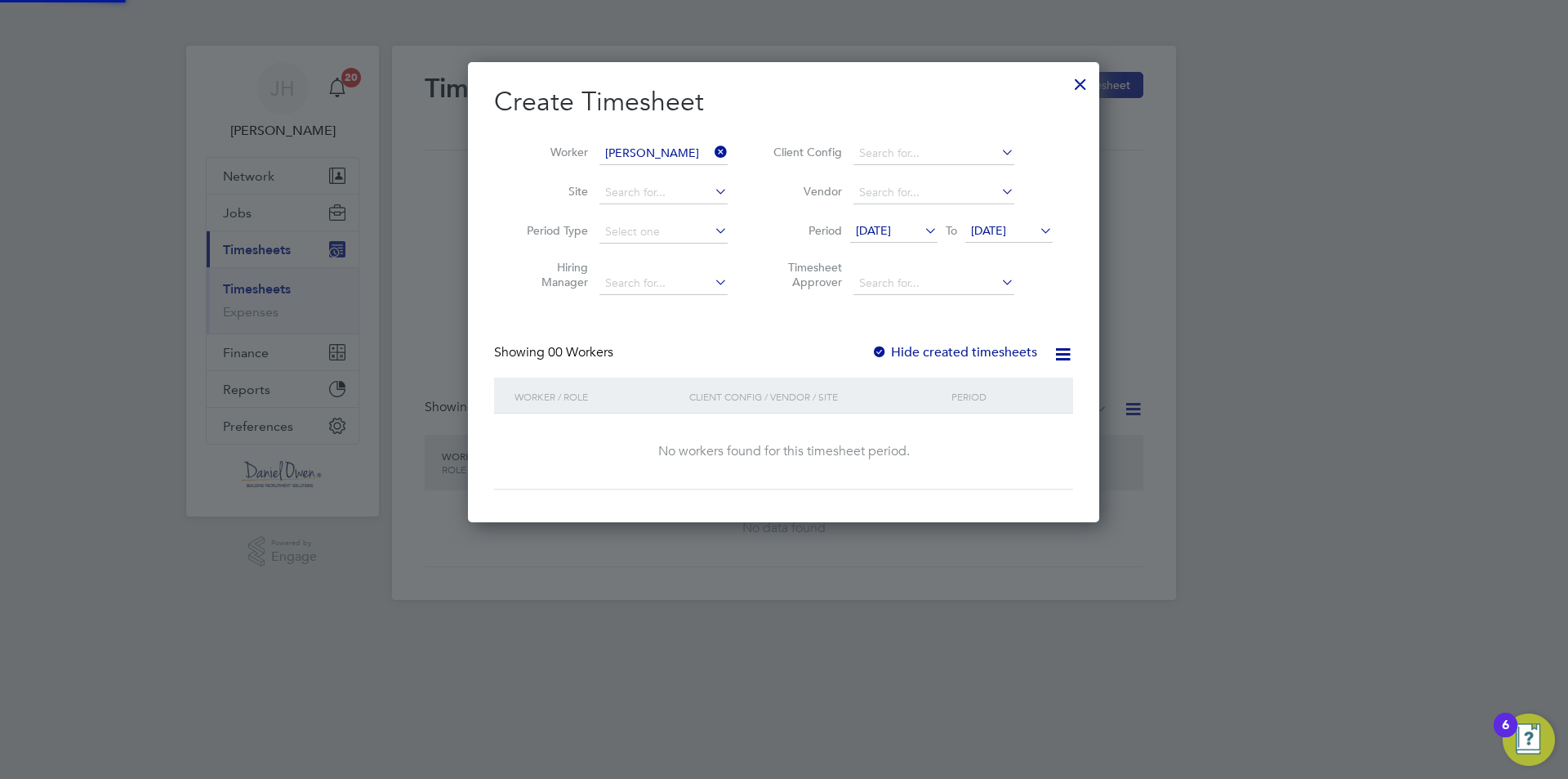
scroll to position [461, 632]
click at [881, 348] on div at bounding box center [880, 353] width 16 height 16
click at [744, 301] on li "Hiring Manager" at bounding box center [620, 277] width 254 height 52
click at [1078, 88] on div at bounding box center [1080, 80] width 30 height 30
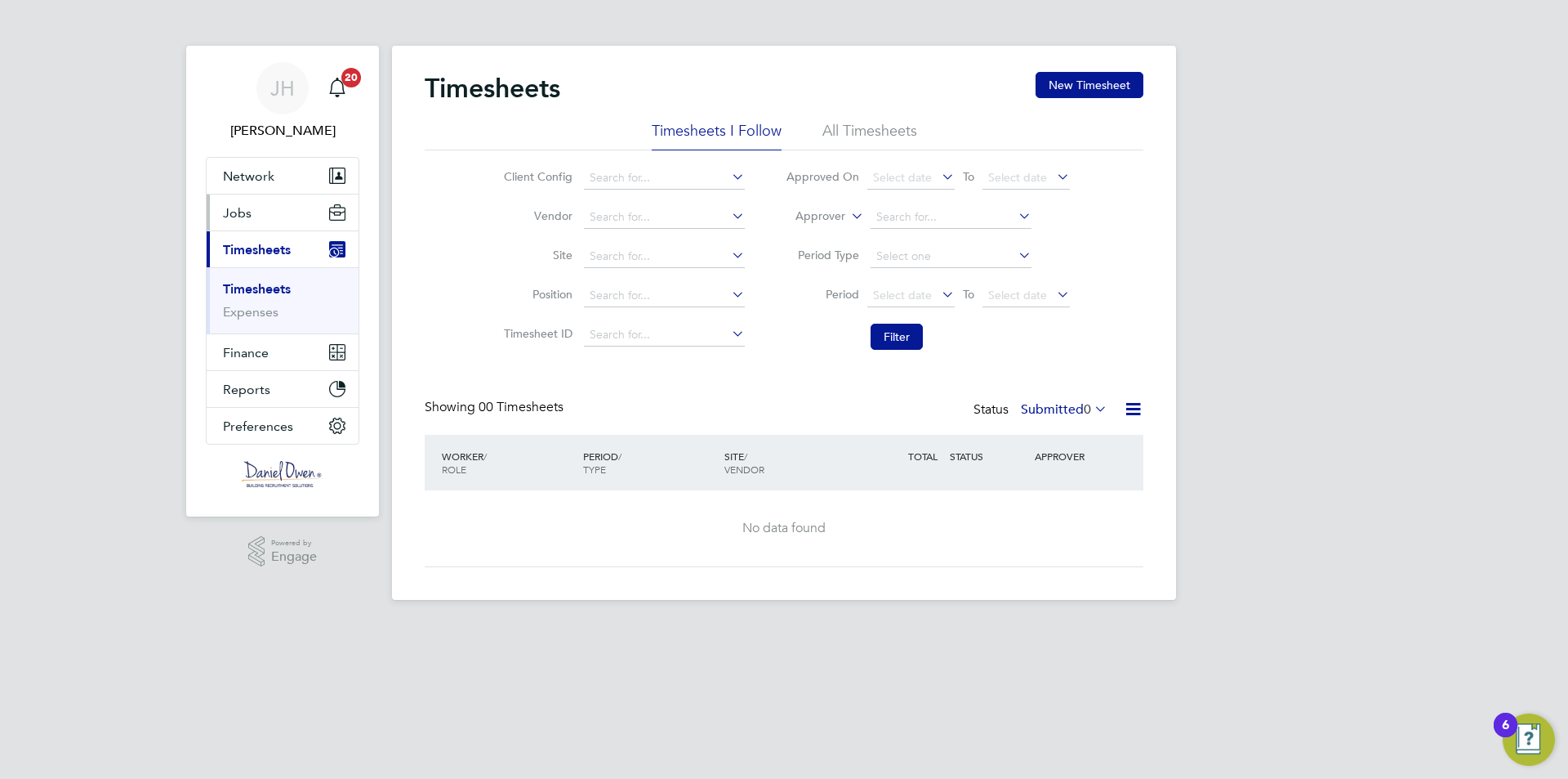
click at [265, 217] on button "Jobs" at bounding box center [282, 213] width 152 height 36
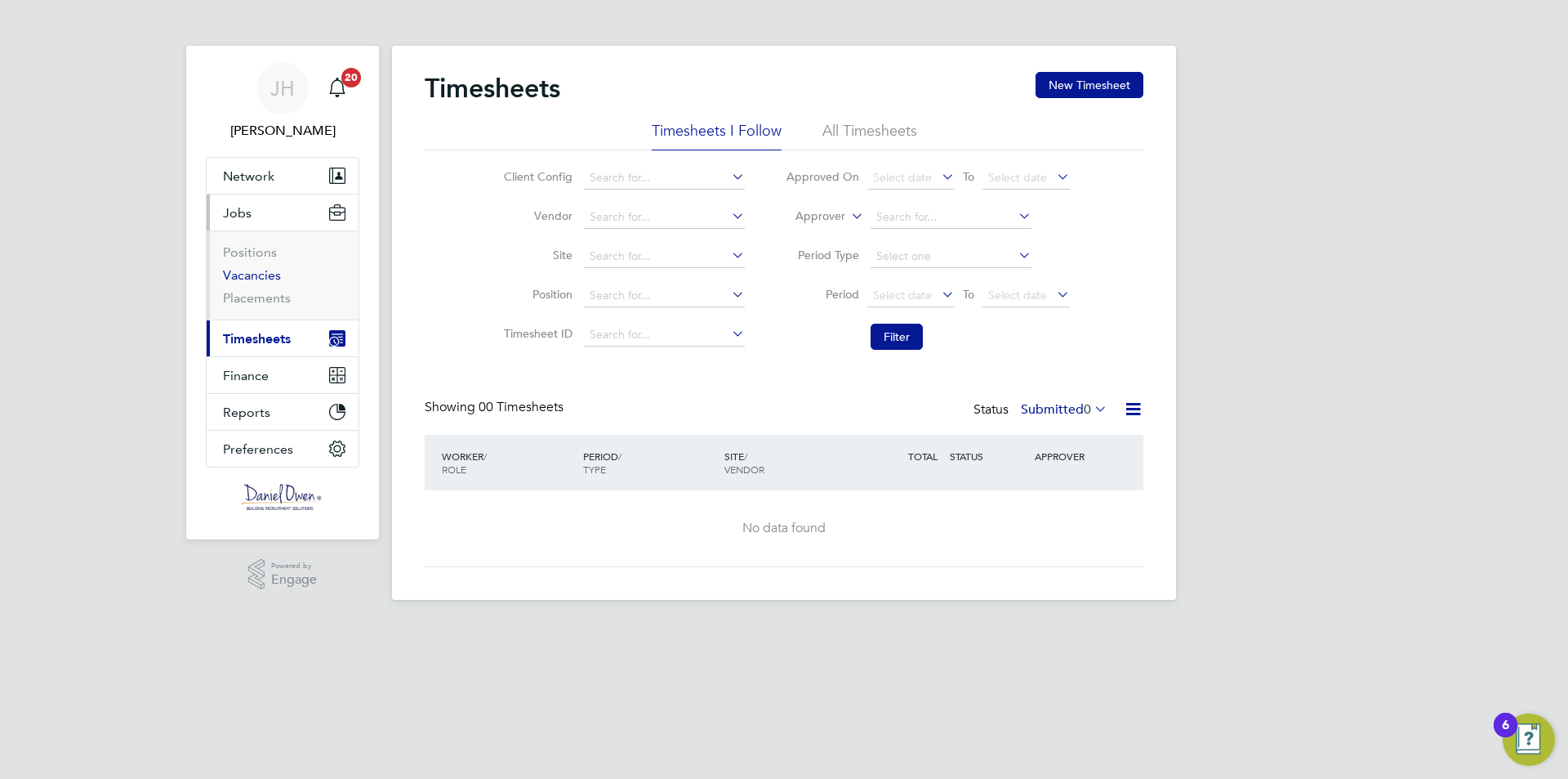
click at [267, 270] on link "Vacancies" at bounding box center [252, 274] width 58 height 15
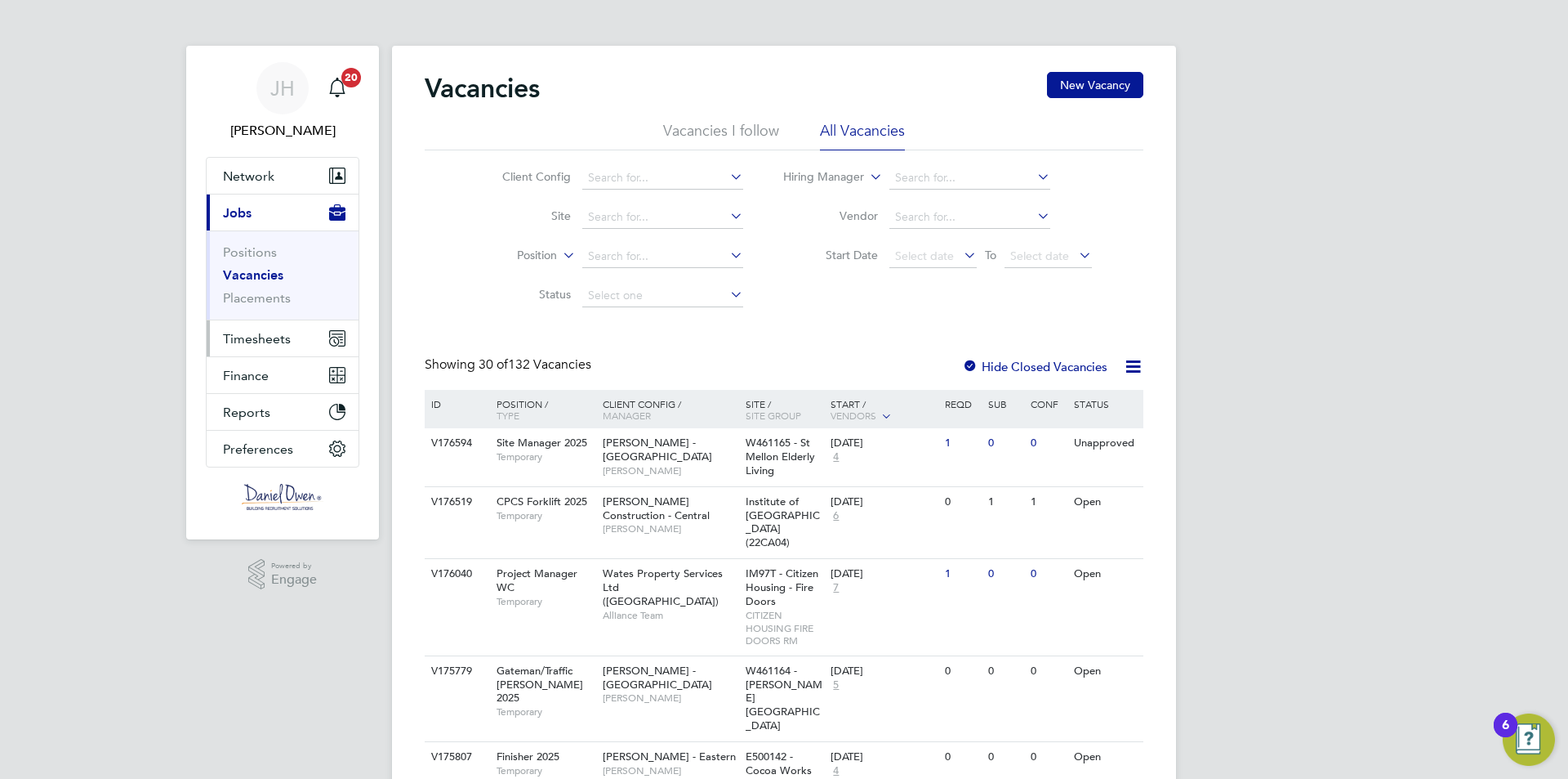
click at [235, 342] on span "Timesheets" at bounding box center [257, 338] width 68 height 15
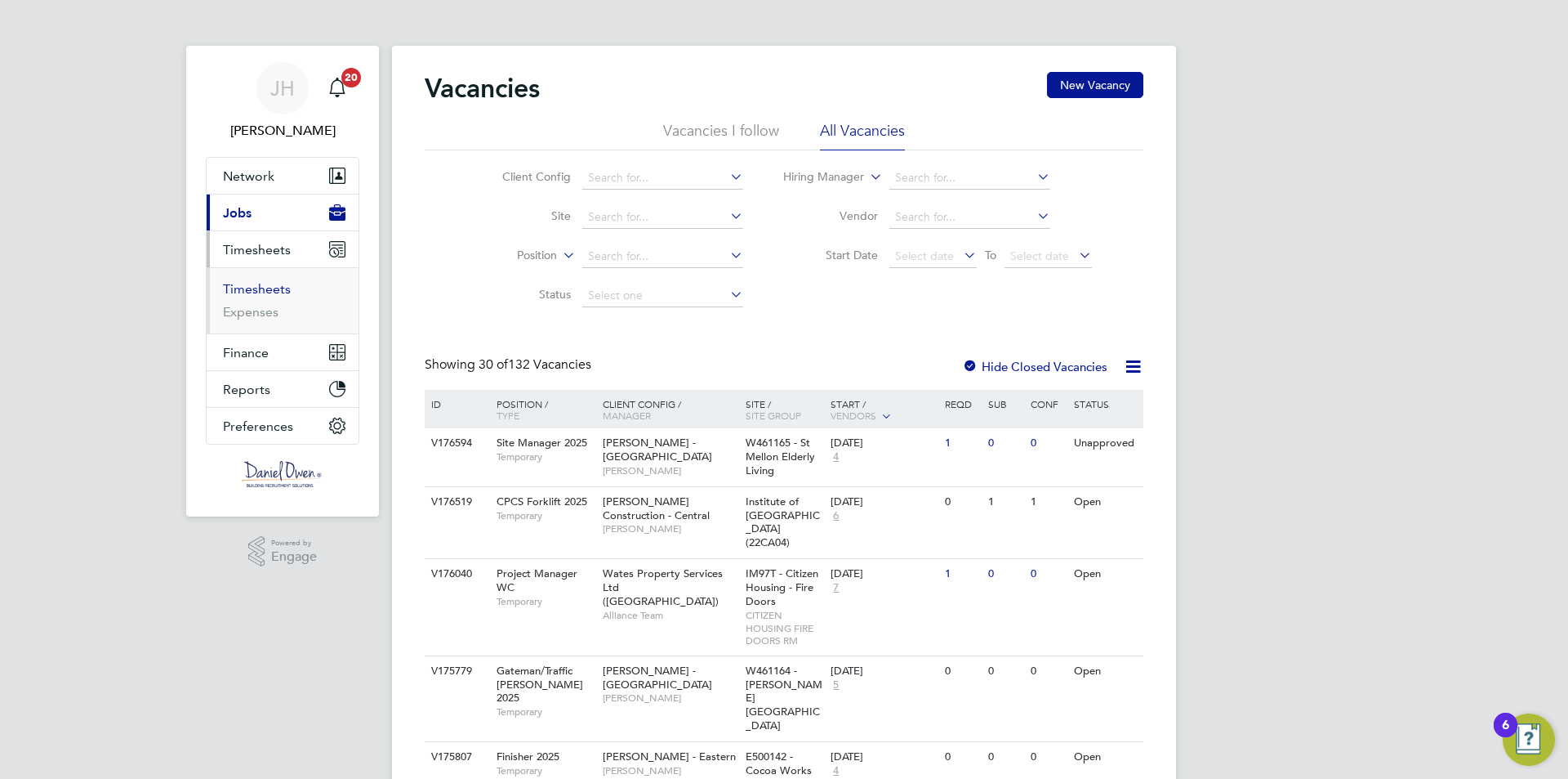
click at [258, 290] on link "Timesheets" at bounding box center [257, 289] width 68 height 15
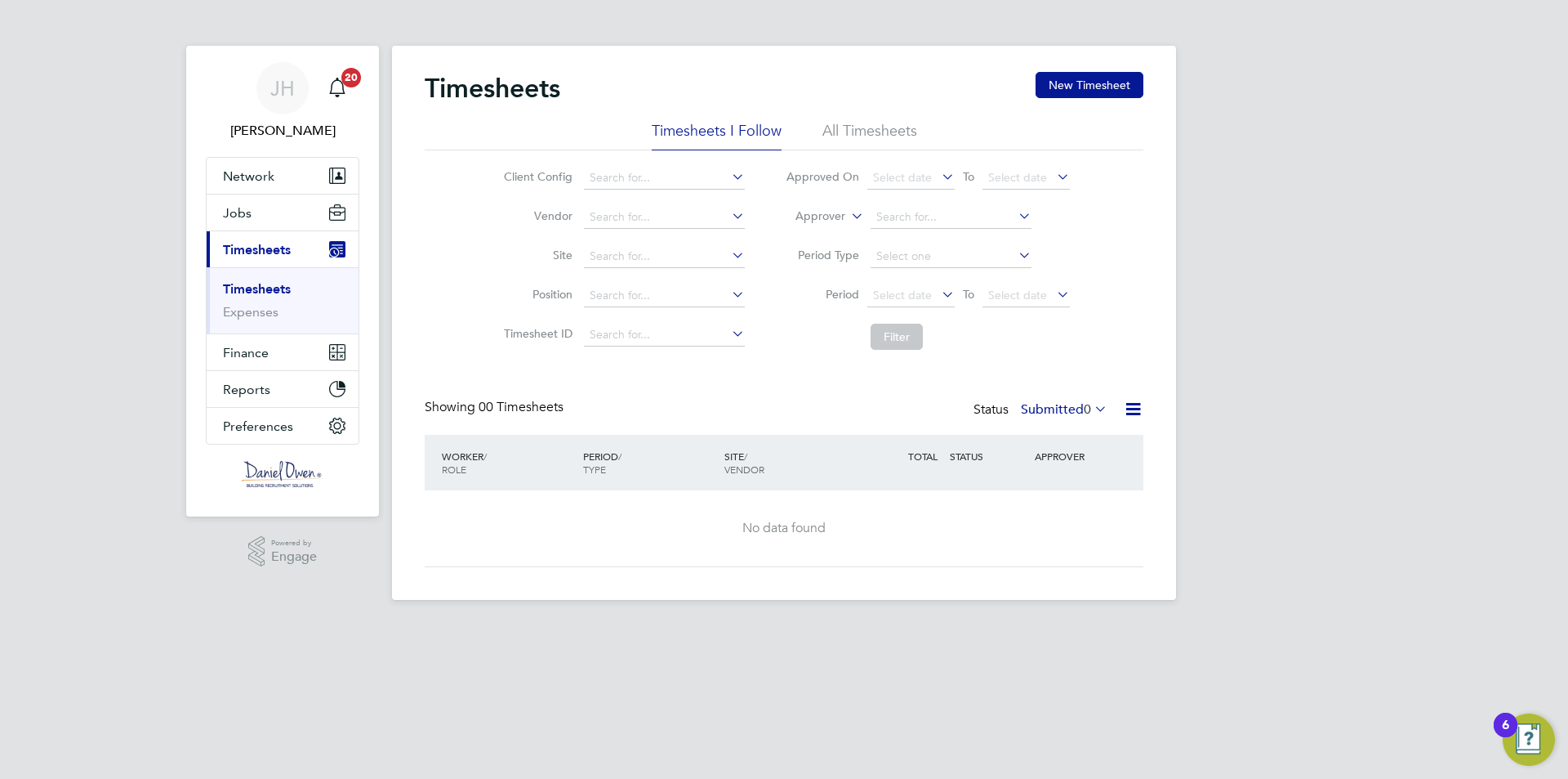
click at [846, 131] on li "All Timesheets" at bounding box center [869, 136] width 95 height 30
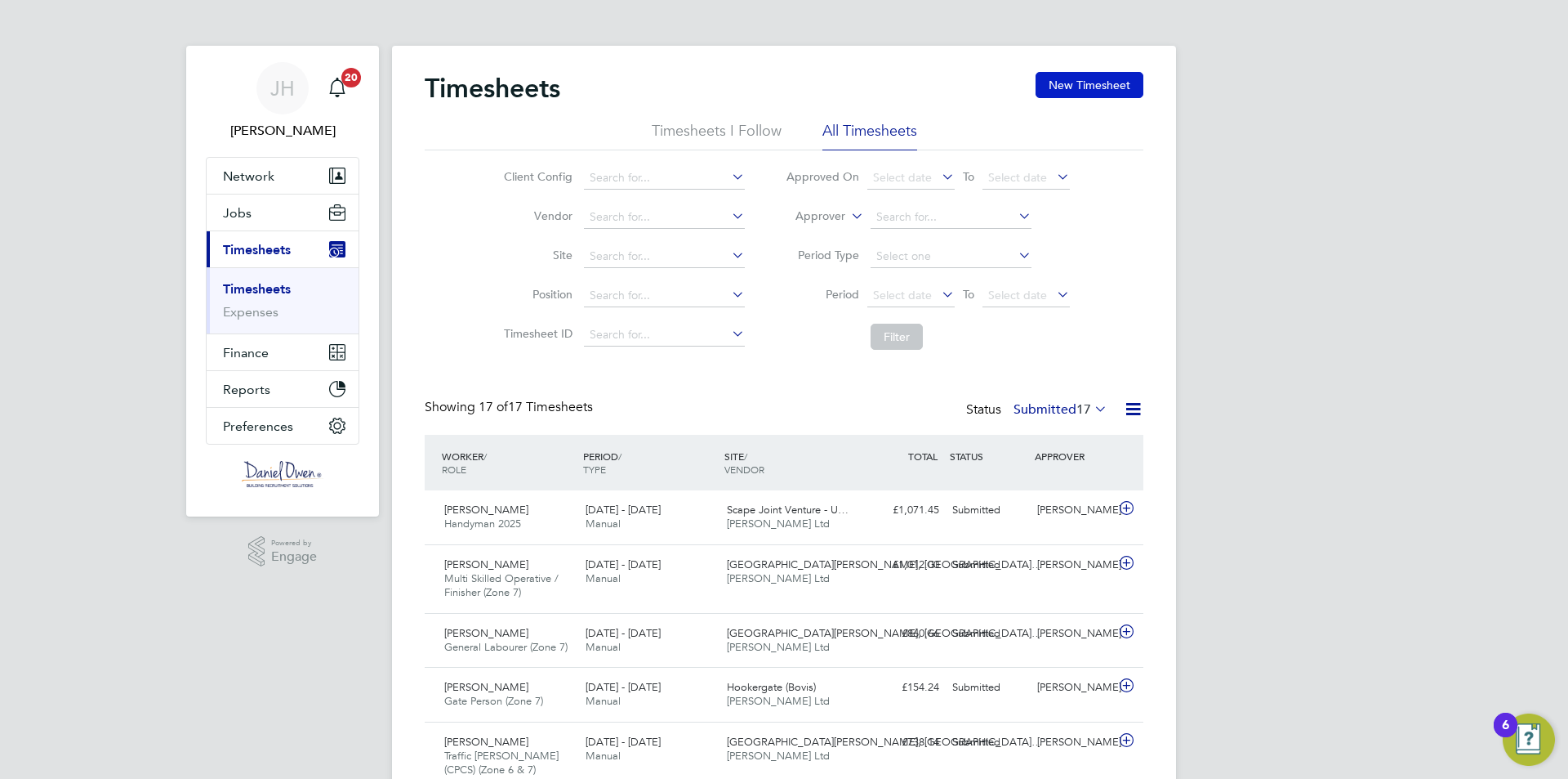
drag, startPoint x: 1117, startPoint y: 81, endPoint x: 1105, endPoint y: 88, distance: 13.9
click at [1115, 83] on button "New Timesheet" at bounding box center [1089, 84] width 108 height 26
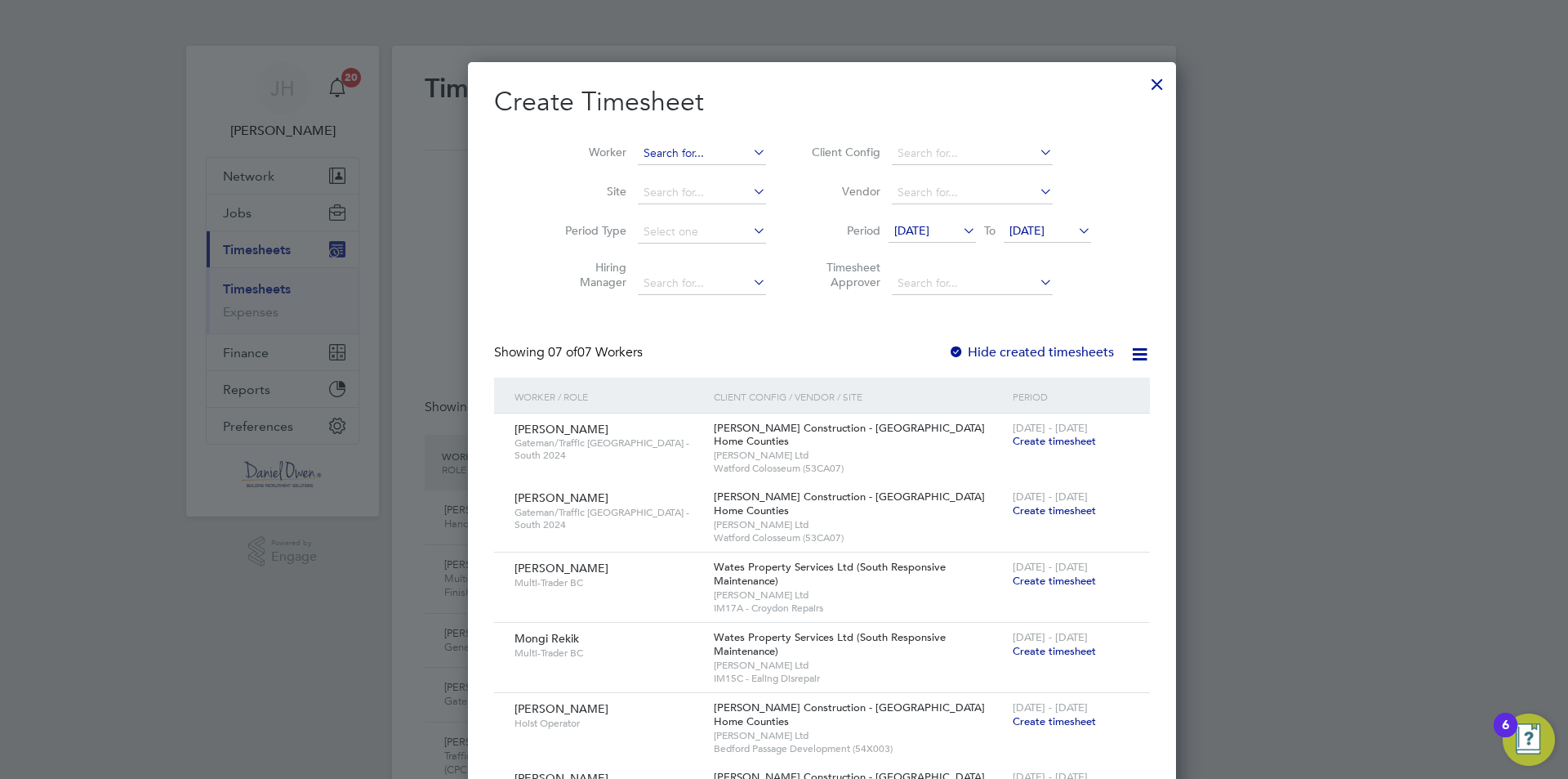
click at [652, 152] on input at bounding box center [702, 153] width 128 height 23
type input "james cook"
click at [1142, 82] on div at bounding box center [1157, 80] width 30 height 30
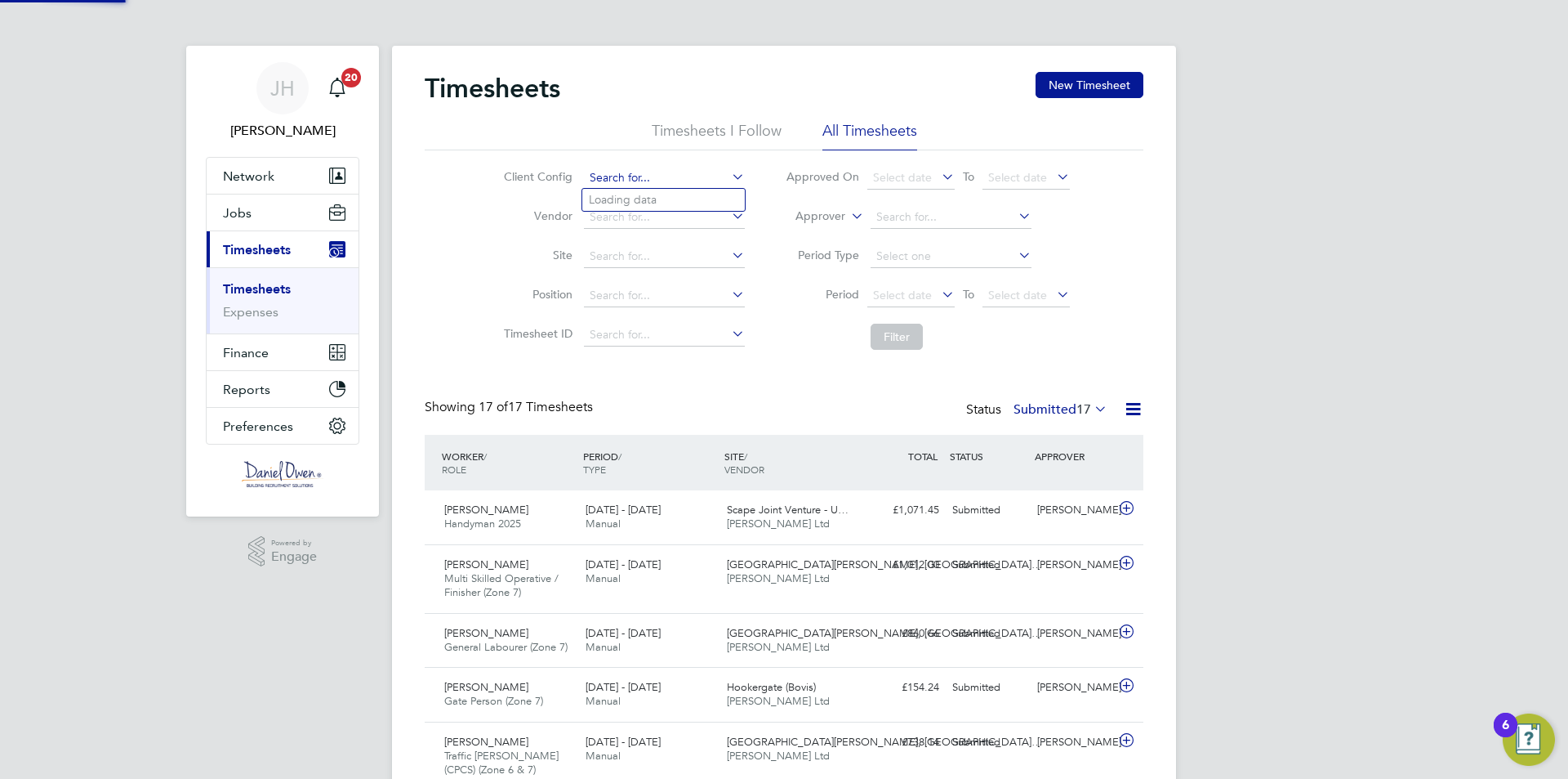
click at [663, 173] on input at bounding box center [665, 177] width 161 height 23
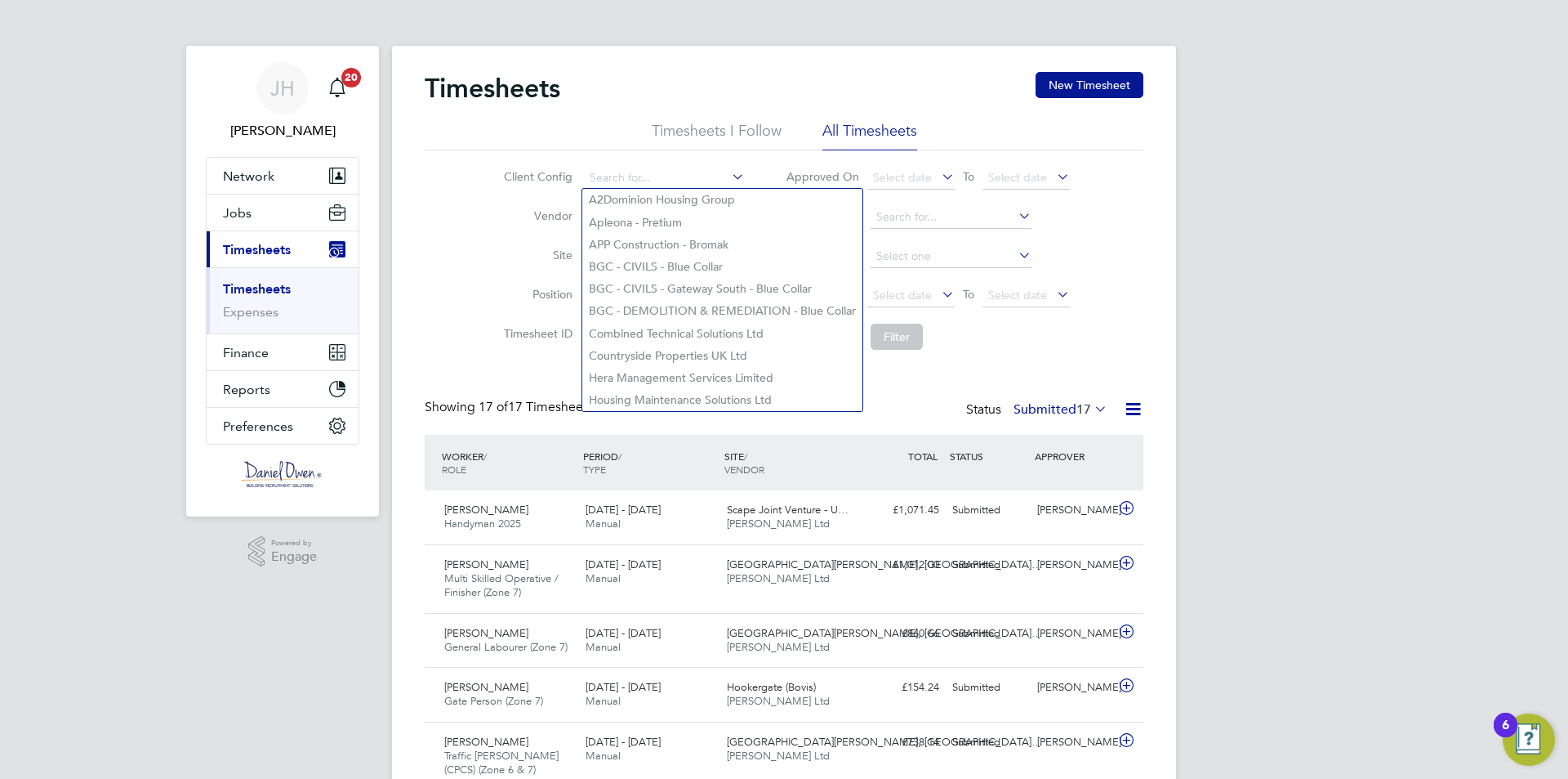
click at [466, 336] on div "Client Config Vendor Site Position Timesheet ID Approved On Select date To Sele…" at bounding box center [784, 253] width 719 height 207
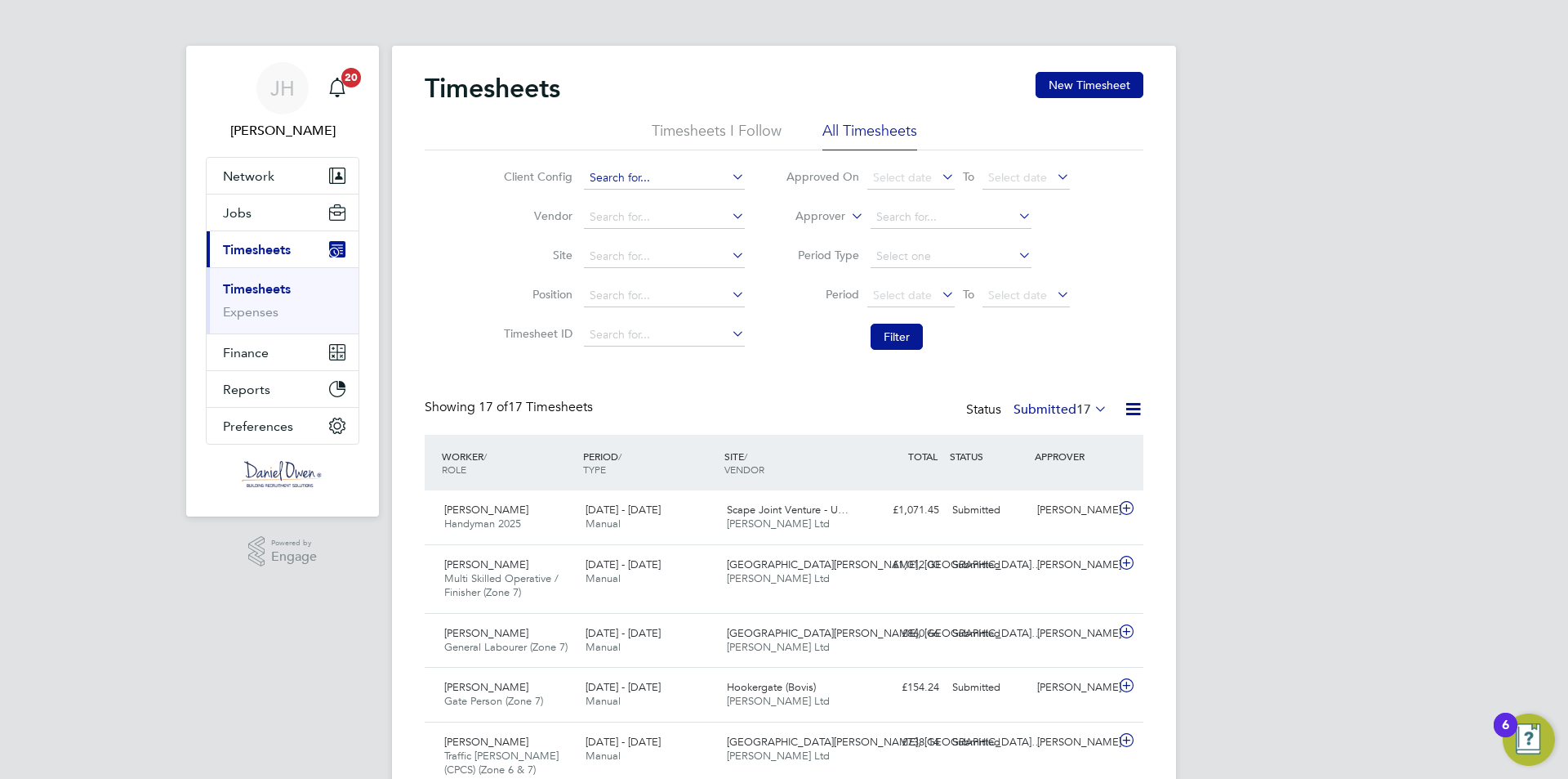
click at [619, 176] on input at bounding box center [665, 177] width 161 height 23
click at [651, 202] on li "Country side Properties UK Ltd" at bounding box center [694, 201] width 224 height 22
type input "Countryside Properties UK Ltd"
click at [882, 335] on button "Filter" at bounding box center [897, 337] width 52 height 26
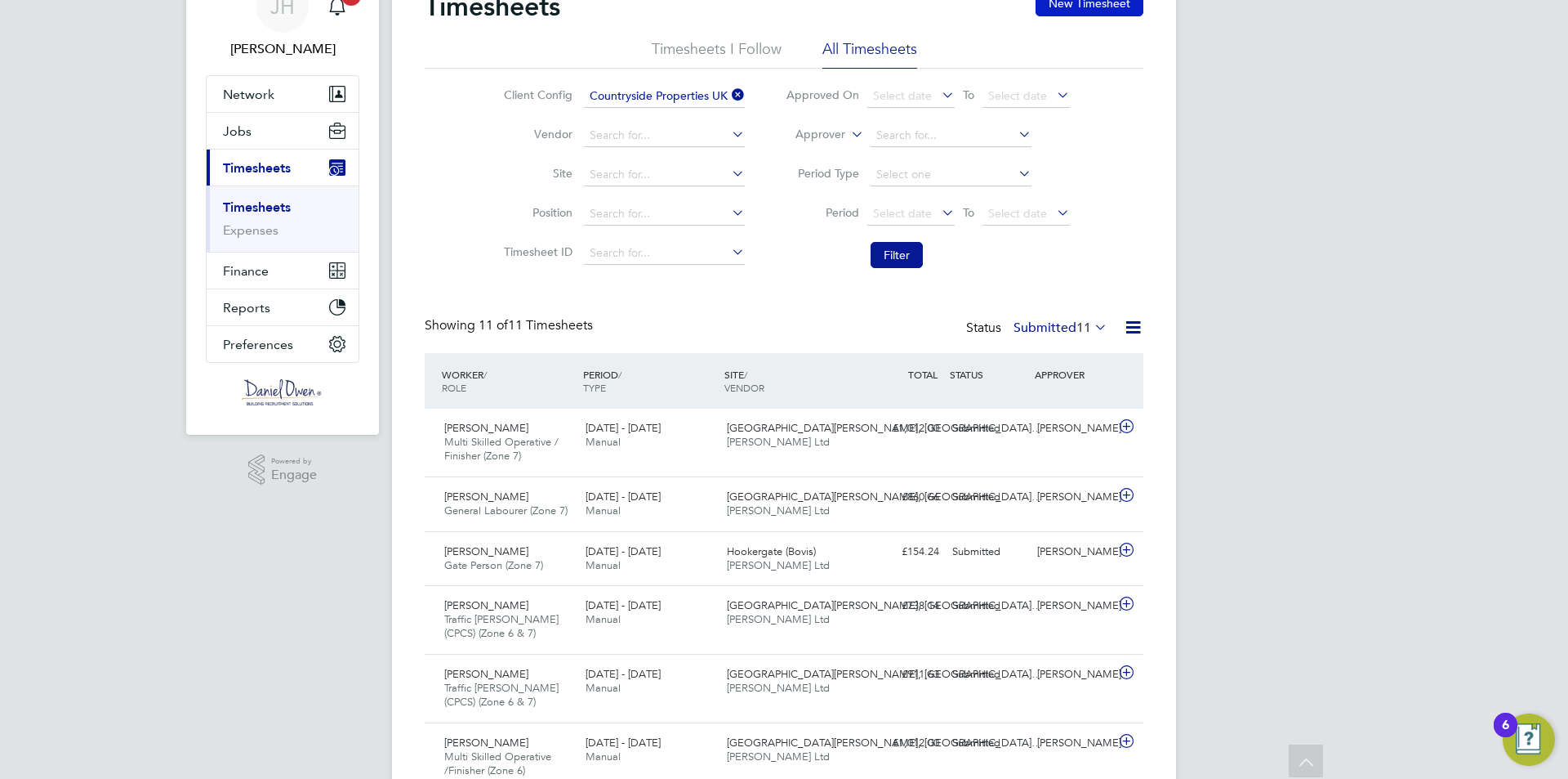
click at [1067, 5] on button "New Timesheet" at bounding box center [1089, 3] width 108 height 26
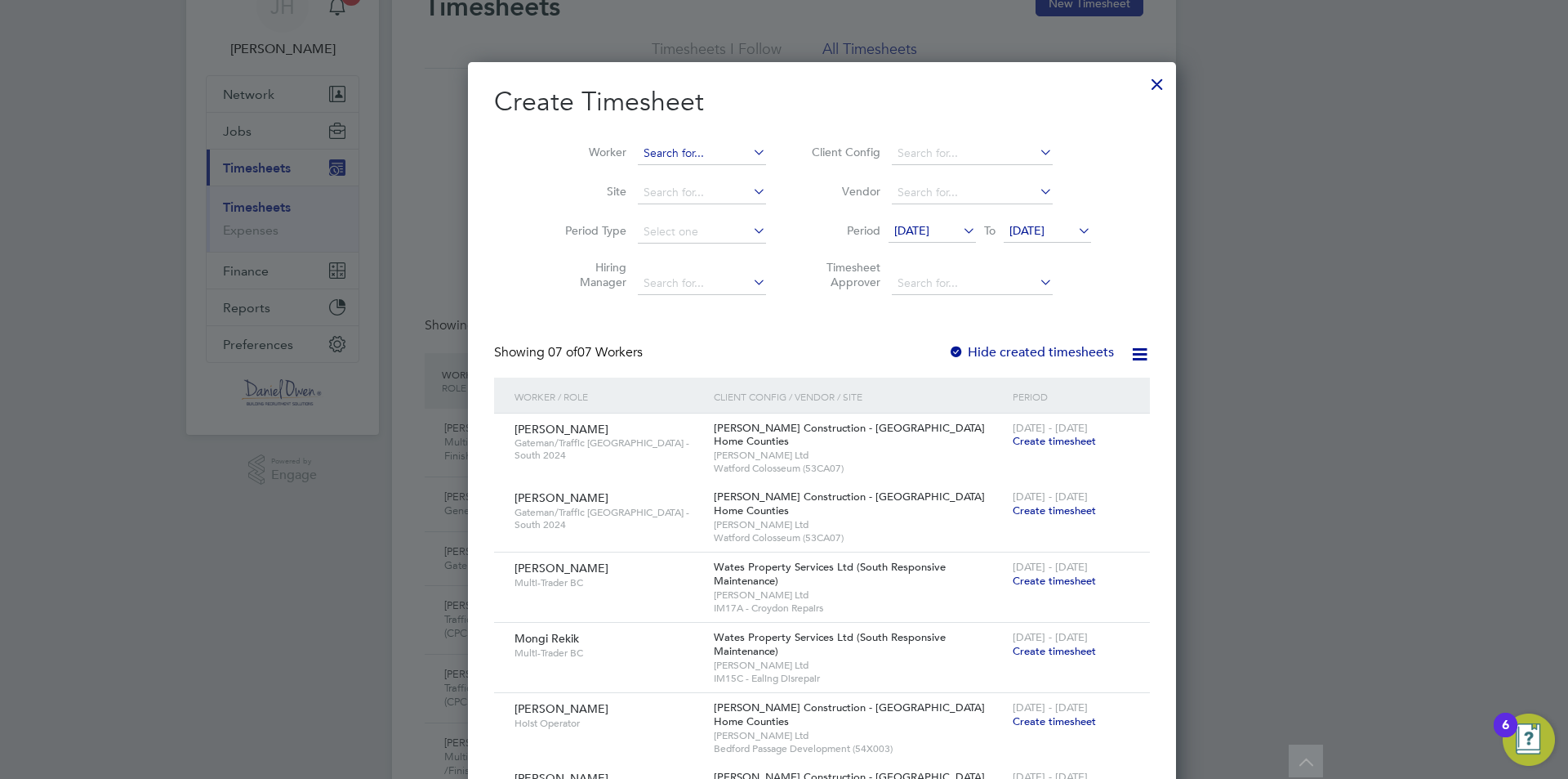
click at [638, 159] on input at bounding box center [702, 153] width 128 height 23
click at [704, 172] on b "Cook" at bounding box center [718, 175] width 30 height 14
type input "James Cook"
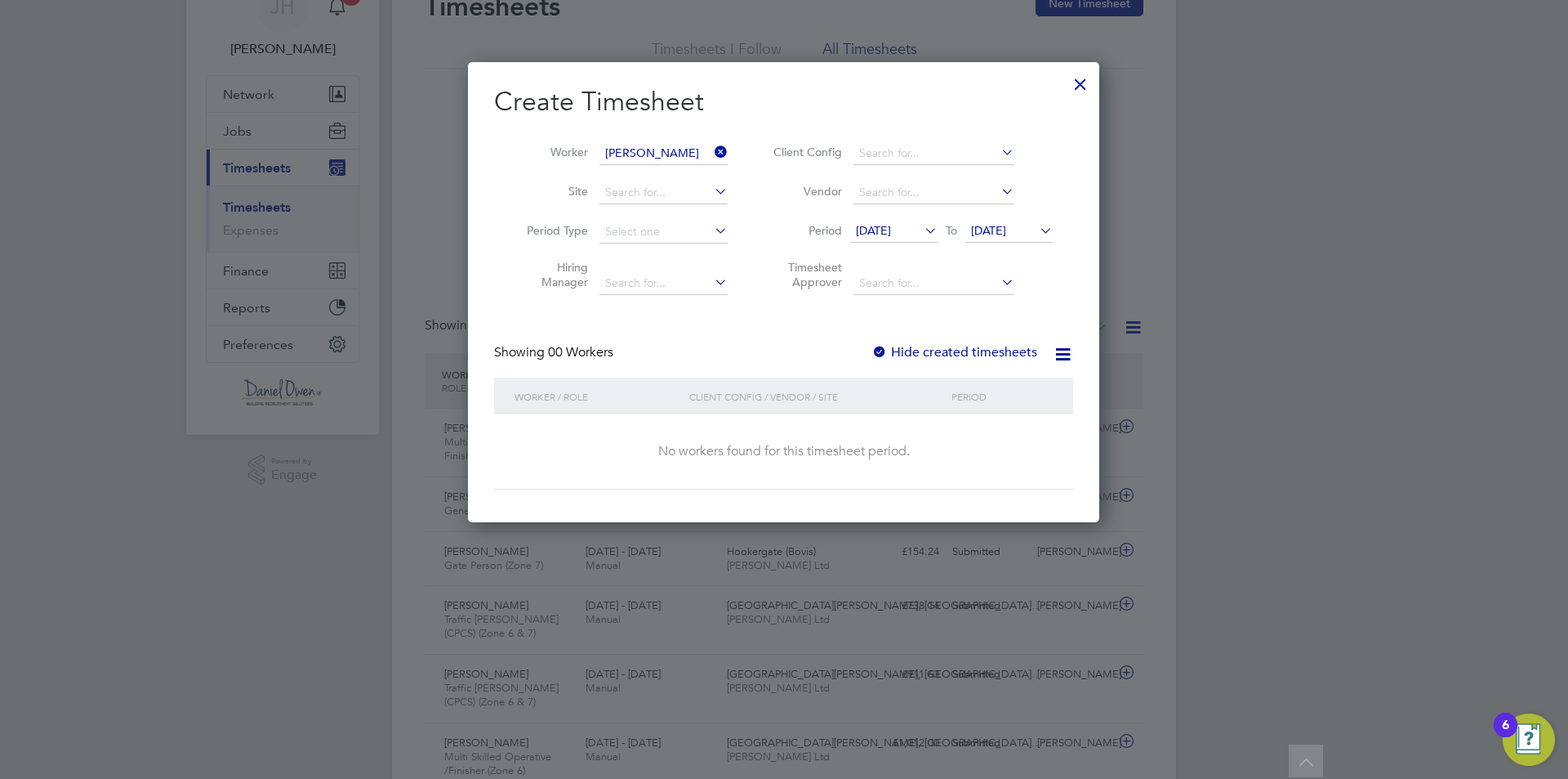
click at [891, 226] on span "13 Aug 2025" at bounding box center [873, 231] width 35 height 14
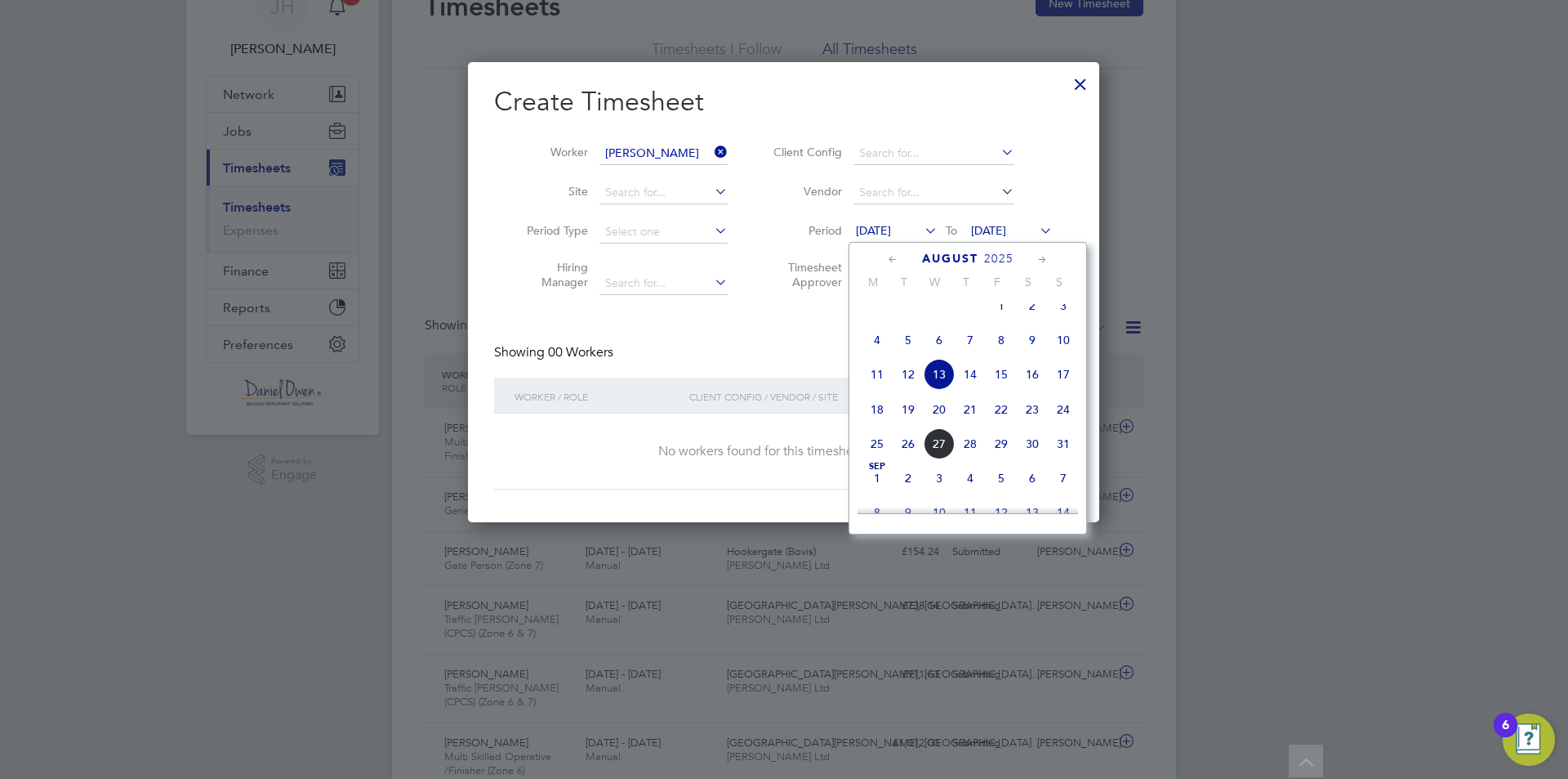
click at [876, 421] on span "18" at bounding box center [877, 409] width 31 height 31
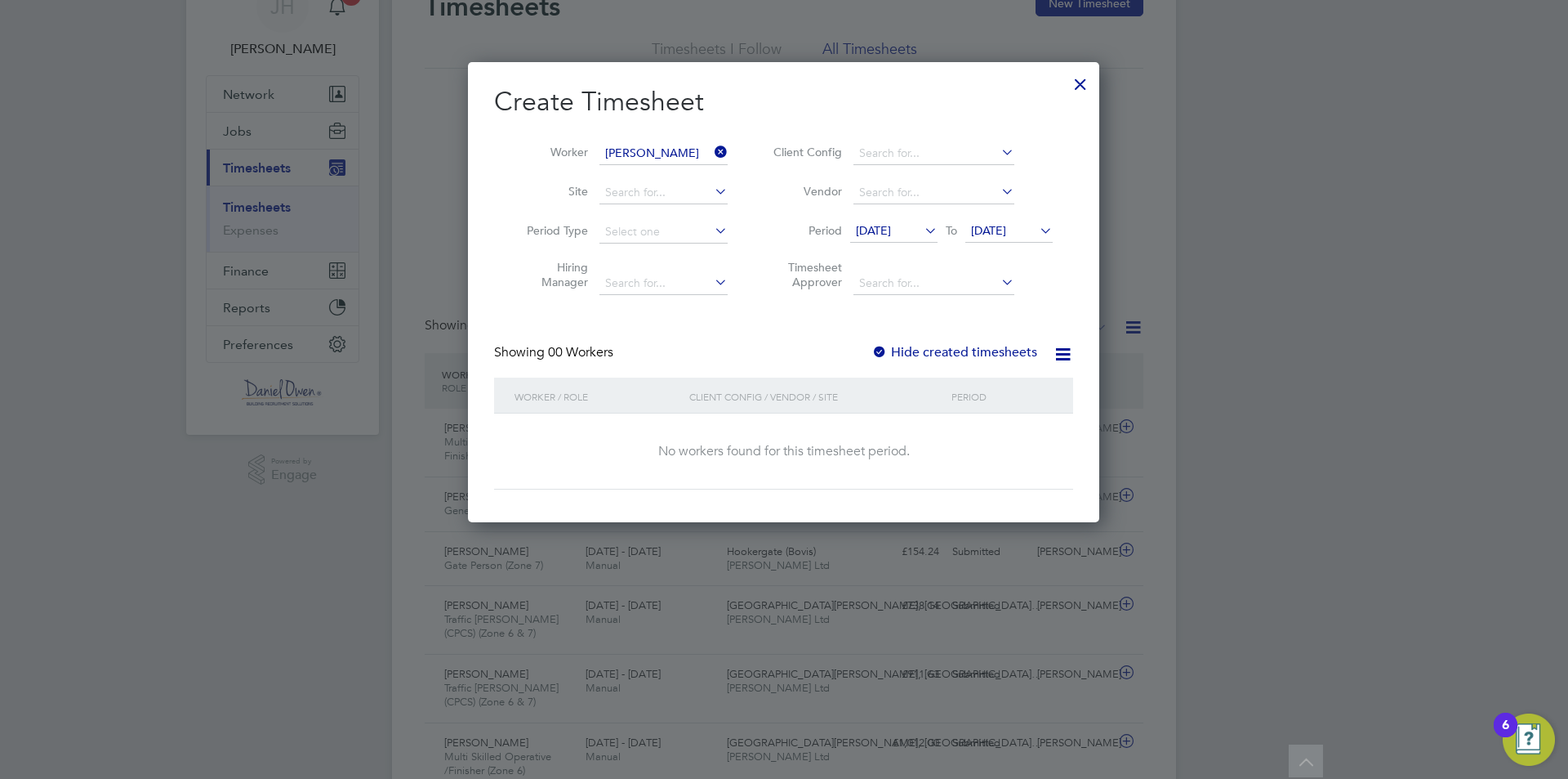
click at [1000, 230] on span "20 Aug 2025" at bounding box center [988, 231] width 35 height 14
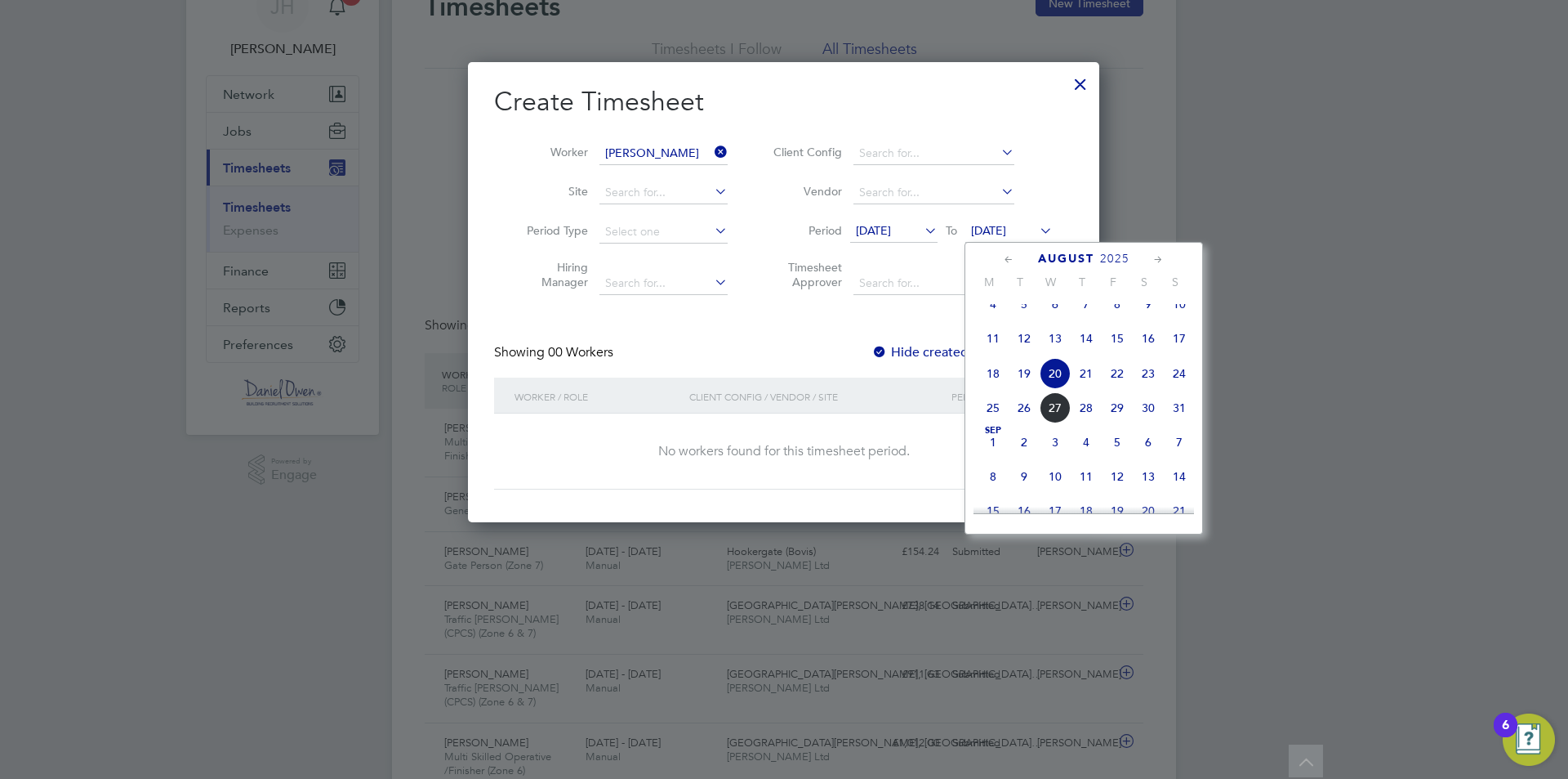
drag, startPoint x: 1181, startPoint y: 383, endPoint x: 1176, endPoint y: 391, distance: 9.4
click at [1181, 384] on span "24" at bounding box center [1179, 374] width 31 height 31
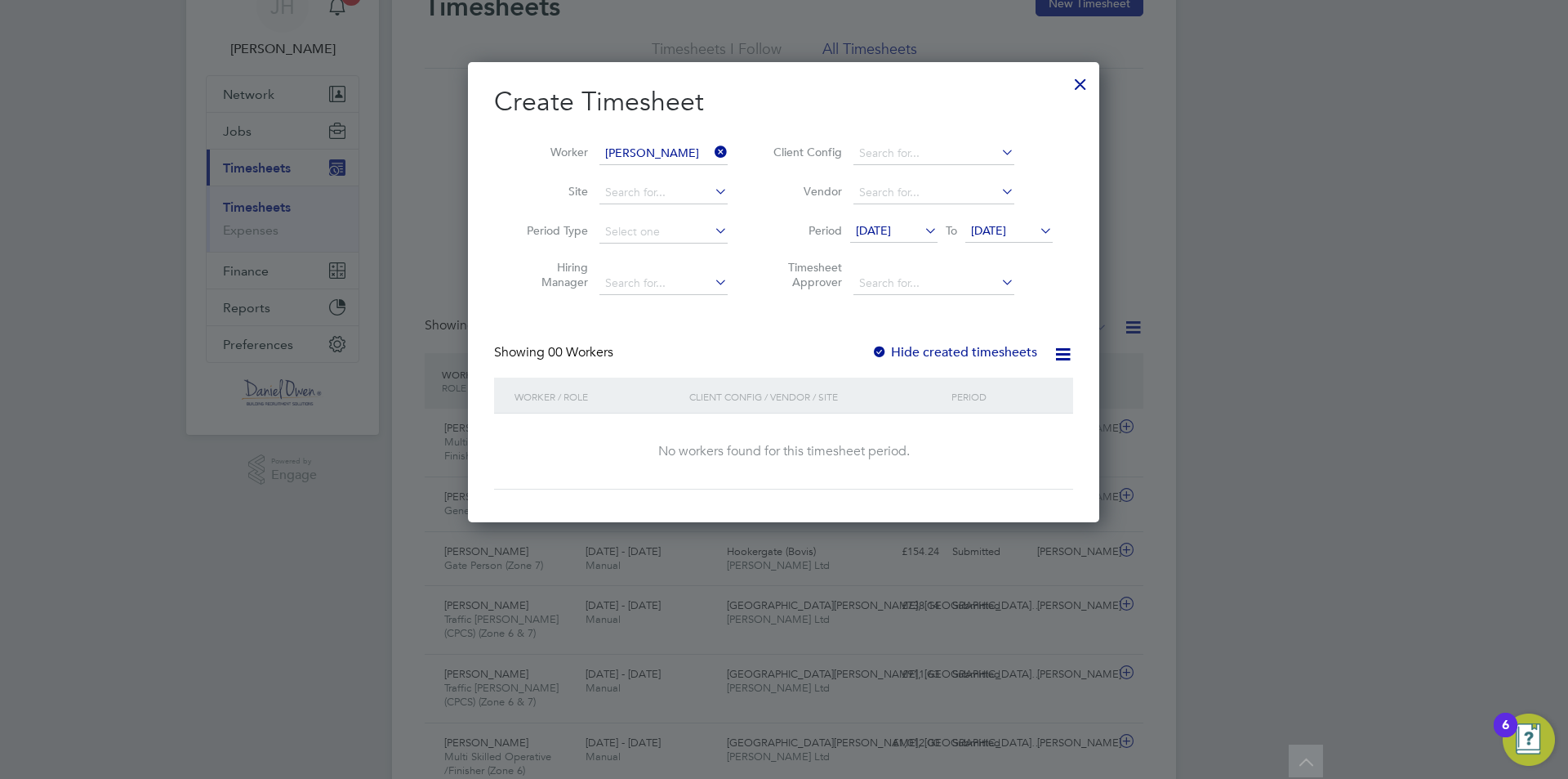
click at [881, 233] on span "18 Aug 2025" at bounding box center [873, 231] width 35 height 14
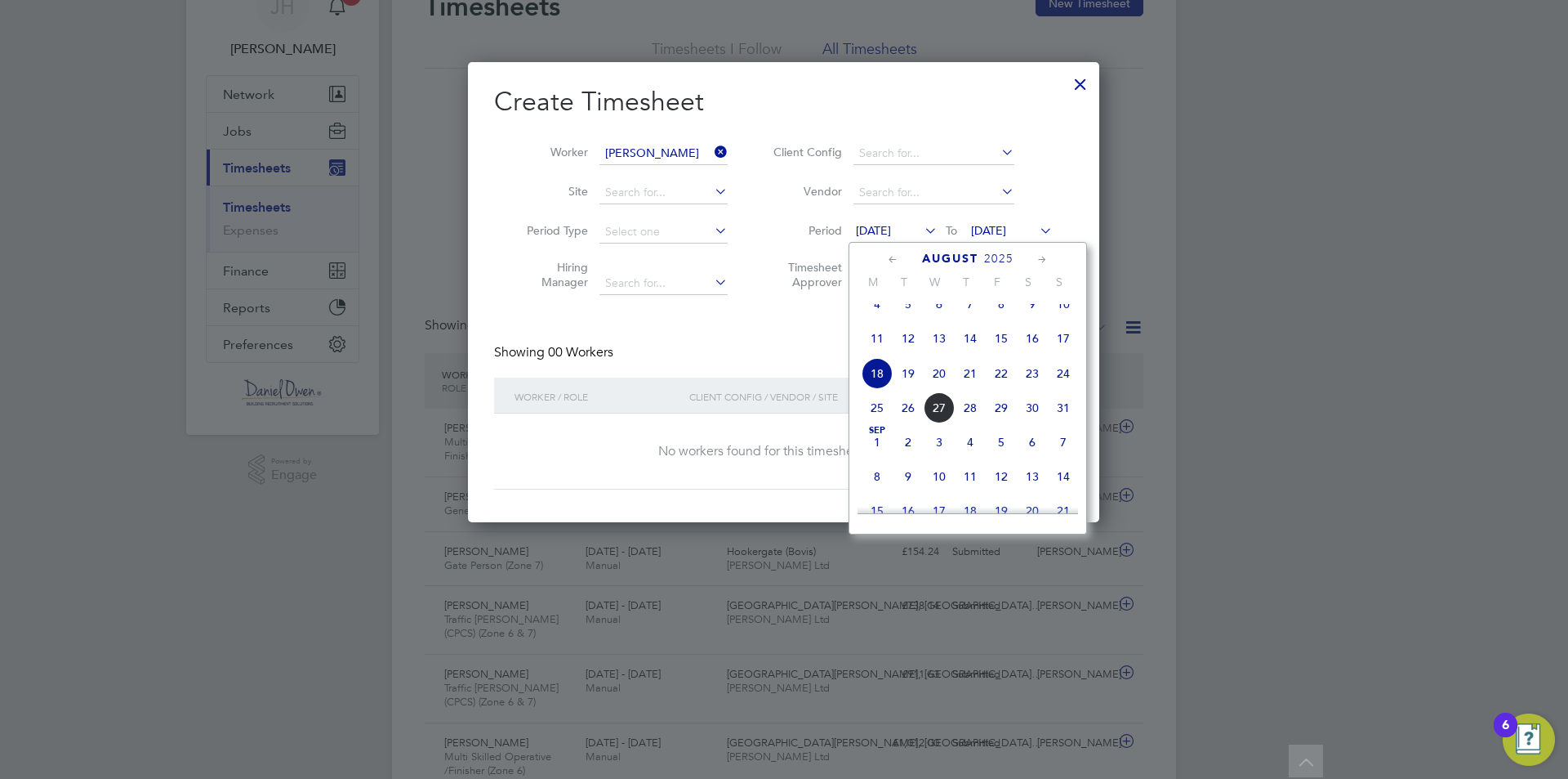
click at [884, 231] on span "18 Aug 2025" at bounding box center [873, 231] width 35 height 14
click at [891, 224] on span "18 Aug 2025" at bounding box center [873, 231] width 35 height 14
click at [943, 231] on span "To" at bounding box center [950, 230] width 21 height 21
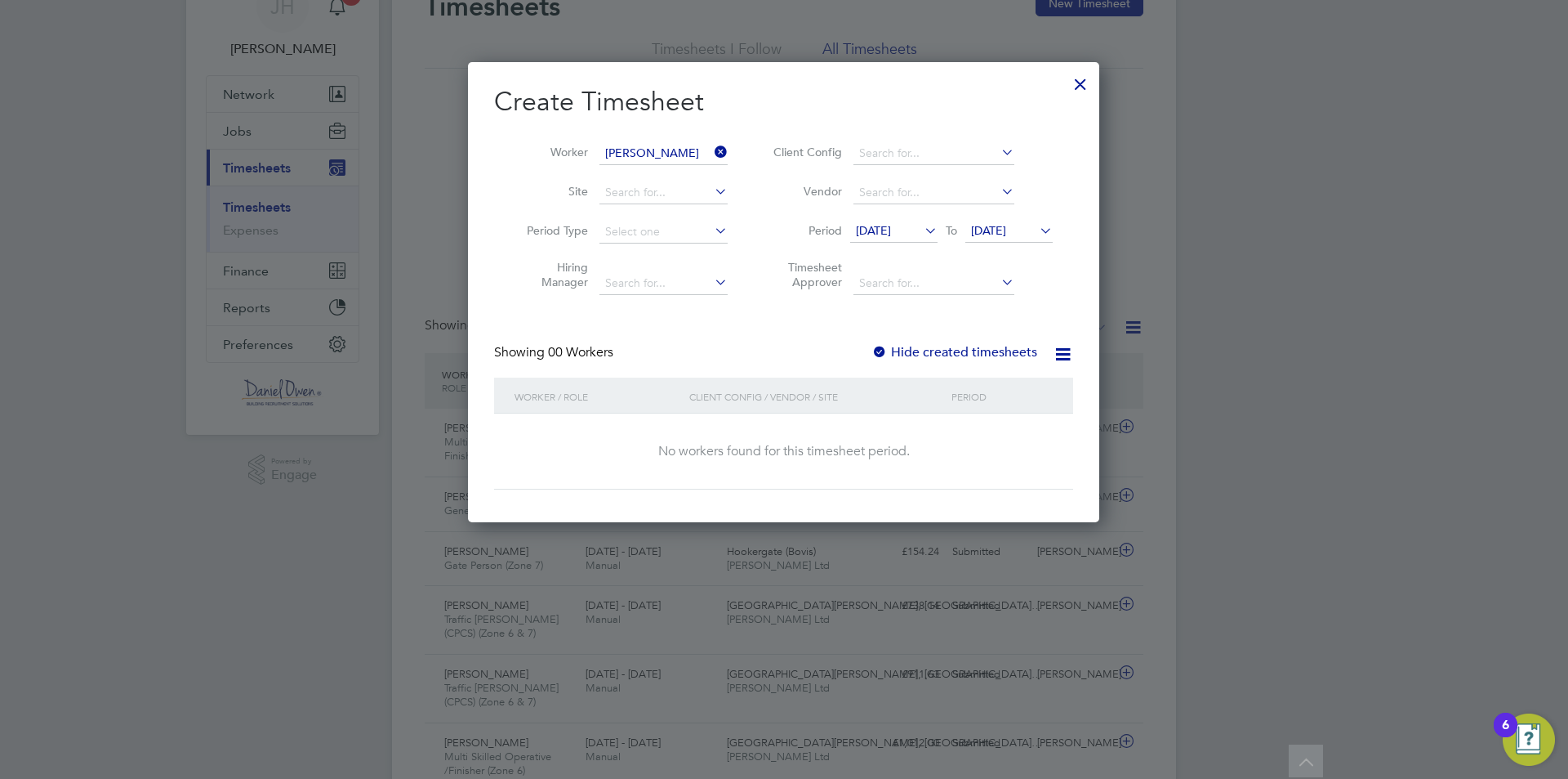
click at [840, 236] on label "Period" at bounding box center [805, 231] width 73 height 14
click at [880, 232] on span "18 Aug 2025" at bounding box center [873, 231] width 35 height 14
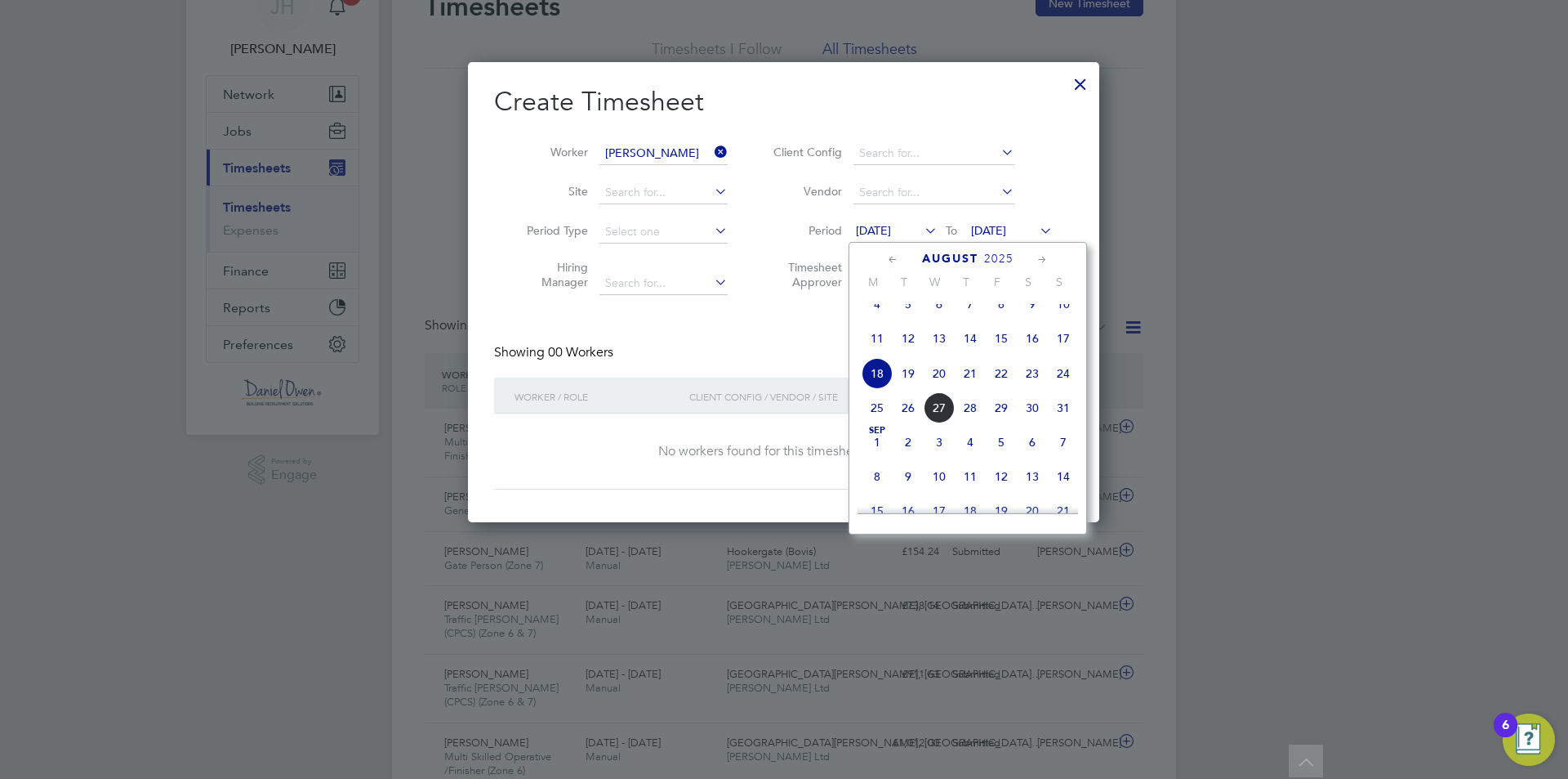
click at [879, 386] on span "18" at bounding box center [877, 374] width 31 height 31
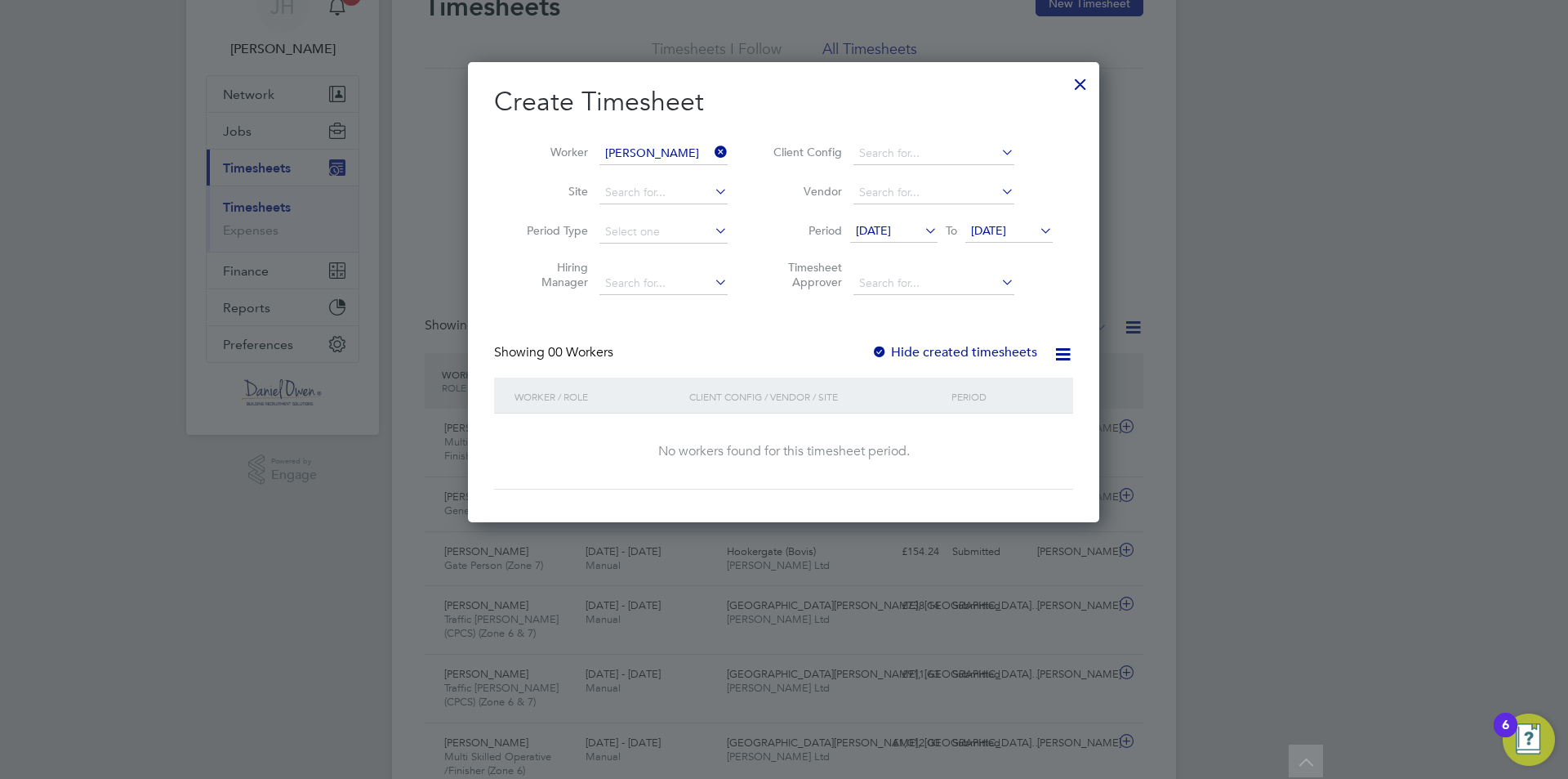
click at [991, 233] on span "24 Aug 2025" at bounding box center [988, 231] width 35 height 14
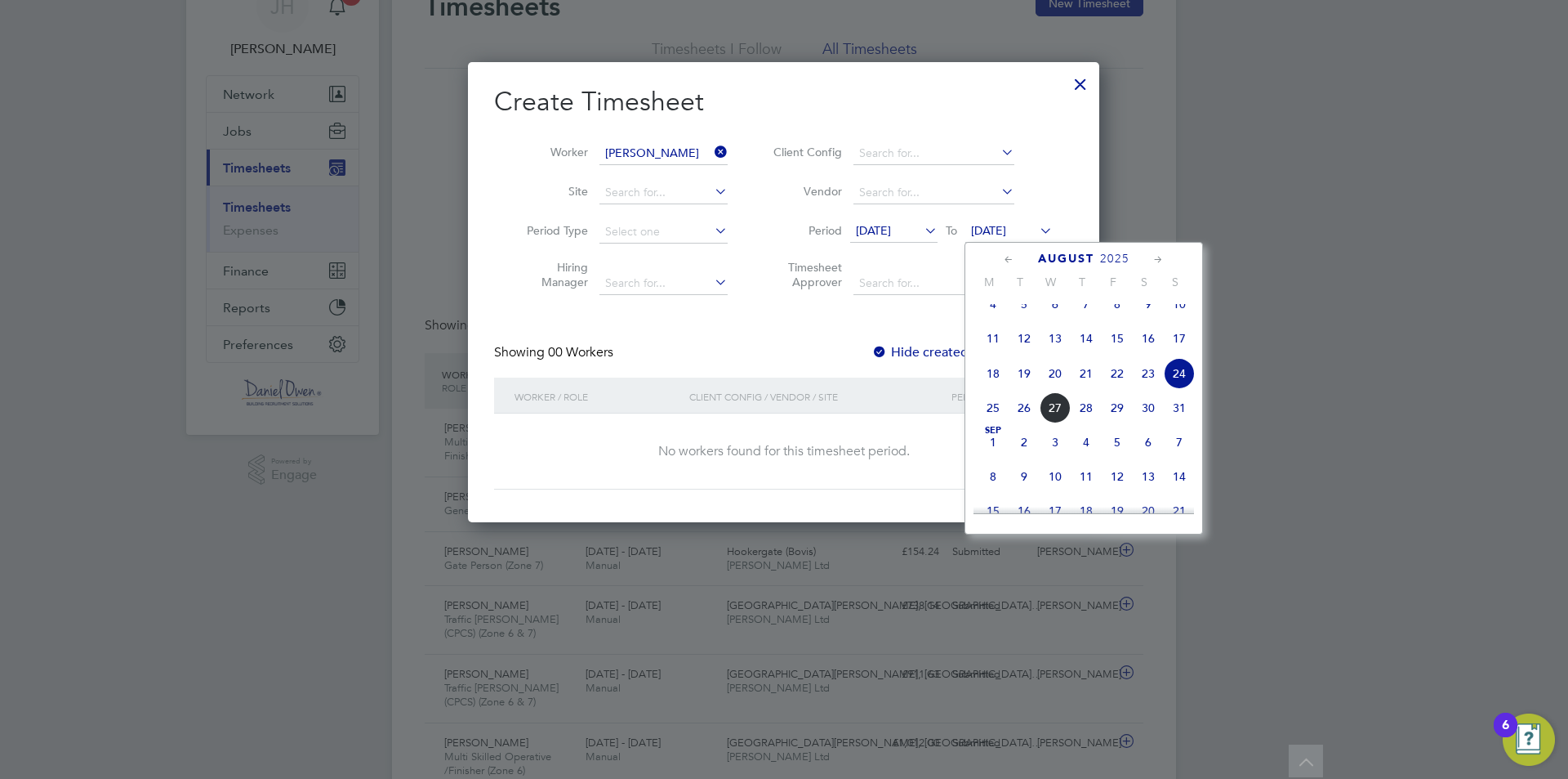
click at [1127, 385] on span "22" at bounding box center [1117, 374] width 31 height 31
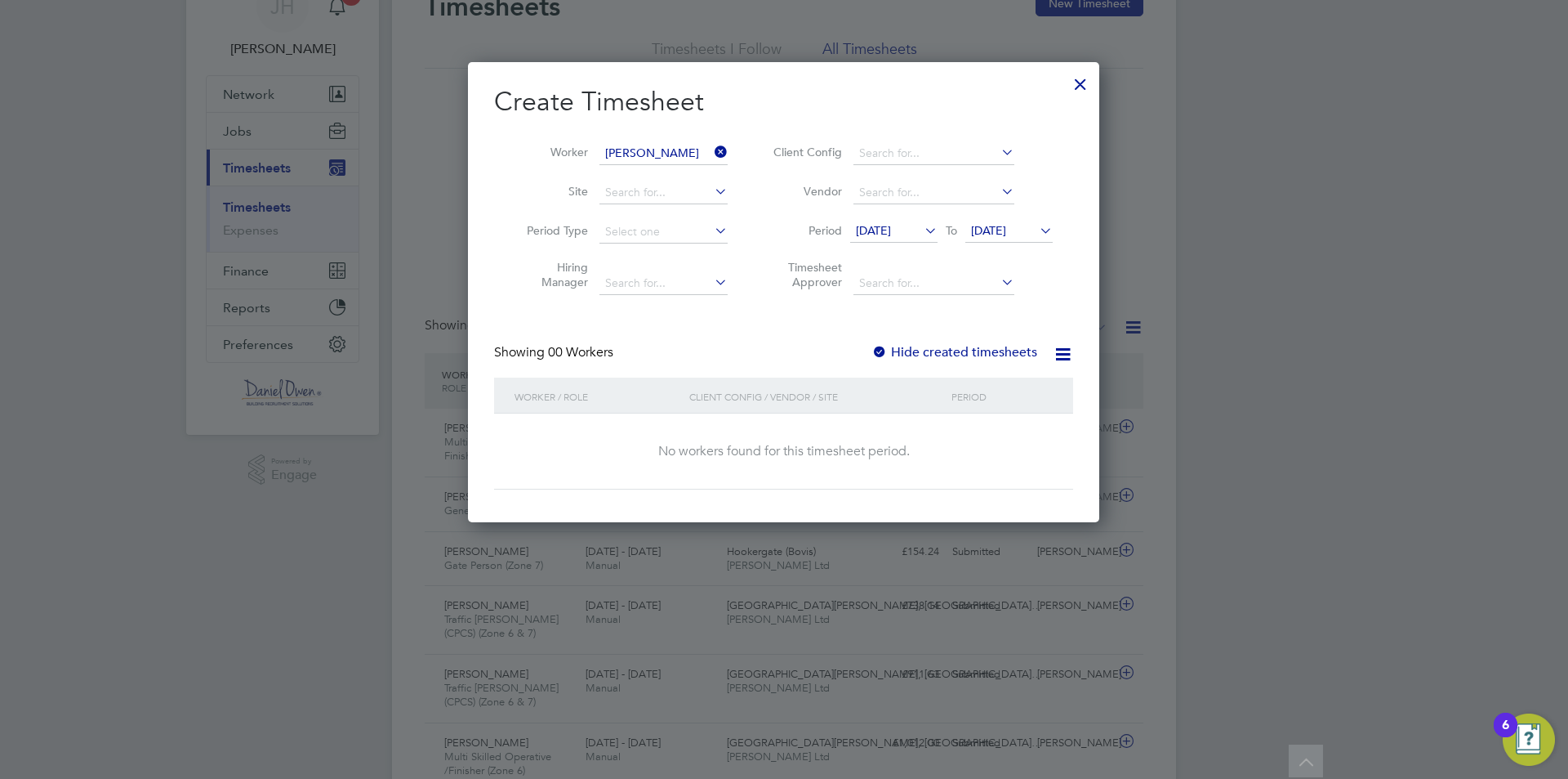
click at [891, 235] on span "18 Aug 2025" at bounding box center [873, 231] width 35 height 14
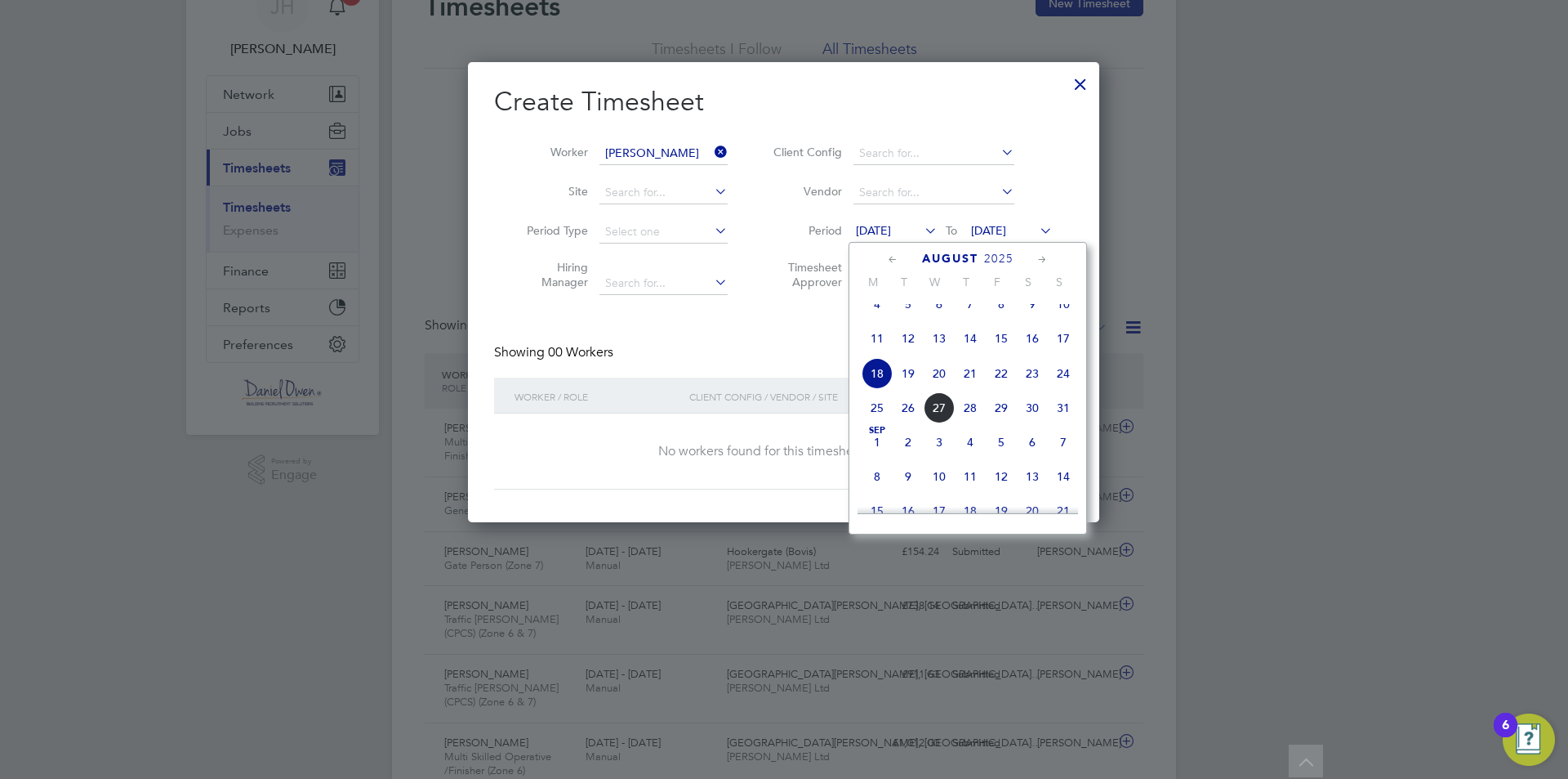
click at [1031, 350] on span "16" at bounding box center [1032, 338] width 31 height 31
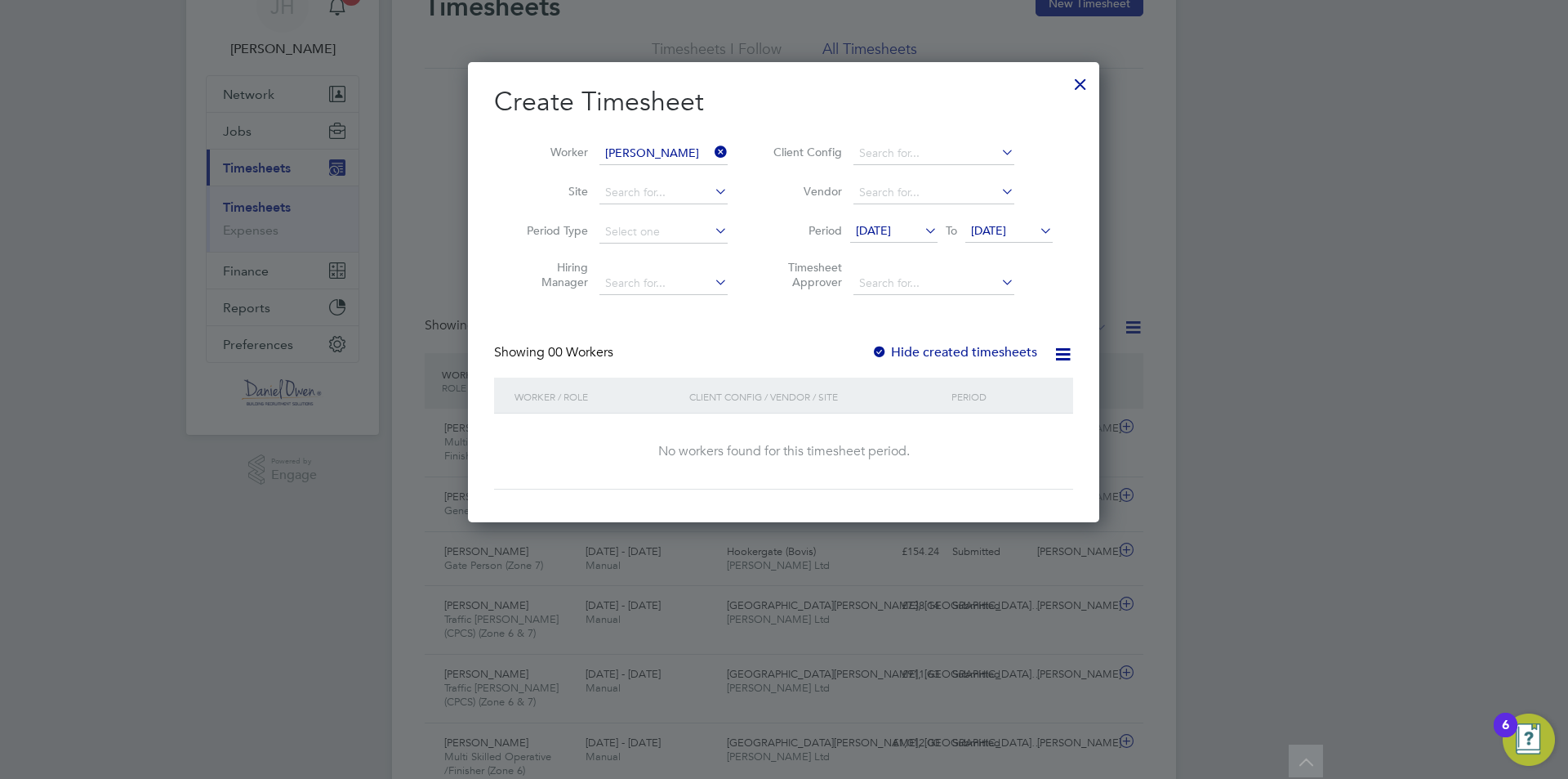
click at [921, 230] on icon at bounding box center [921, 230] width 0 height 23
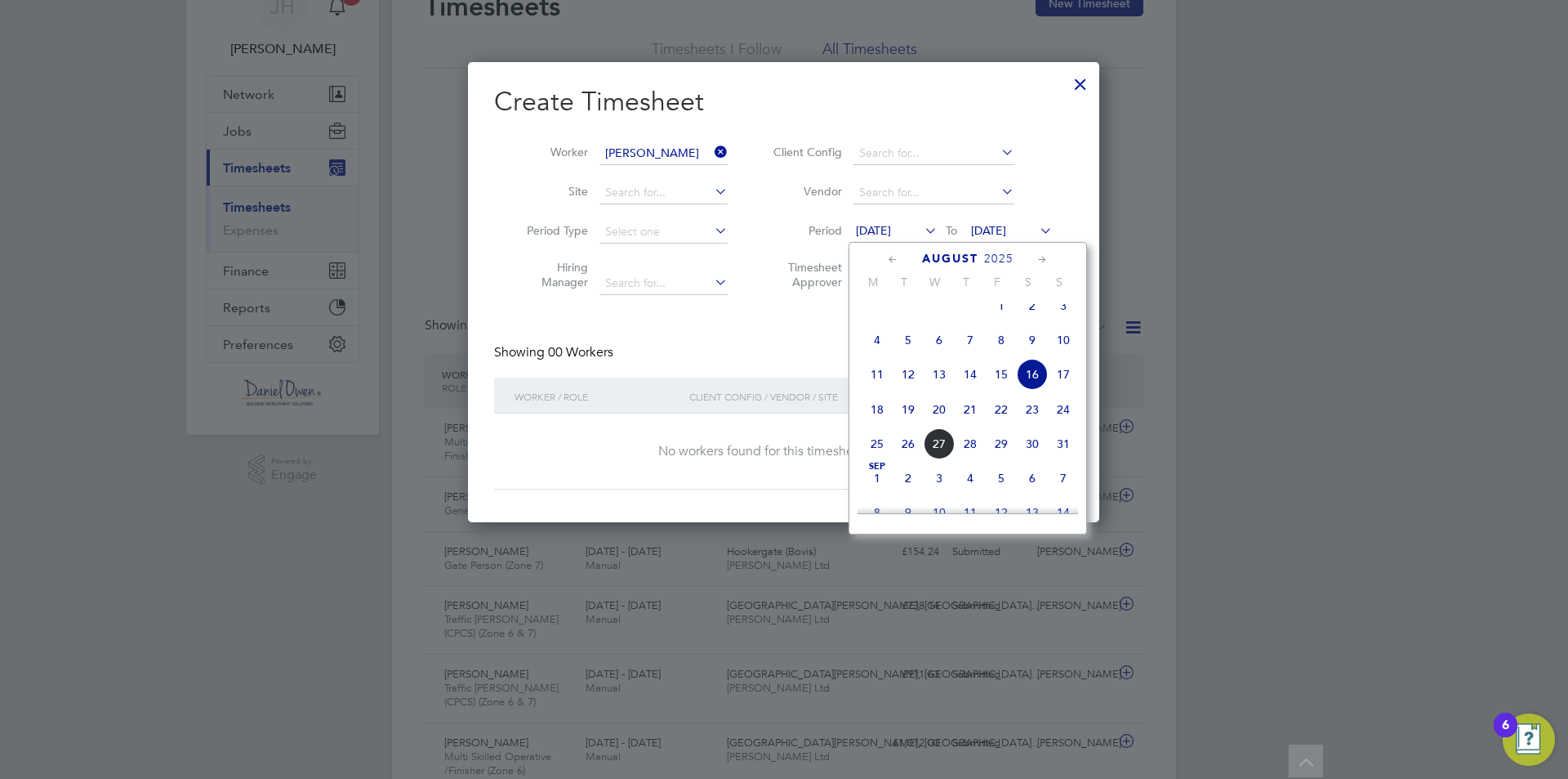
click at [877, 379] on span "11" at bounding box center [877, 374] width 31 height 31
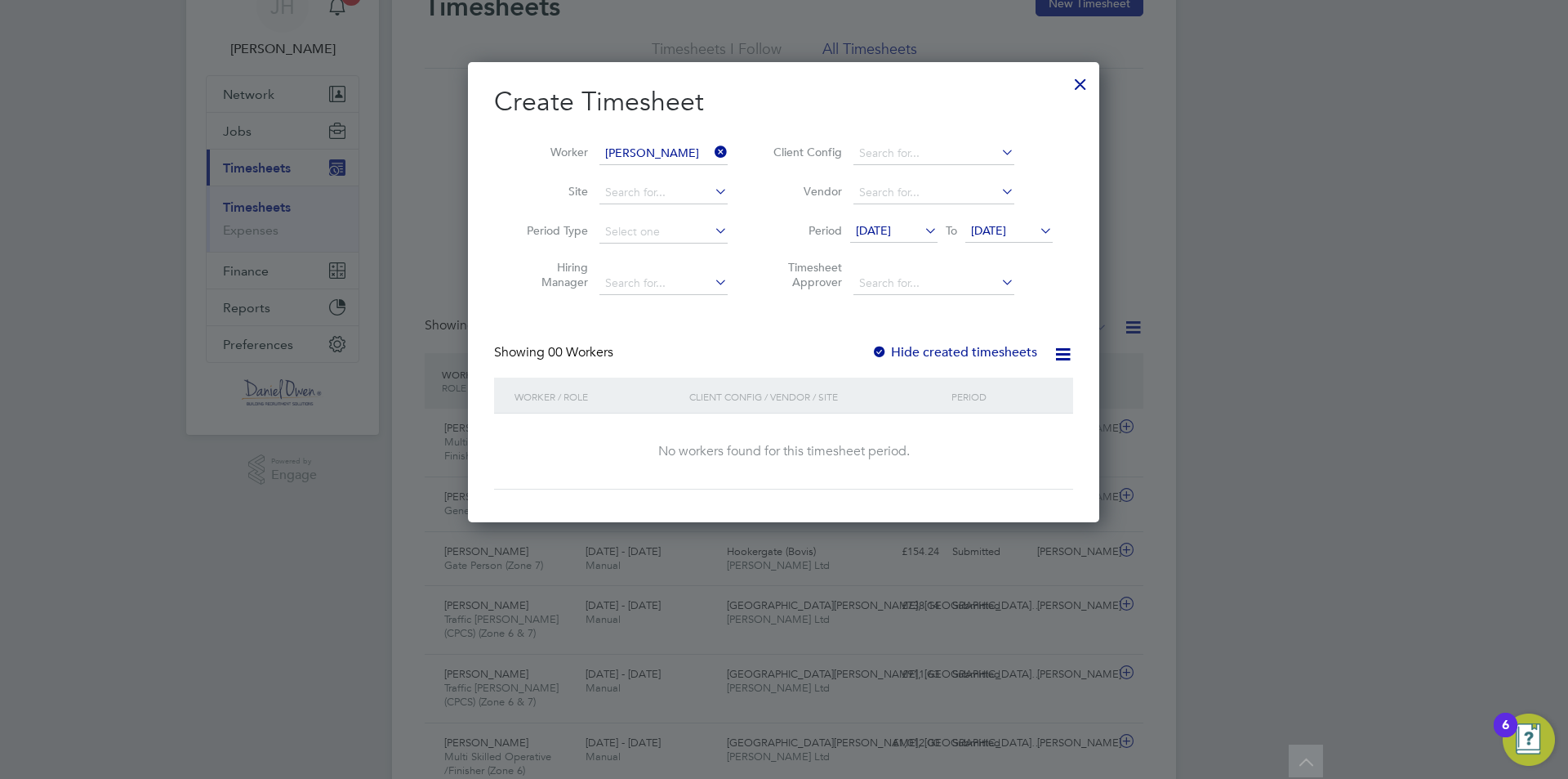
click at [753, 337] on div "Create Timesheet Worker James Cook Site Period Type Hiring Manager Client Confi…" at bounding box center [783, 287] width 579 height 404
click at [1082, 81] on div at bounding box center [1080, 80] width 30 height 30
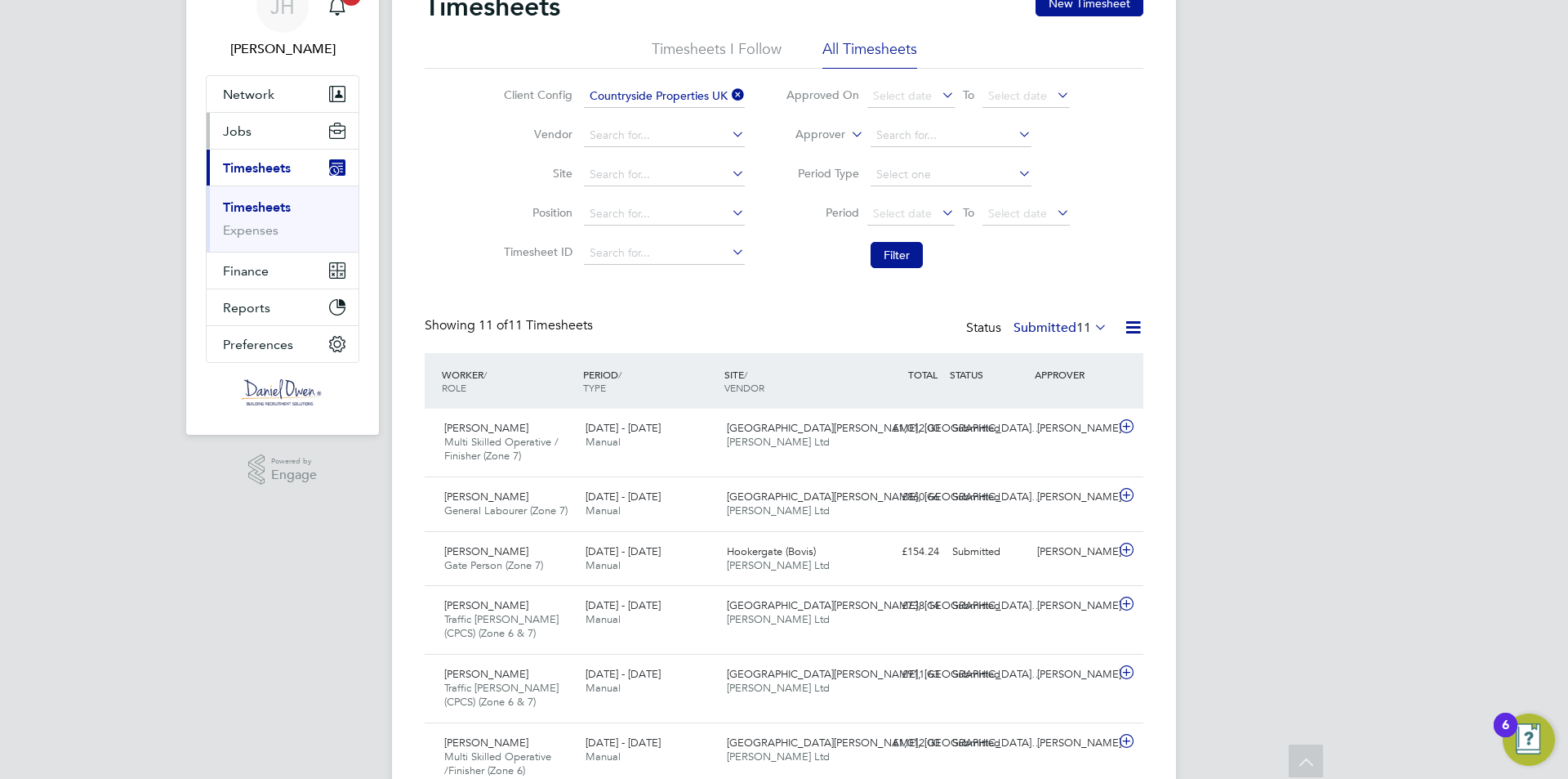
click at [245, 131] on span "Jobs" at bounding box center [238, 130] width 29 height 15
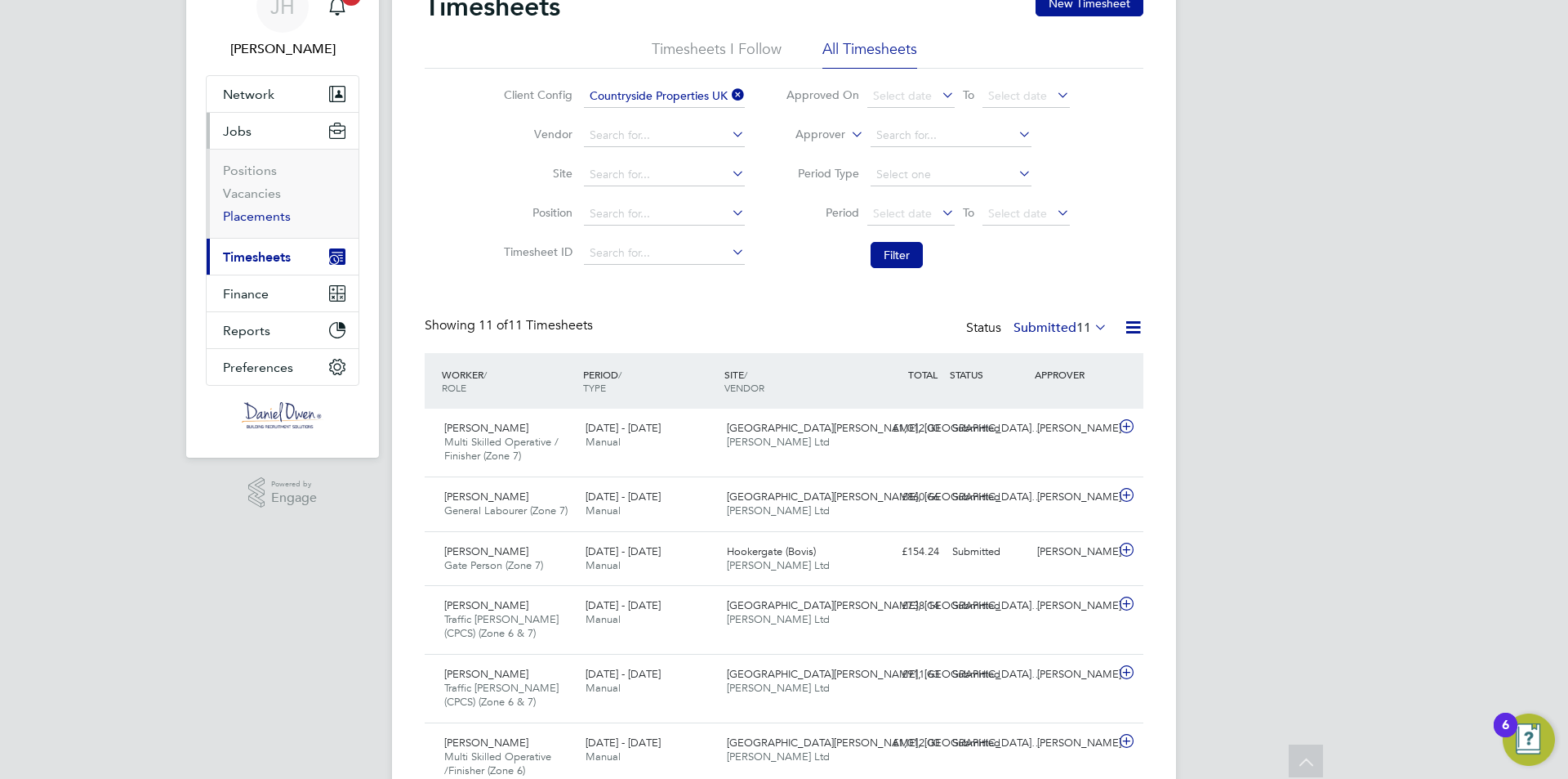
click at [265, 222] on link "Placements" at bounding box center [257, 215] width 68 height 15
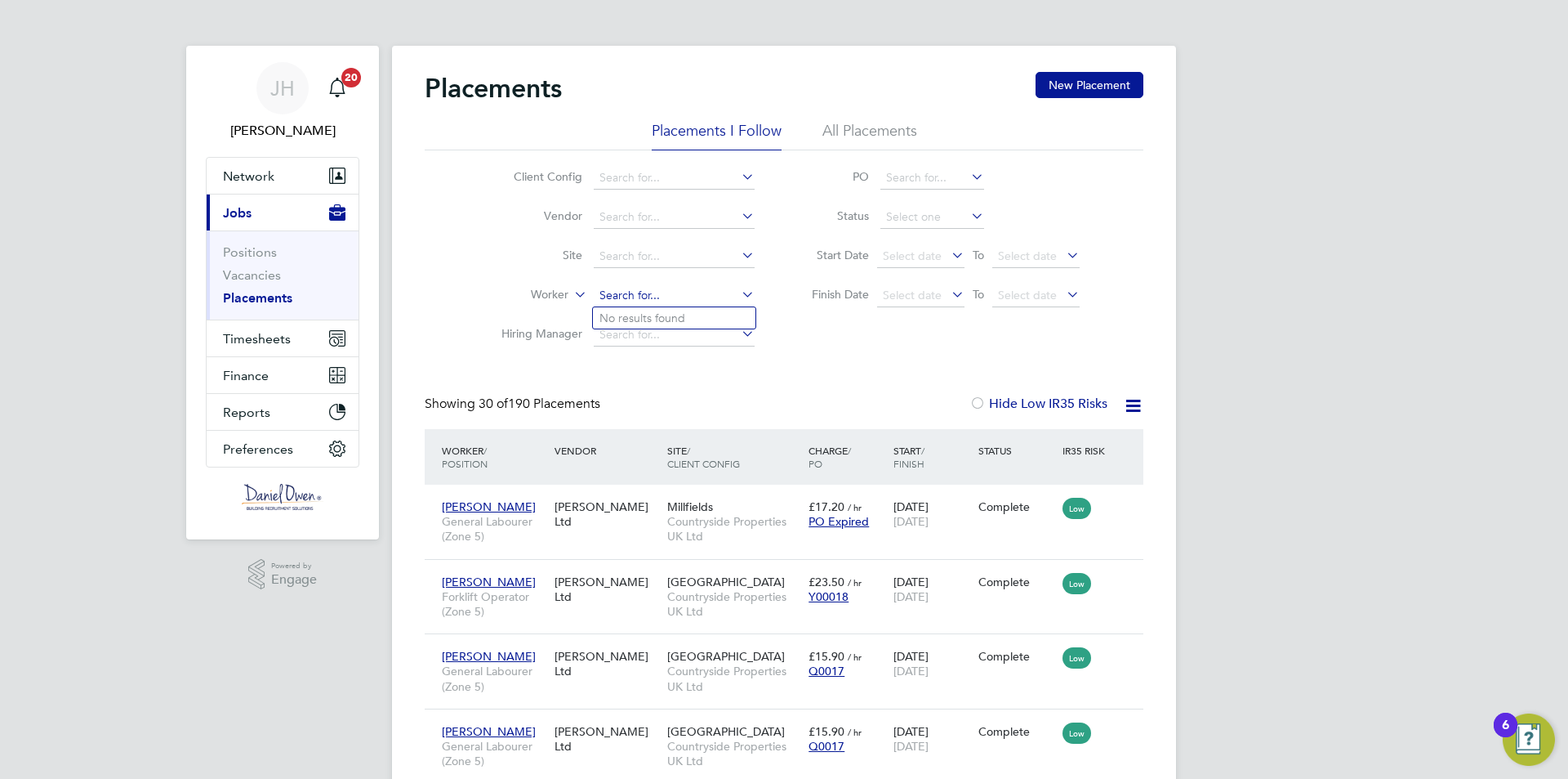
click at [635, 290] on input at bounding box center [675, 295] width 161 height 23
type input "james coo"
click at [872, 127] on li "All Placements" at bounding box center [869, 136] width 95 height 30
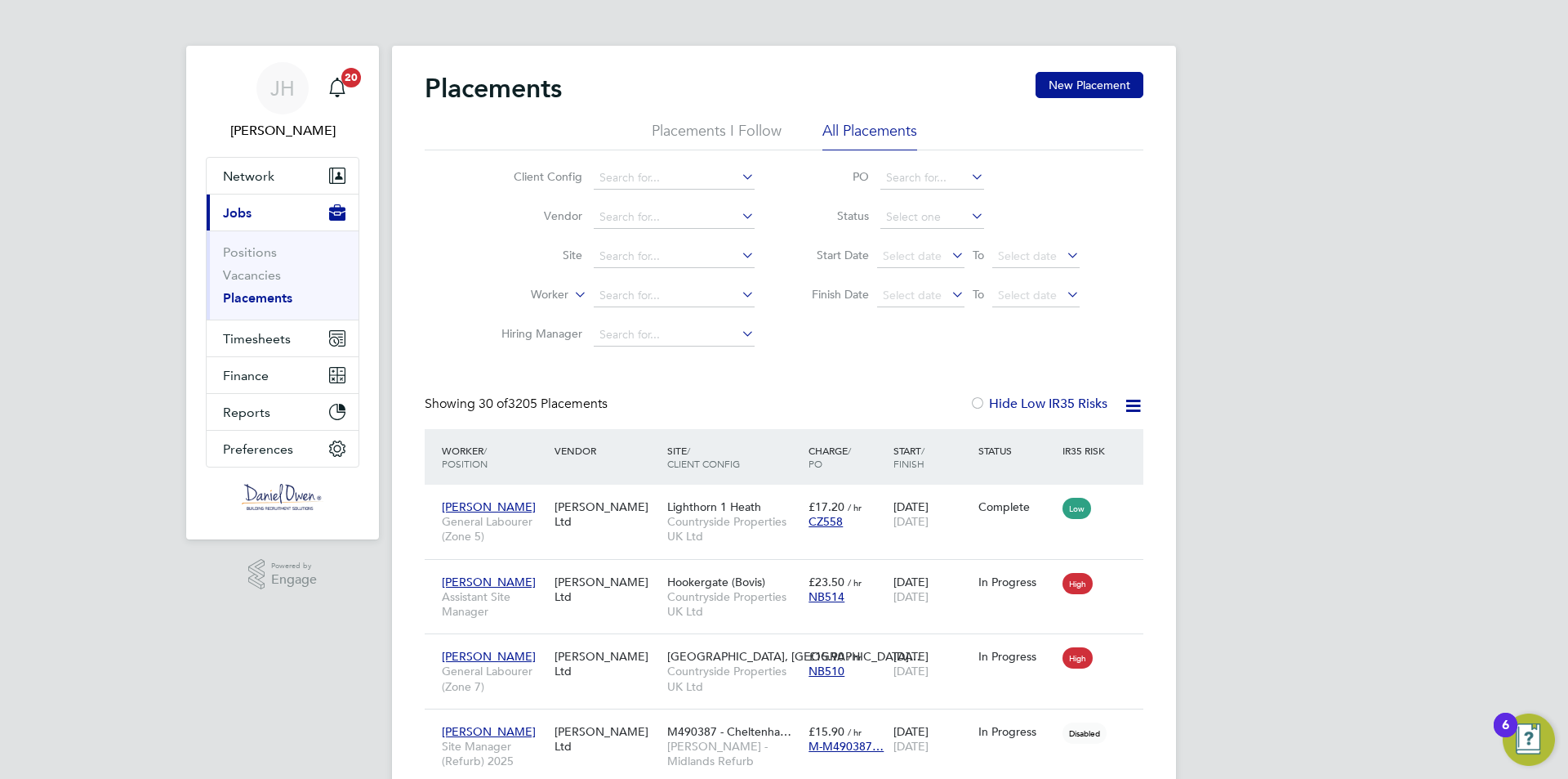
click at [648, 282] on li "Worker" at bounding box center [621, 295] width 307 height 39
click at [652, 289] on input at bounding box center [675, 295] width 161 height 23
click at [697, 317] on b "Coo" at bounding box center [708, 318] width 23 height 14
type input "James Cook"
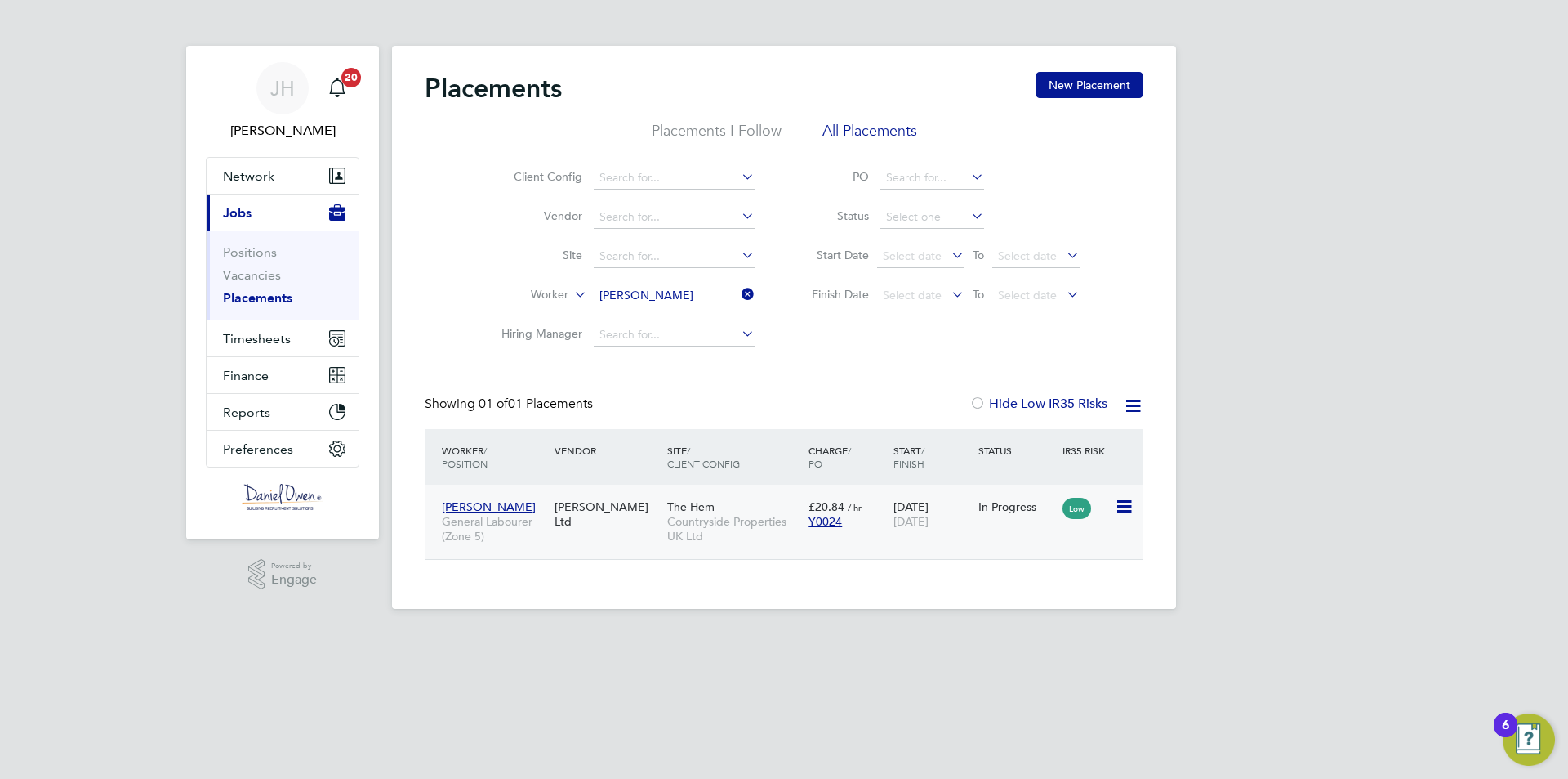
click at [902, 532] on div "14 Jul 2025 28 Feb 2026" at bounding box center [931, 514] width 85 height 46
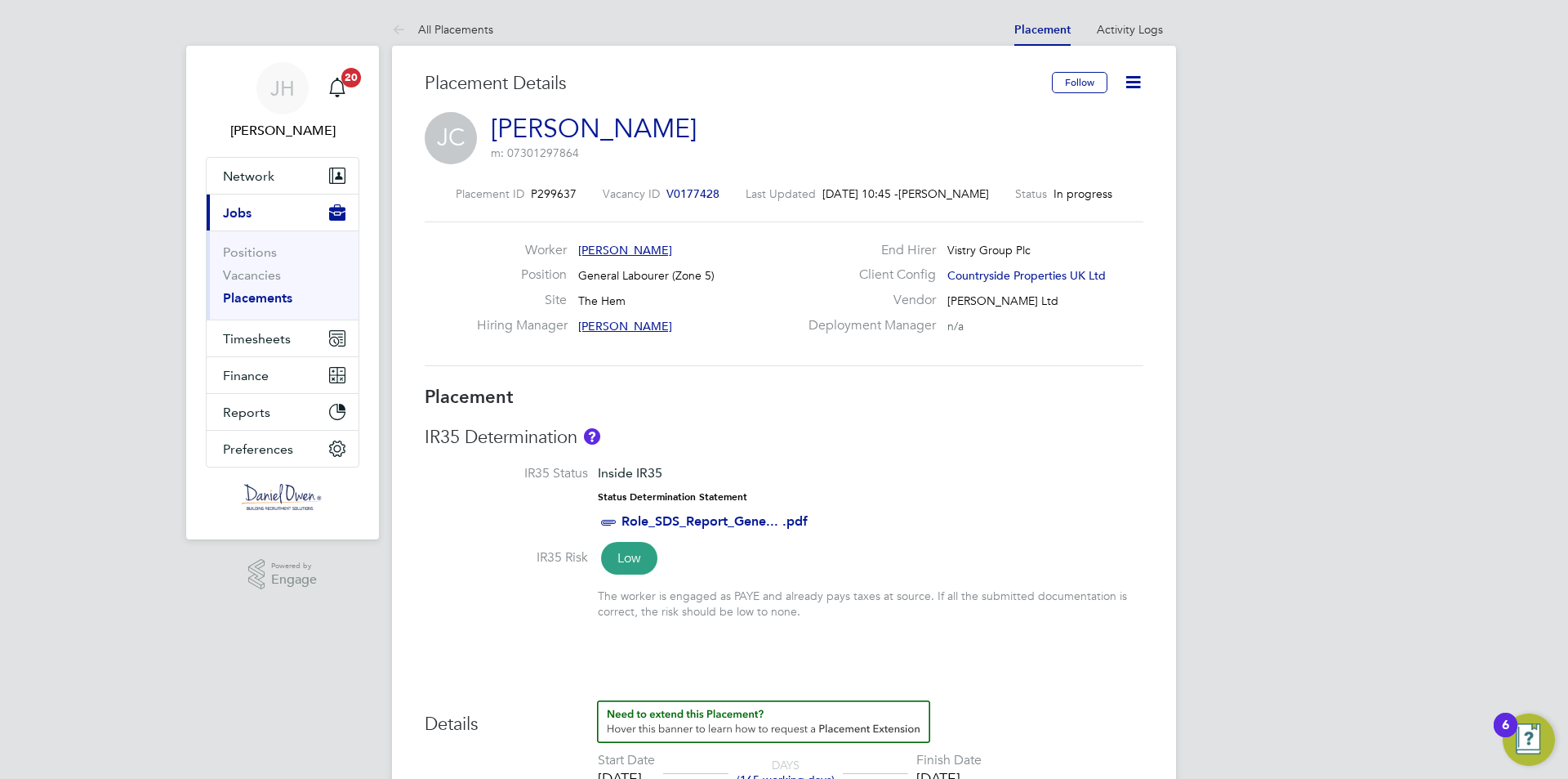
click at [1126, 74] on icon at bounding box center [1133, 81] width 21 height 21
click at [1084, 142] on li "Timesheet Settings" at bounding box center [1080, 143] width 120 height 23
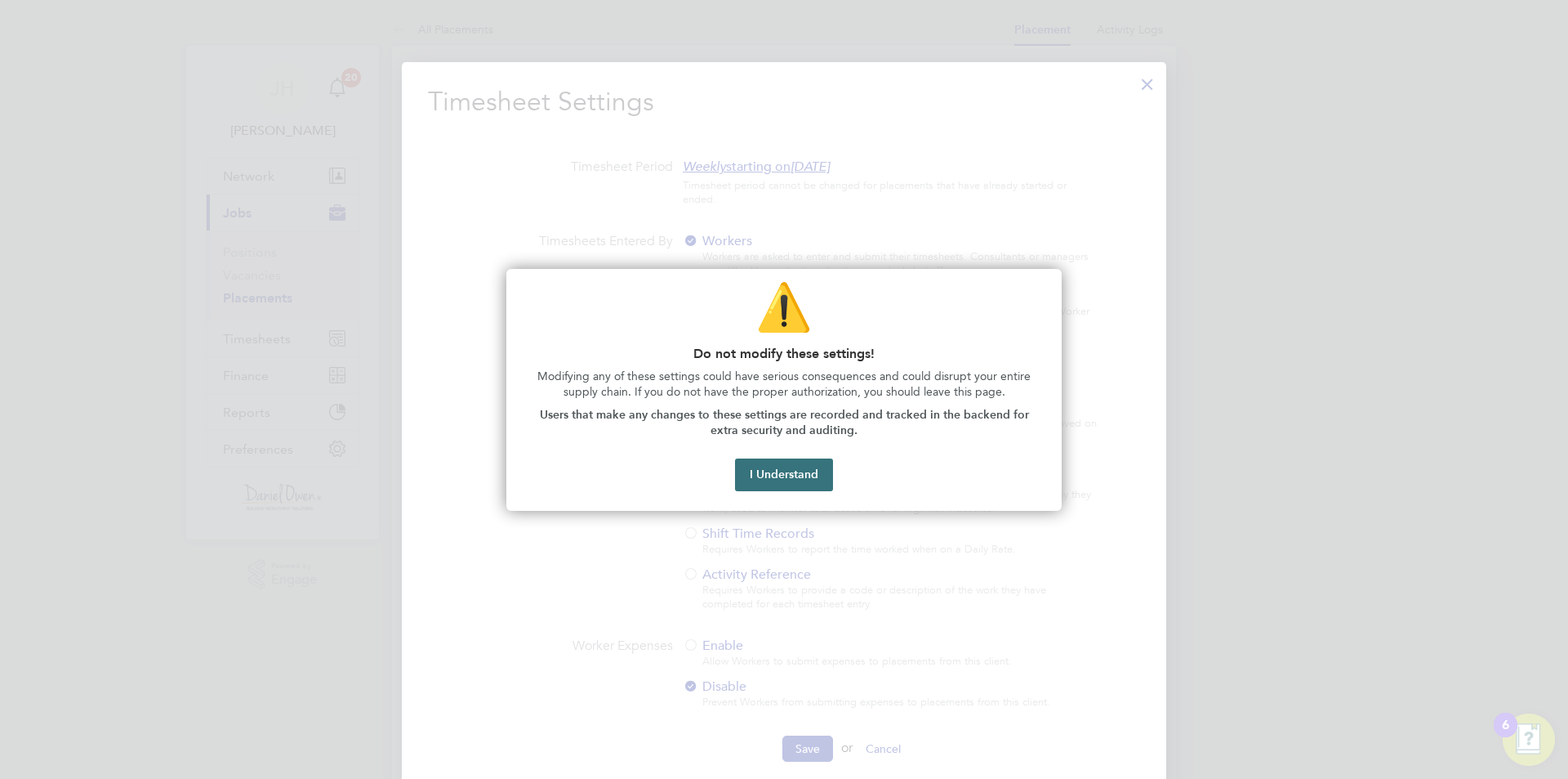
click at [796, 474] on button "I Understand" at bounding box center [784, 475] width 98 height 33
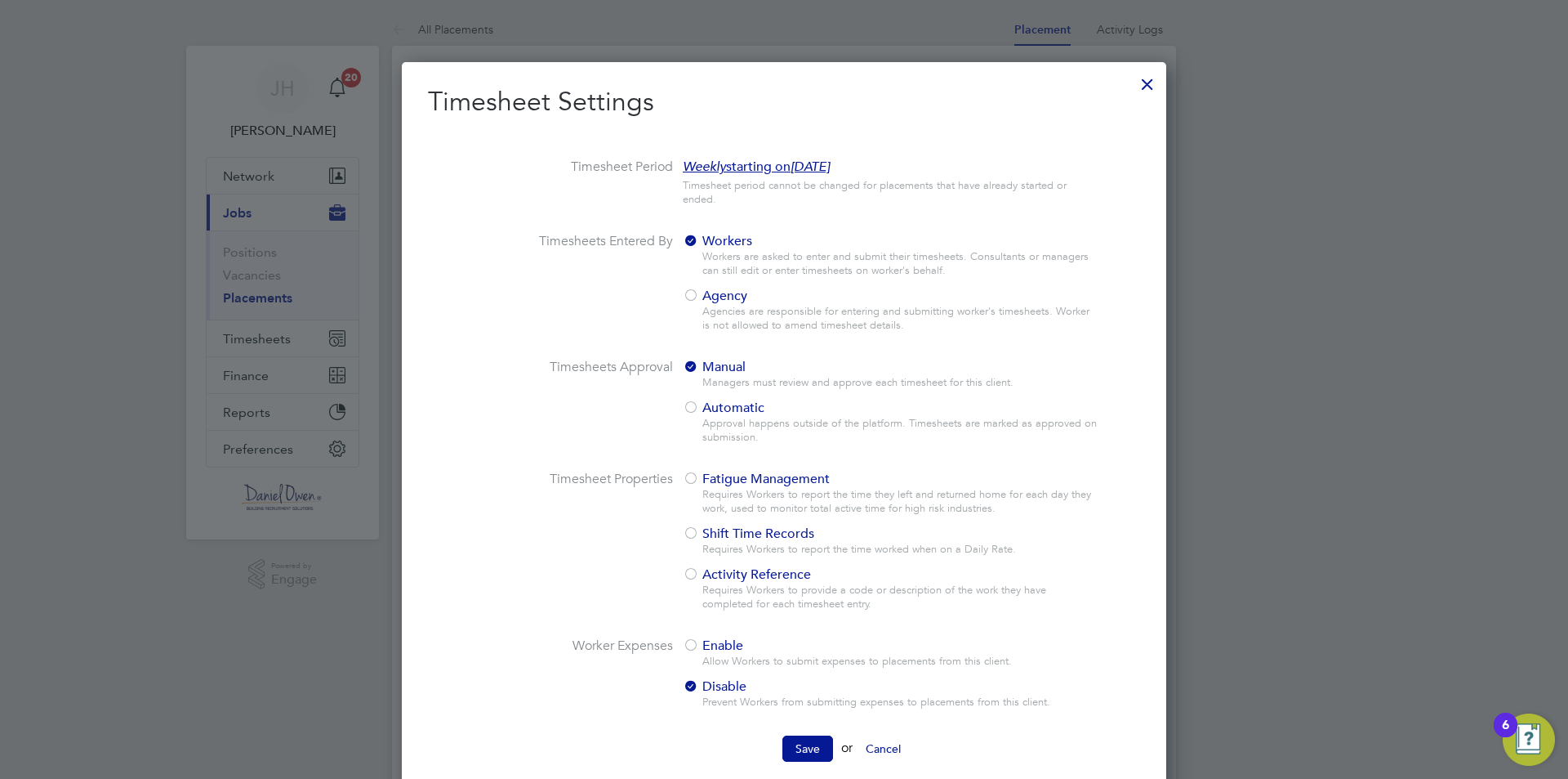
click at [893, 747] on button "Cancel" at bounding box center [883, 748] width 61 height 26
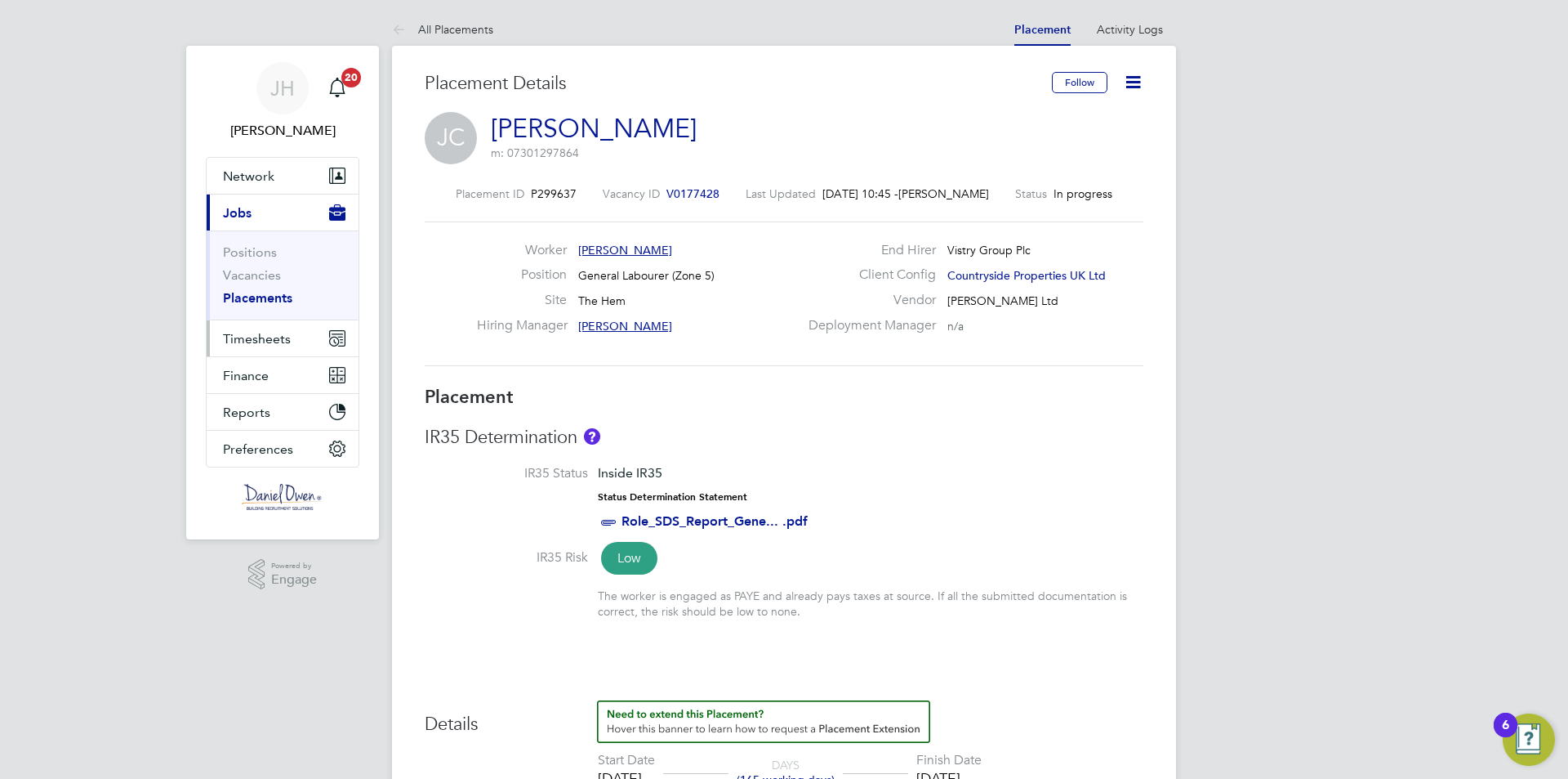
click at [260, 337] on span "Timesheets" at bounding box center [257, 338] width 68 height 15
click at [272, 333] on span "Timesheets" at bounding box center [257, 338] width 68 height 15
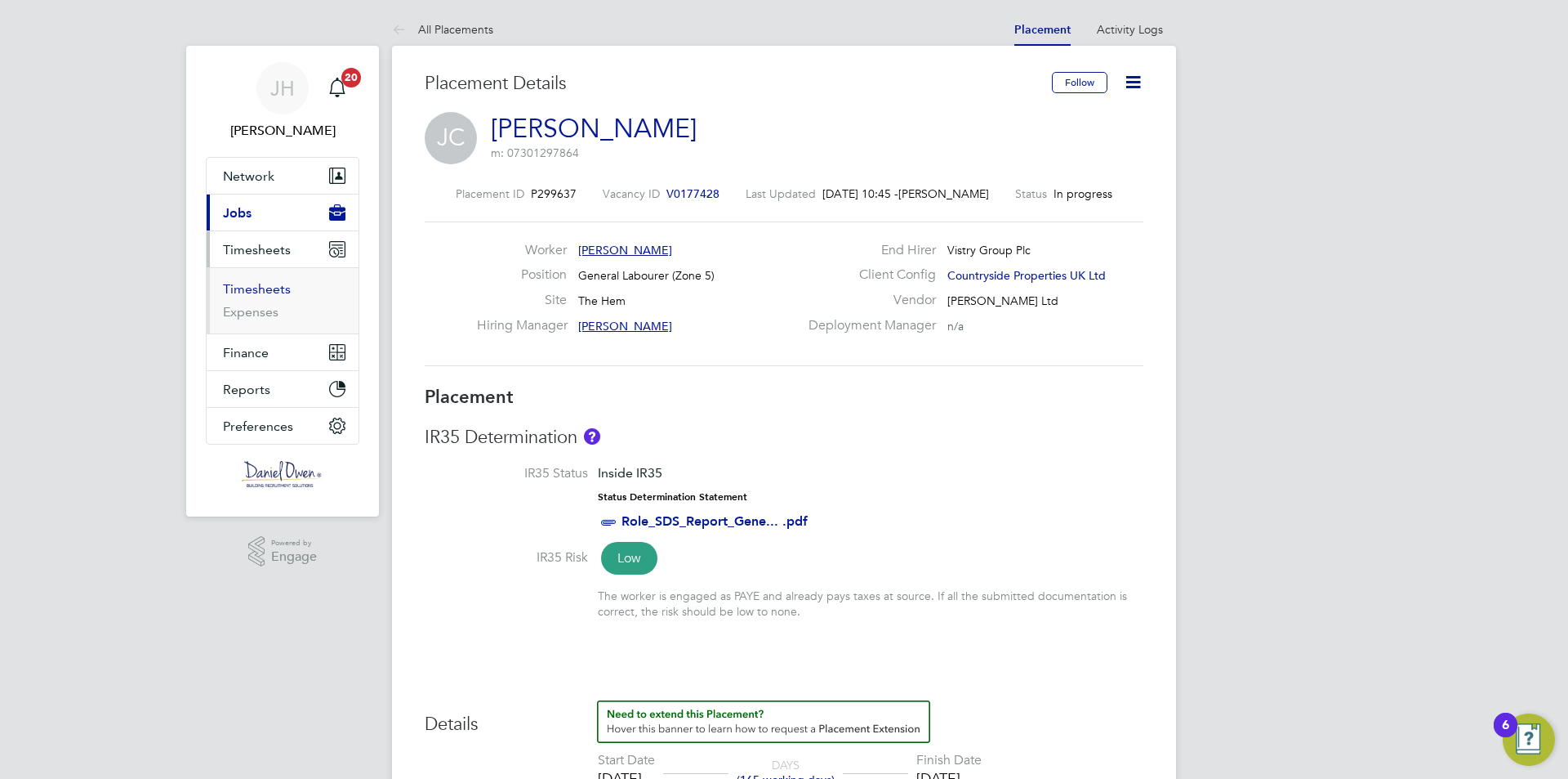
click at [259, 290] on link "Timesheets" at bounding box center [257, 289] width 68 height 15
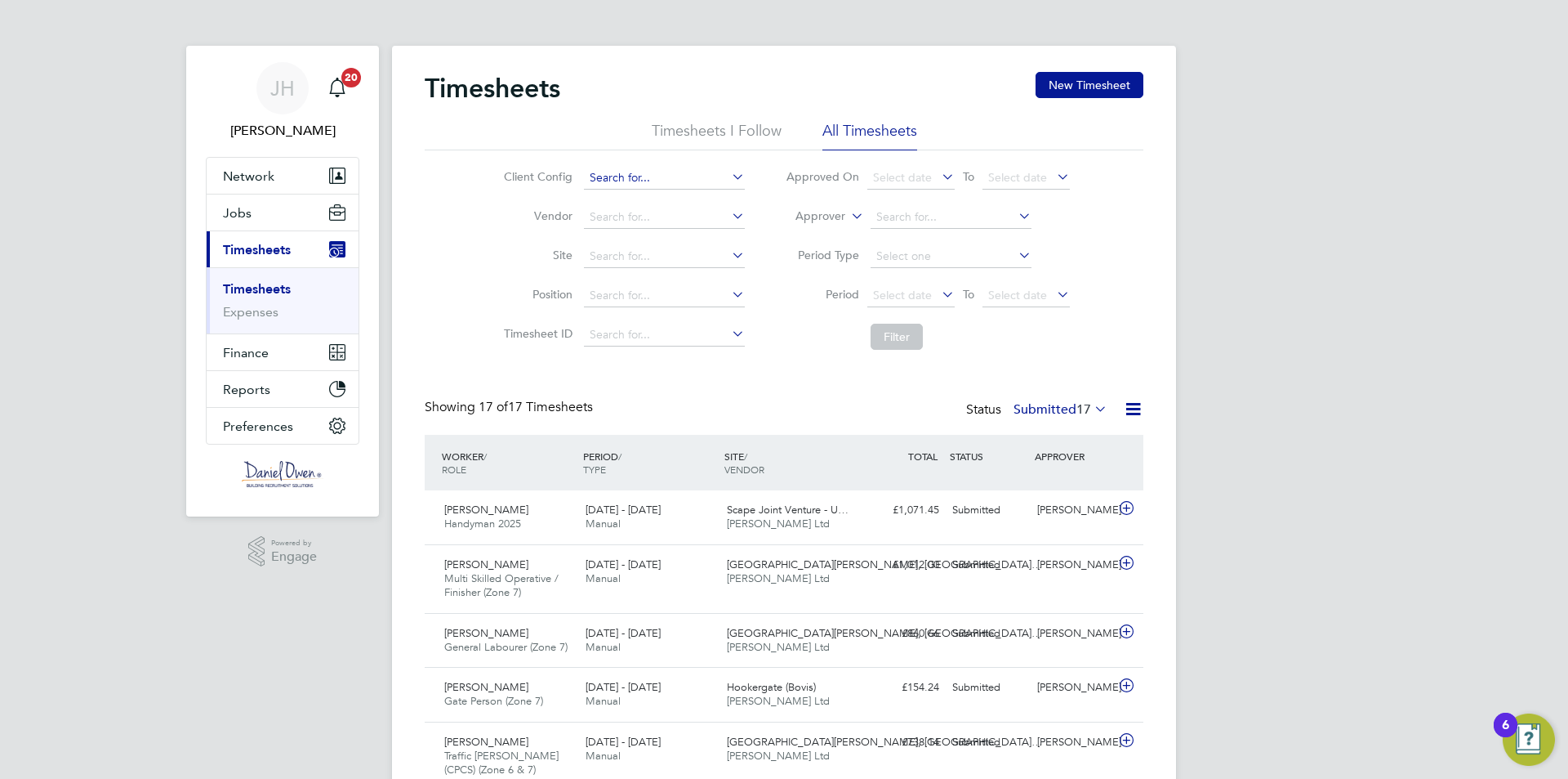
click at [623, 179] on input at bounding box center [665, 177] width 161 height 23
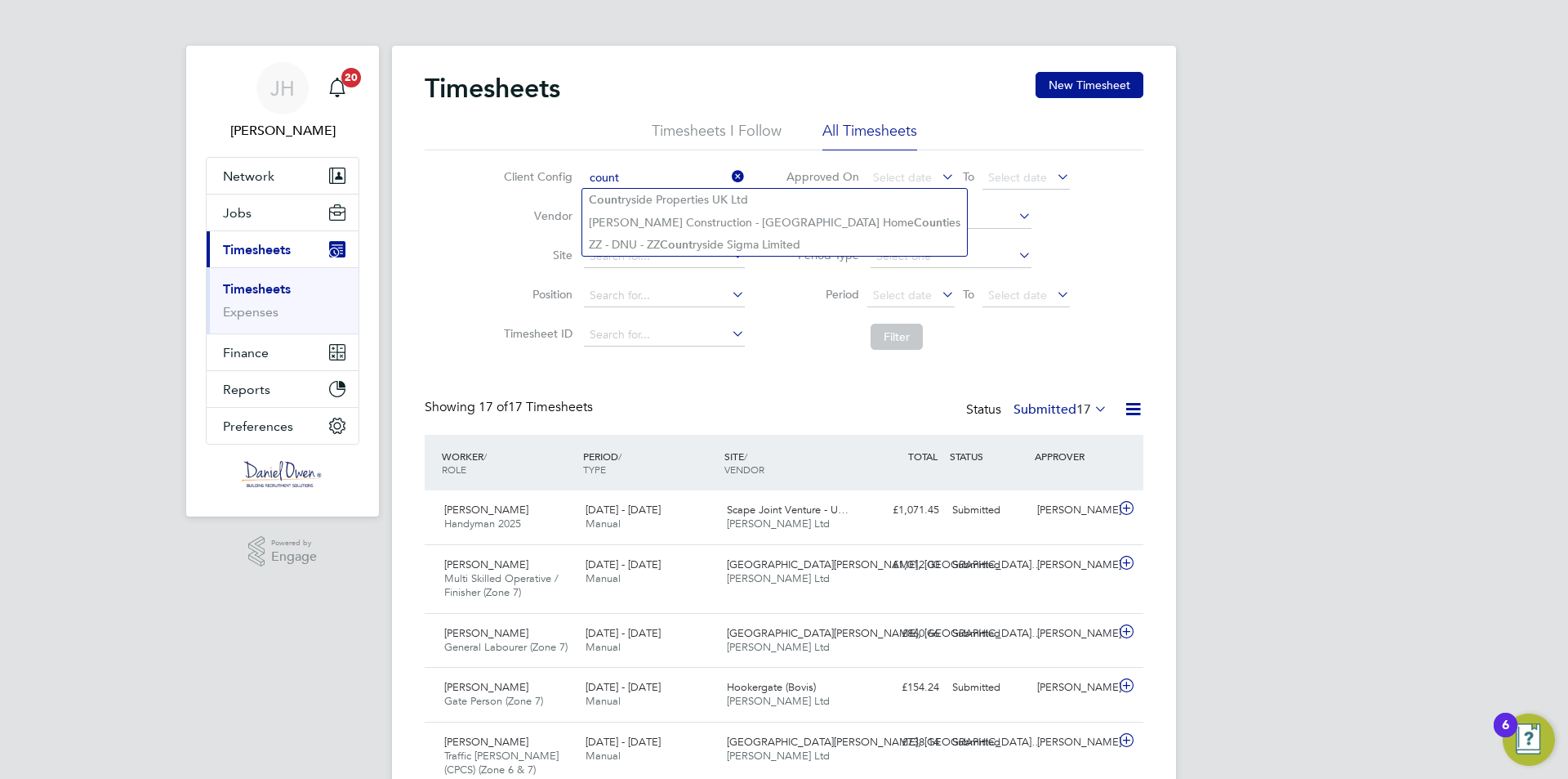
click at [674, 192] on li "Count ryside Properties UK Ltd" at bounding box center [774, 200] width 384 height 22
type input "Countryside Properties UK Ltd"
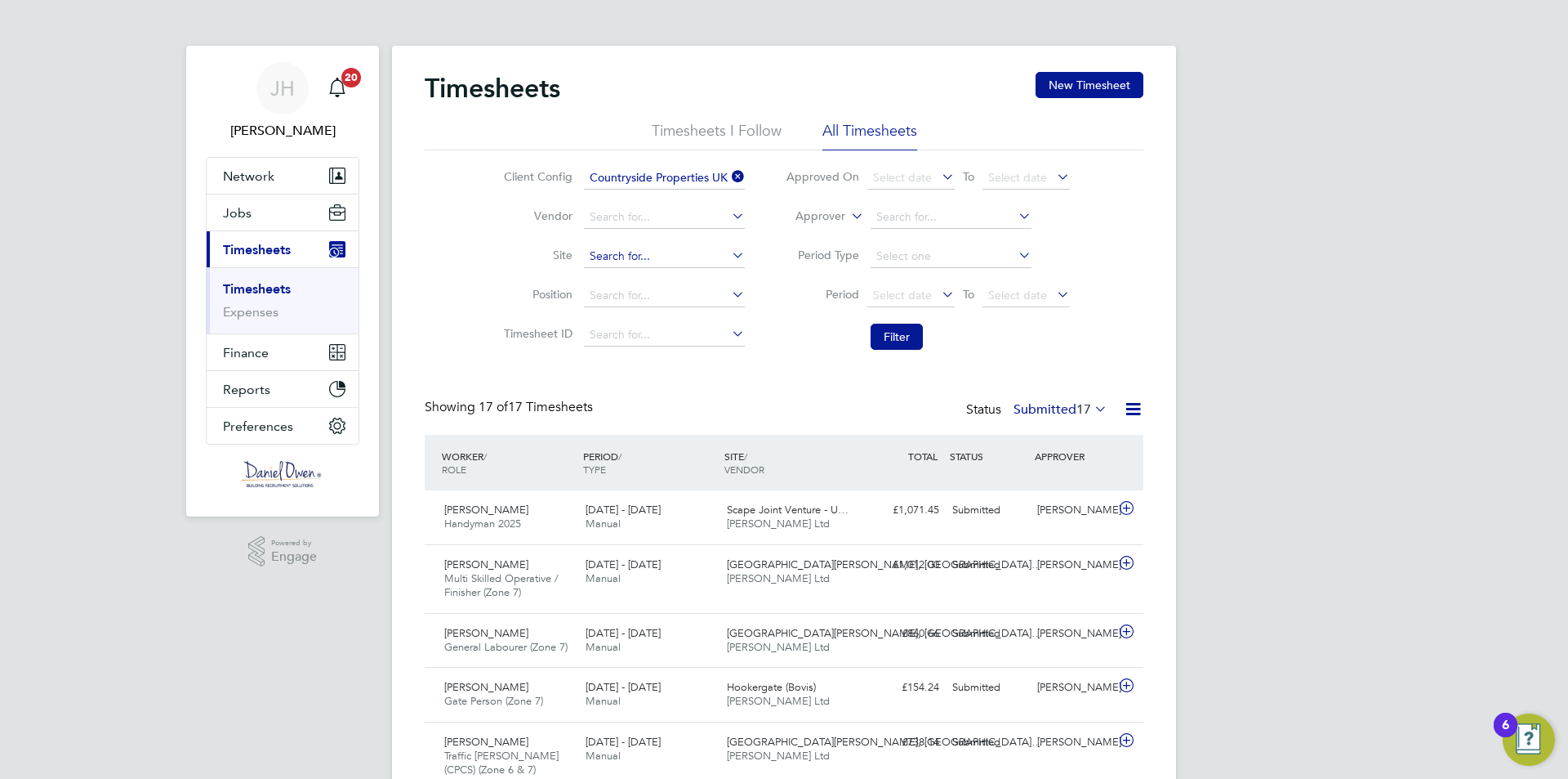
click at [644, 252] on input at bounding box center [665, 256] width 161 height 23
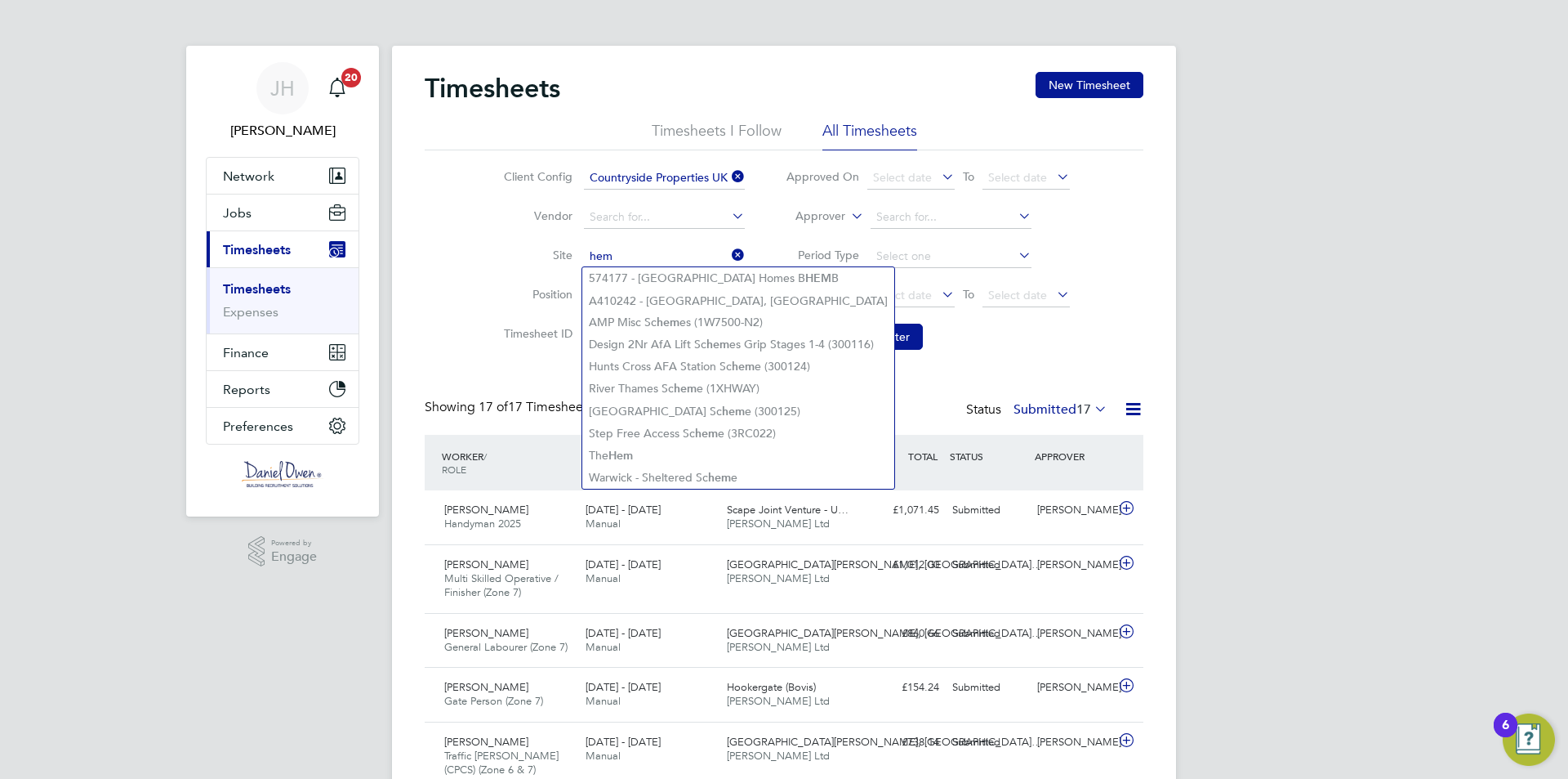
click at [638, 257] on input "hem" at bounding box center [665, 256] width 161 height 23
type input "hem"
click at [728, 252] on icon at bounding box center [728, 254] width 0 height 23
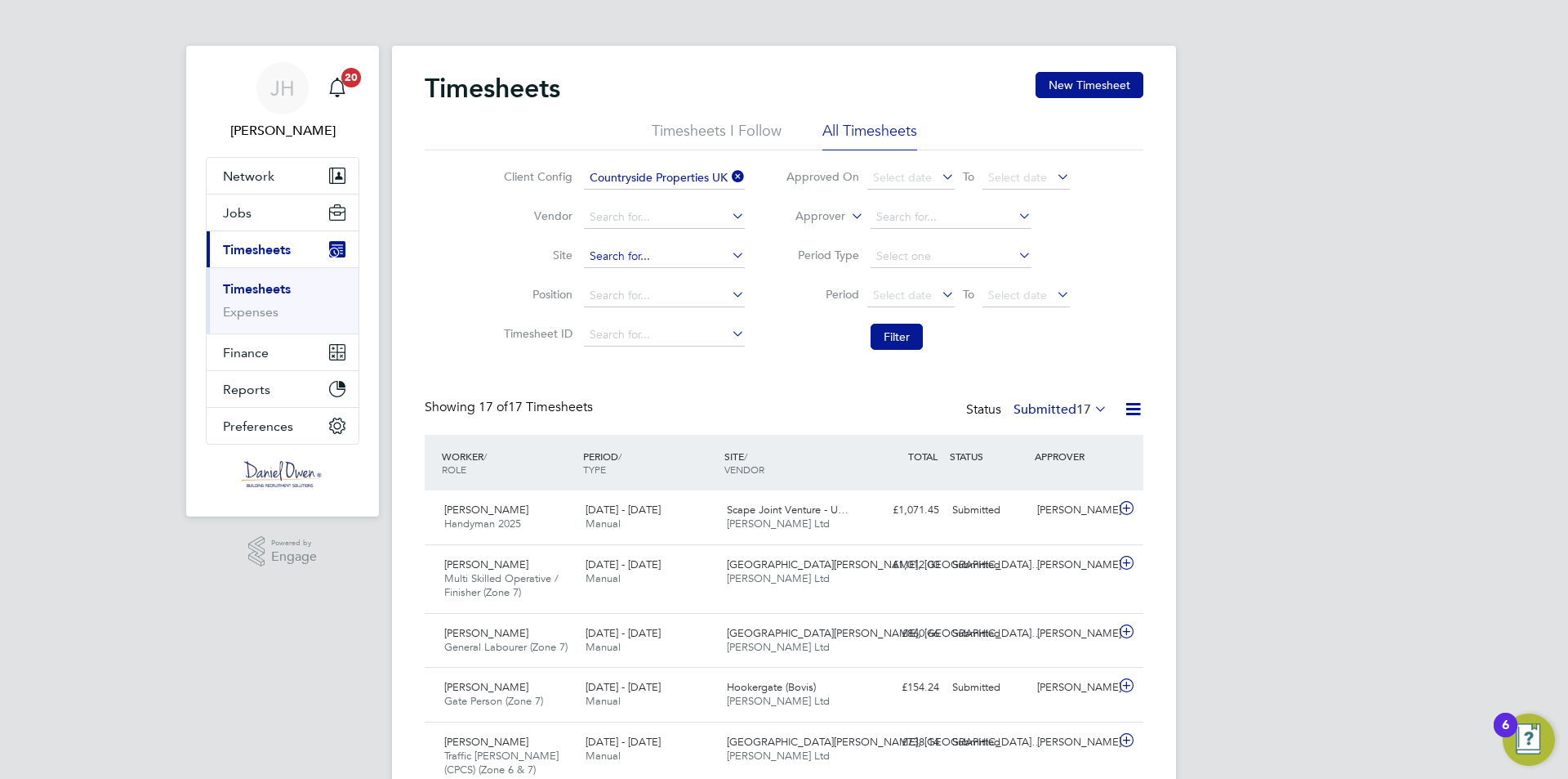
click at [666, 255] on input at bounding box center [665, 256] width 161 height 23
click at [629, 280] on b "Hem" at bounding box center [623, 279] width 24 height 14
type input "The Hem"
click at [915, 327] on button "Filter" at bounding box center [897, 337] width 52 height 26
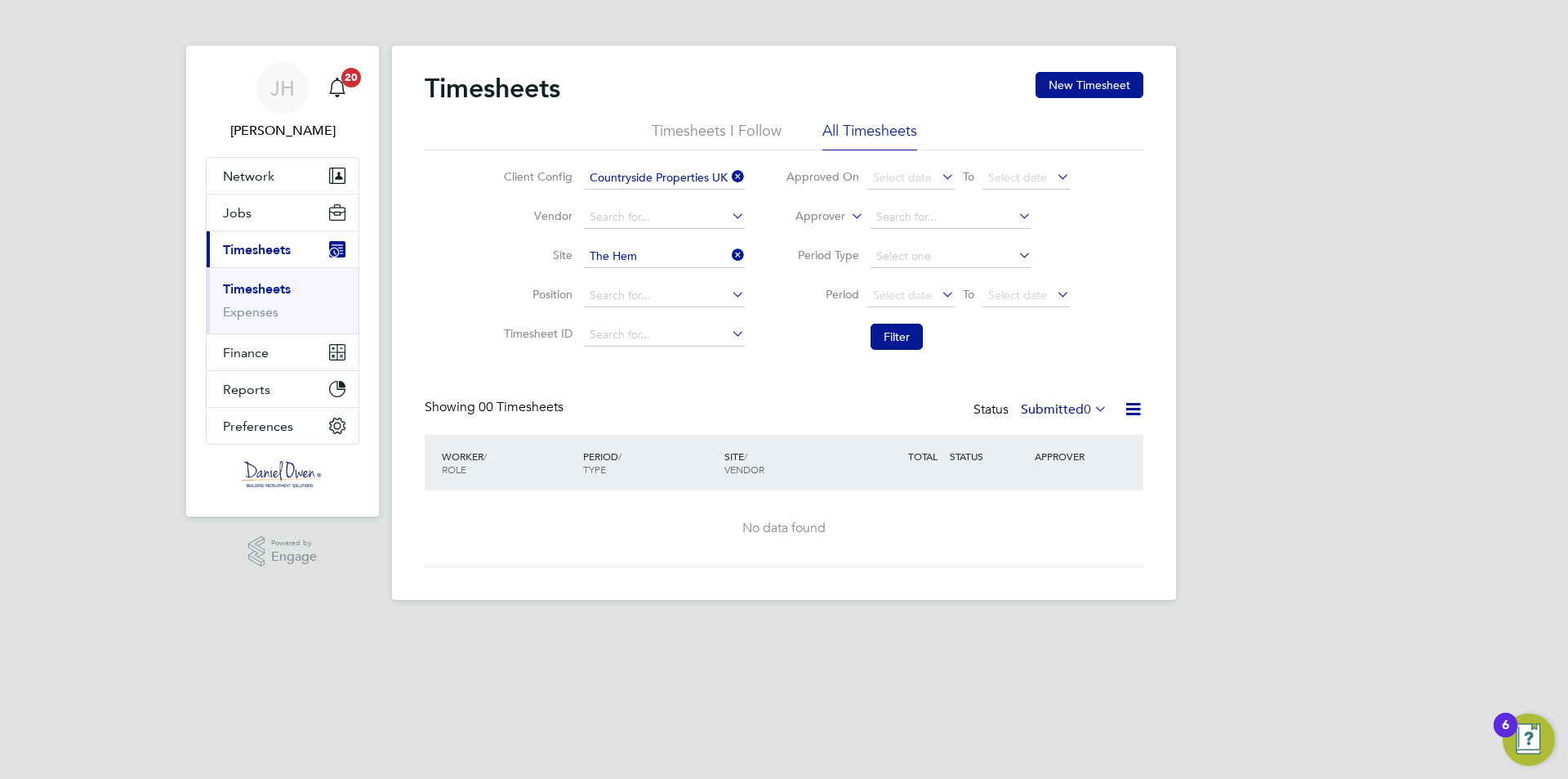
click at [1063, 408] on label "Submitted 0" at bounding box center [1064, 409] width 87 height 16
click at [1075, 432] on li "All" at bounding box center [1054, 437] width 75 height 23
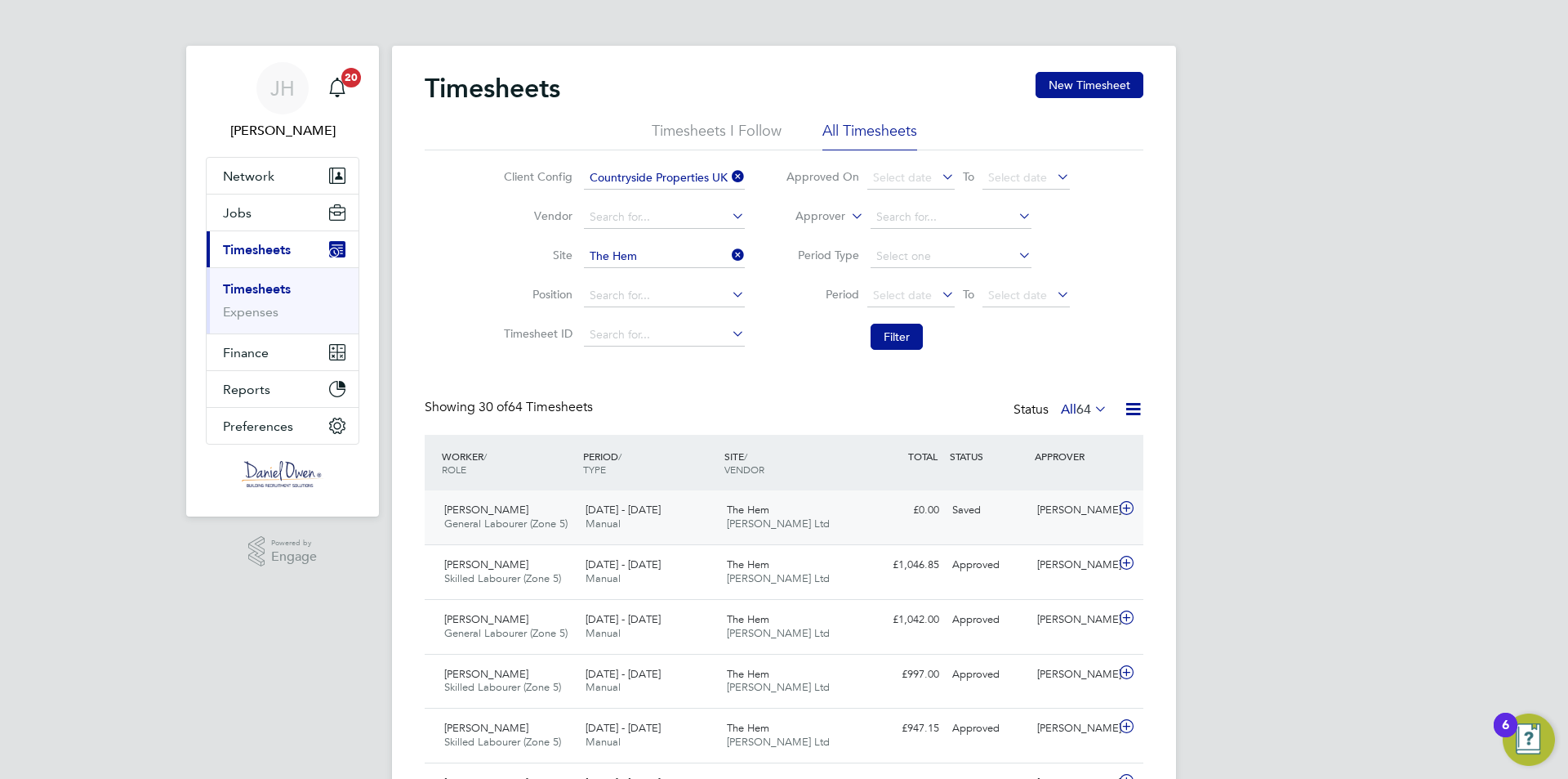
click at [874, 516] on div "£0.00 Saved" at bounding box center [903, 510] width 85 height 27
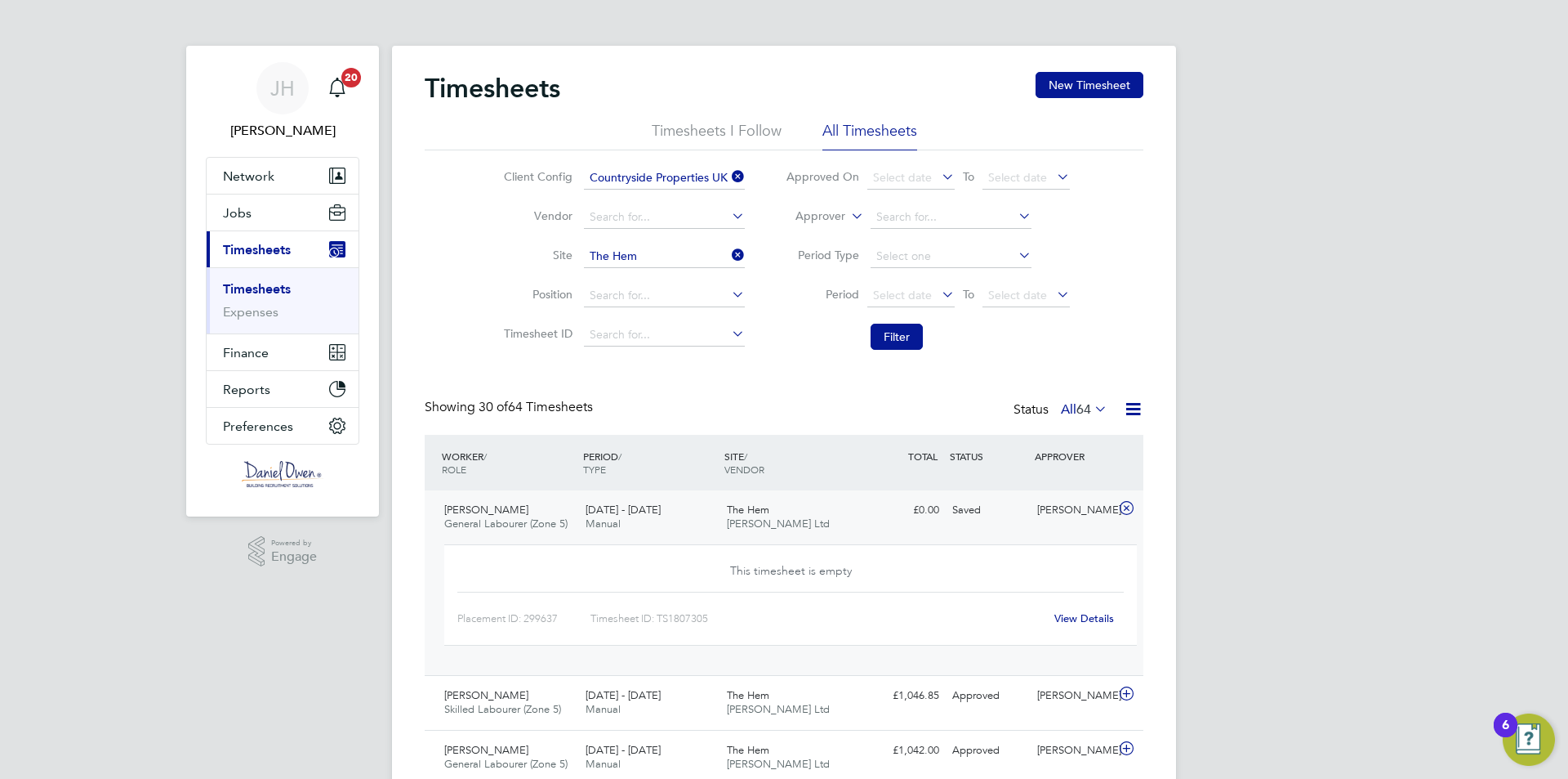
click at [1100, 619] on link "View Details" at bounding box center [1084, 617] width 60 height 14
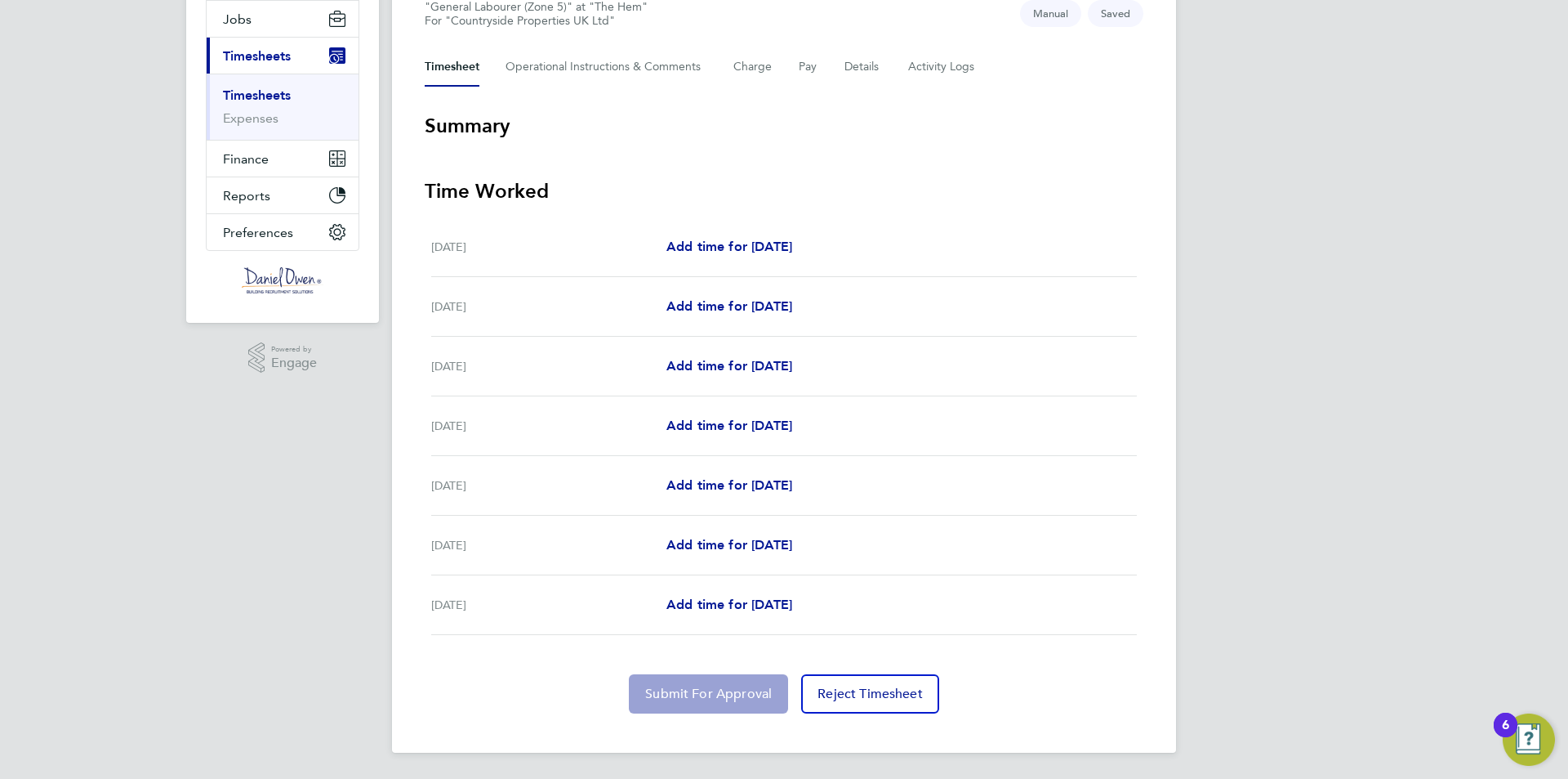
scroll to position [30, 0]
